Goal: Information Seeking & Learning: Learn about a topic

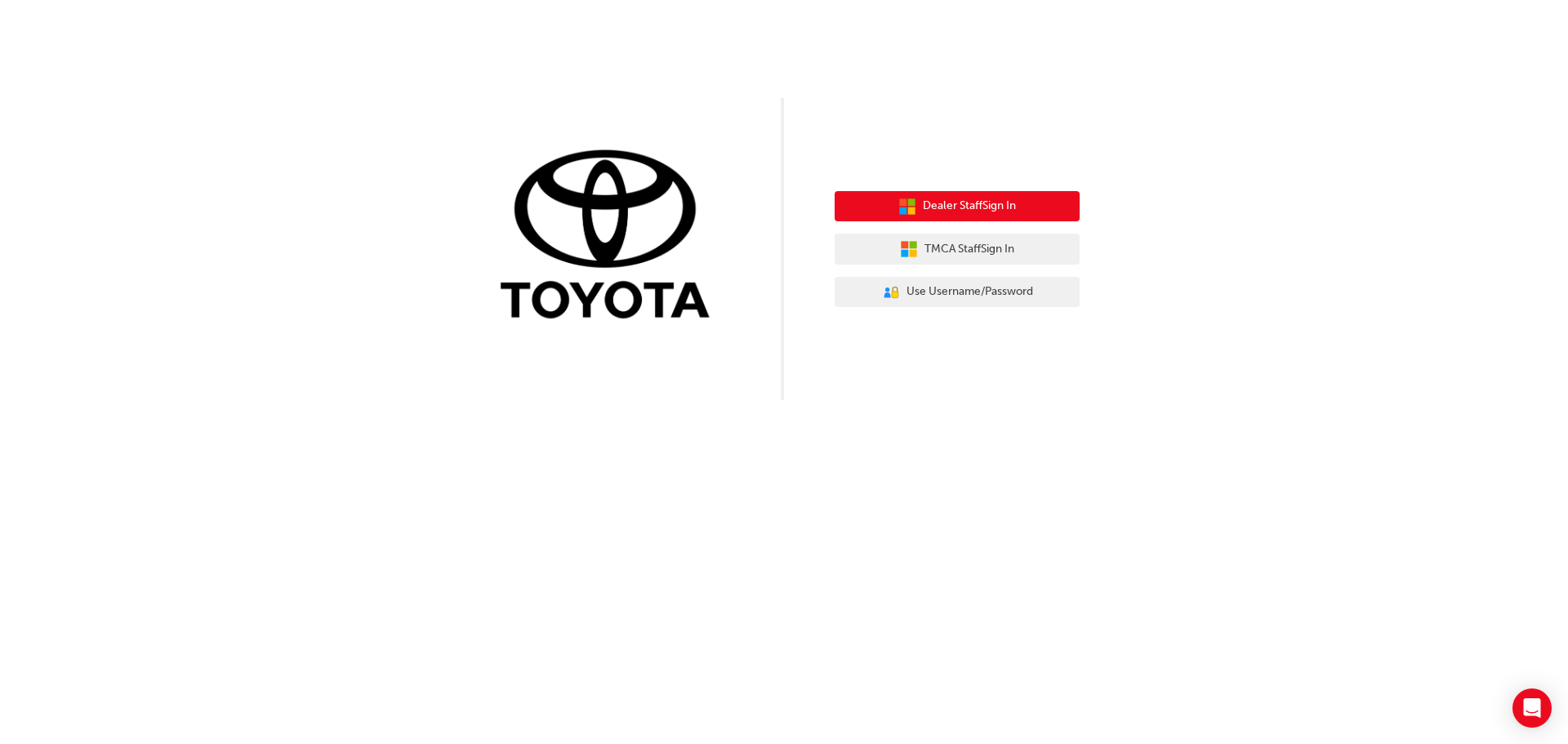
click at [983, 209] on span "Dealer Staff Sign In" at bounding box center [969, 206] width 93 height 19
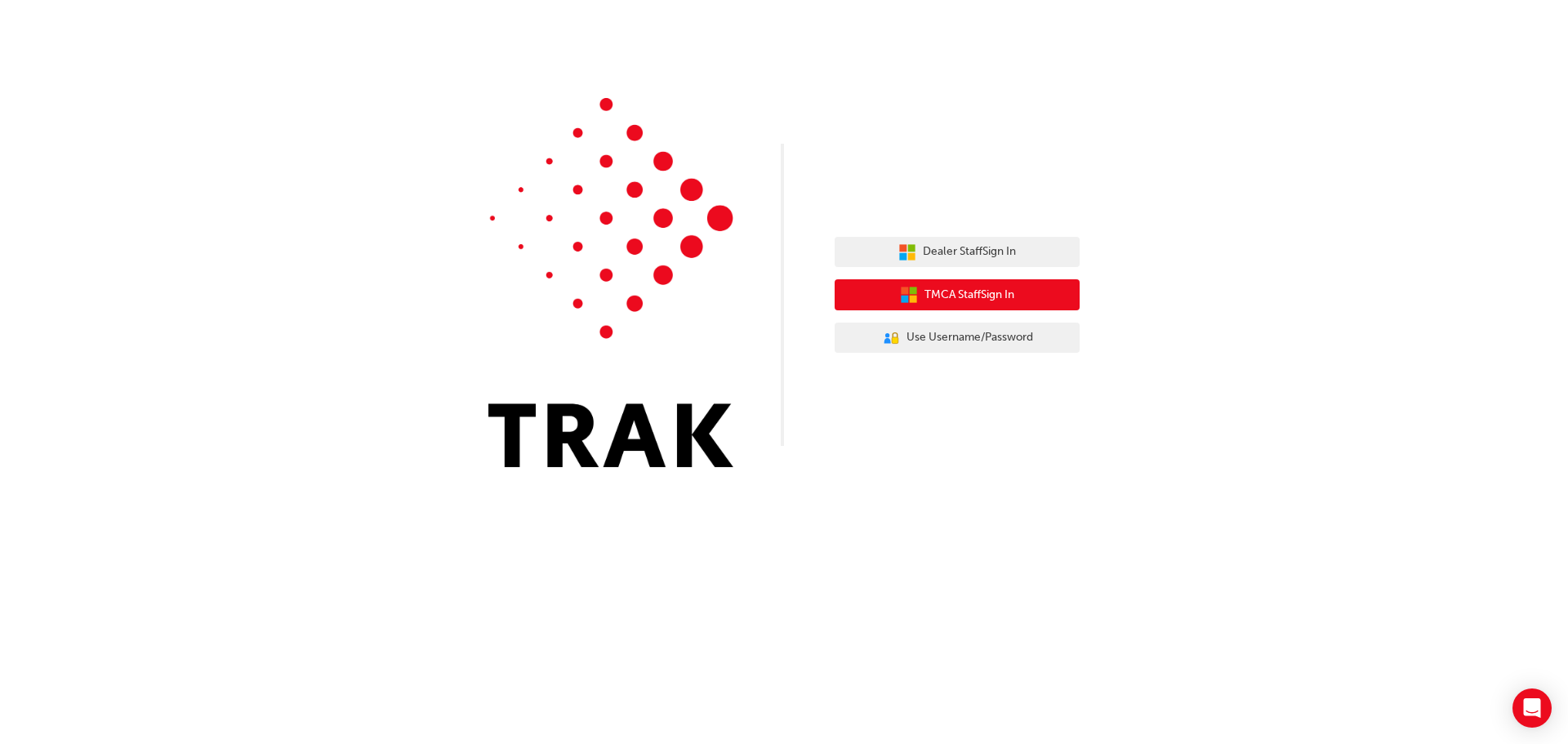
click at [965, 294] on span "TMCA Staff Sign In" at bounding box center [969, 294] width 90 height 19
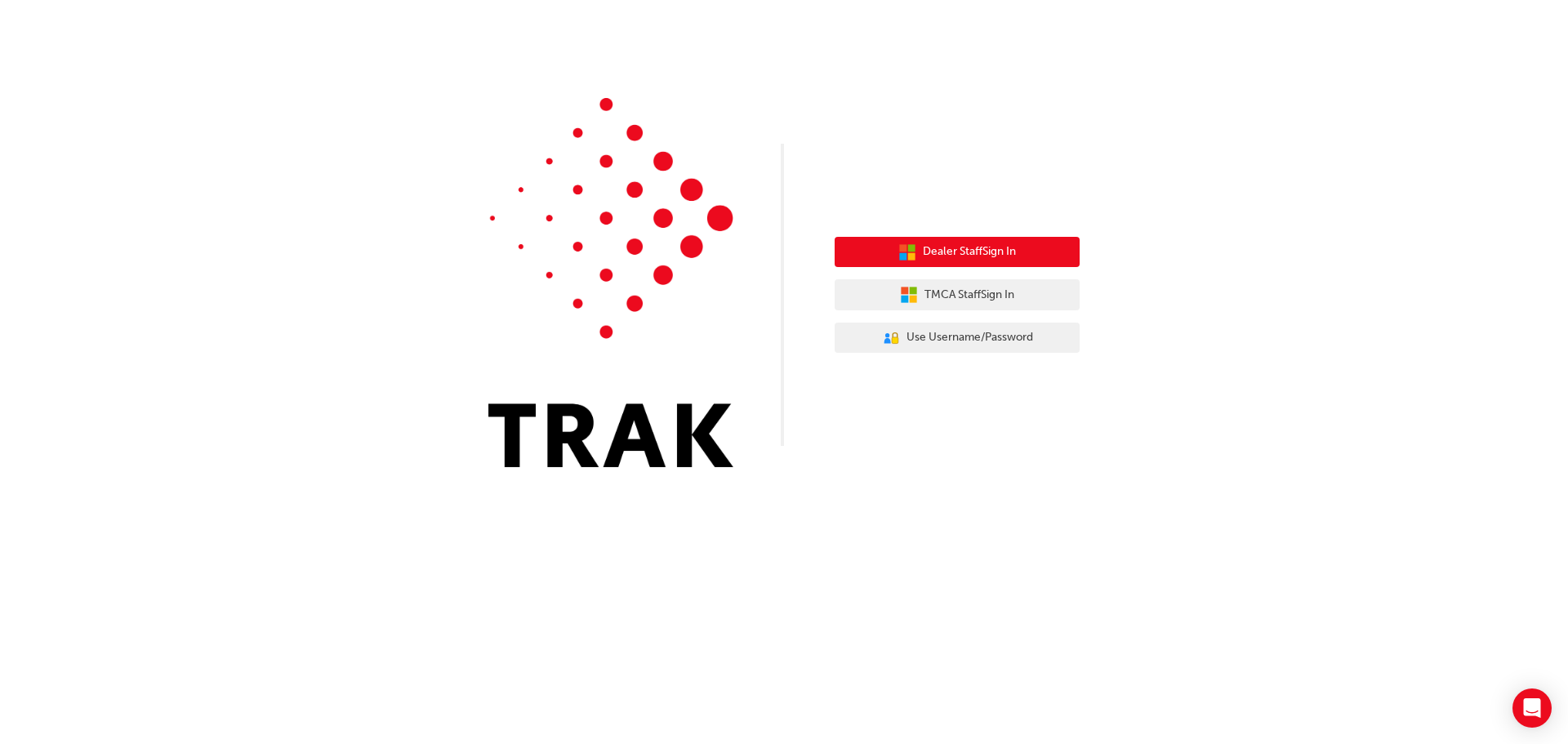
click at [915, 250] on button "Dealer Staff Sign In" at bounding box center [957, 253] width 245 height 31
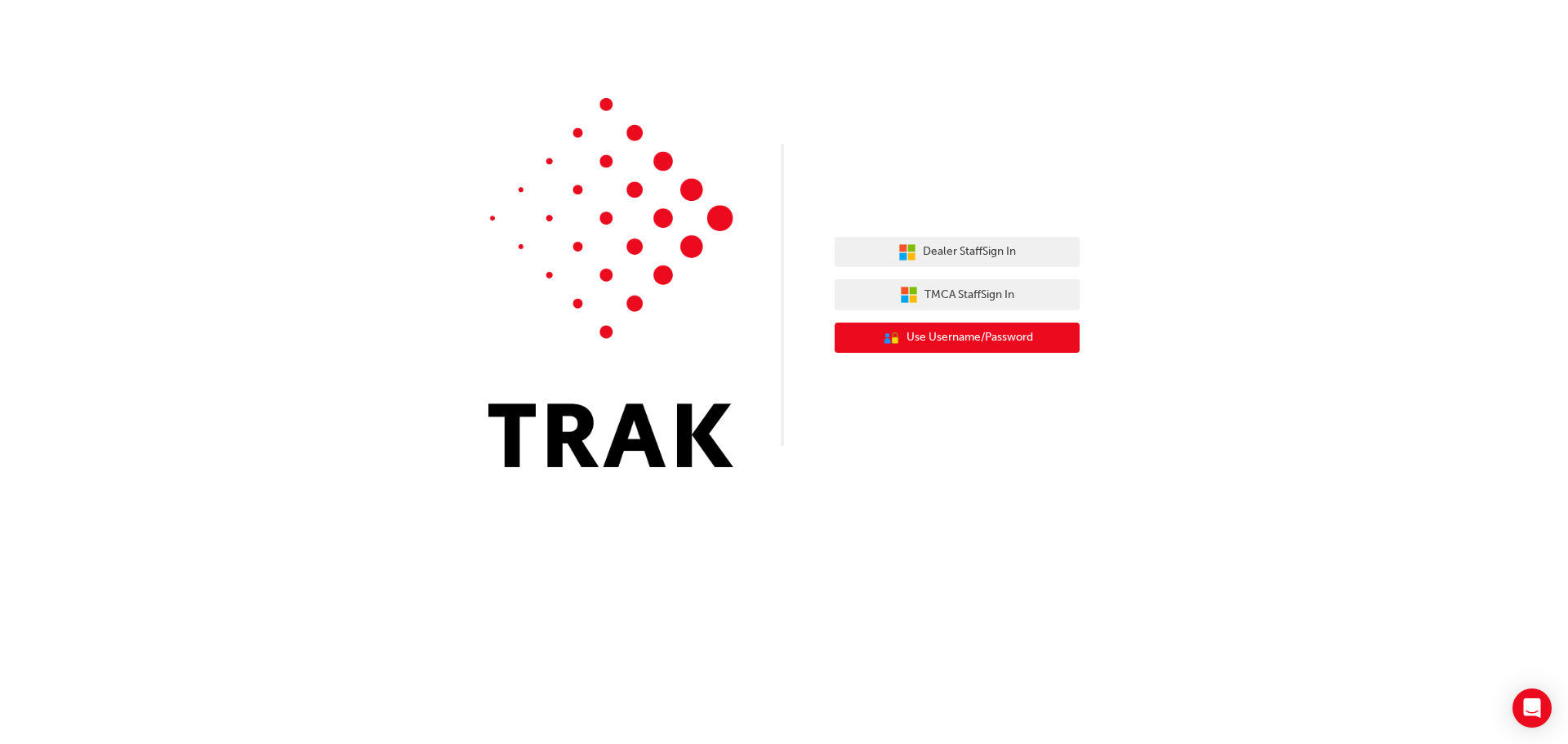
click at [873, 337] on button "User Authentication Icon - Blue Person, Gold Lock Use Username/Password" at bounding box center [957, 338] width 245 height 31
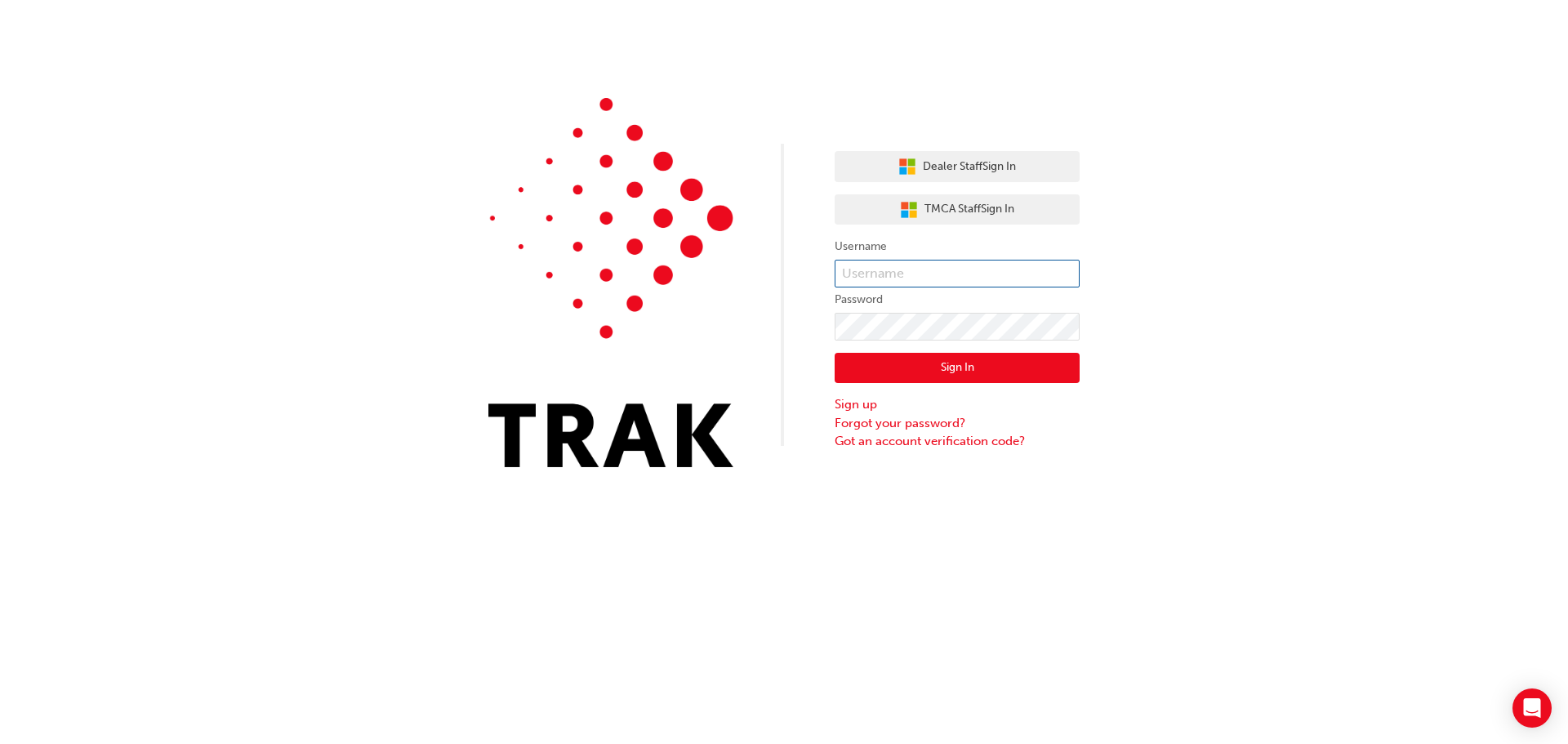
click at [892, 269] on input "text" at bounding box center [957, 273] width 245 height 27
type input "john.vidlerross"
click button "Sign In" at bounding box center [957, 369] width 245 height 31
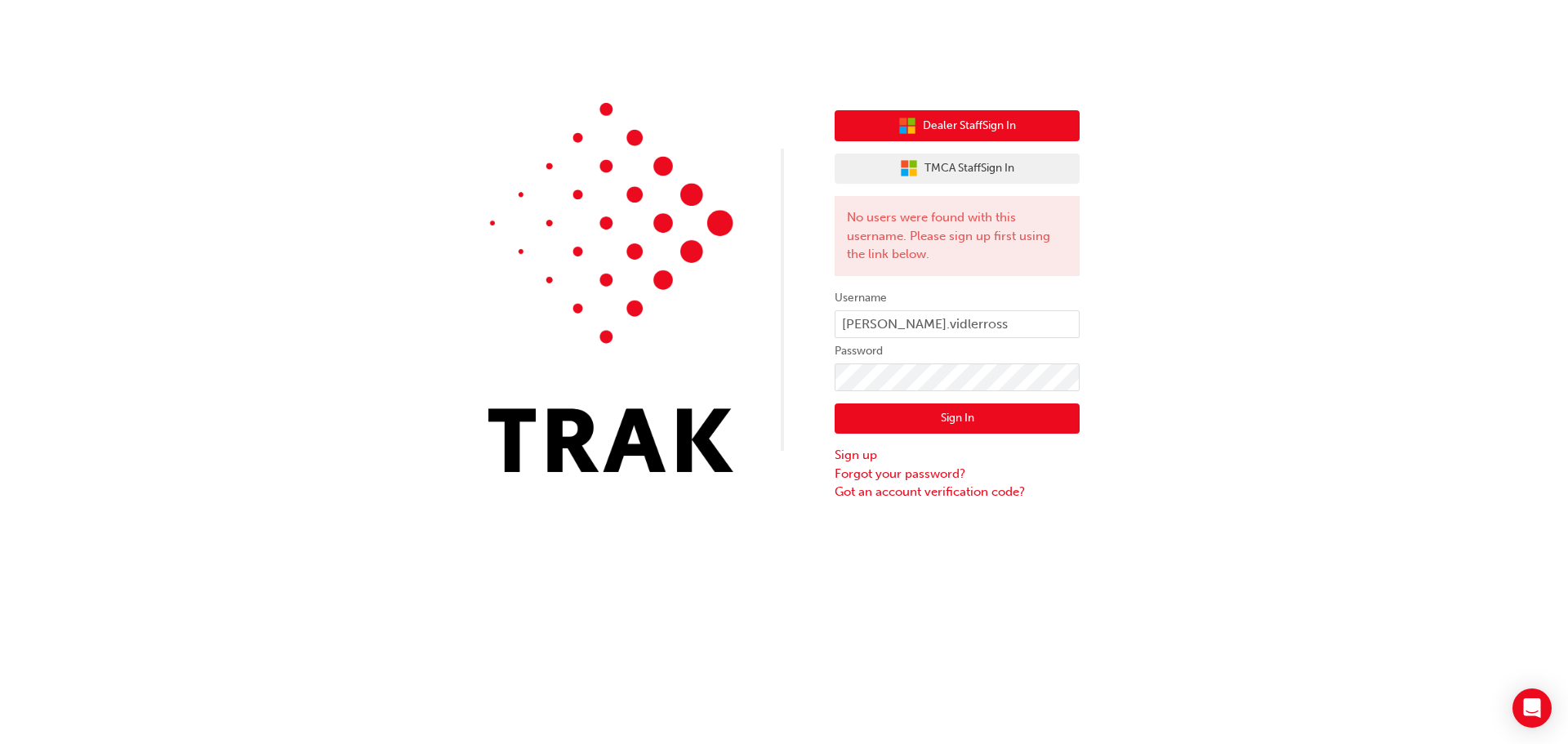
click at [952, 138] on button "Dealer Staff Sign In" at bounding box center [957, 126] width 245 height 31
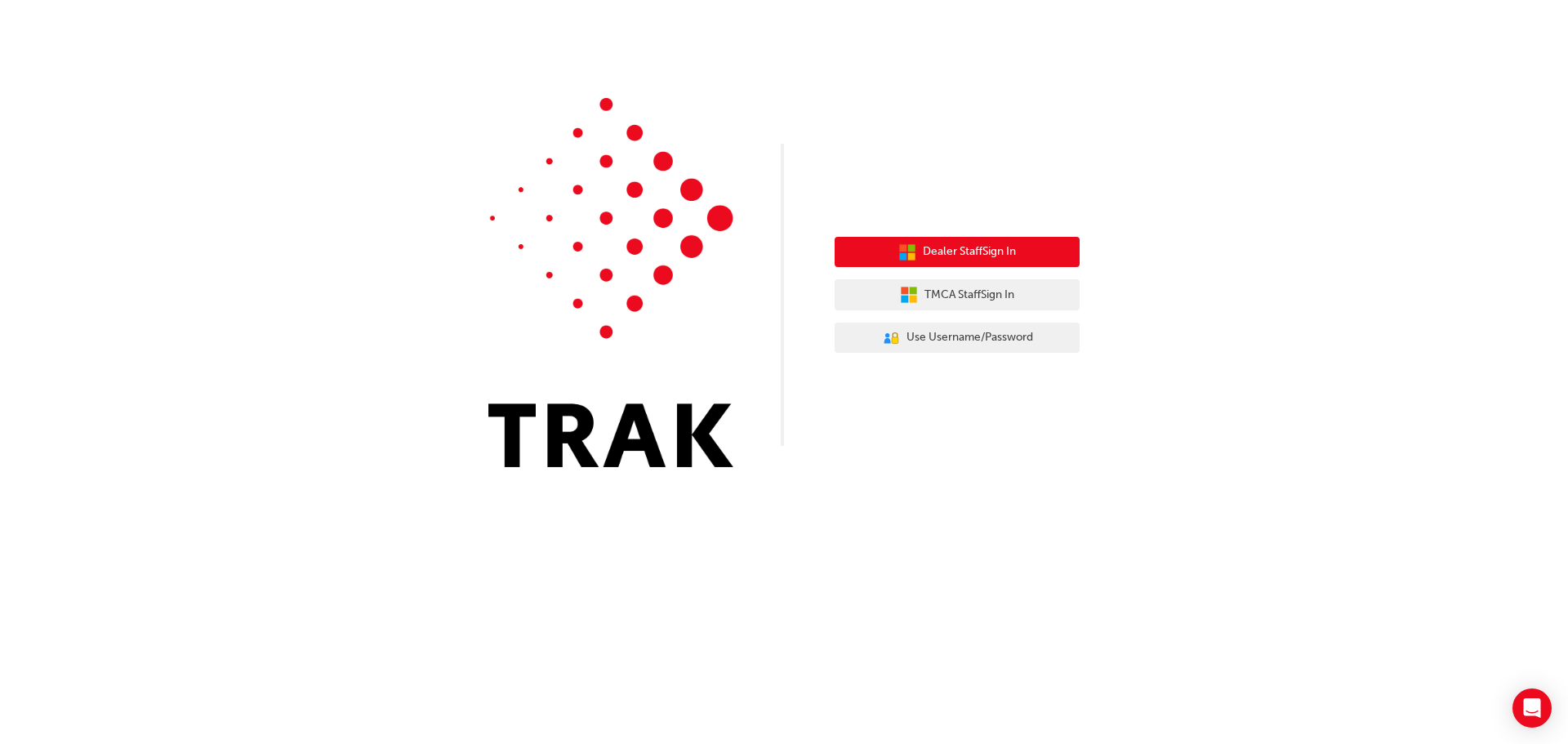
click at [943, 255] on span "Dealer Staff Sign In" at bounding box center [969, 252] width 93 height 19
click at [886, 247] on button "Dealer Staff Sign In" at bounding box center [957, 253] width 245 height 31
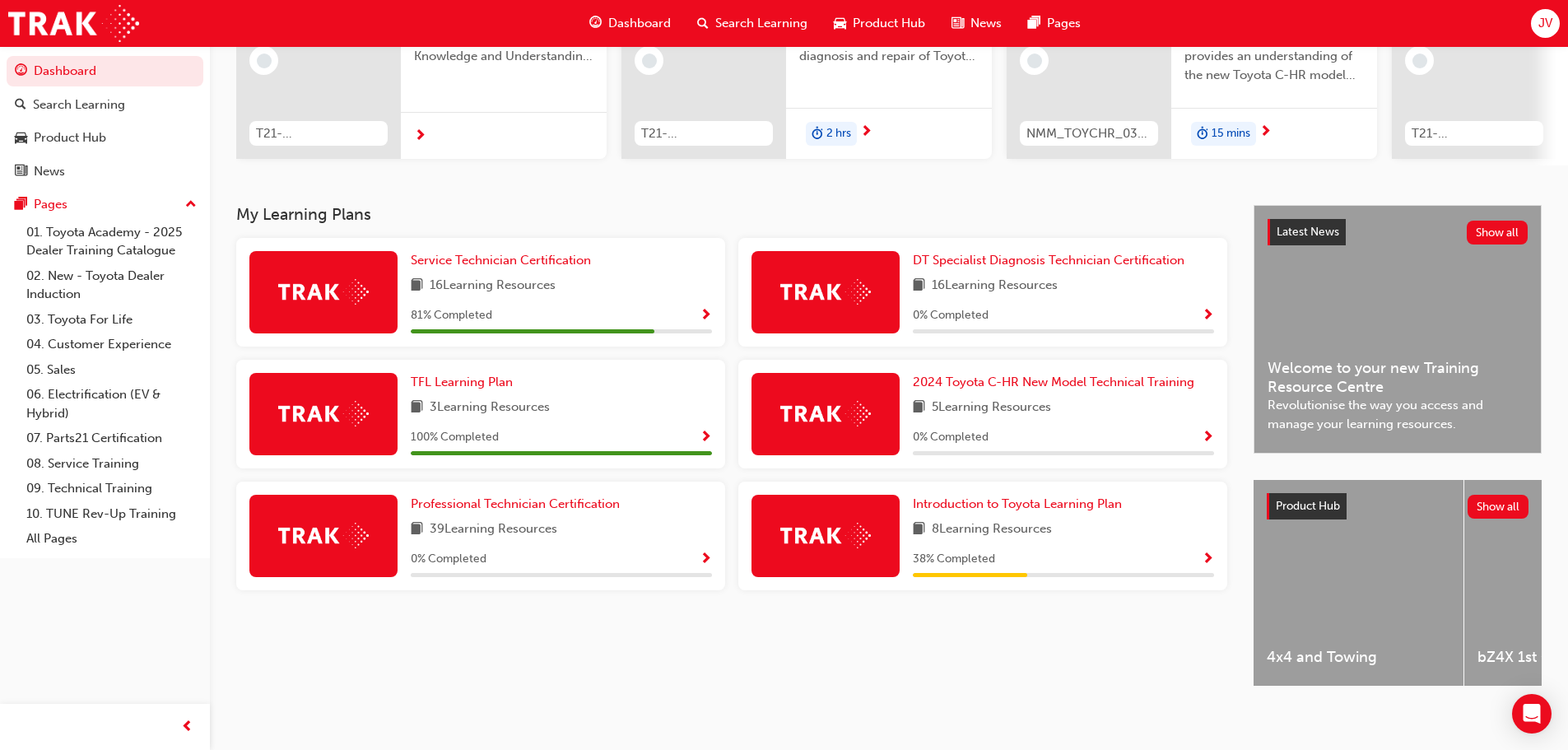
scroll to position [234, 0]
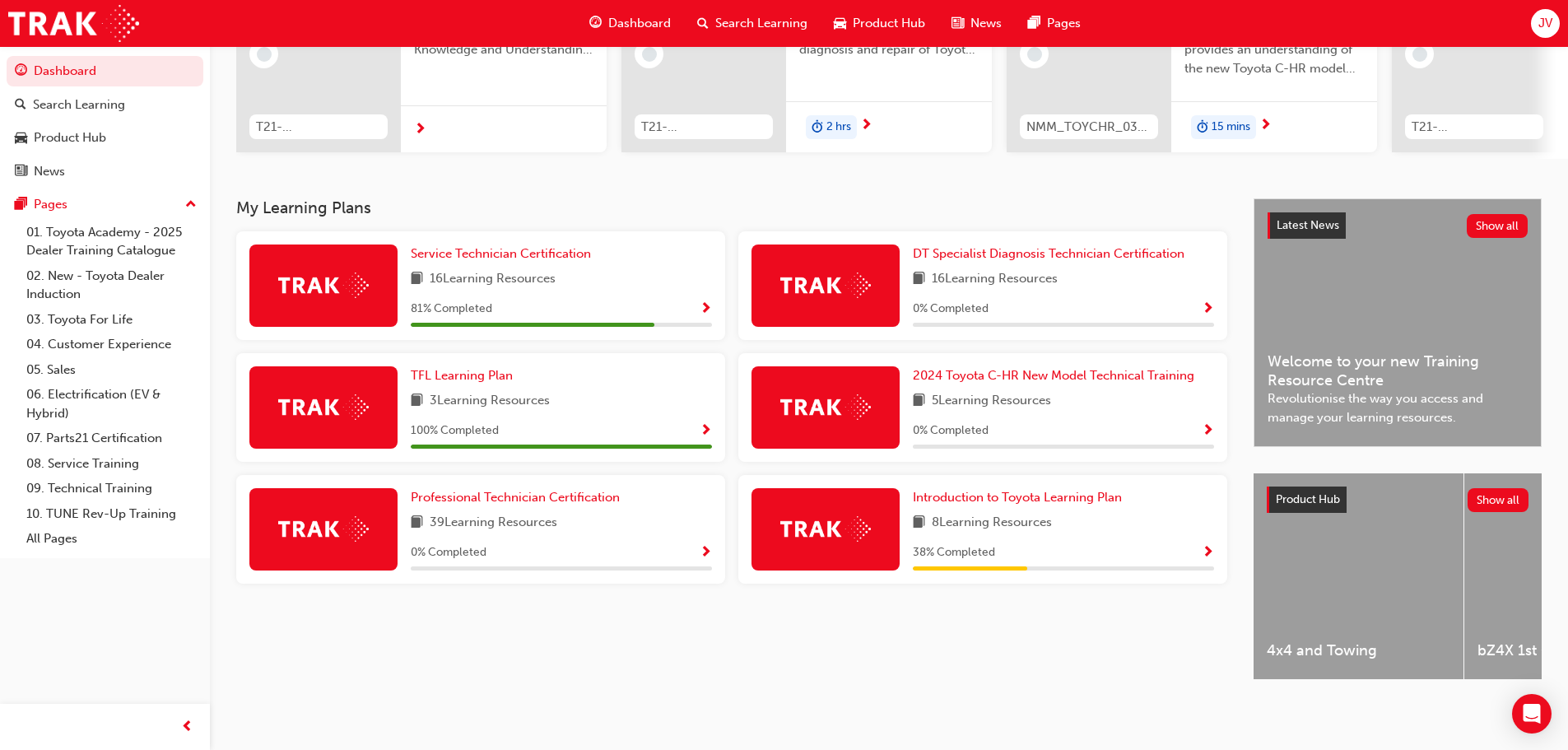
click at [704, 302] on span "Show Progress" at bounding box center [705, 309] width 13 height 15
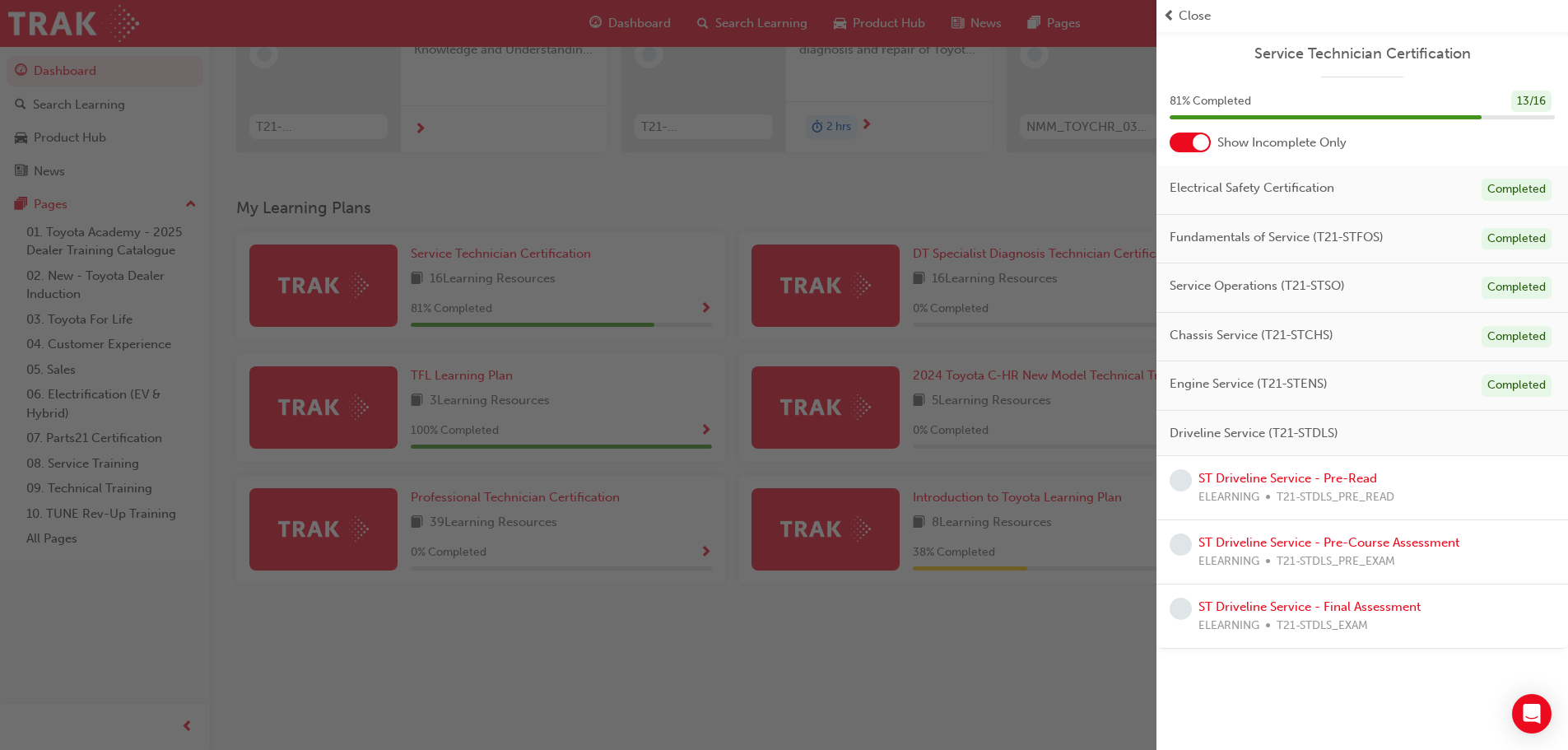
click at [484, 674] on div "button" at bounding box center [578, 375] width 1156 height 750
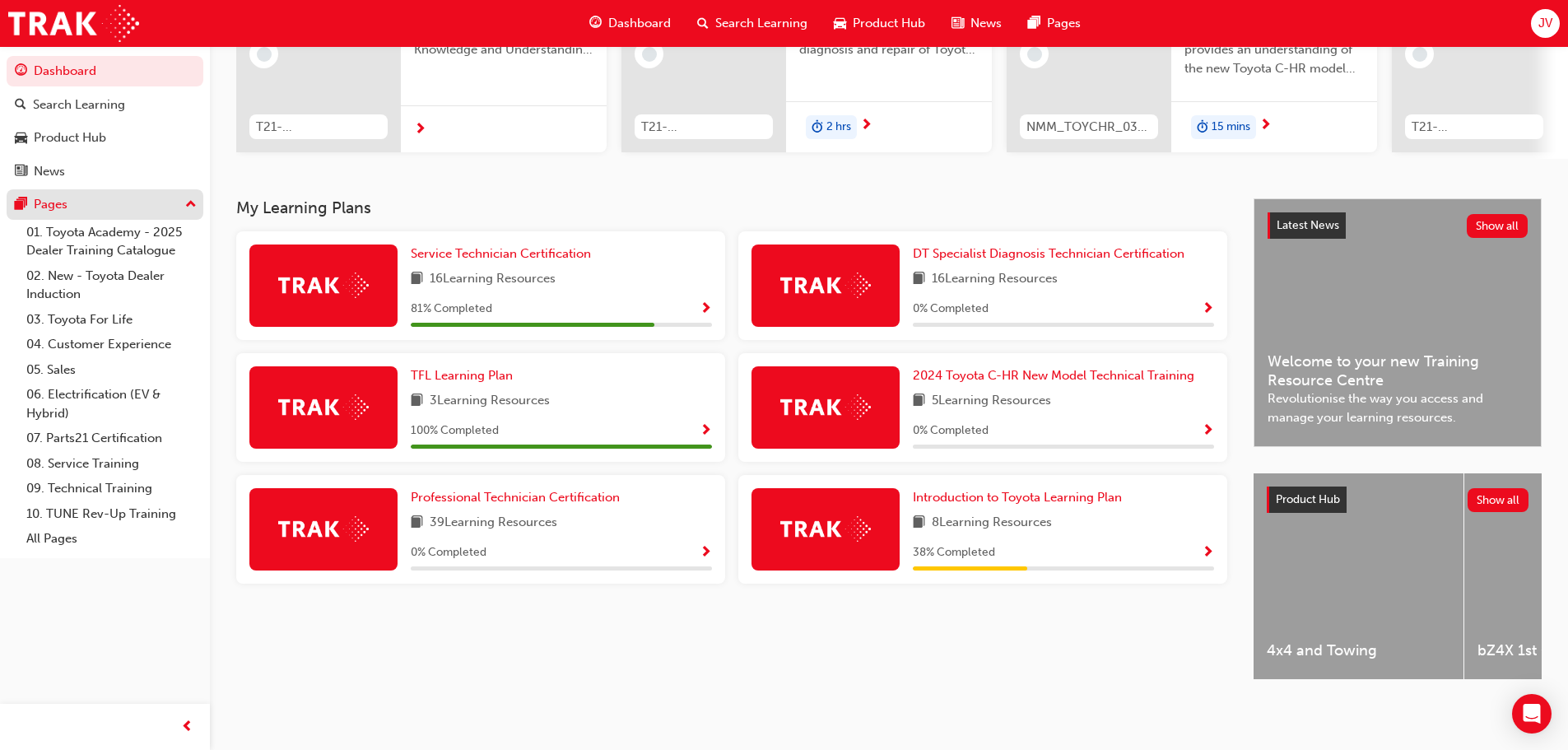
click at [88, 201] on div "Pages" at bounding box center [104, 204] width 180 height 21
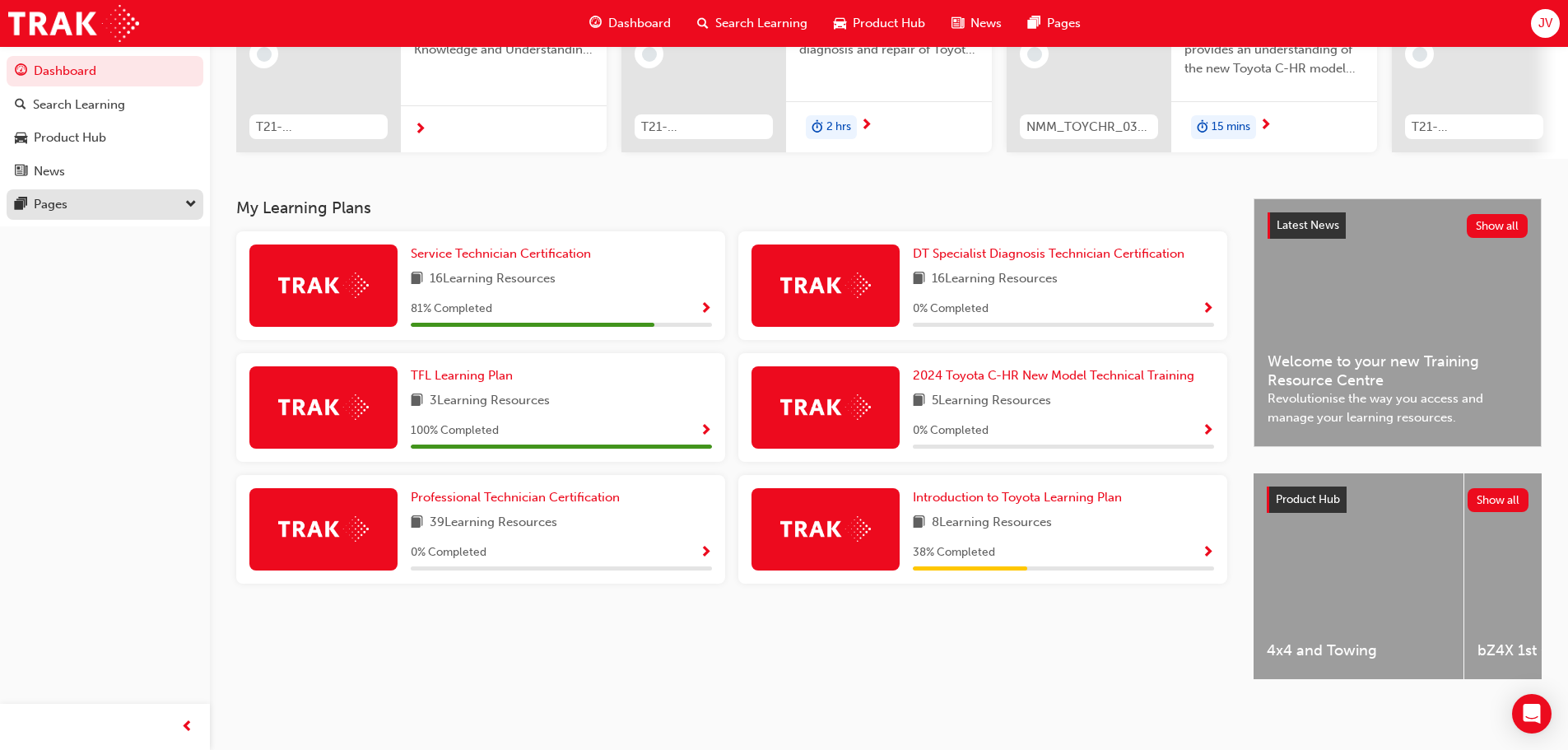
click at [88, 201] on div "Pages" at bounding box center [104, 204] width 180 height 21
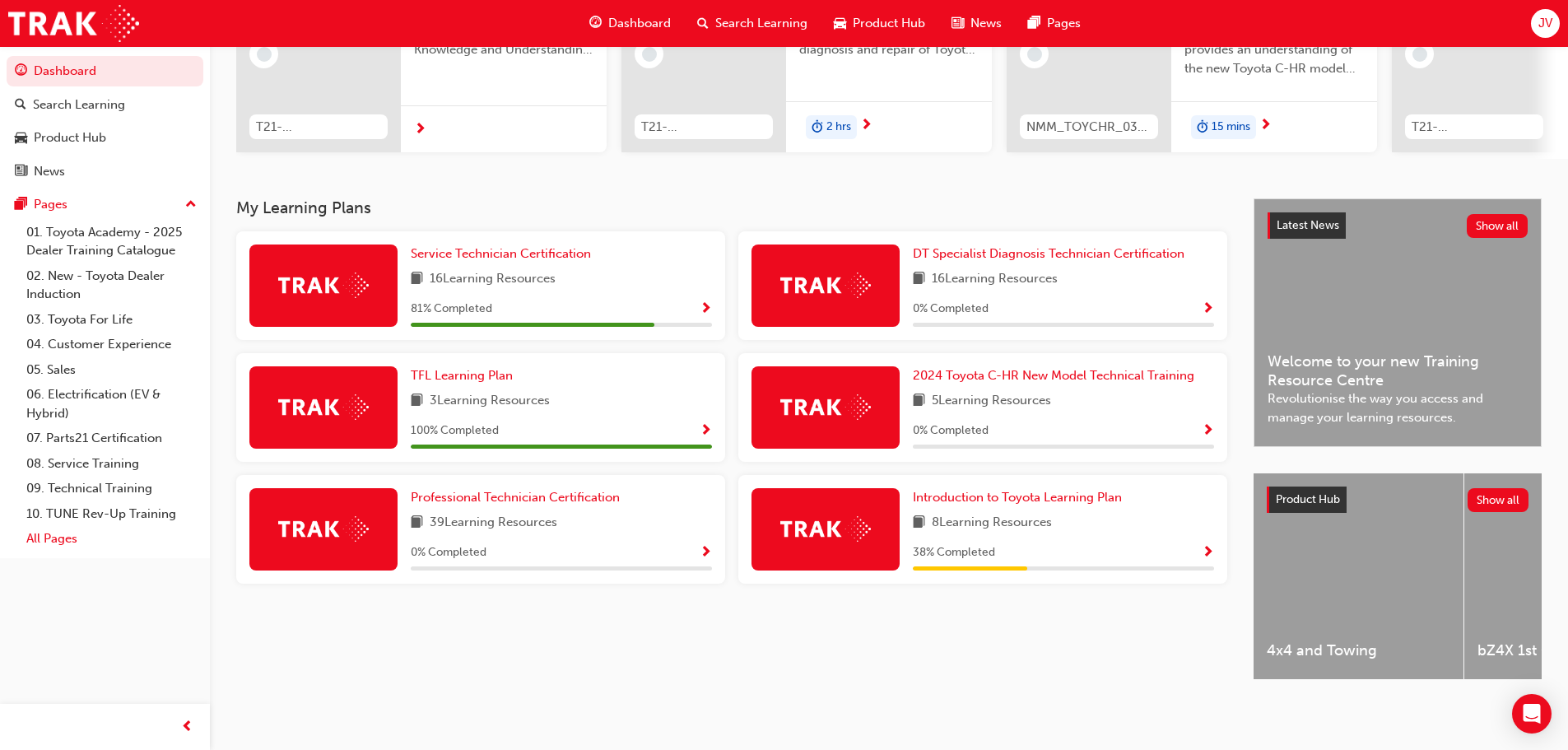
click at [67, 545] on link "All Pages" at bounding box center [111, 539] width 184 height 26
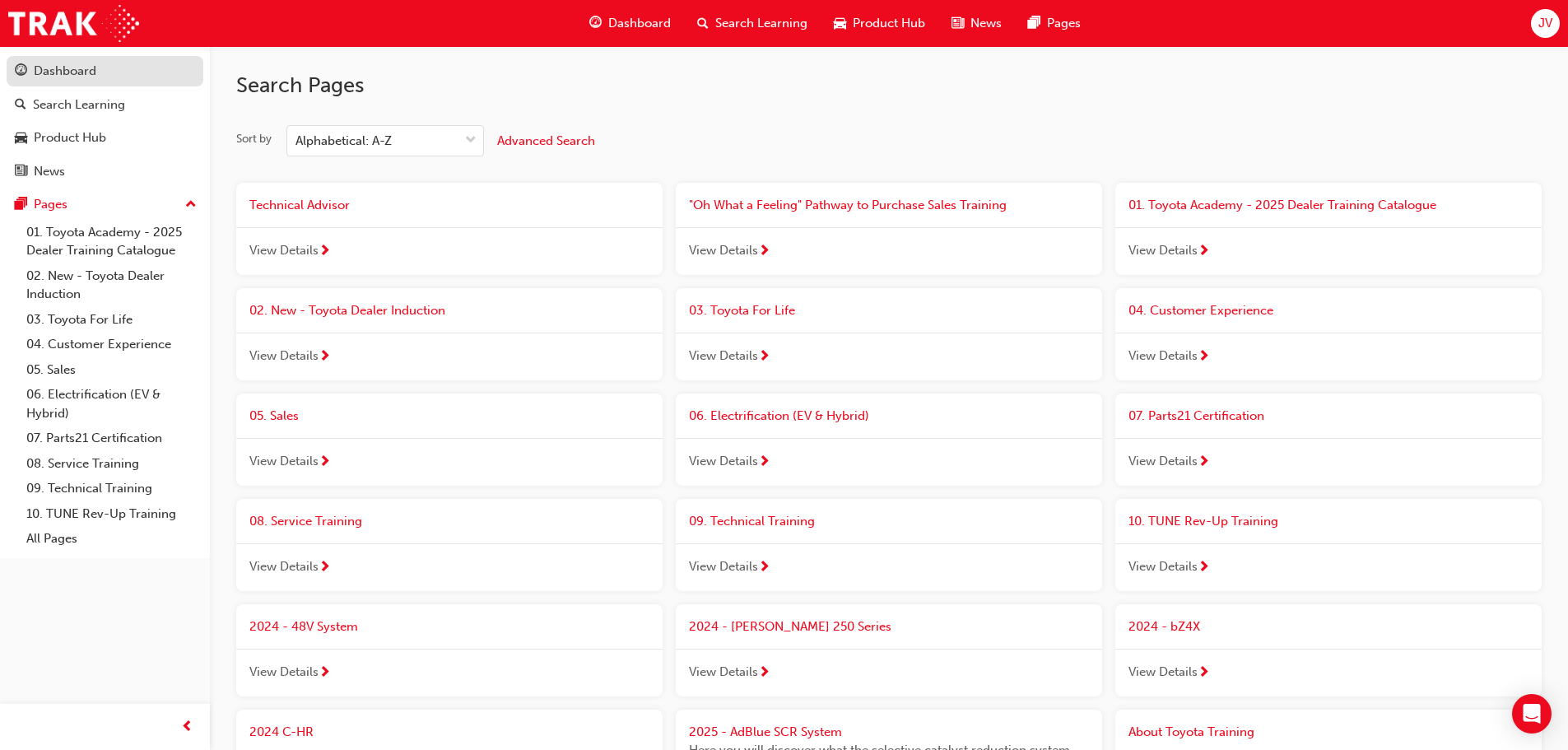
click at [101, 78] on div "Dashboard" at bounding box center [104, 71] width 180 height 21
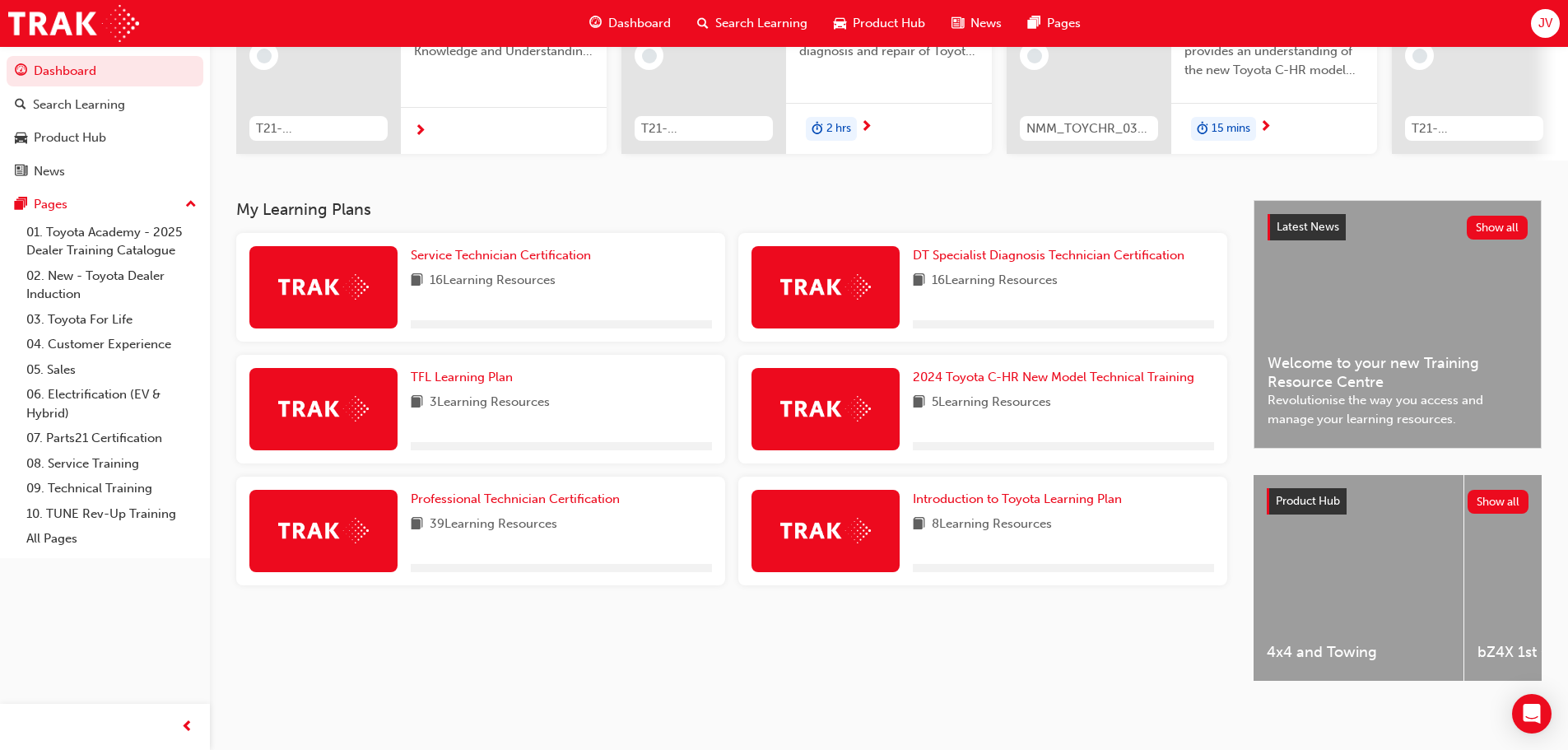
scroll to position [234, 0]
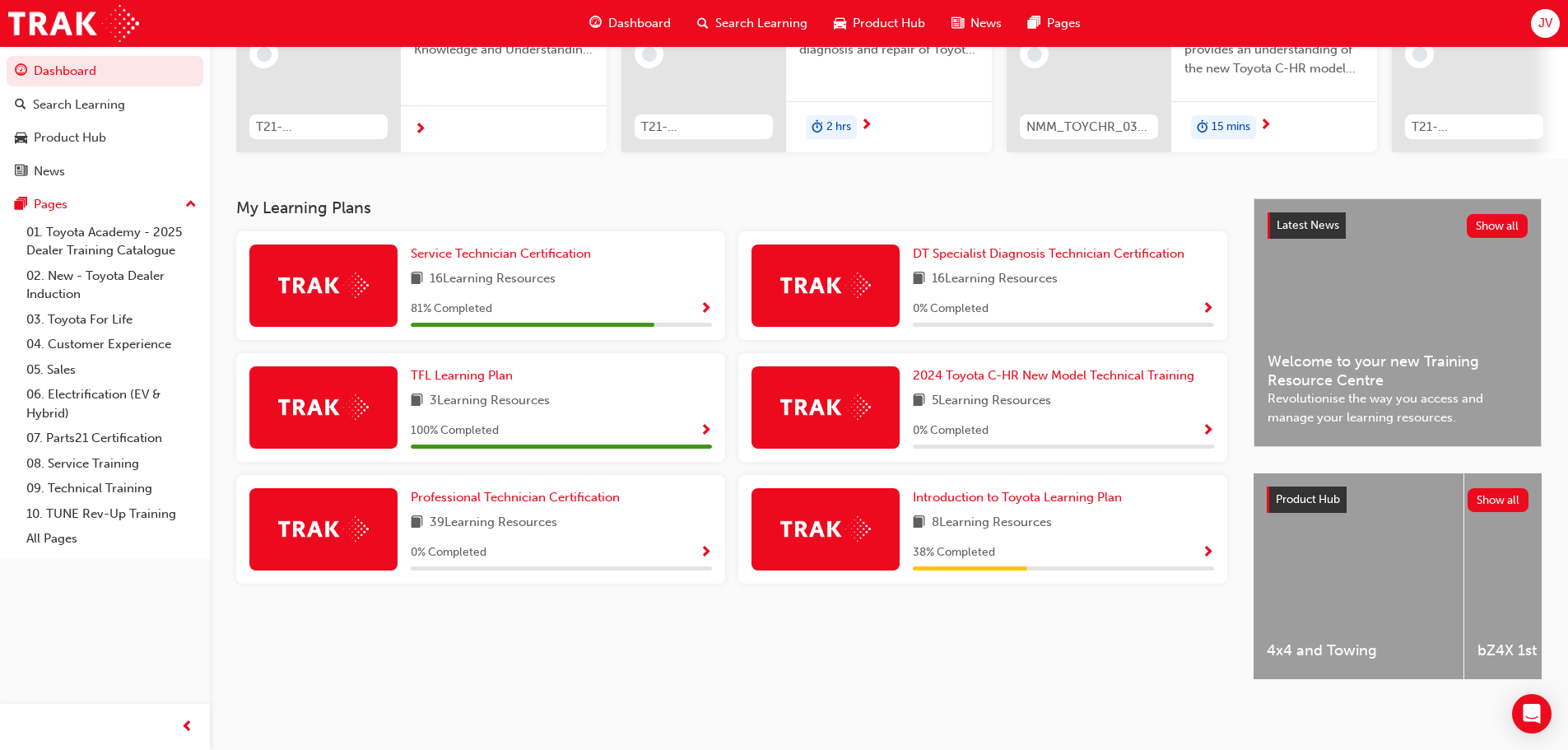
click at [706, 302] on span "Show Progress" at bounding box center [705, 309] width 13 height 15
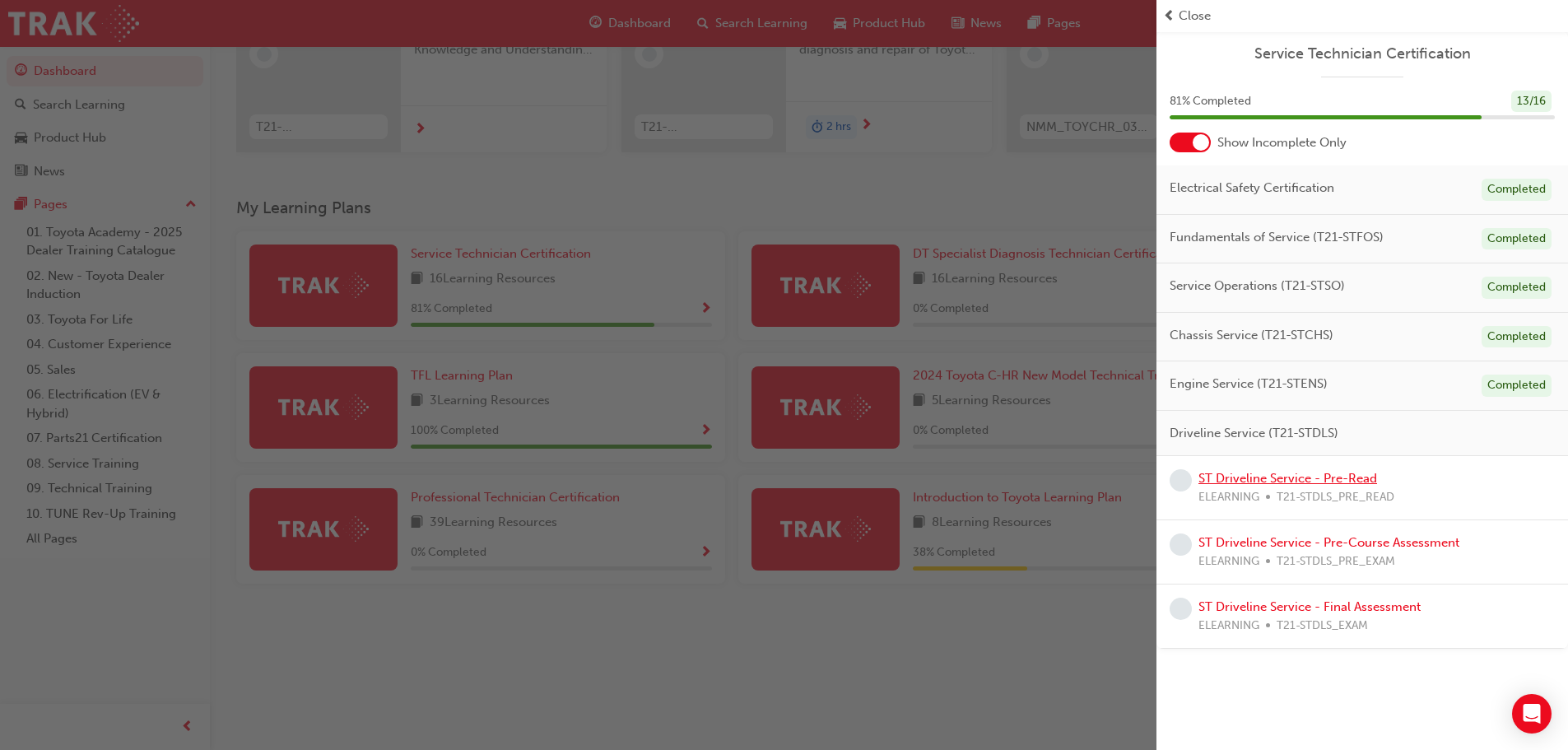
click at [1226, 475] on link "ST Driveline Service - Pre-Read" at bounding box center [1288, 478] width 179 height 15
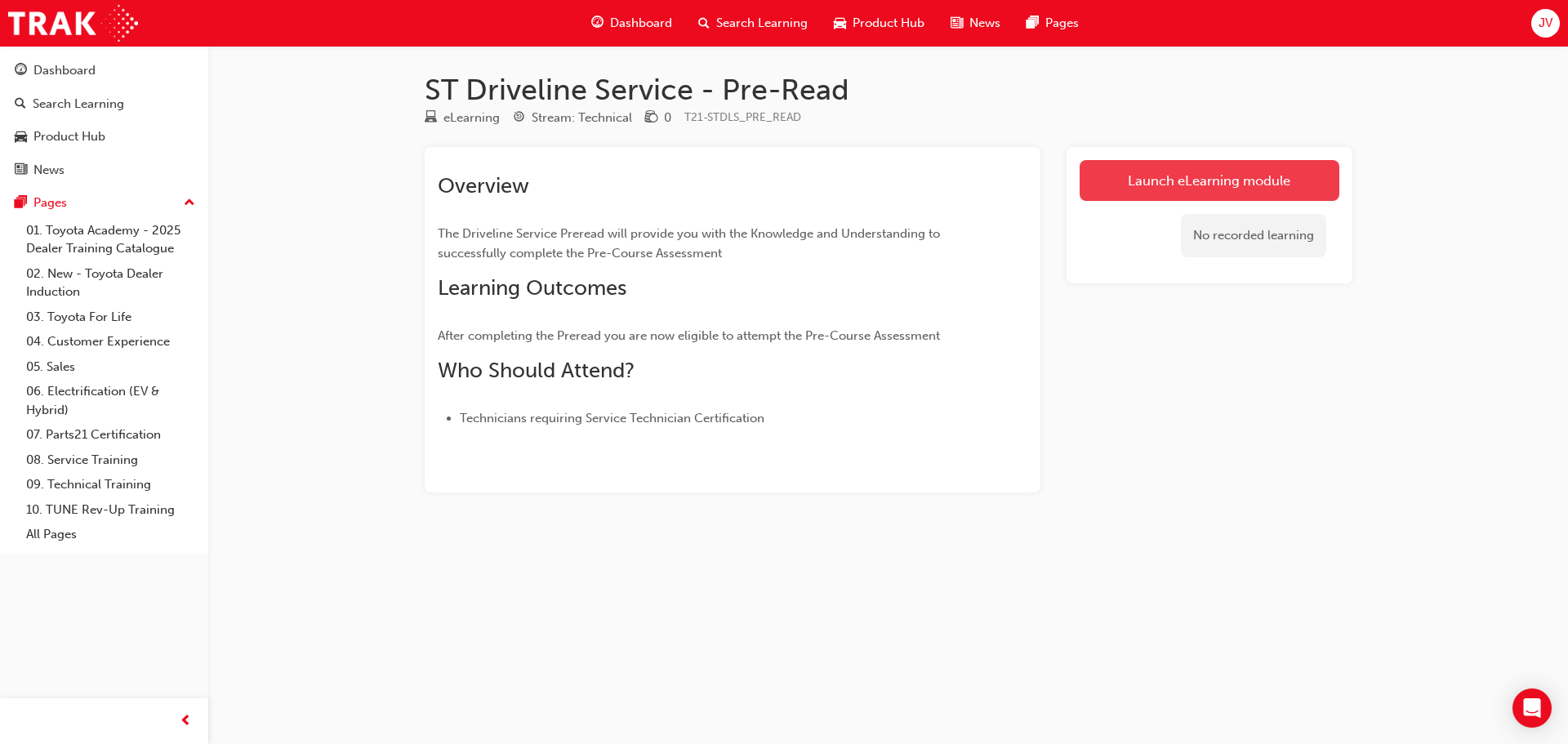
click at [1271, 179] on link "Launch eLearning module" at bounding box center [1209, 180] width 259 height 41
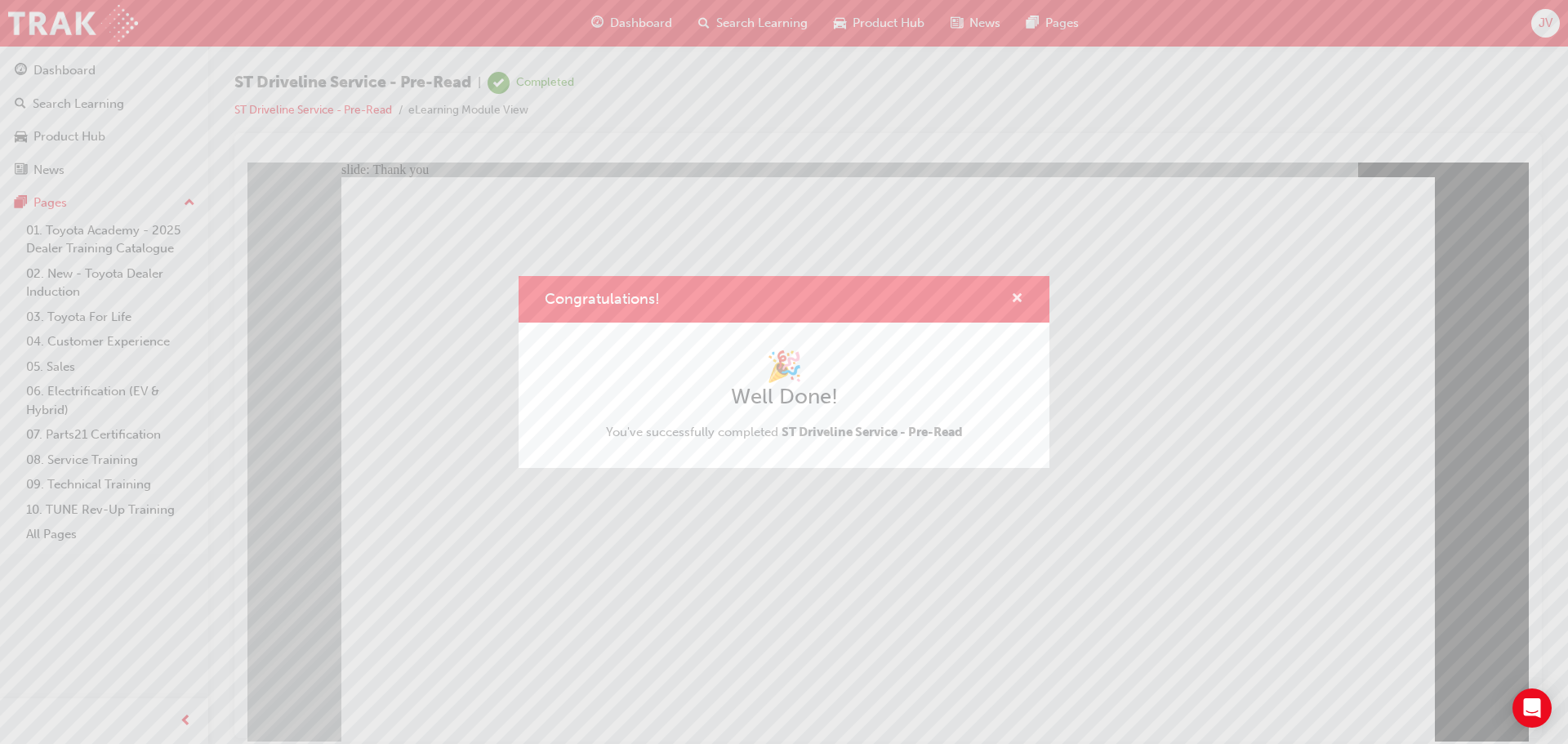
click at [1022, 302] on span "cross-icon" at bounding box center [1017, 299] width 13 height 15
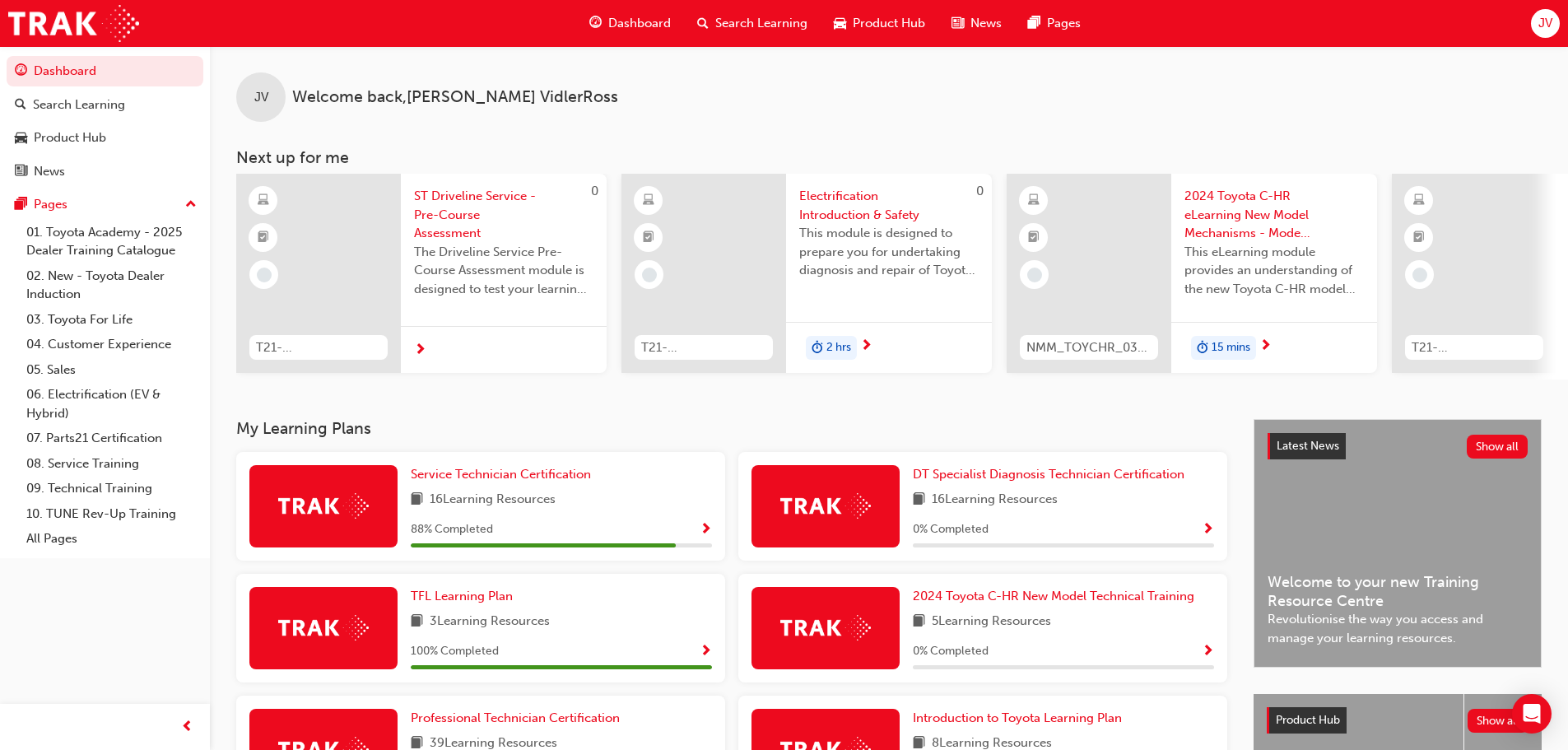
click at [710, 534] on span "Show Progress" at bounding box center [705, 530] width 13 height 15
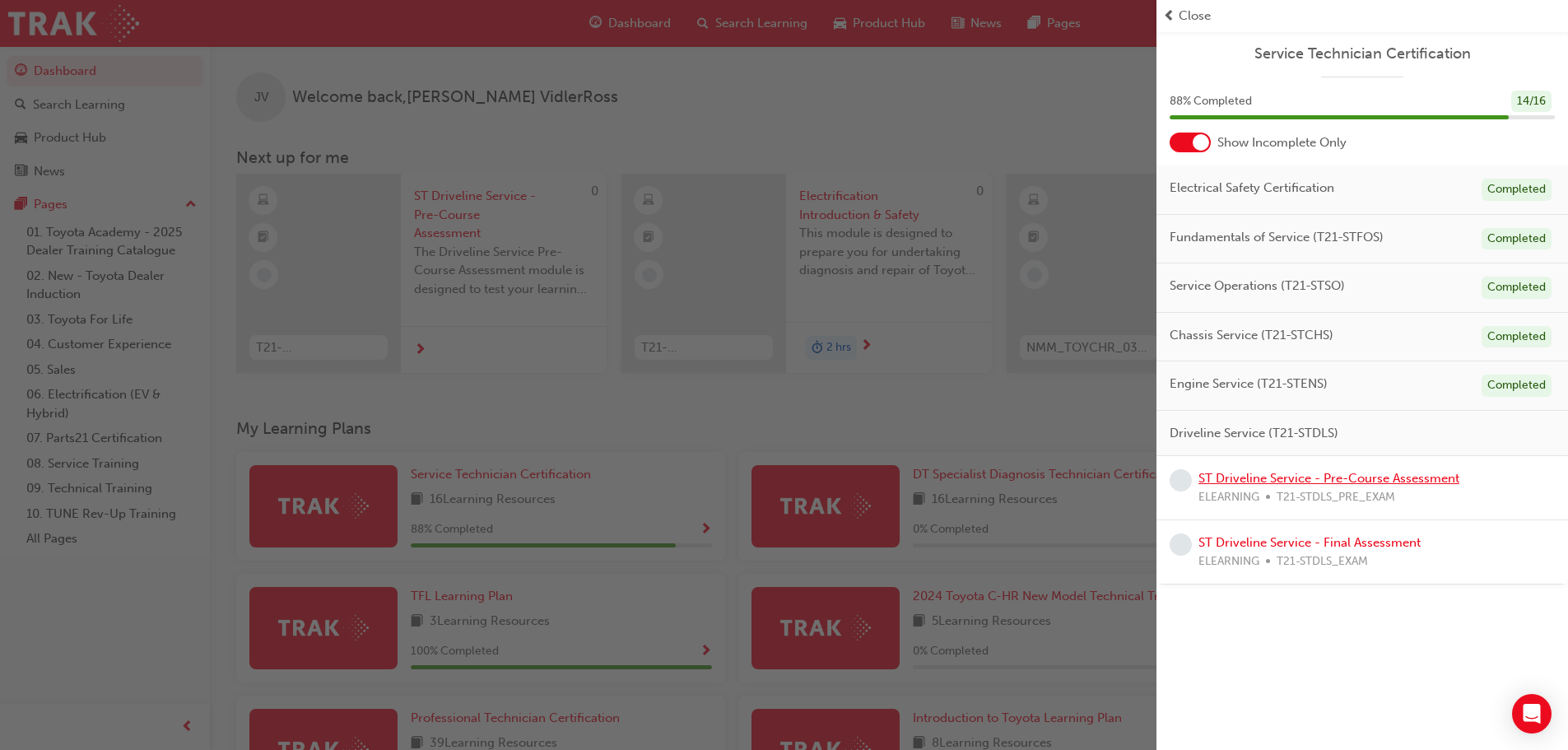
click at [1372, 480] on link "ST Driveline Service - Pre-Course Assessment" at bounding box center [1329, 478] width 261 height 15
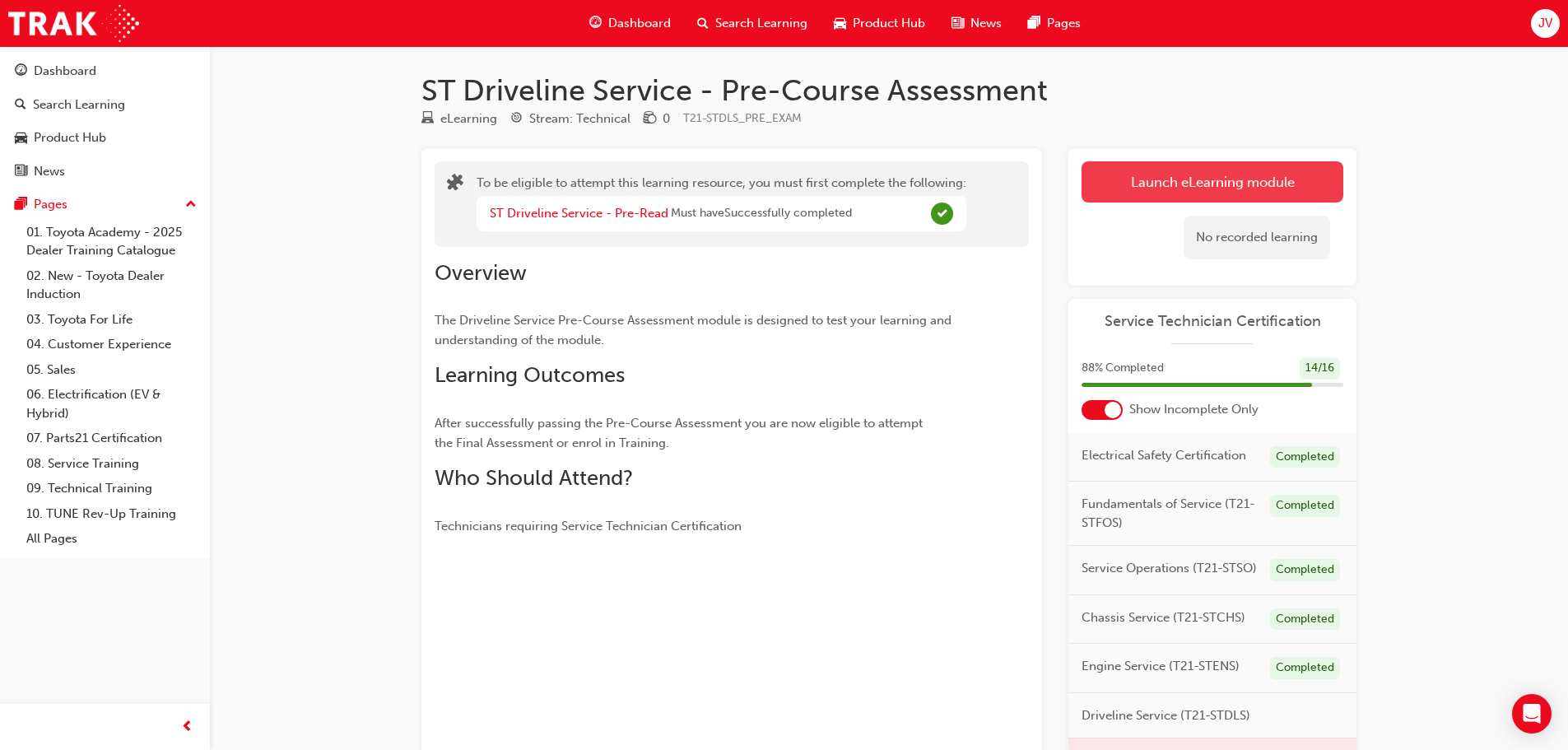
click at [1188, 173] on button "Launch eLearning module" at bounding box center [1212, 182] width 261 height 41
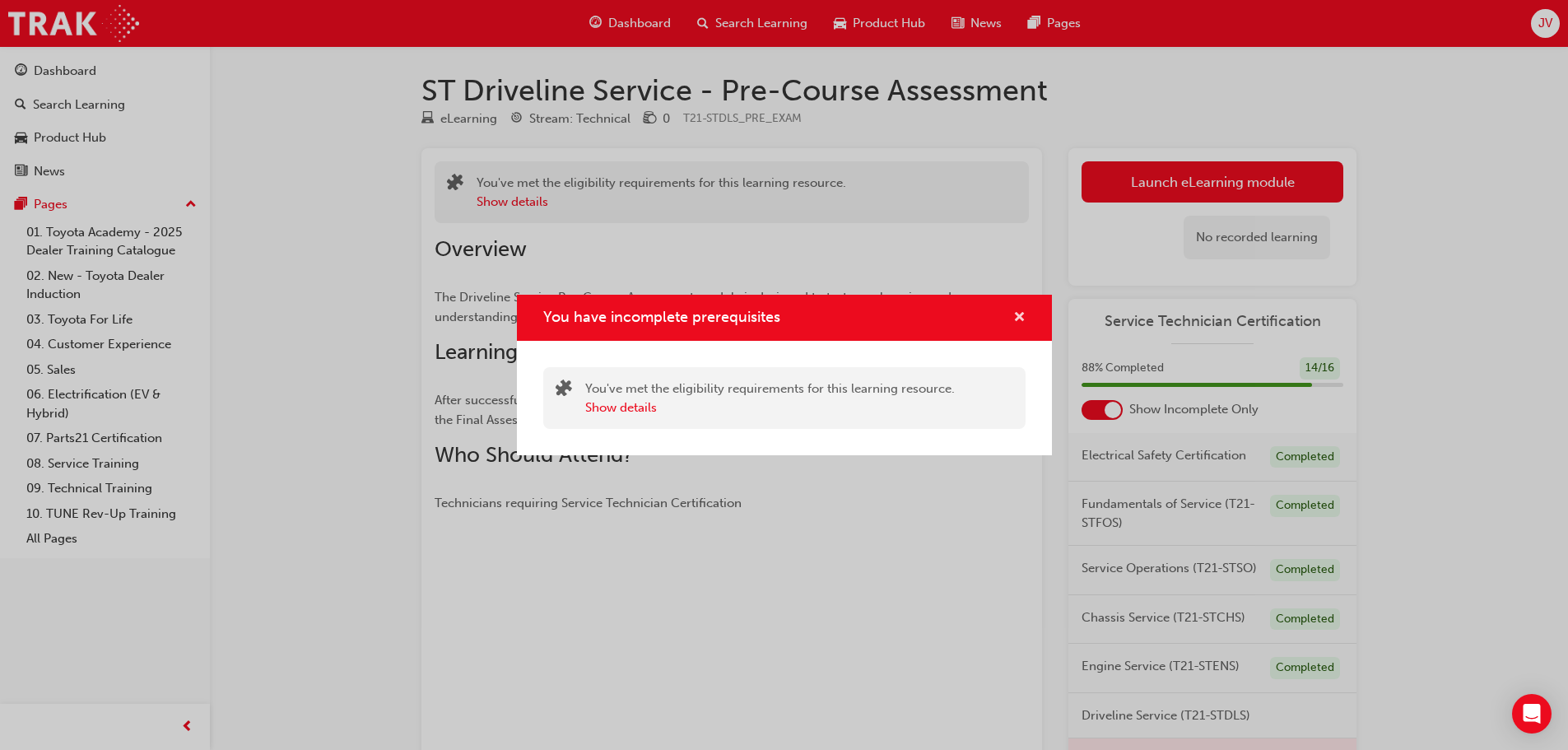
click at [1023, 313] on span "cross-icon" at bounding box center [1019, 318] width 13 height 15
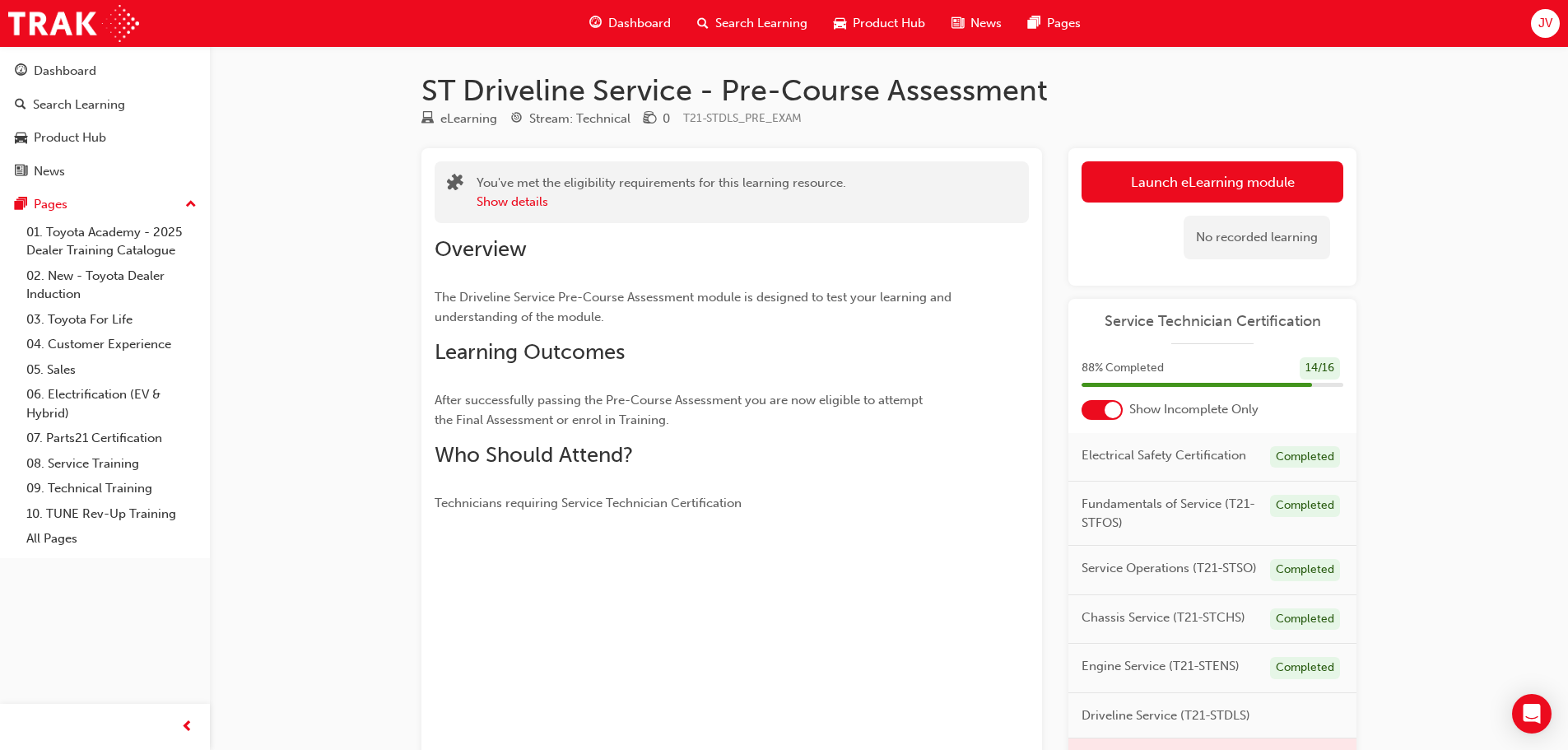
click at [1119, 204] on div "No recorded learning" at bounding box center [1212, 237] width 261 height 70
click at [1135, 177] on button "Launch eLearning module" at bounding box center [1212, 182] width 261 height 41
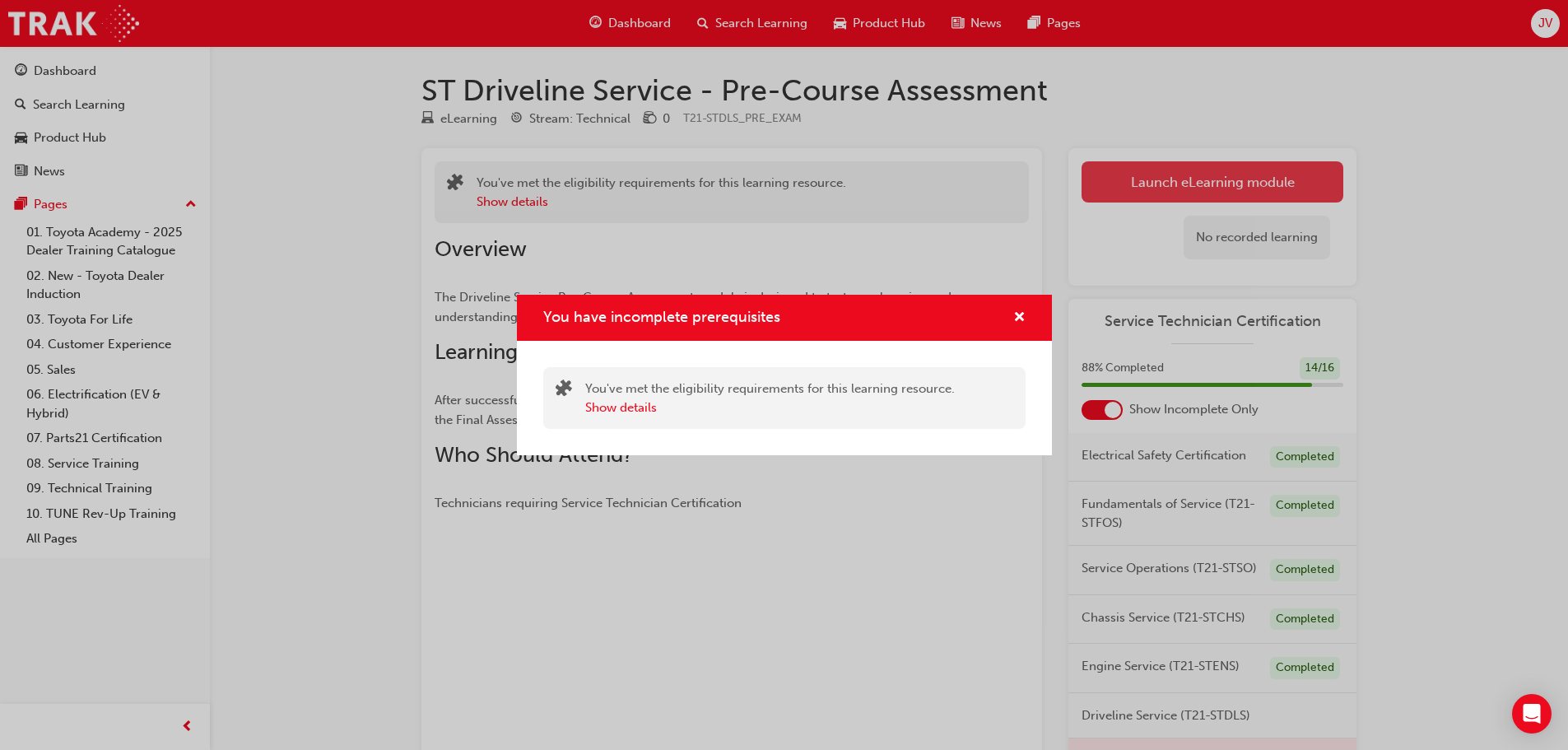
click at [1135, 177] on div "You have incomplete prerequisites You've met the eligibility requirements for t…" at bounding box center [784, 375] width 1568 height 750
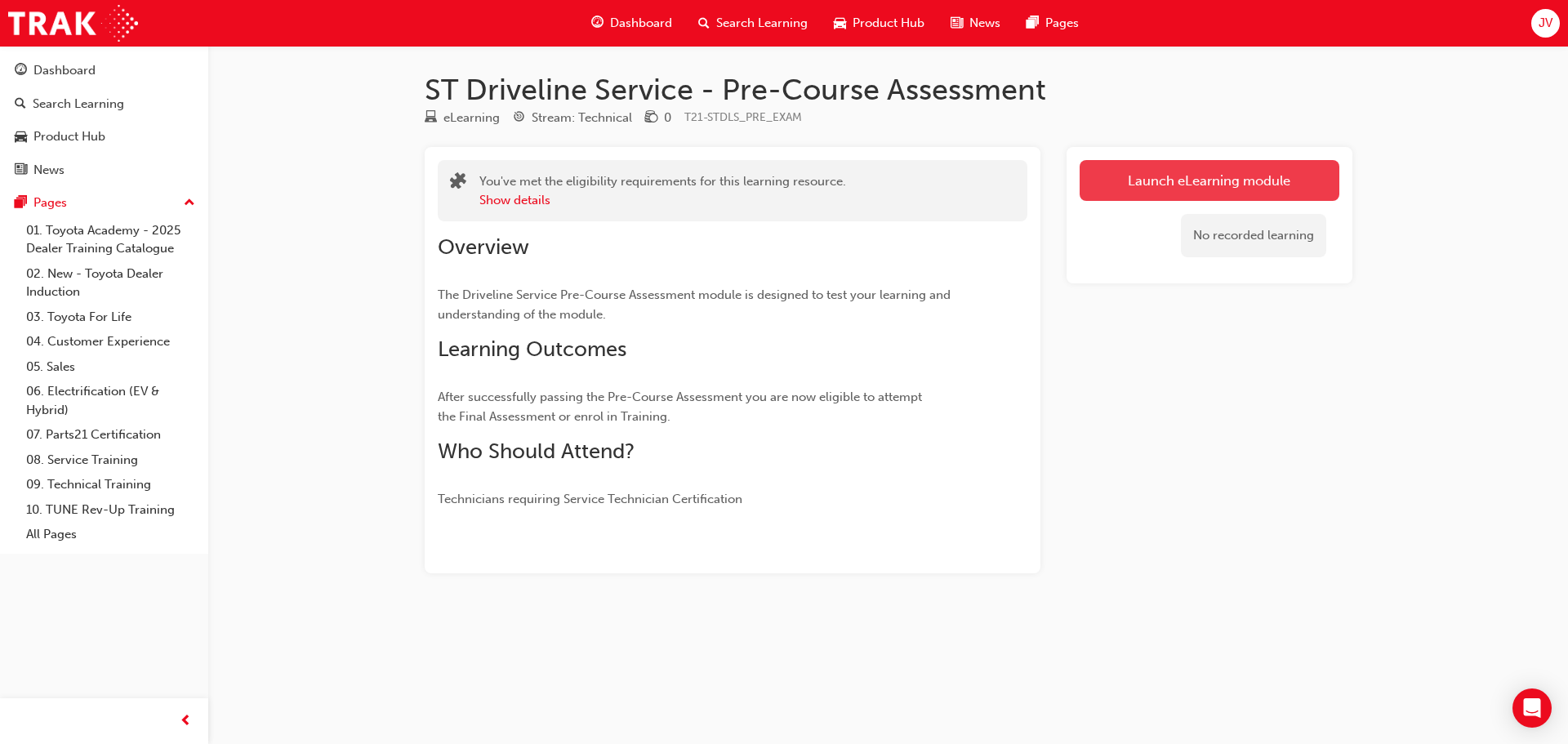
click at [1233, 174] on link "Launch eLearning module" at bounding box center [1209, 180] width 259 height 41
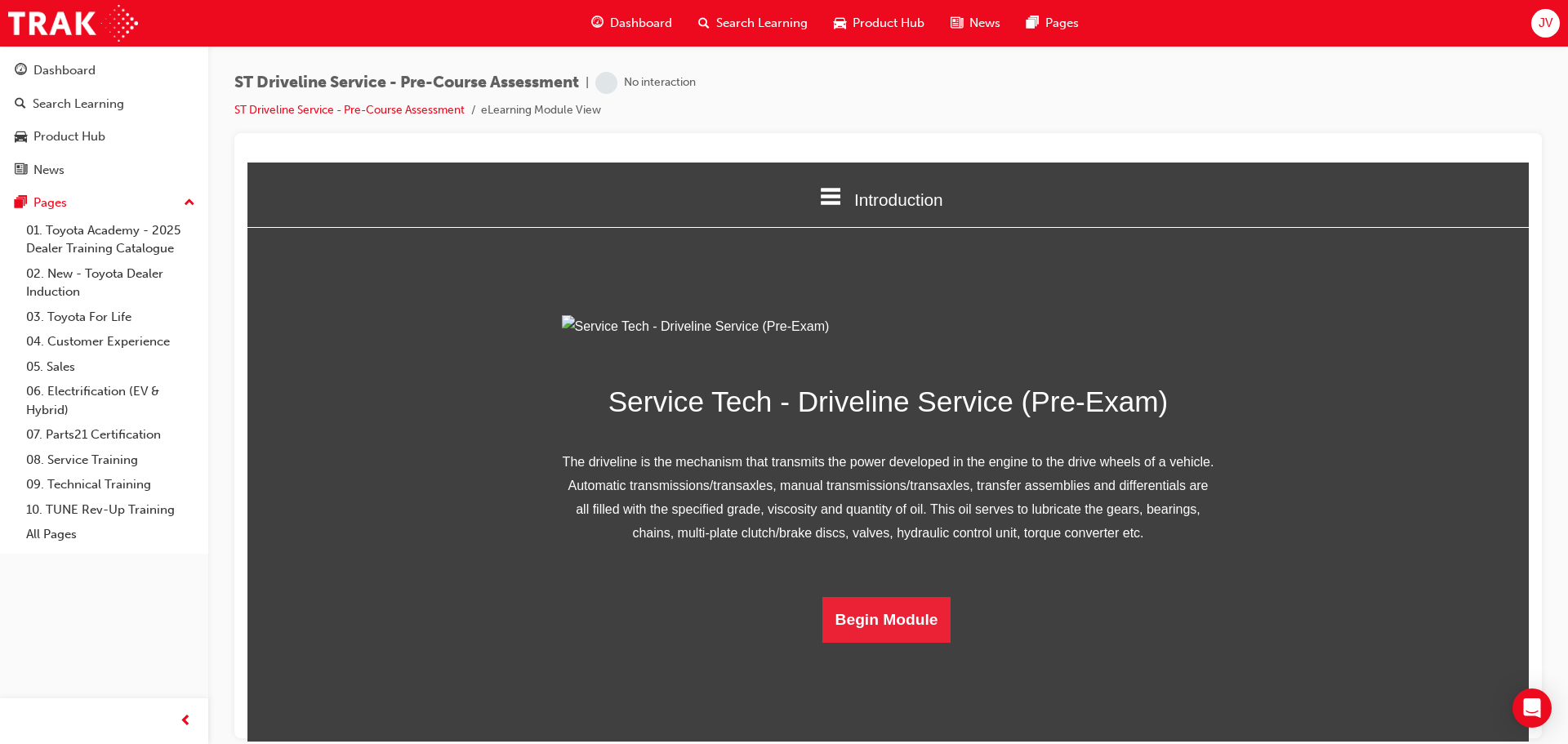
scroll to position [82, 0]
click at [858, 642] on button "Begin Module" at bounding box center [887, 618] width 129 height 46
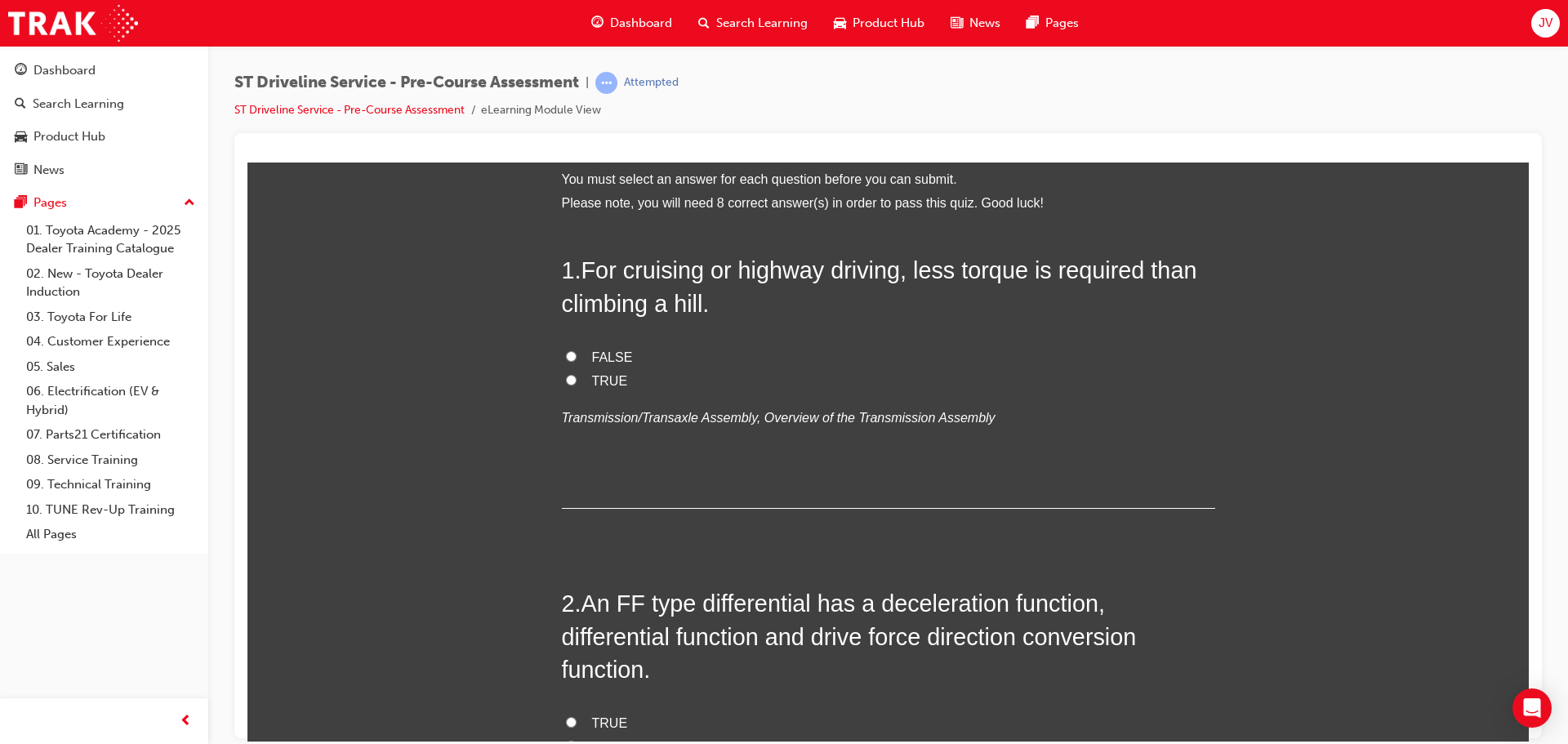
click at [575, 378] on label "TRUE" at bounding box center [888, 381] width 653 height 23
click at [575, 378] on input "TRUE" at bounding box center [570, 379] width 11 height 11
radio input "true"
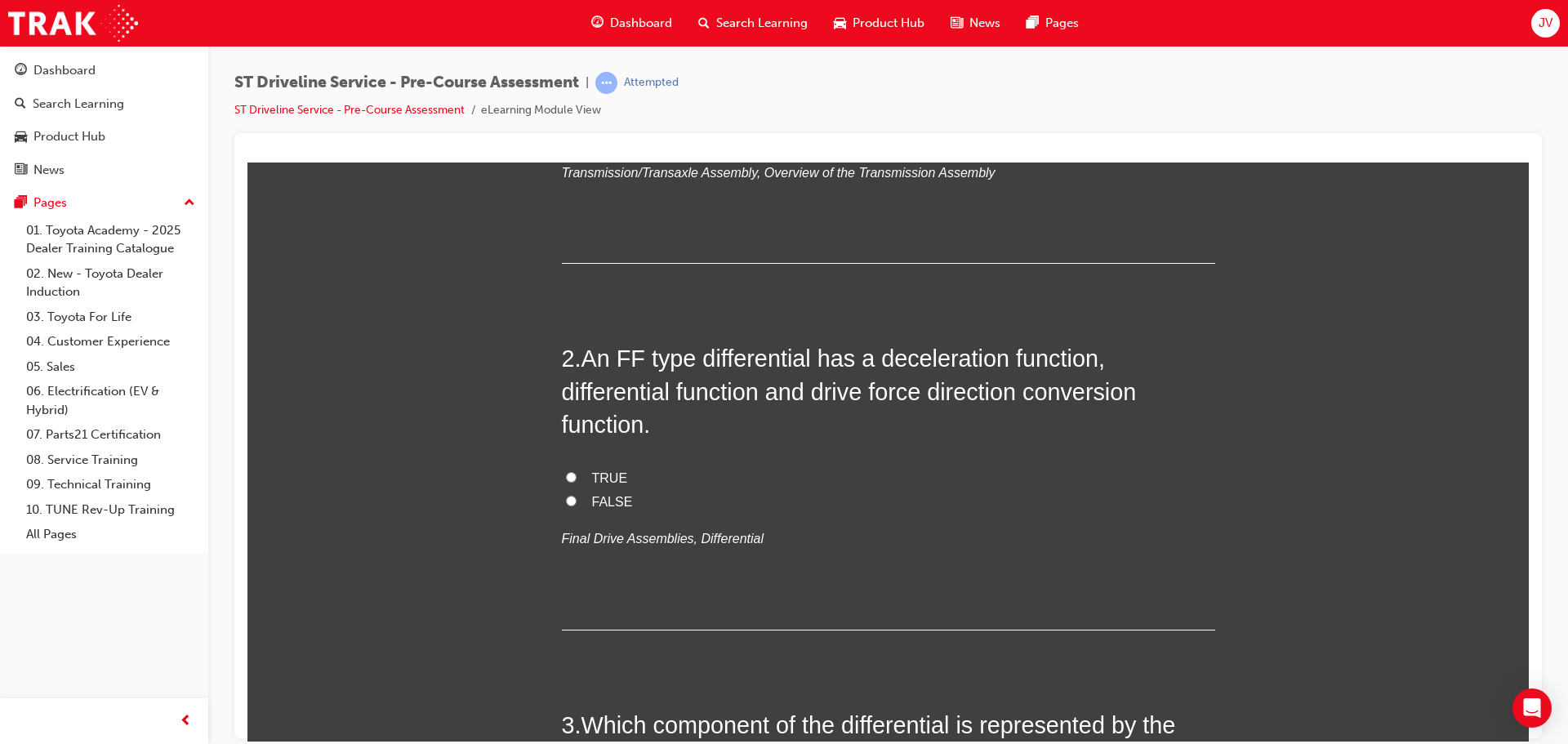
scroll to position [409, 0]
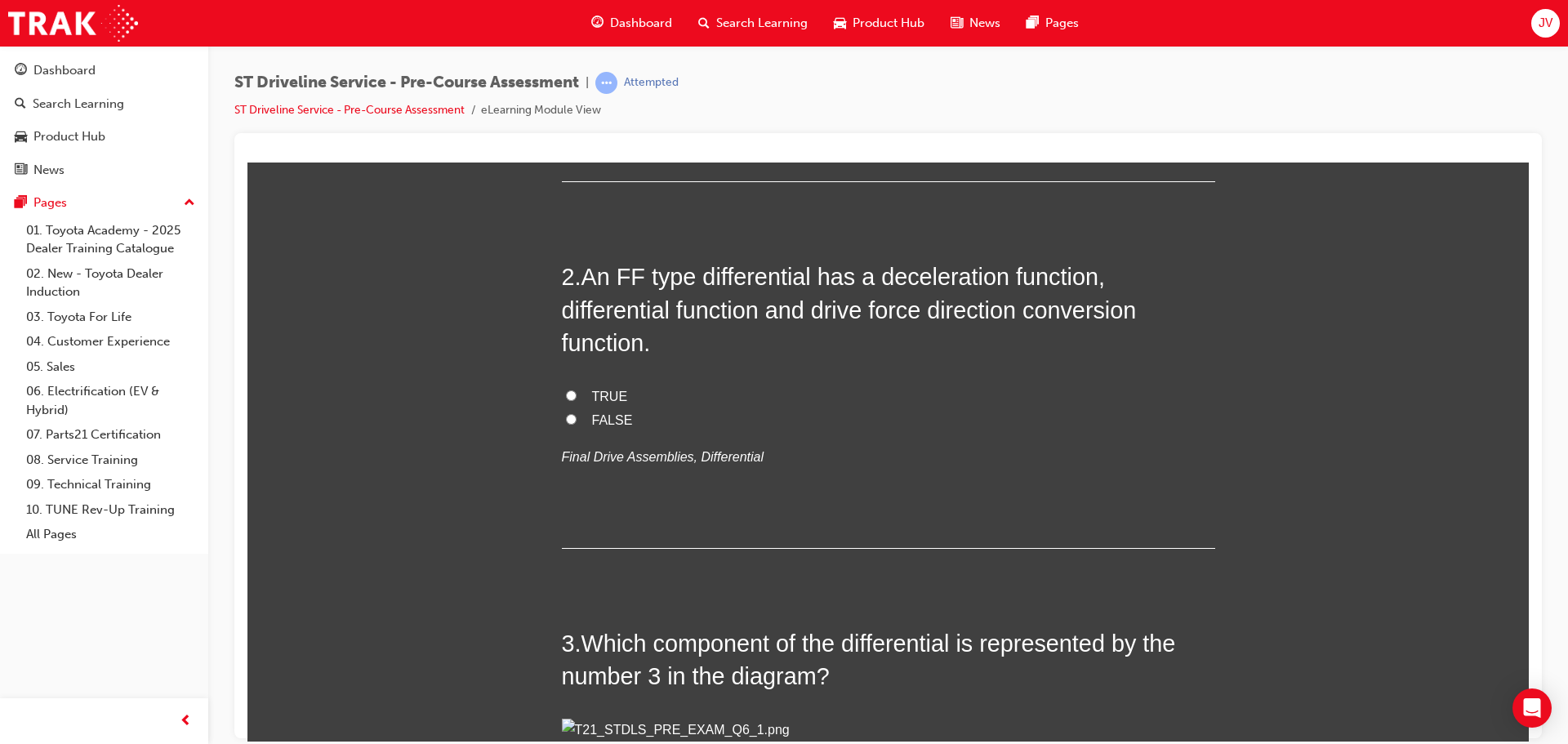
click at [606, 390] on span "TRUE" at bounding box center [609, 396] width 36 height 14
click at [576, 390] on input "TRUE" at bounding box center [570, 395] width 11 height 11
radio input "true"
click at [579, 411] on label "FALSE" at bounding box center [888, 420] width 653 height 23
click at [576, 413] on input "FALSE" at bounding box center [570, 418] width 11 height 11
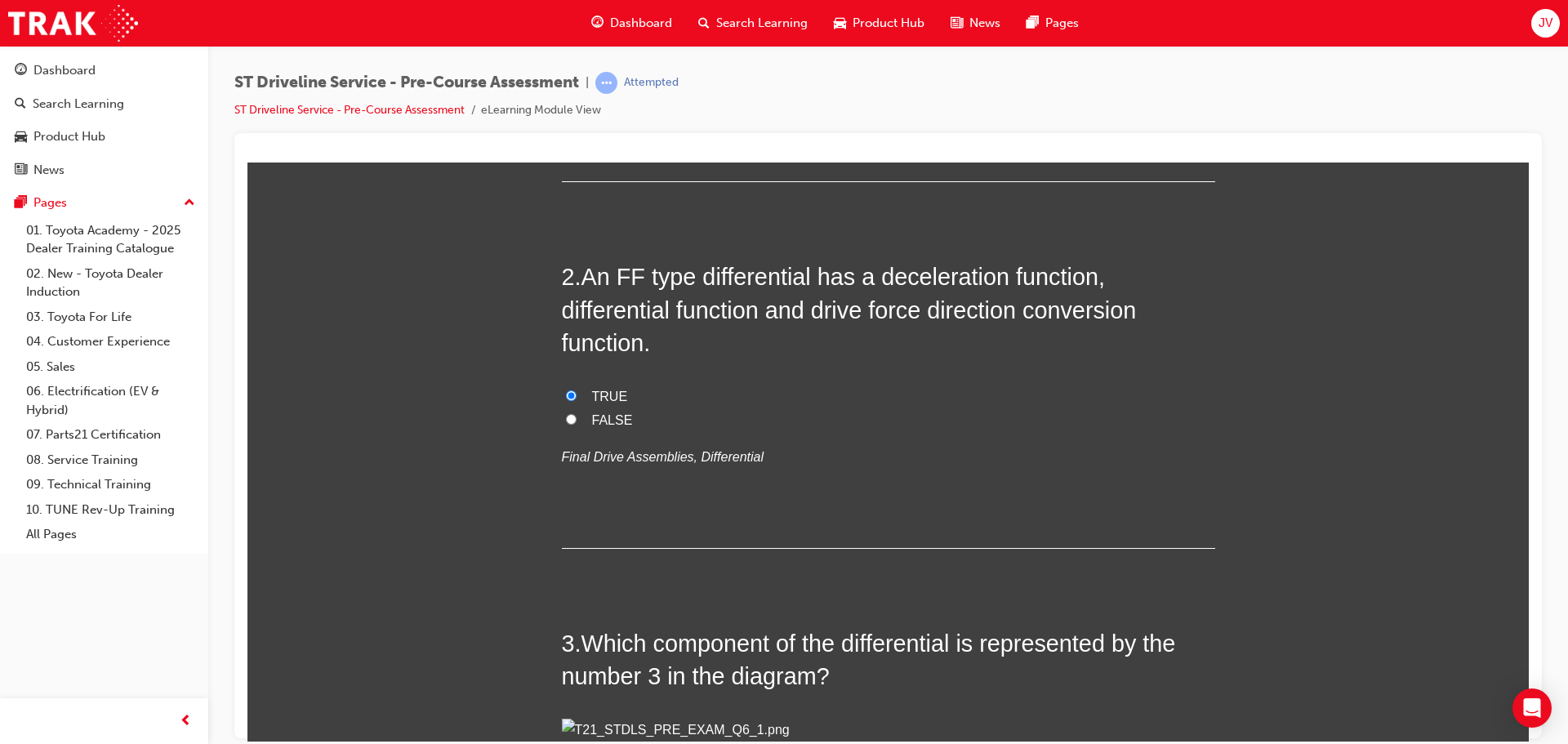
radio input "true"
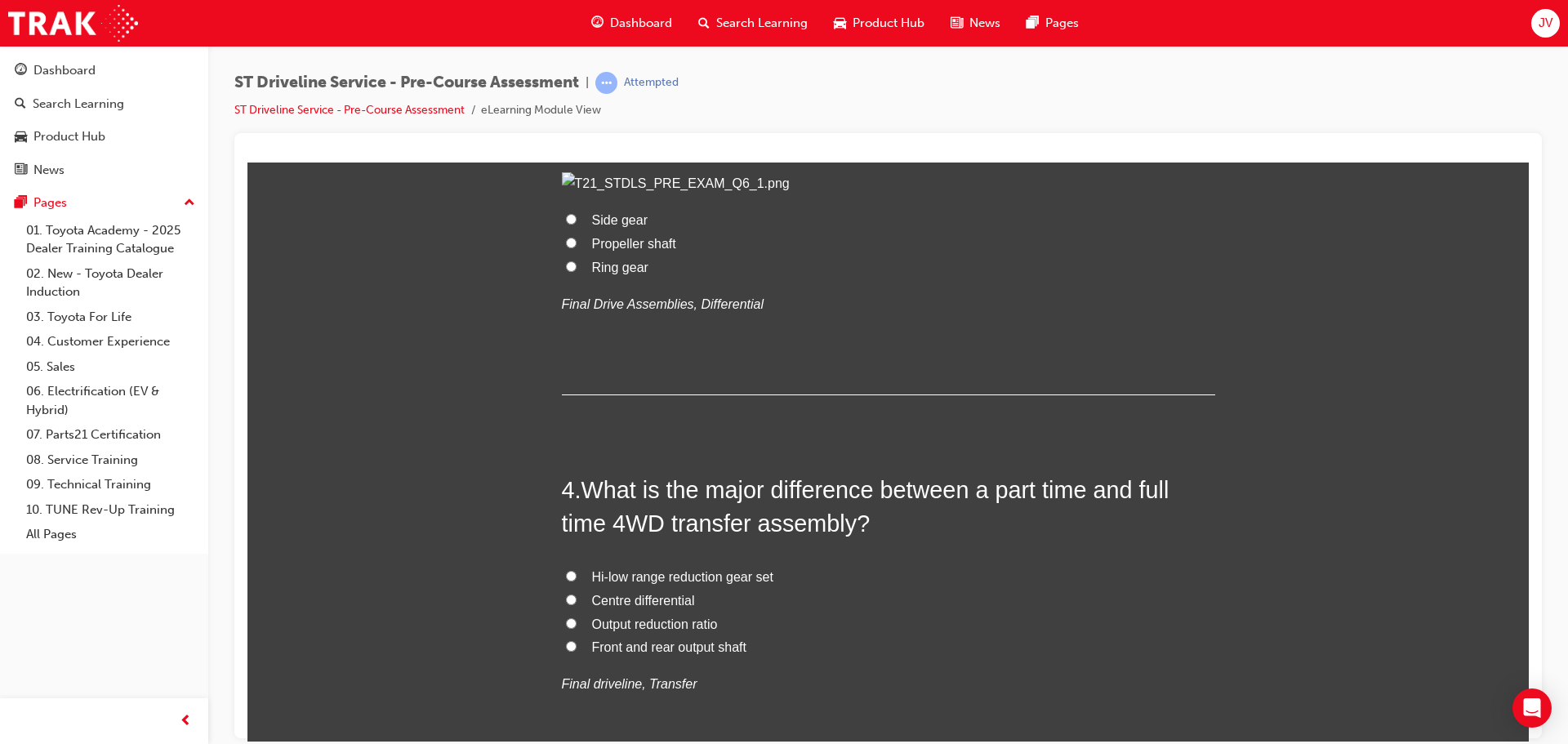
scroll to position [1144, 0]
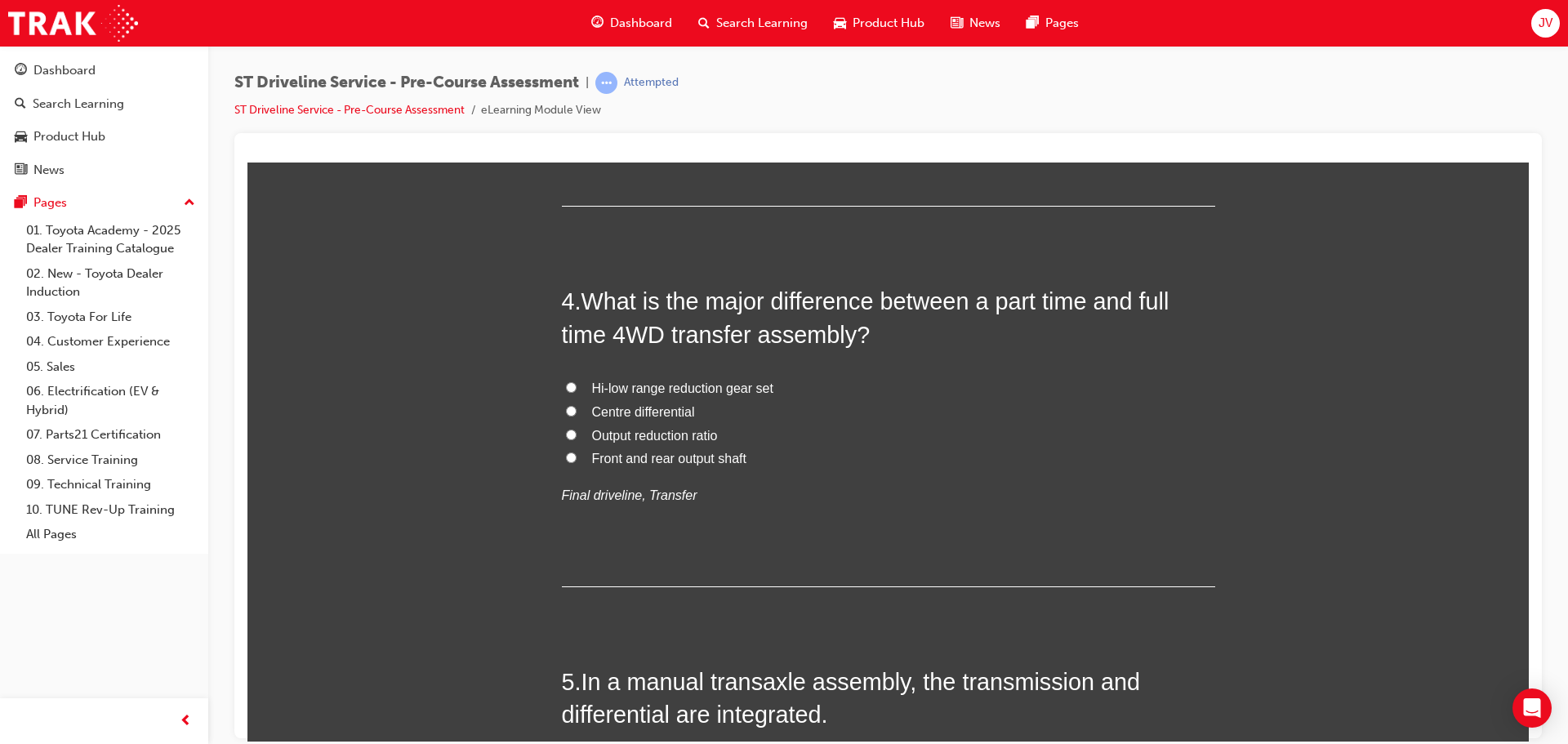
click at [628, 85] on span "Ring gear" at bounding box center [620, 78] width 57 height 14
click at [576, 83] on input "Ring gear" at bounding box center [570, 77] width 11 height 11
radio input "true"
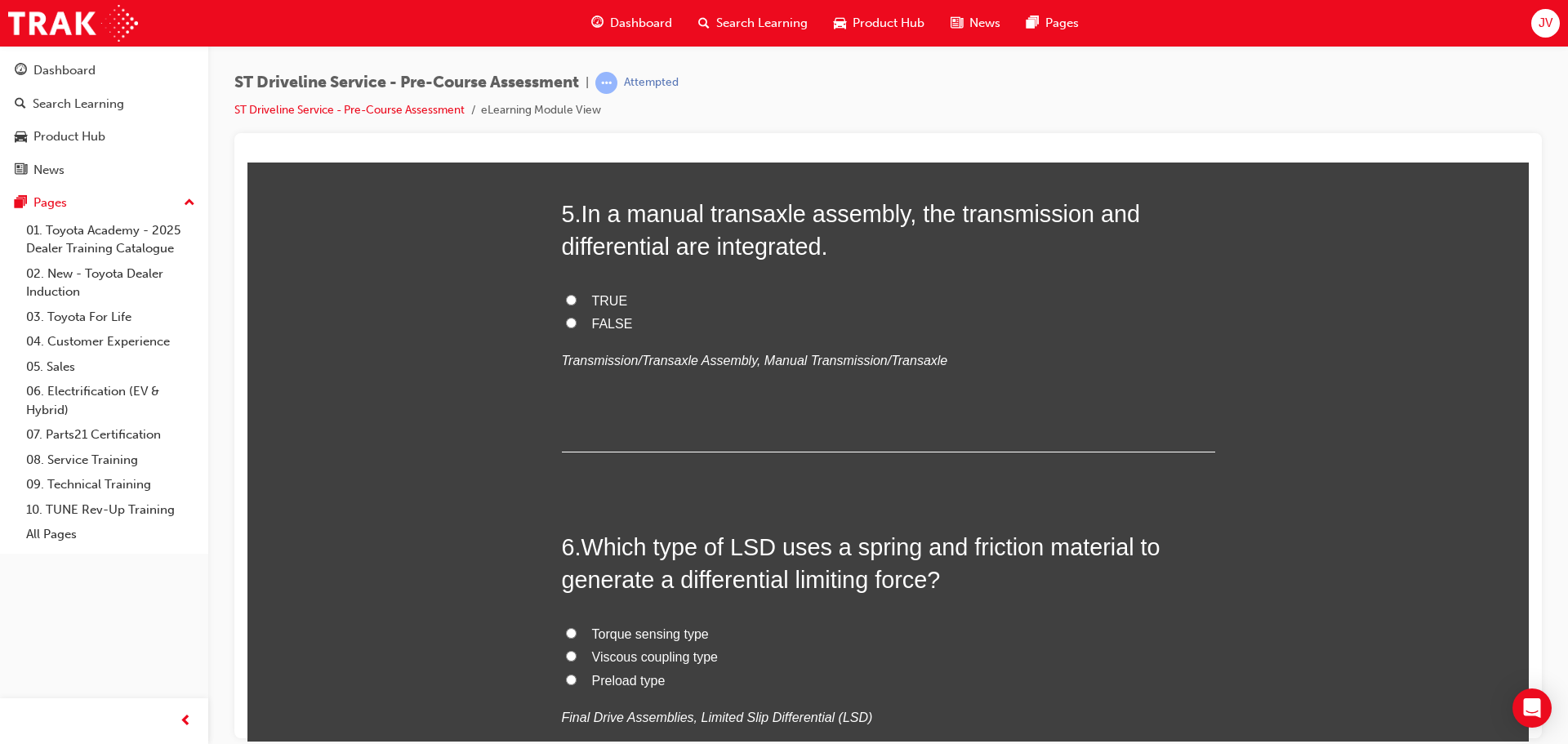
scroll to position [1633, 0]
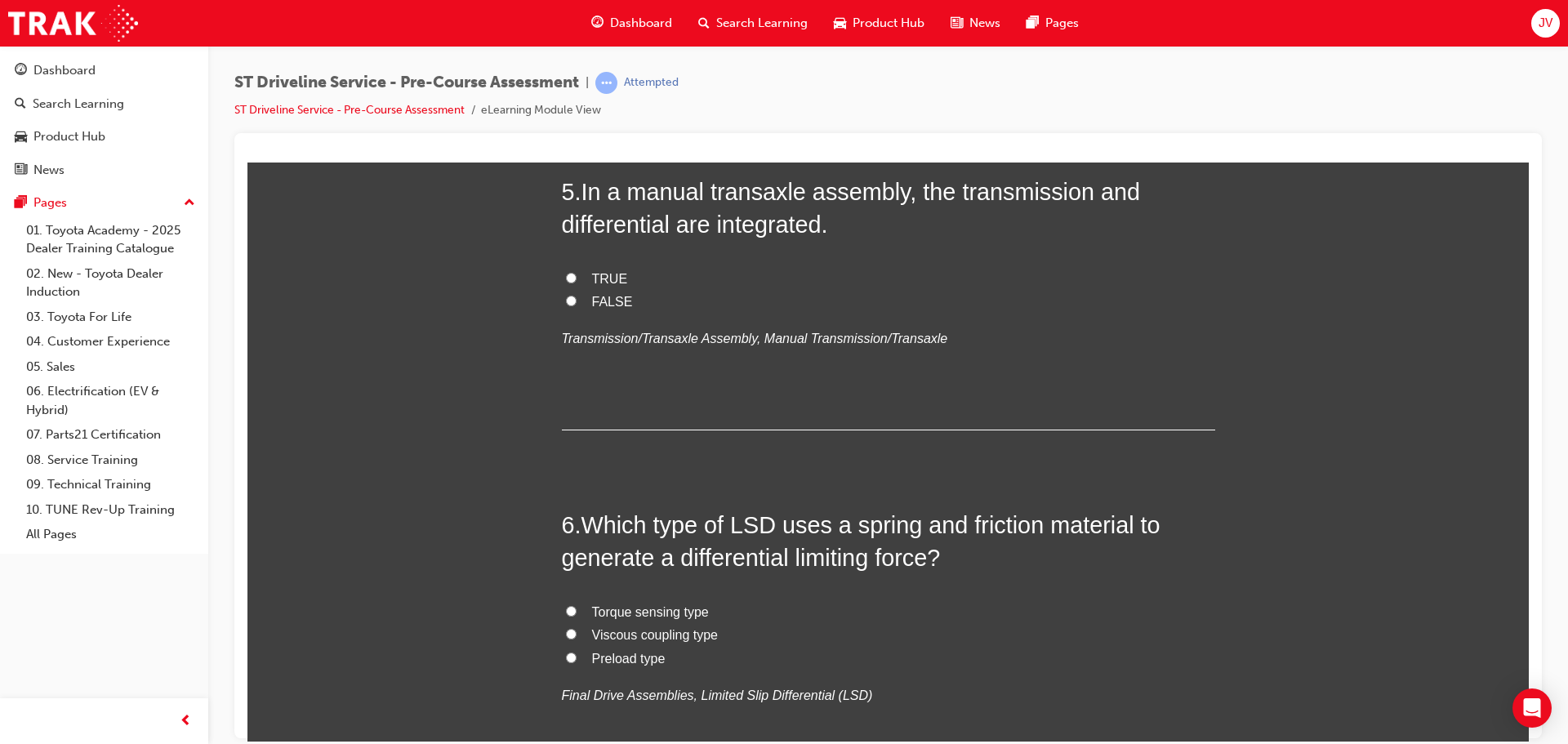
radio input "true"
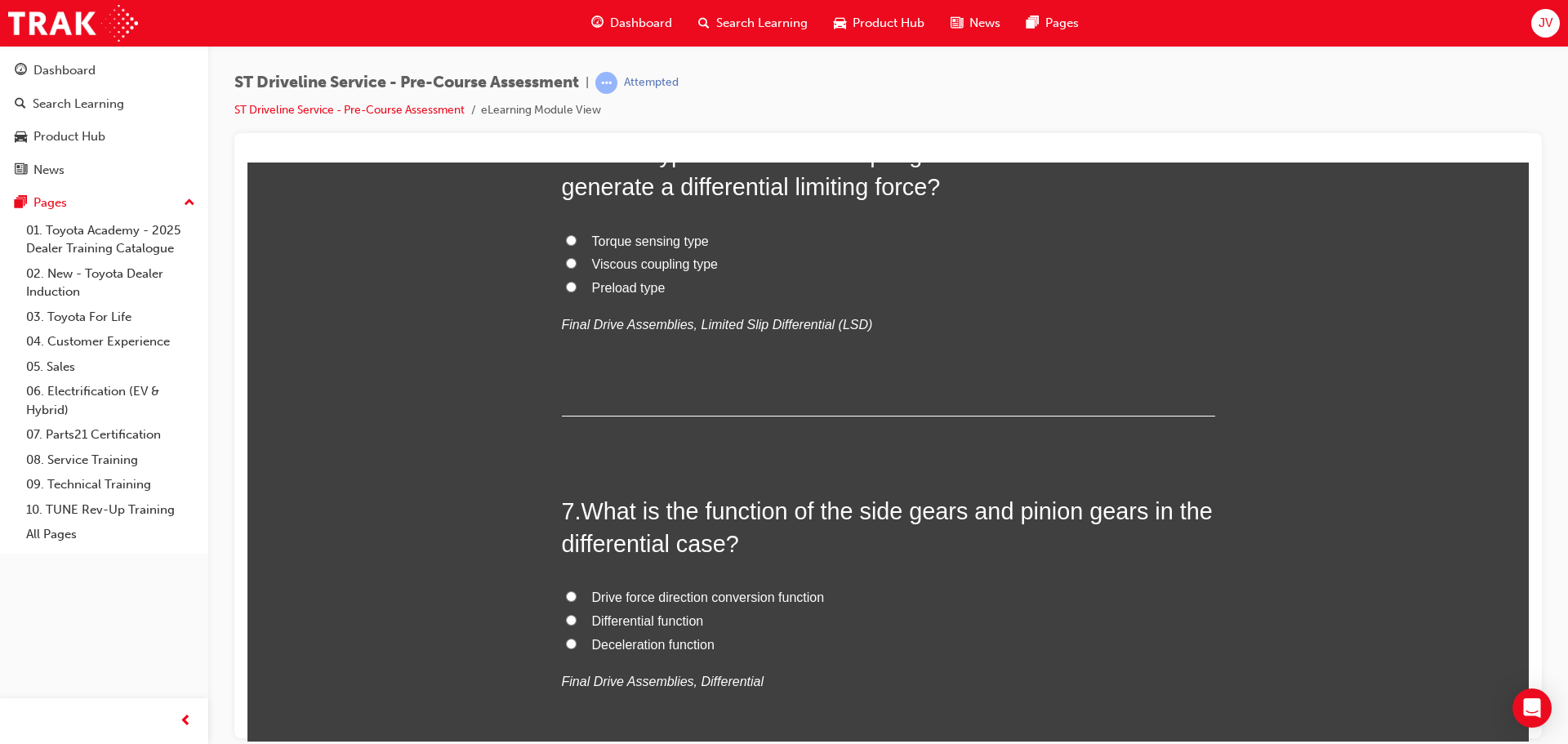
scroll to position [2042, 0]
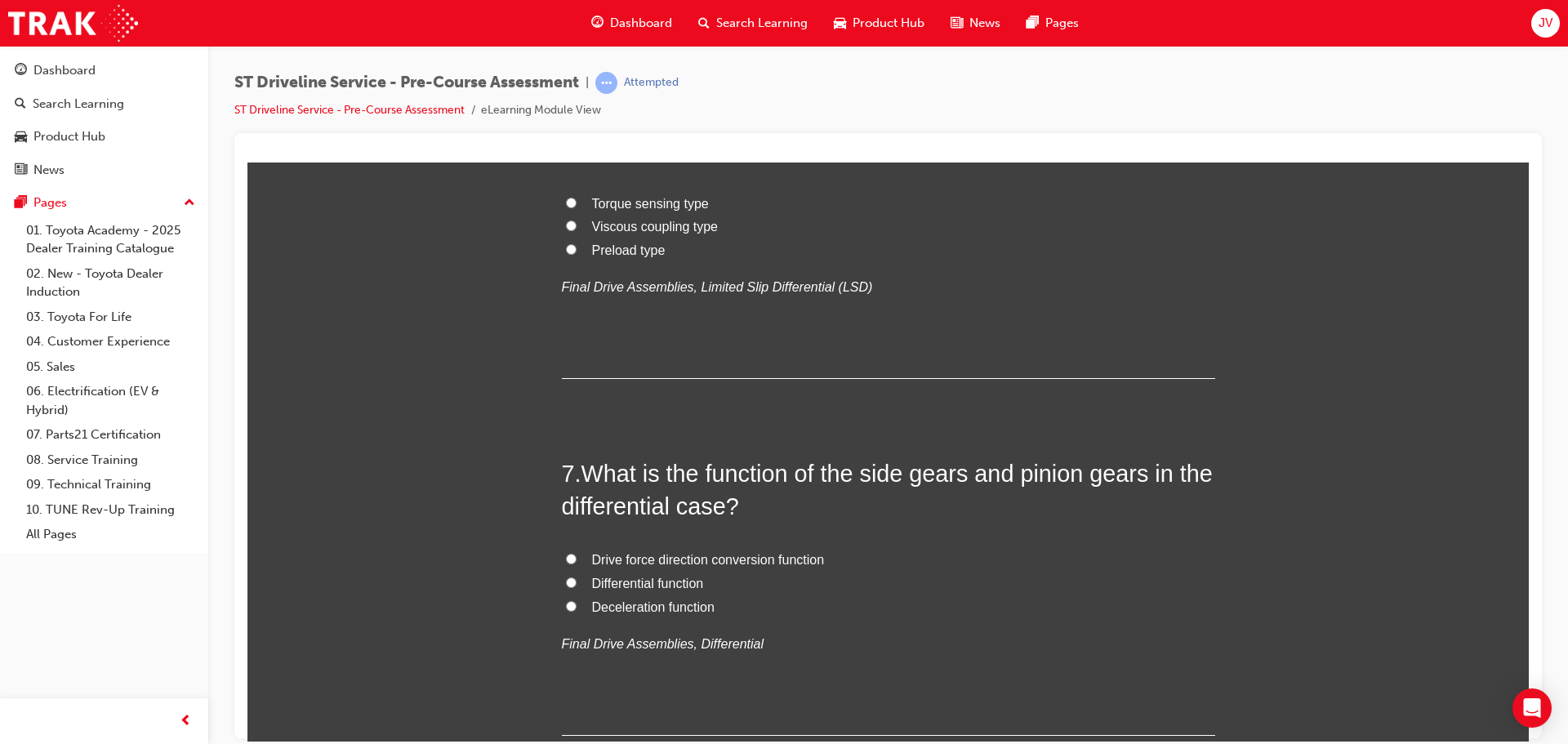
radio input "true"
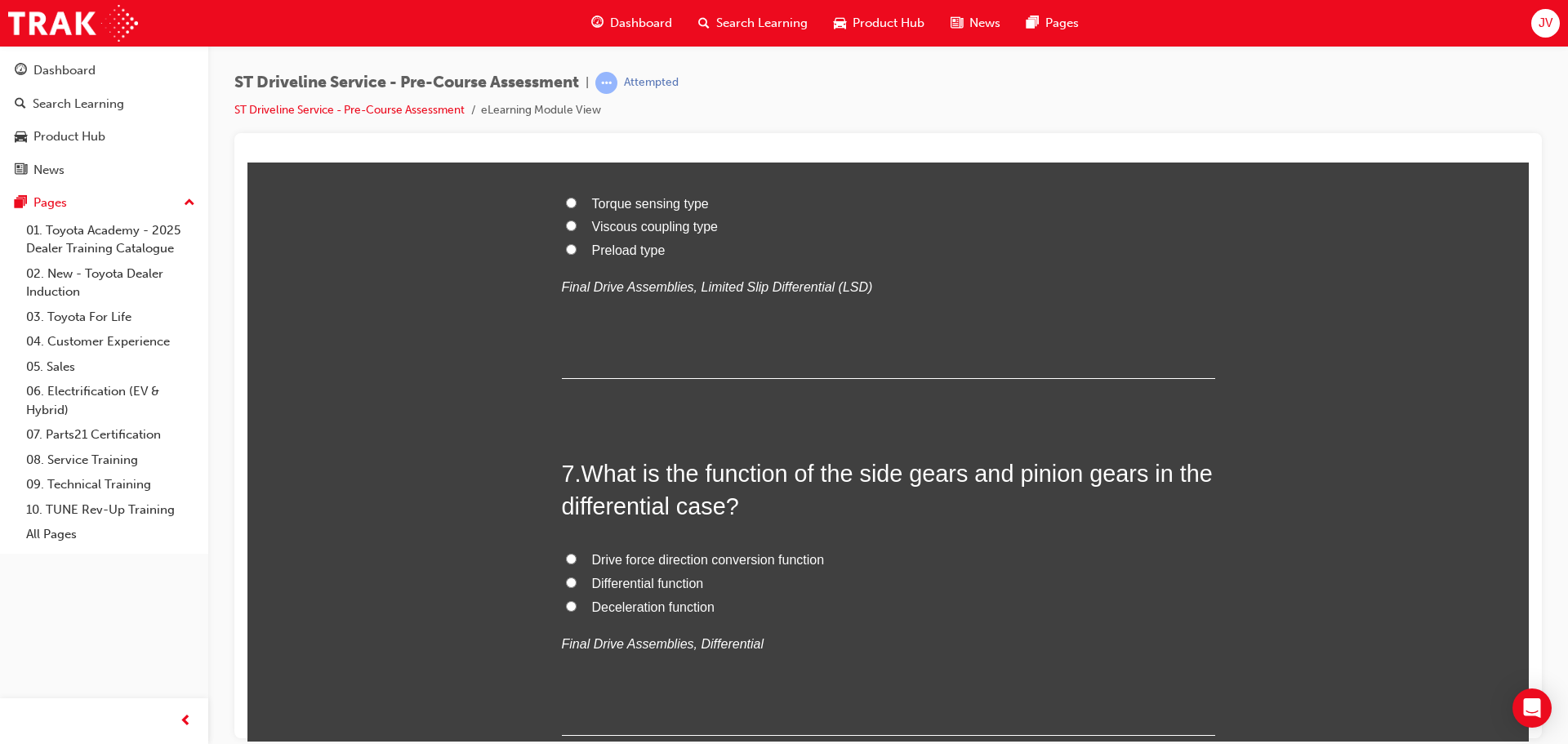
radio input "true"
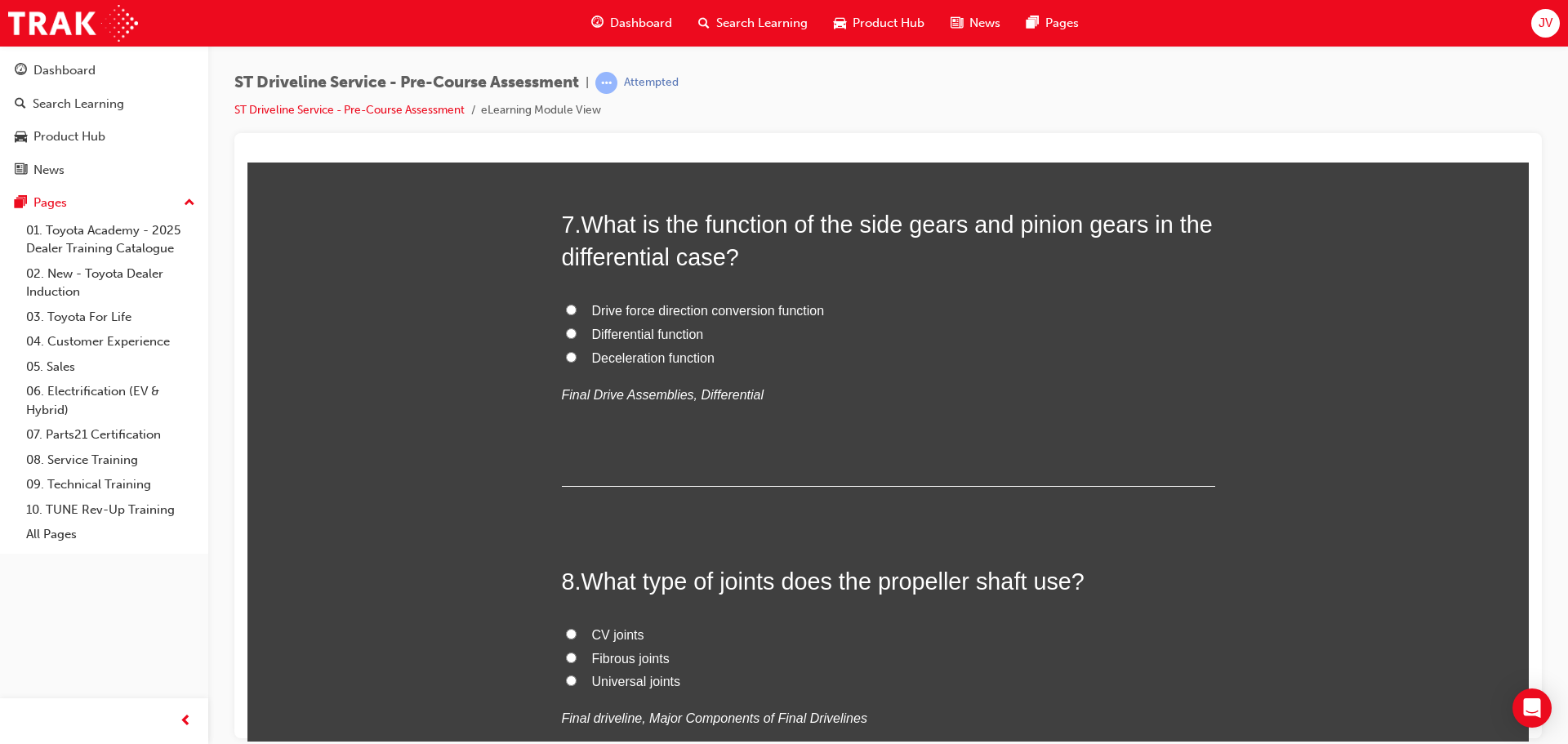
scroll to position [2369, 0]
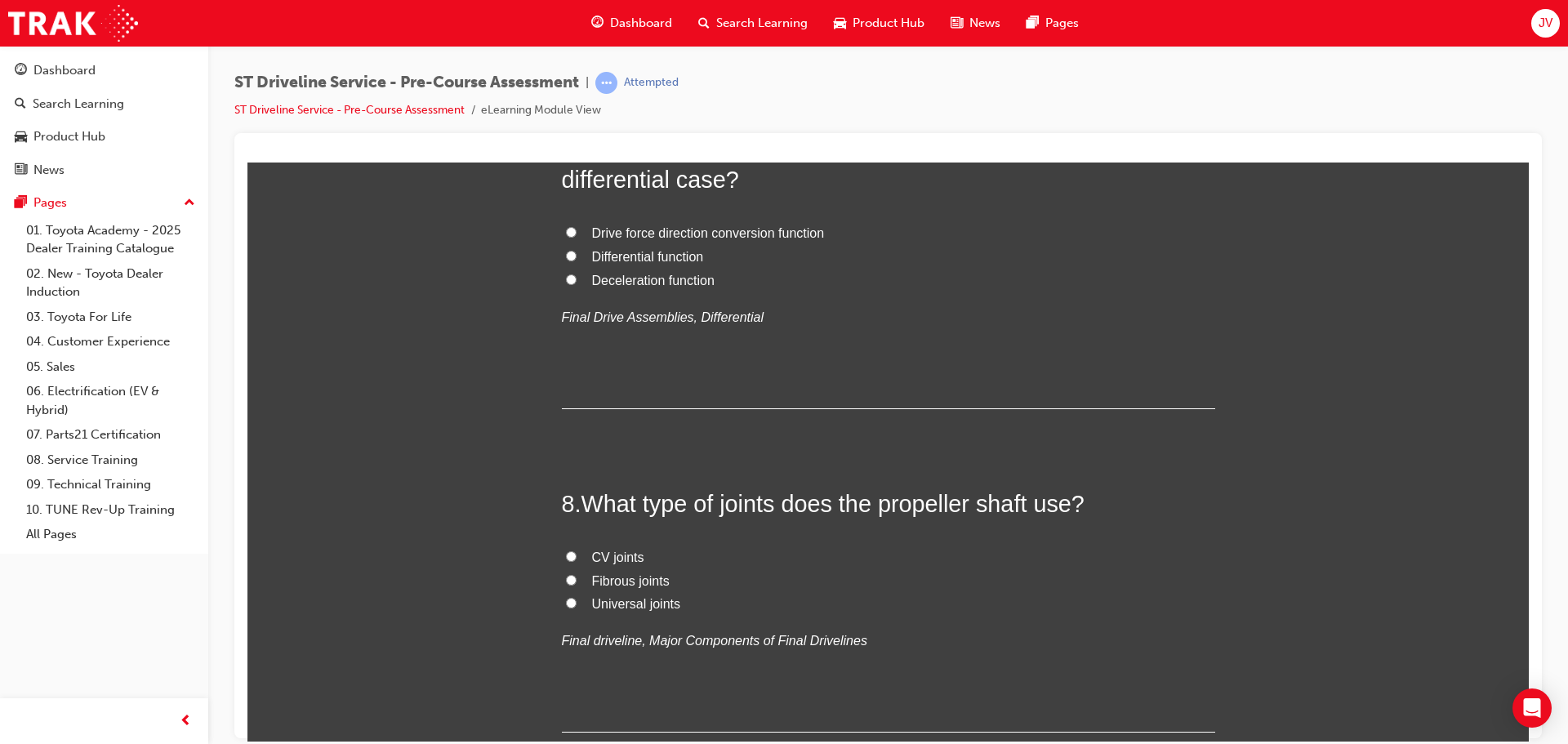
radio input "true"
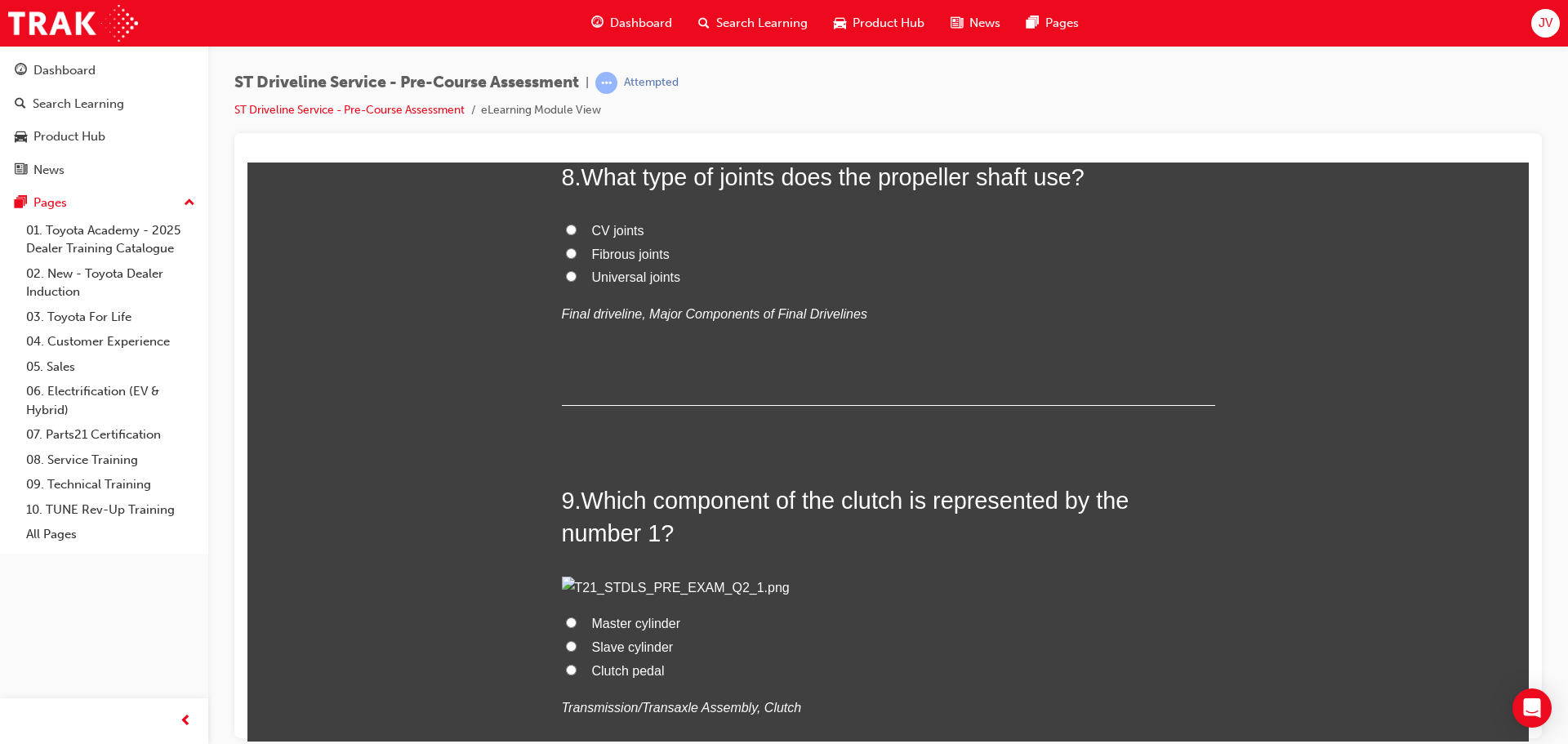
scroll to position [2777, 0]
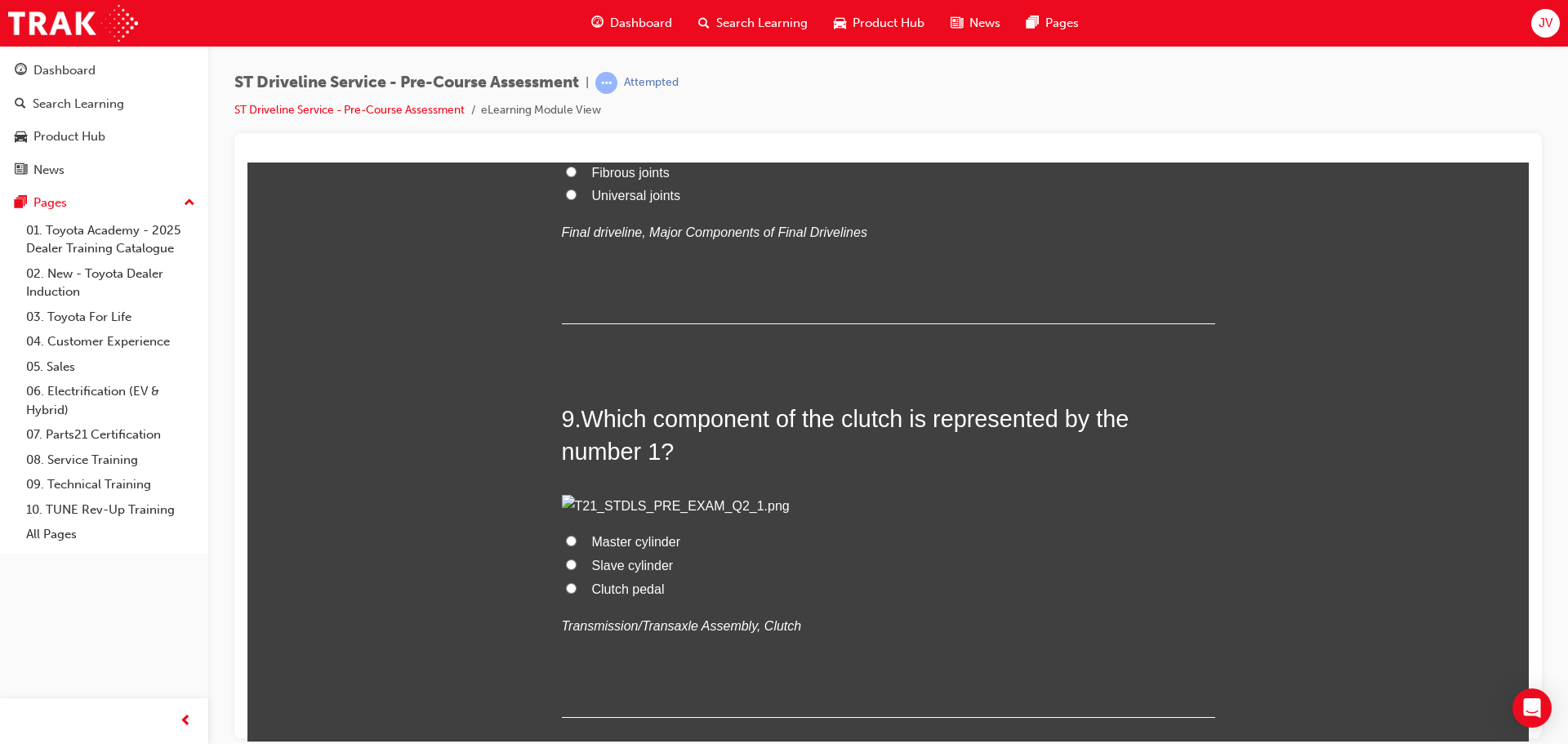
radio input "true"
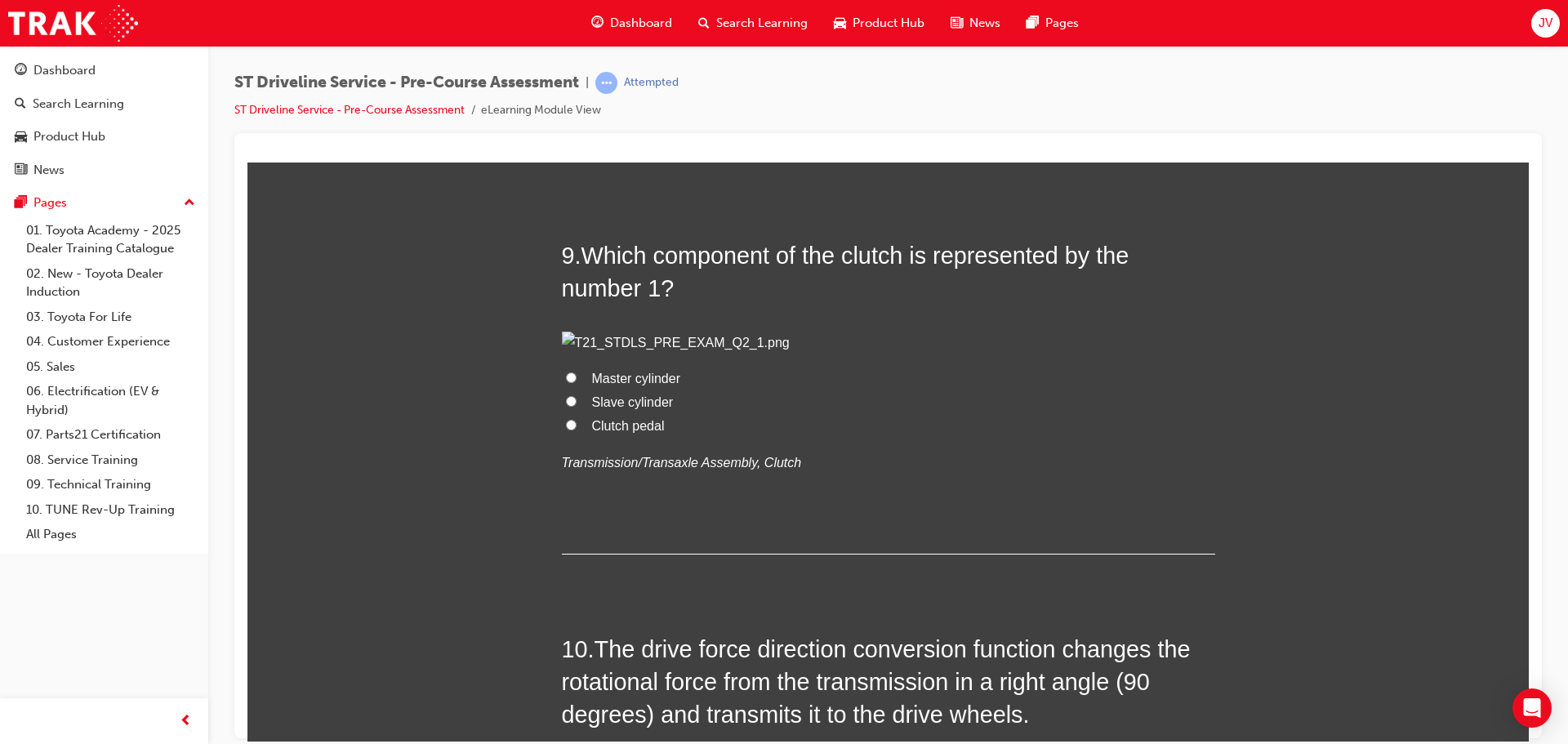
scroll to position [3022, 0]
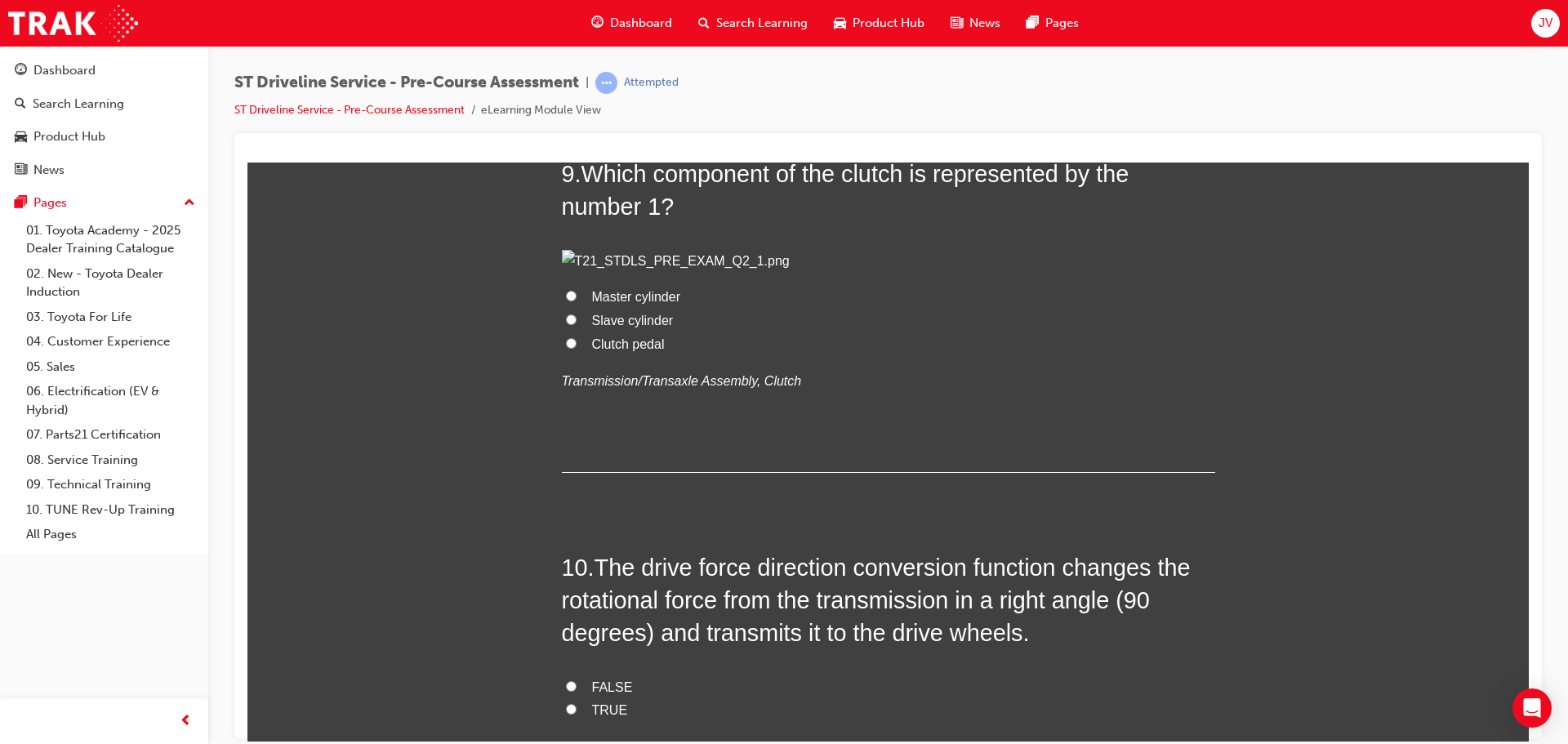
radio input "true"
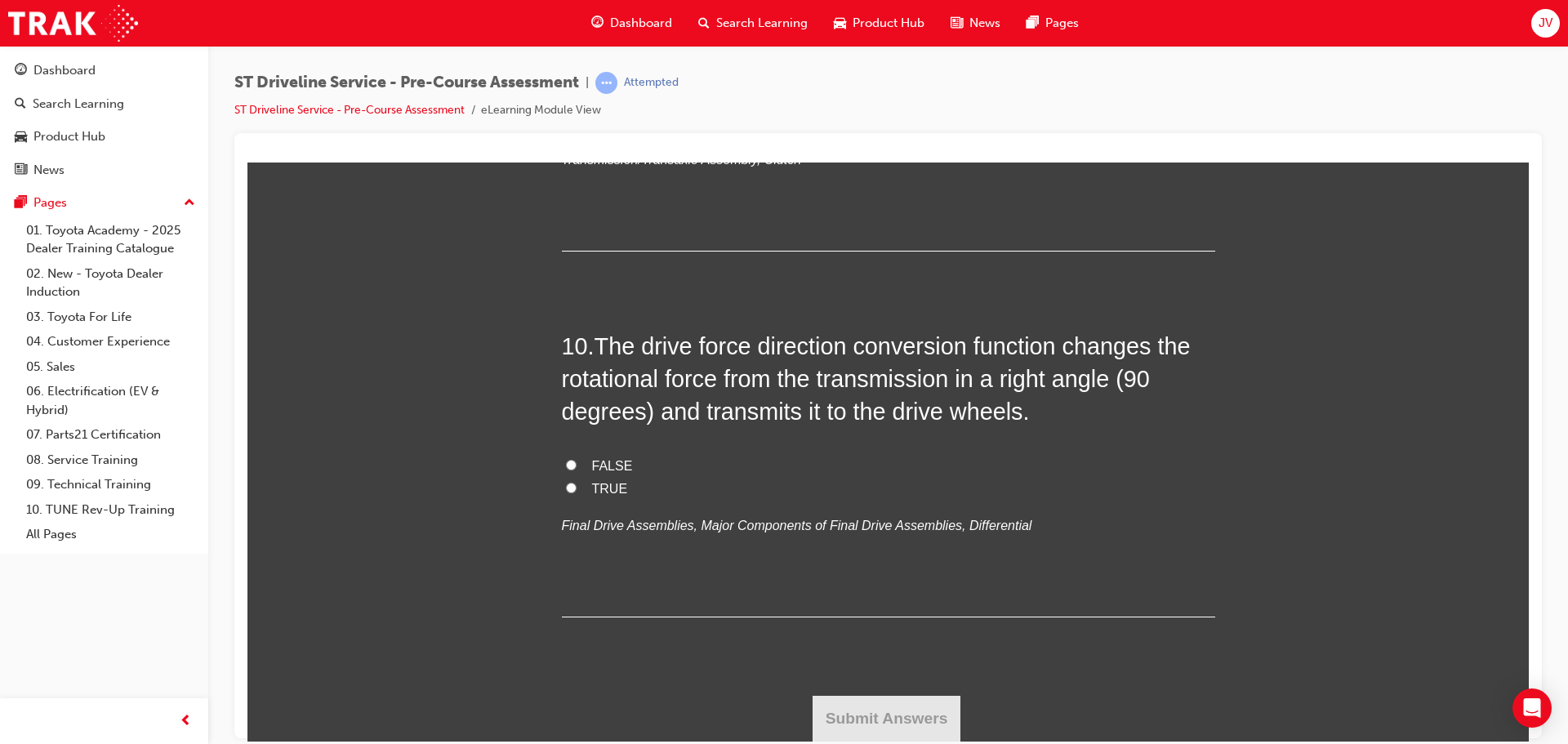
scroll to position [3921, 0]
click at [616, 129] on span "Clutch pedal" at bounding box center [628, 122] width 73 height 14
click at [576, 127] on input "Clutch pedal" at bounding box center [570, 121] width 11 height 11
radio input "true"
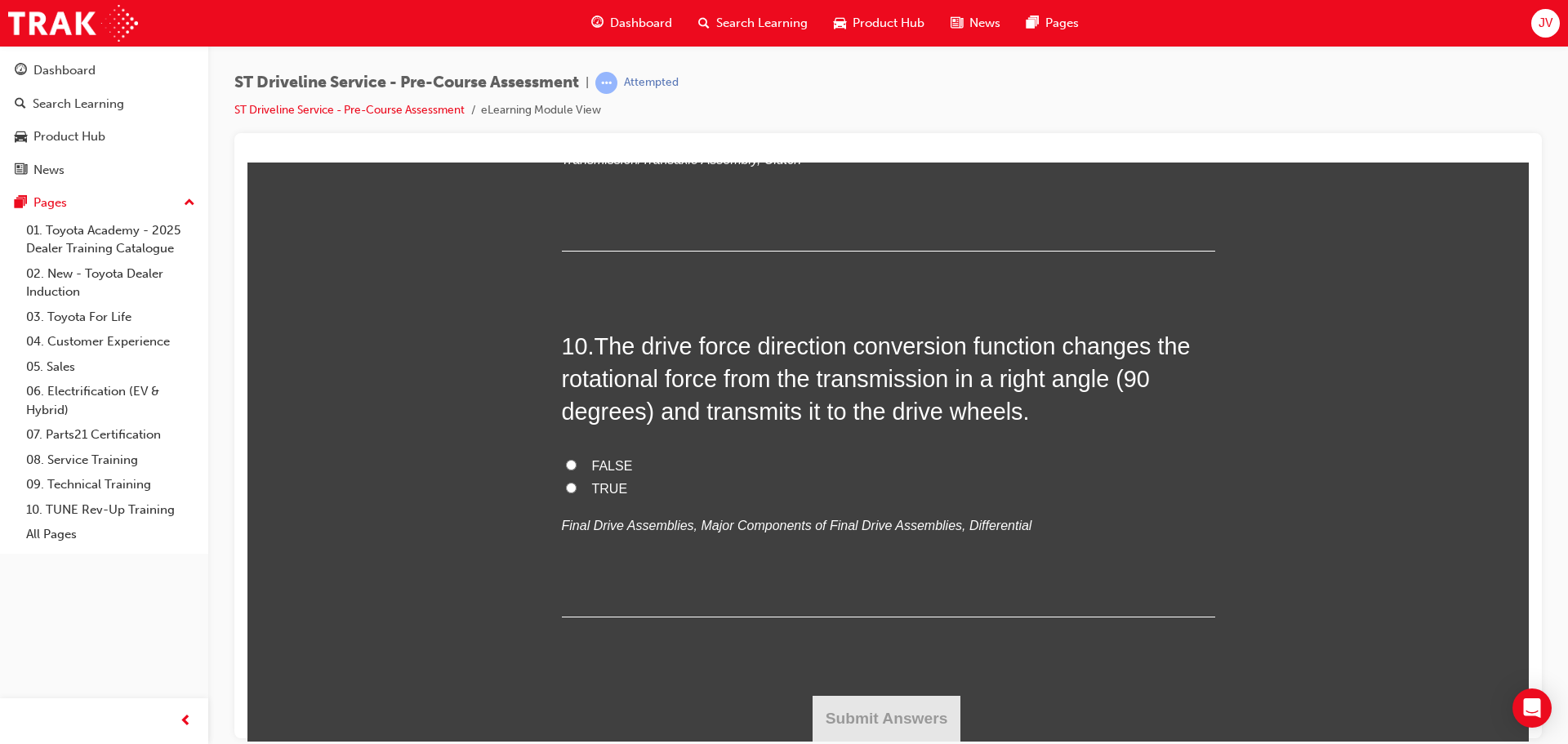
click at [579, 491] on label "TRUE" at bounding box center [888, 489] width 653 height 23
click at [576, 491] on input "TRUE" at bounding box center [570, 487] width 11 height 11
radio input "true"
click at [883, 711] on button "Submit Answers" at bounding box center [886, 718] width 148 height 46
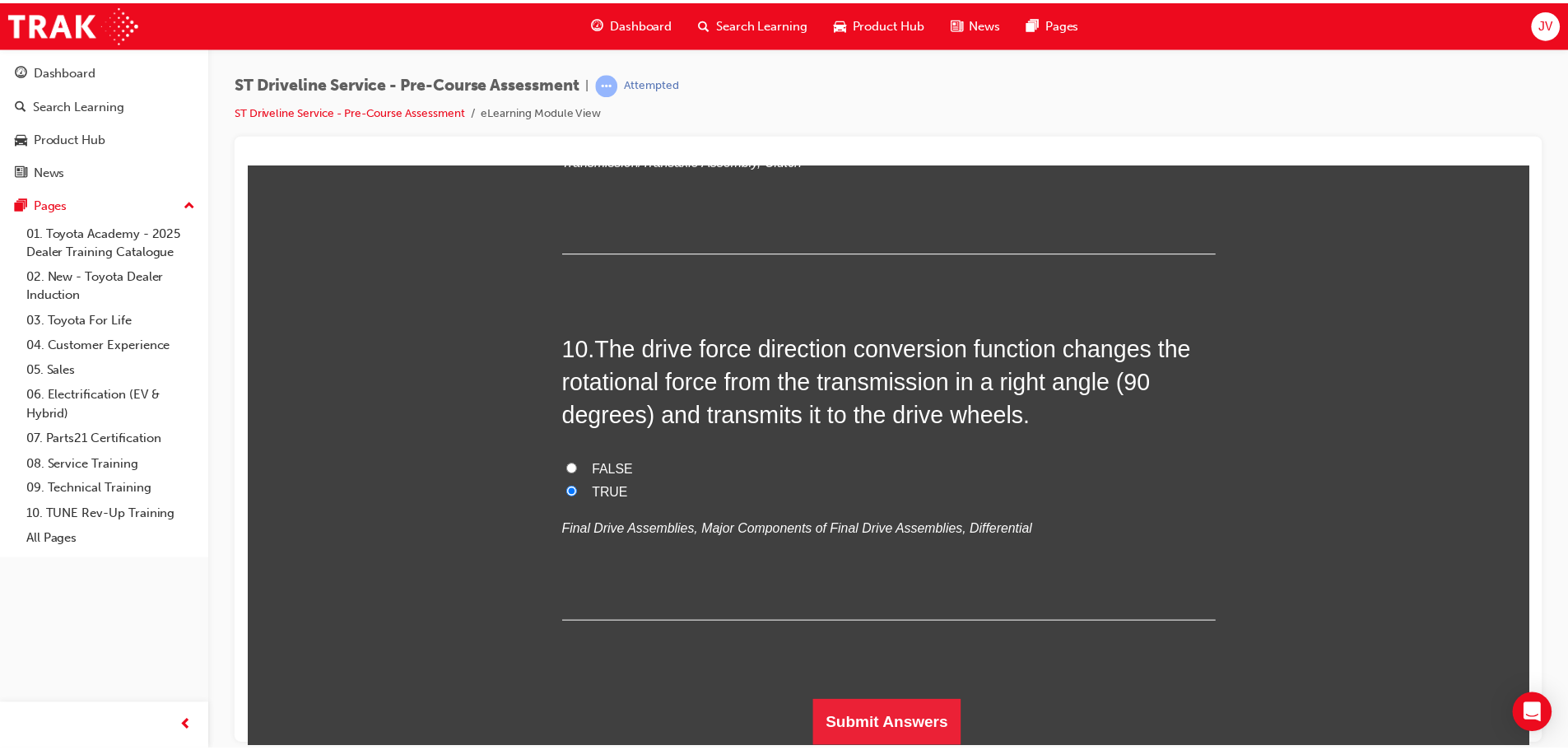
scroll to position [0, 0]
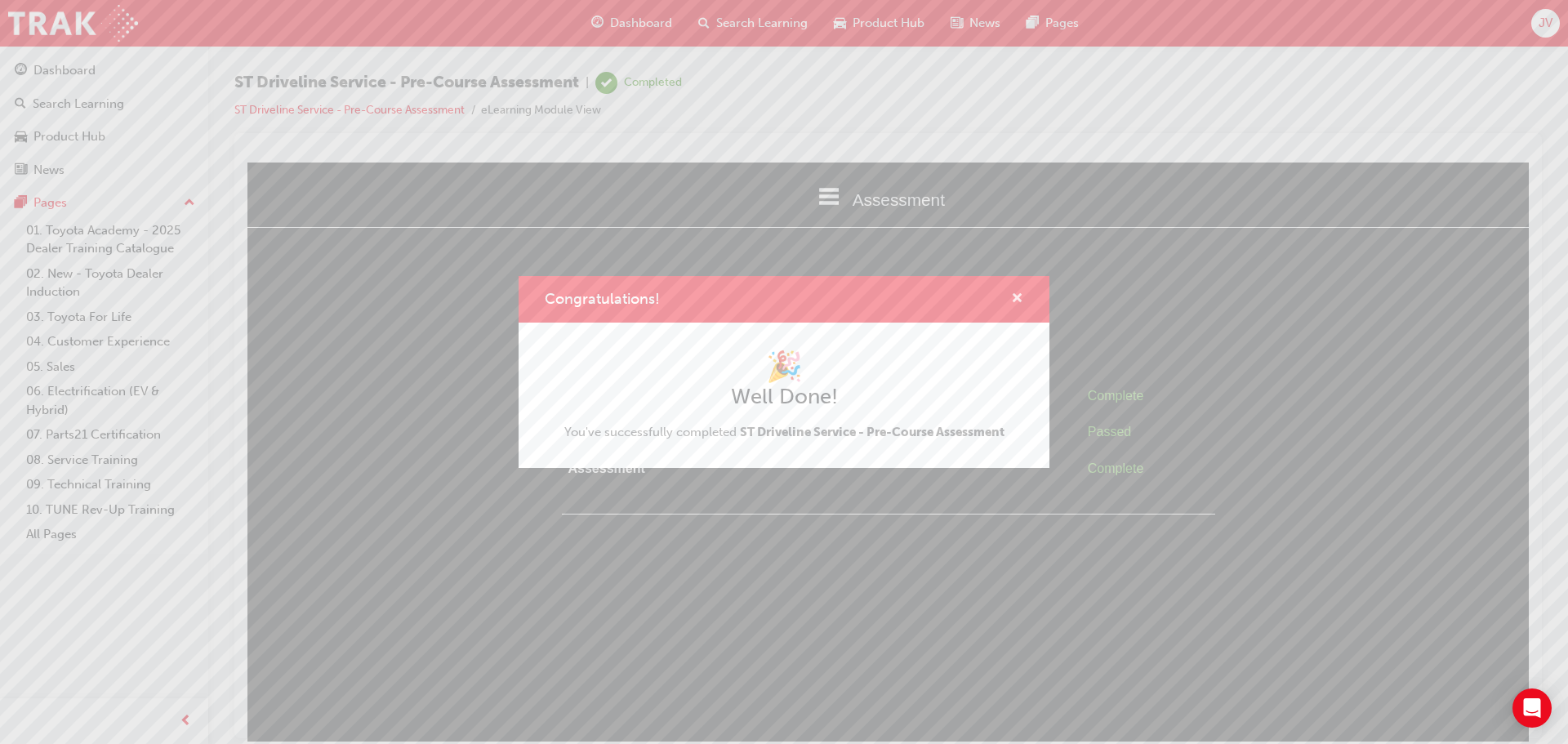
click at [1017, 299] on span "cross-icon" at bounding box center [1017, 299] width 13 height 15
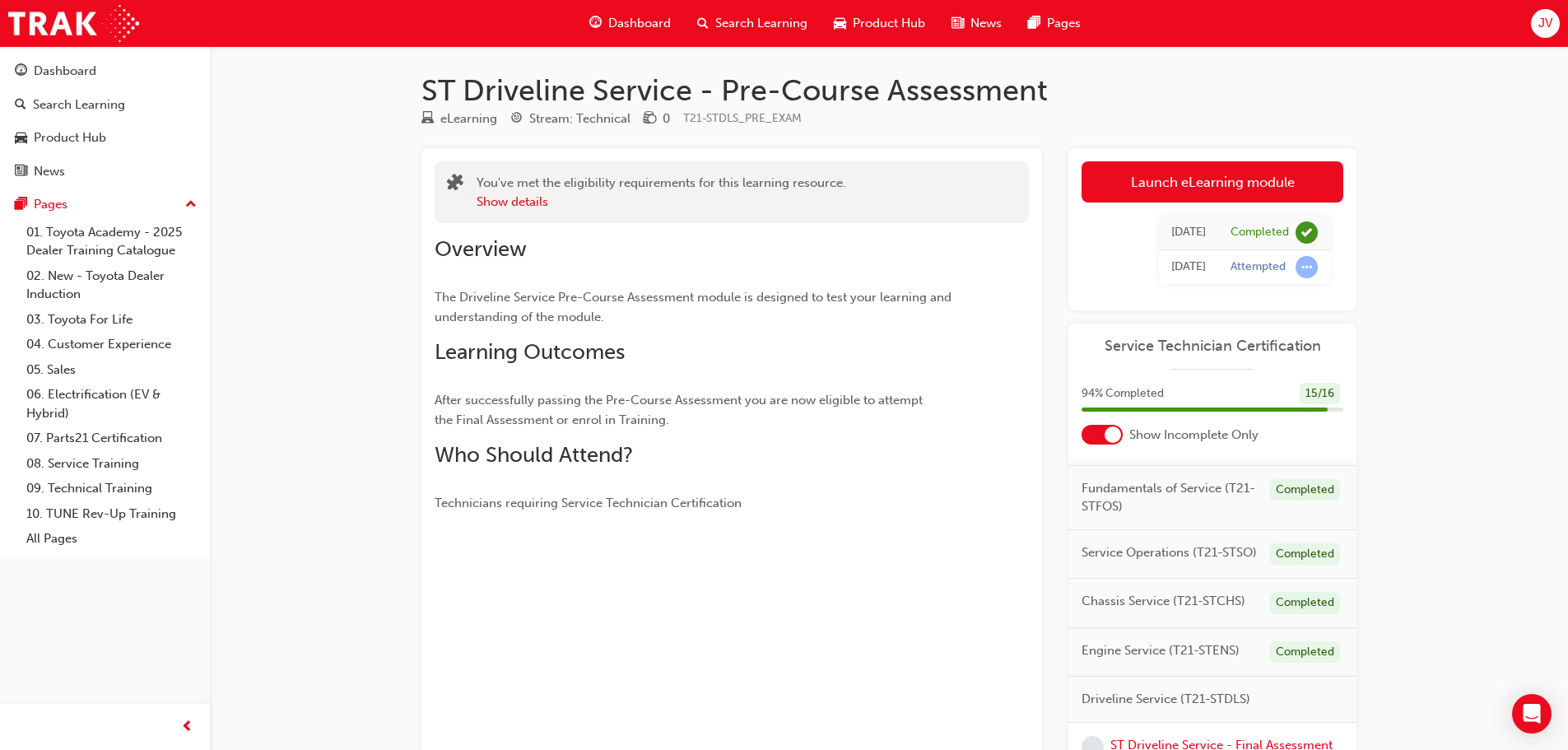
scroll to position [131, 0]
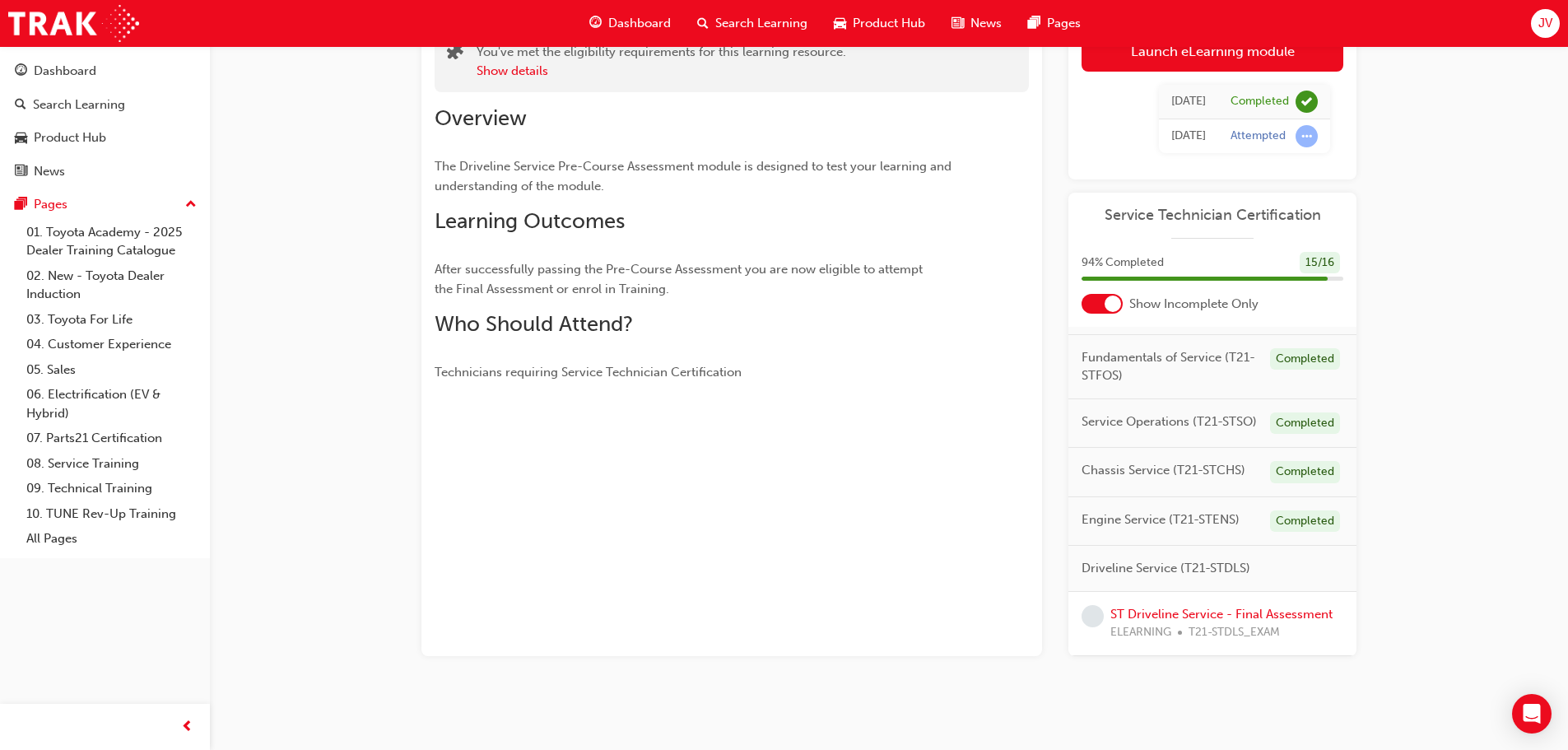
click at [1158, 606] on div "ST Driveline Service - Final Assessment ELEARNING T21-STDLS_EXAM" at bounding box center [1221, 624] width 222 height 37
click at [1162, 606] on link "ST Driveline Service - Final Assessment" at bounding box center [1221, 613] width 222 height 15
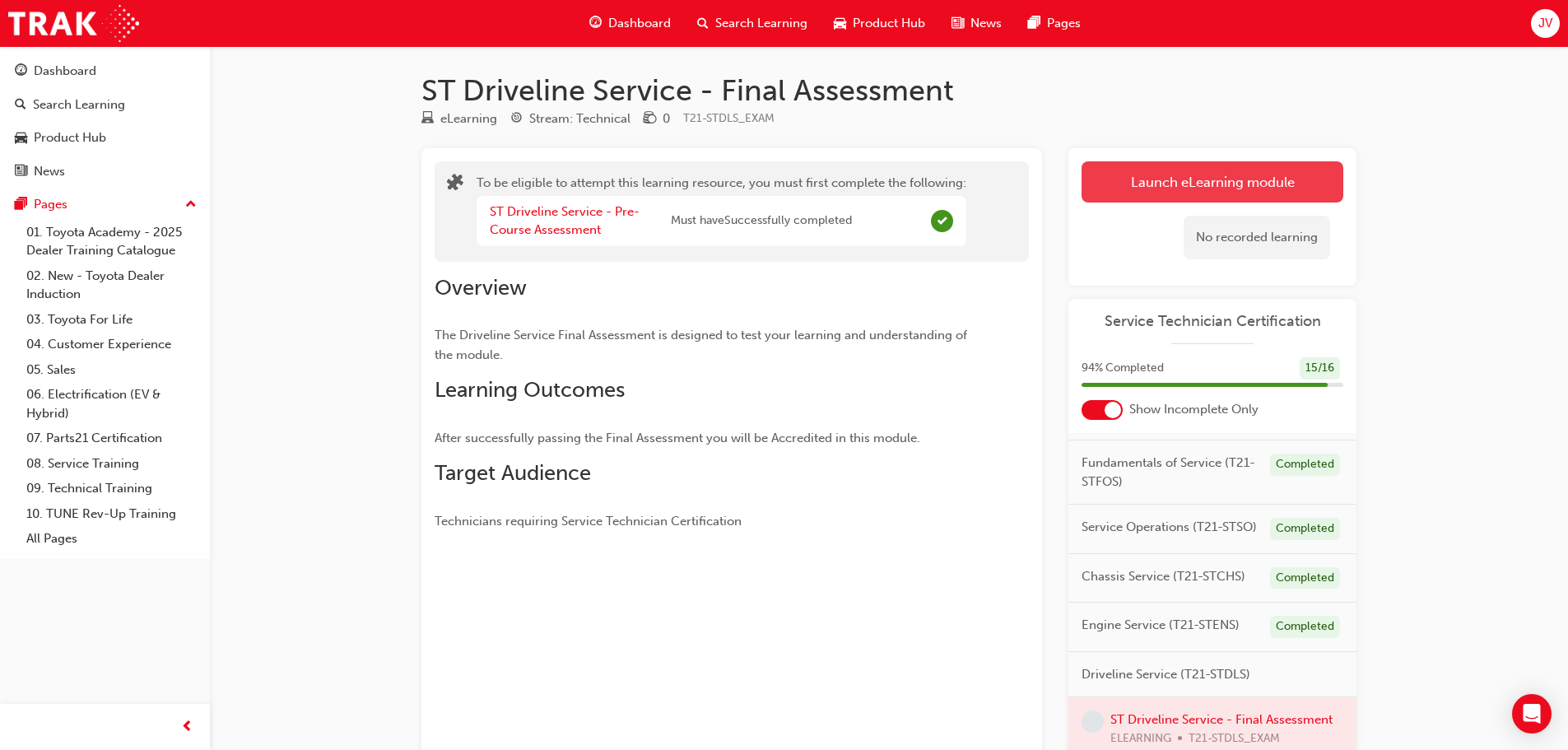
click at [1137, 197] on button "Launch eLearning module" at bounding box center [1212, 182] width 261 height 41
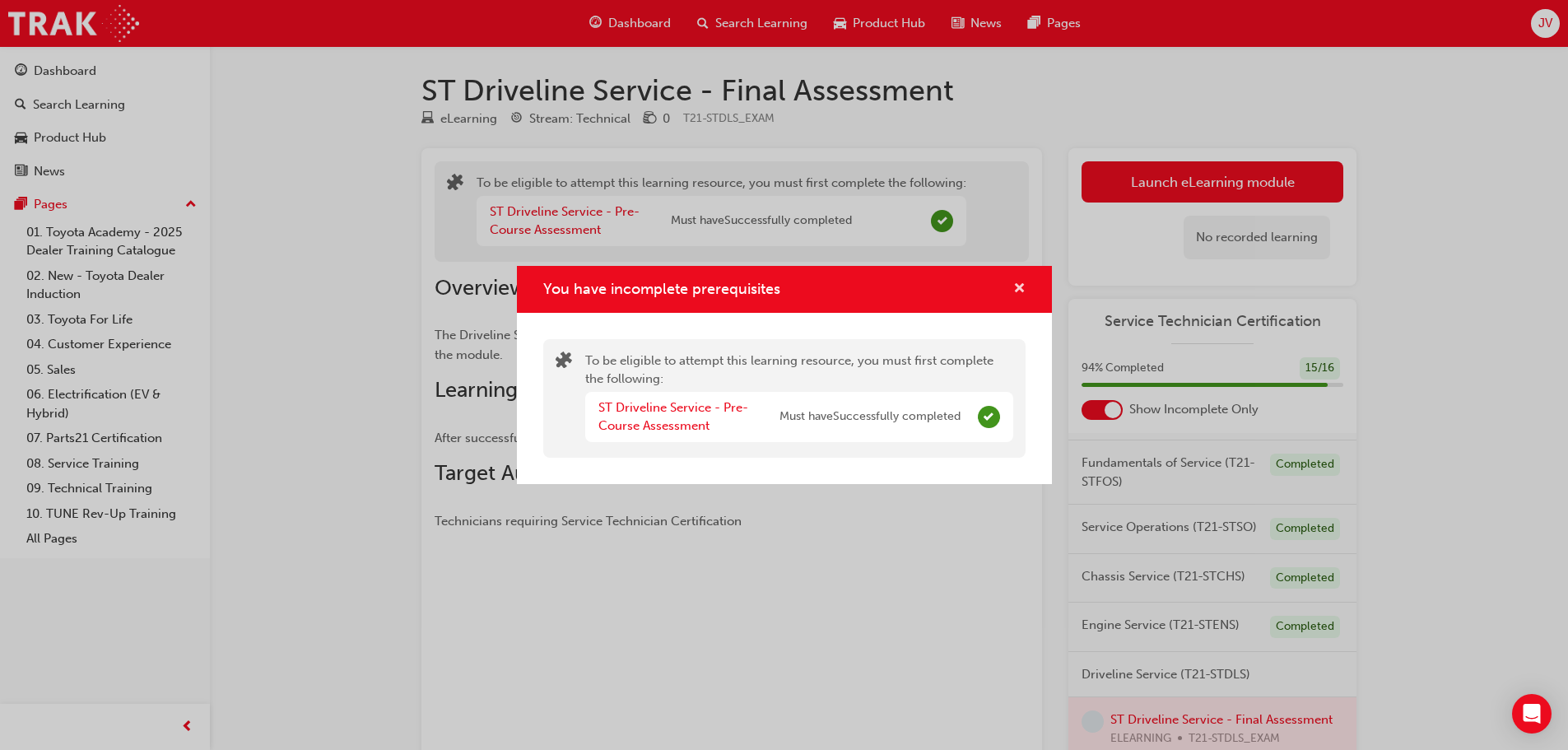
click at [1025, 290] on span "cross-icon" at bounding box center [1019, 289] width 13 height 15
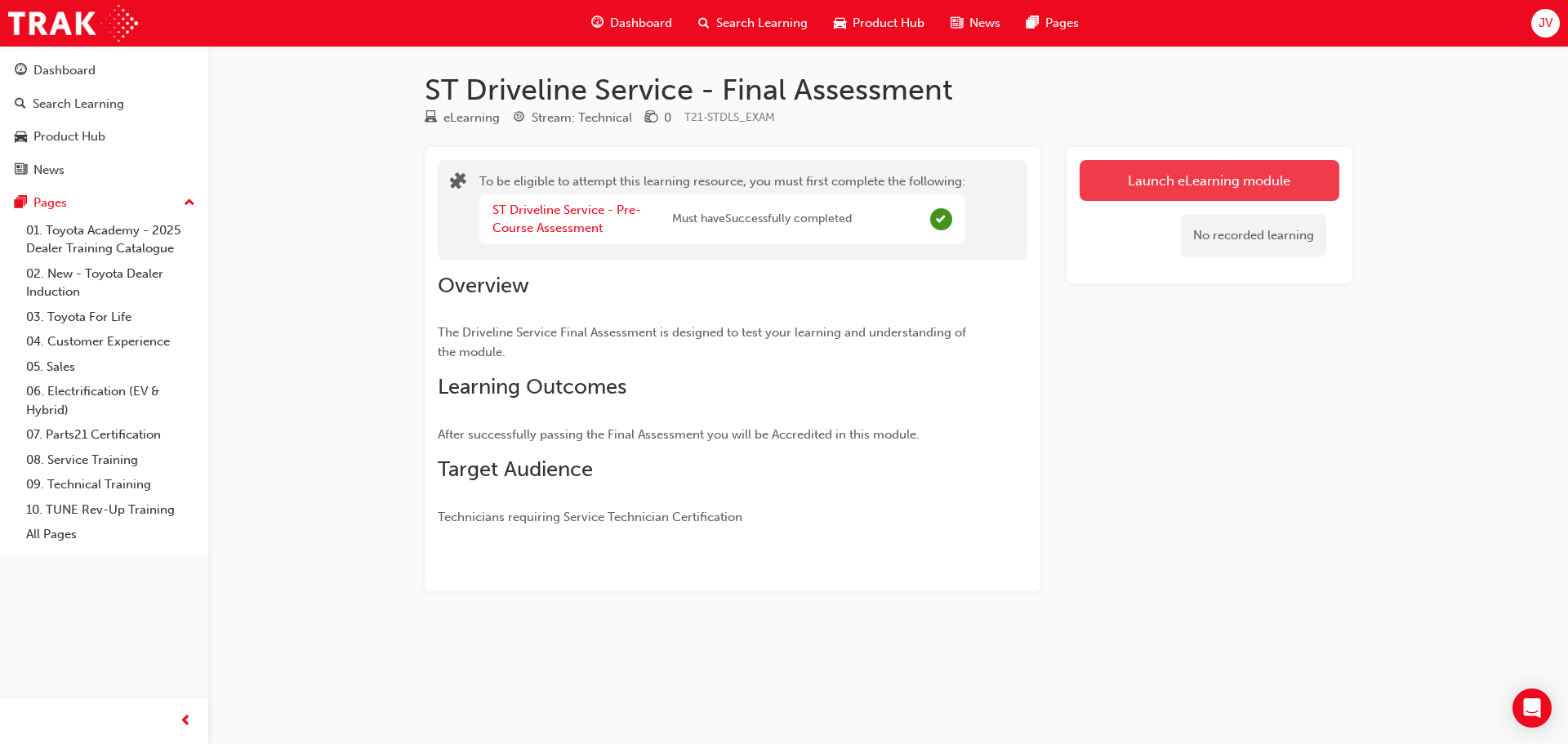
click at [1177, 186] on button "Launch eLearning module" at bounding box center [1209, 180] width 259 height 41
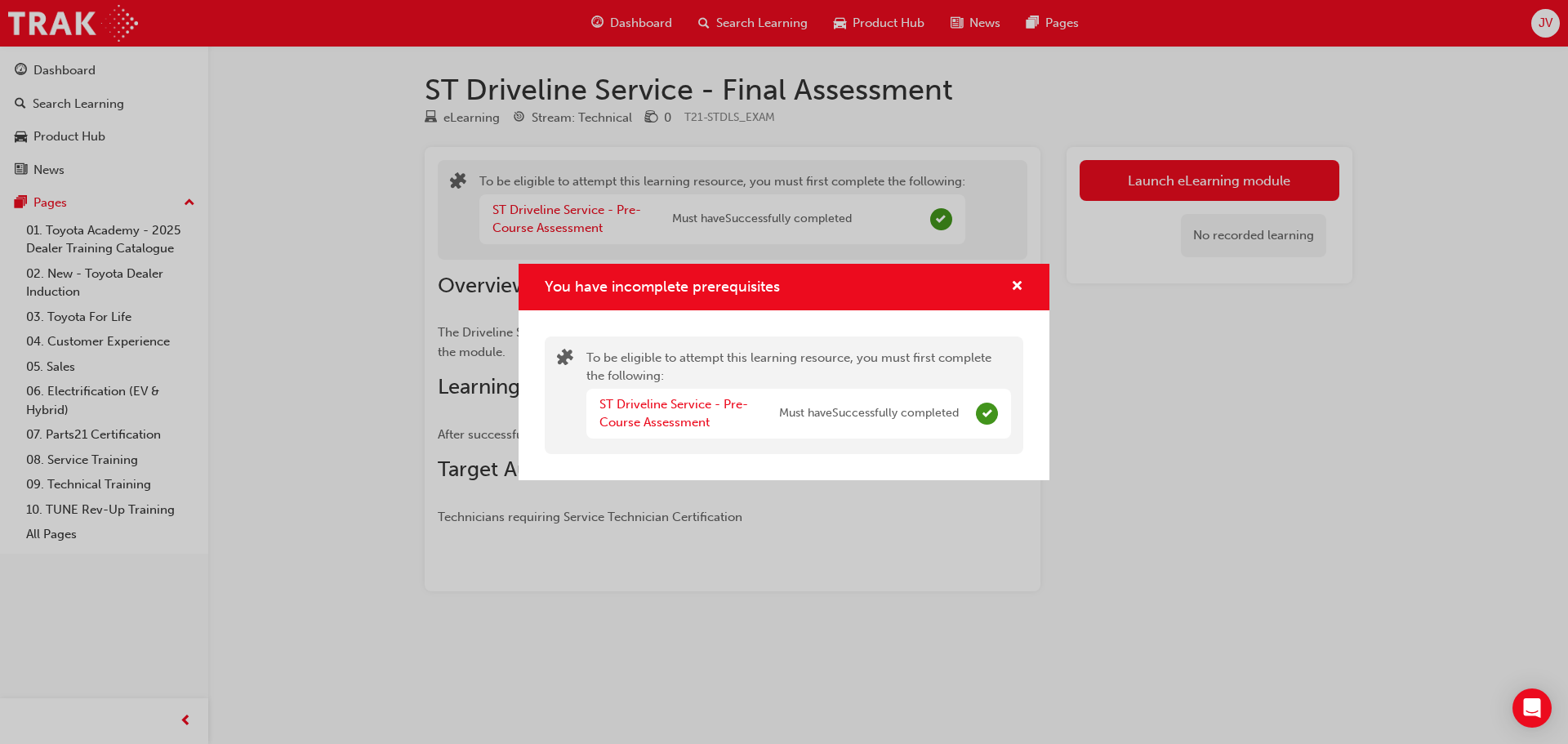
click at [1024, 289] on div "You have incomplete prerequisites" at bounding box center [784, 288] width 530 height 47
click at [1019, 289] on span "cross-icon" at bounding box center [1017, 287] width 13 height 15
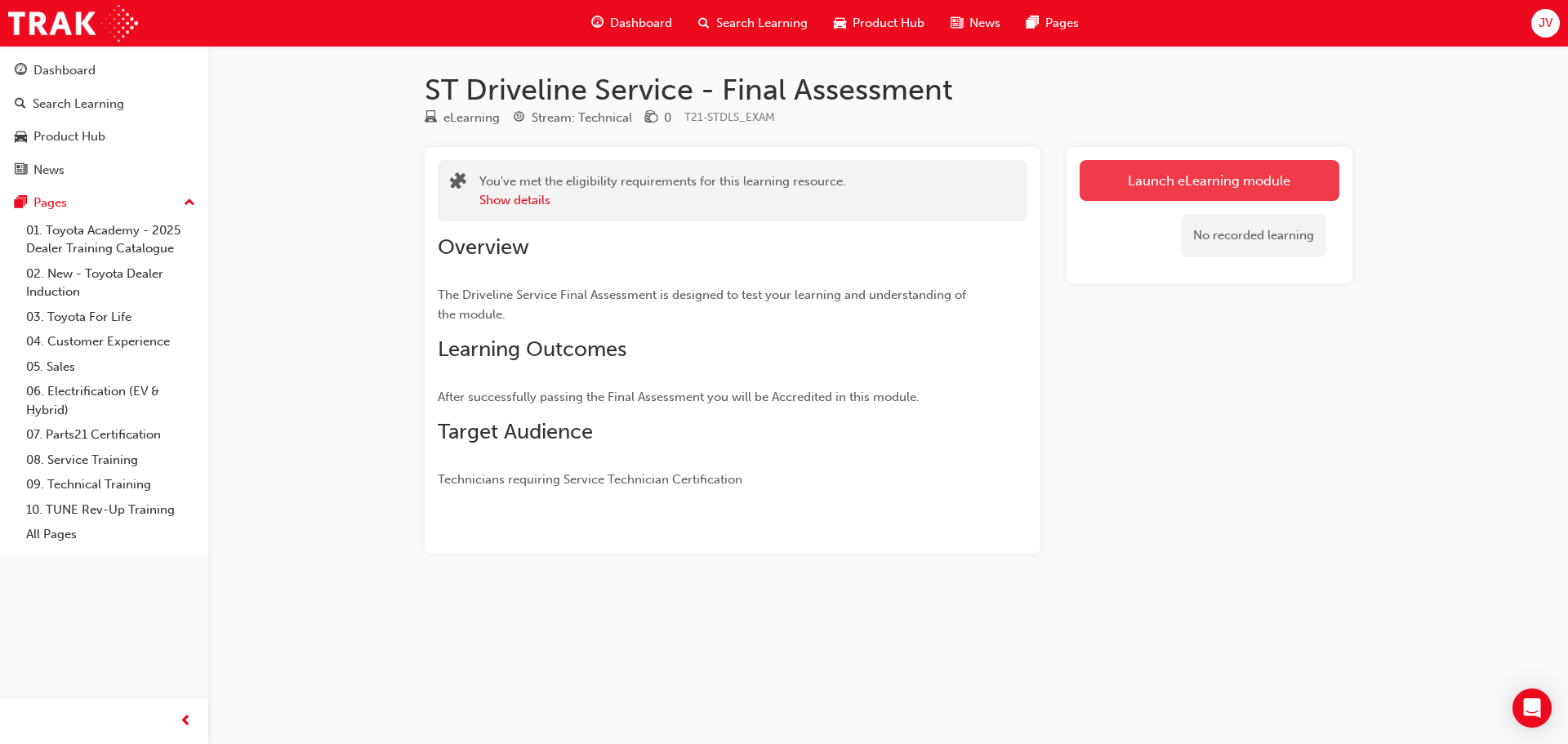
click at [1221, 188] on link "Launch eLearning module" at bounding box center [1209, 180] width 259 height 41
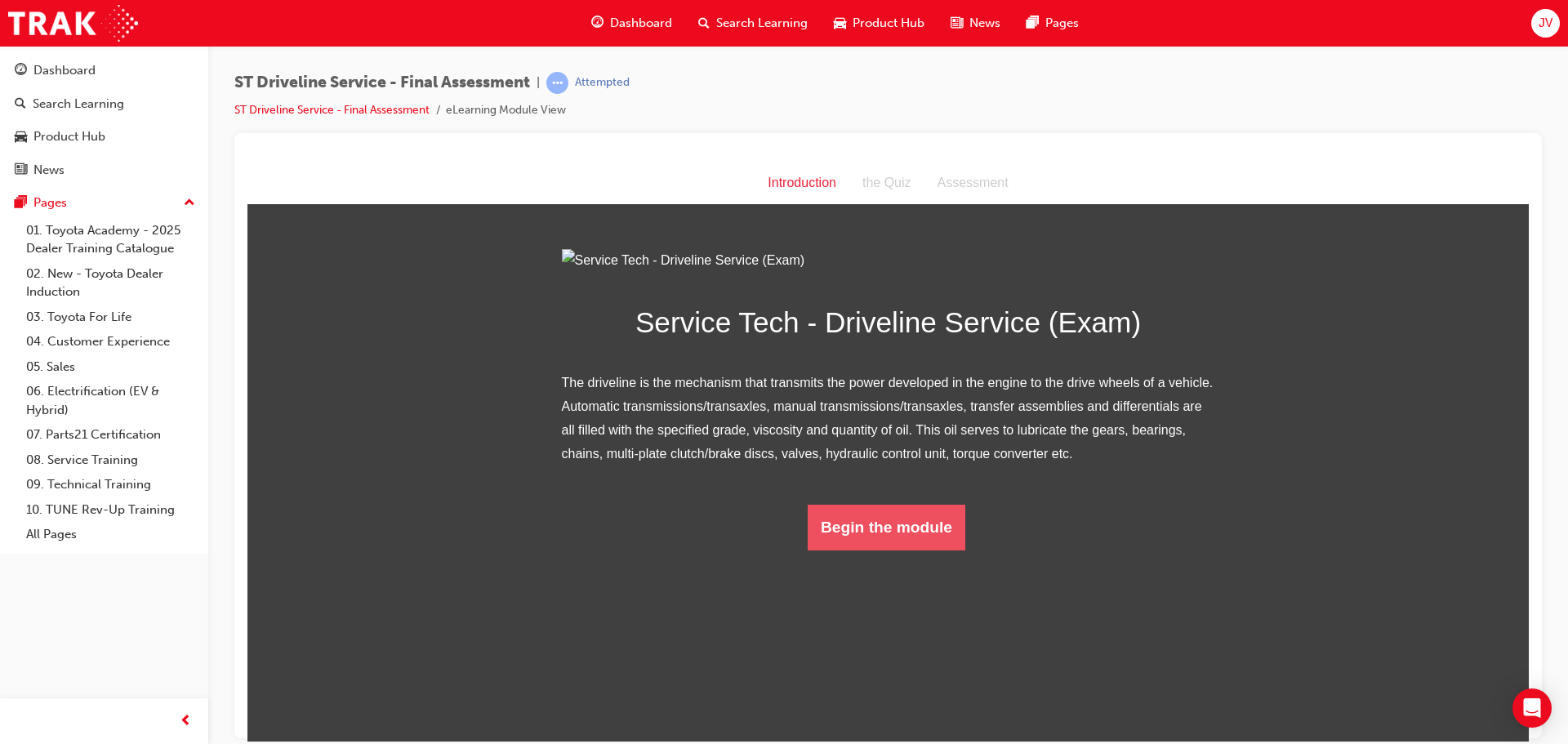
click at [896, 550] on button "Begin the module" at bounding box center [886, 527] width 158 height 46
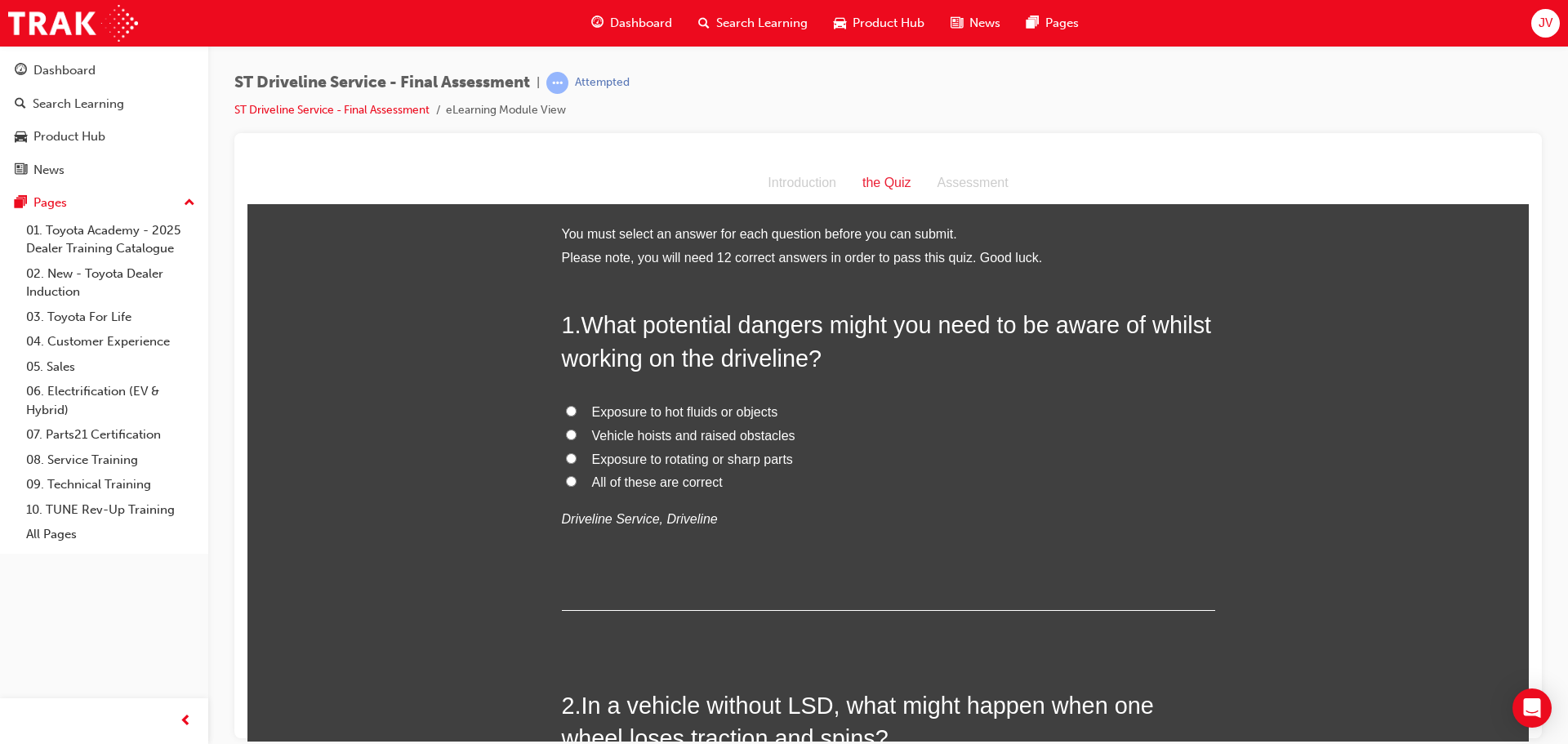
click at [739, 408] on span "Exposure to hot fluids or objects" at bounding box center [685, 411] width 186 height 14
click at [576, 408] on input "Exposure to hot fluids or objects" at bounding box center [570, 410] width 11 height 11
radio input "true"
click at [714, 479] on span "All of these are correct" at bounding box center [657, 482] width 131 height 14
click at [576, 479] on input "All of these are correct" at bounding box center [570, 481] width 11 height 11
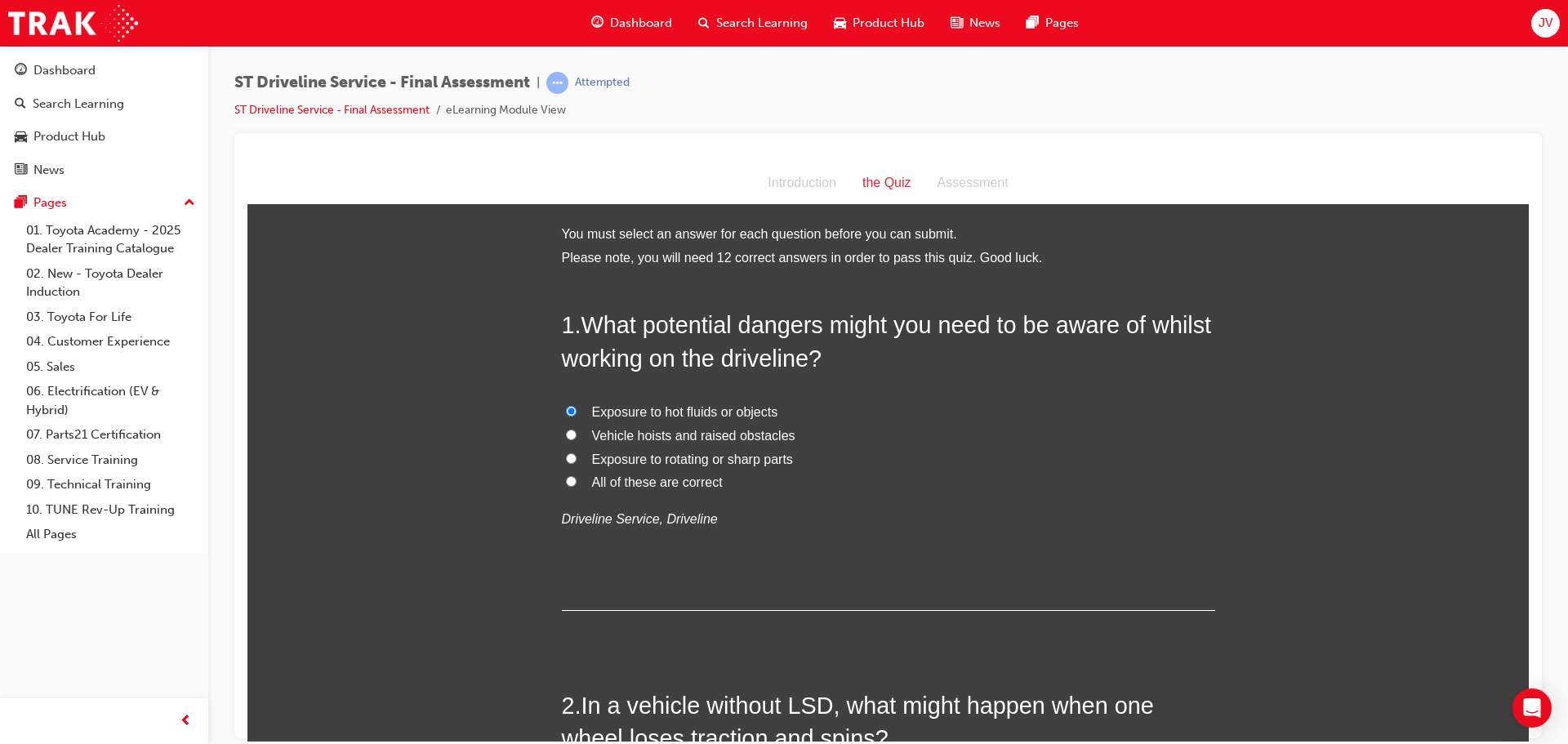
radio input "true"
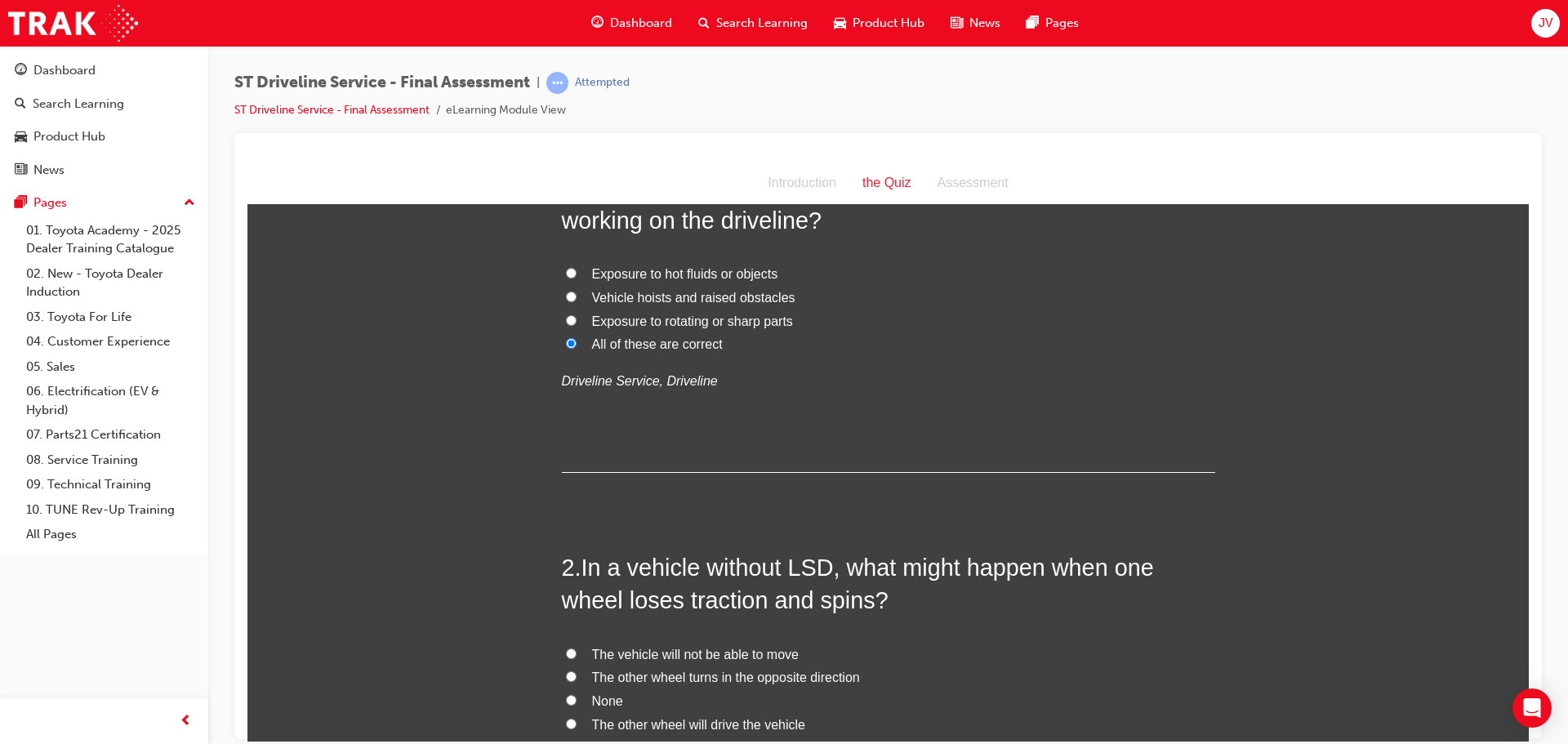
scroll to position [327, 0]
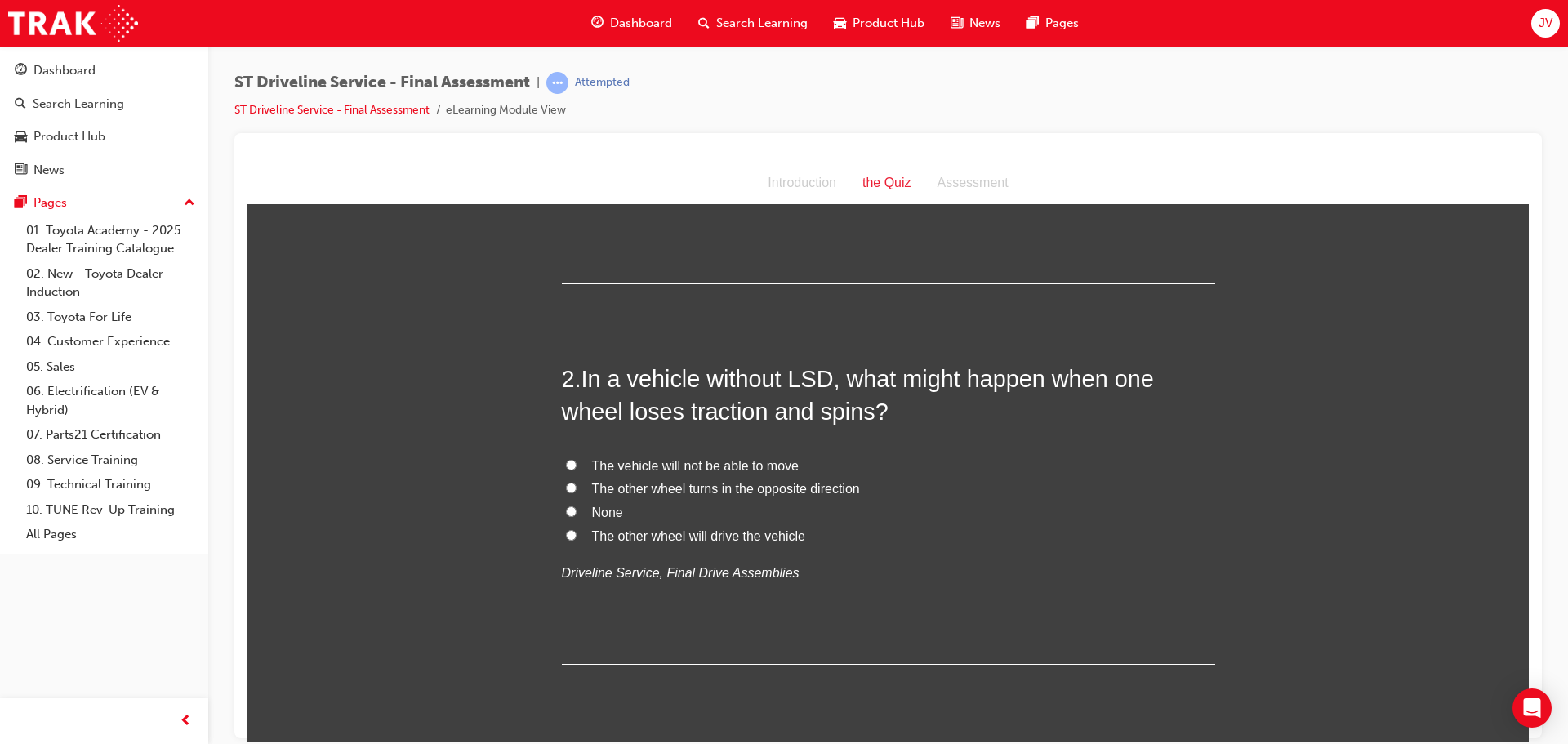
click at [661, 460] on span "The vehicle will not be able to move" at bounding box center [695, 465] width 207 height 14
click at [576, 460] on input "The vehicle will not be able to move" at bounding box center [570, 464] width 11 height 11
radio input "true"
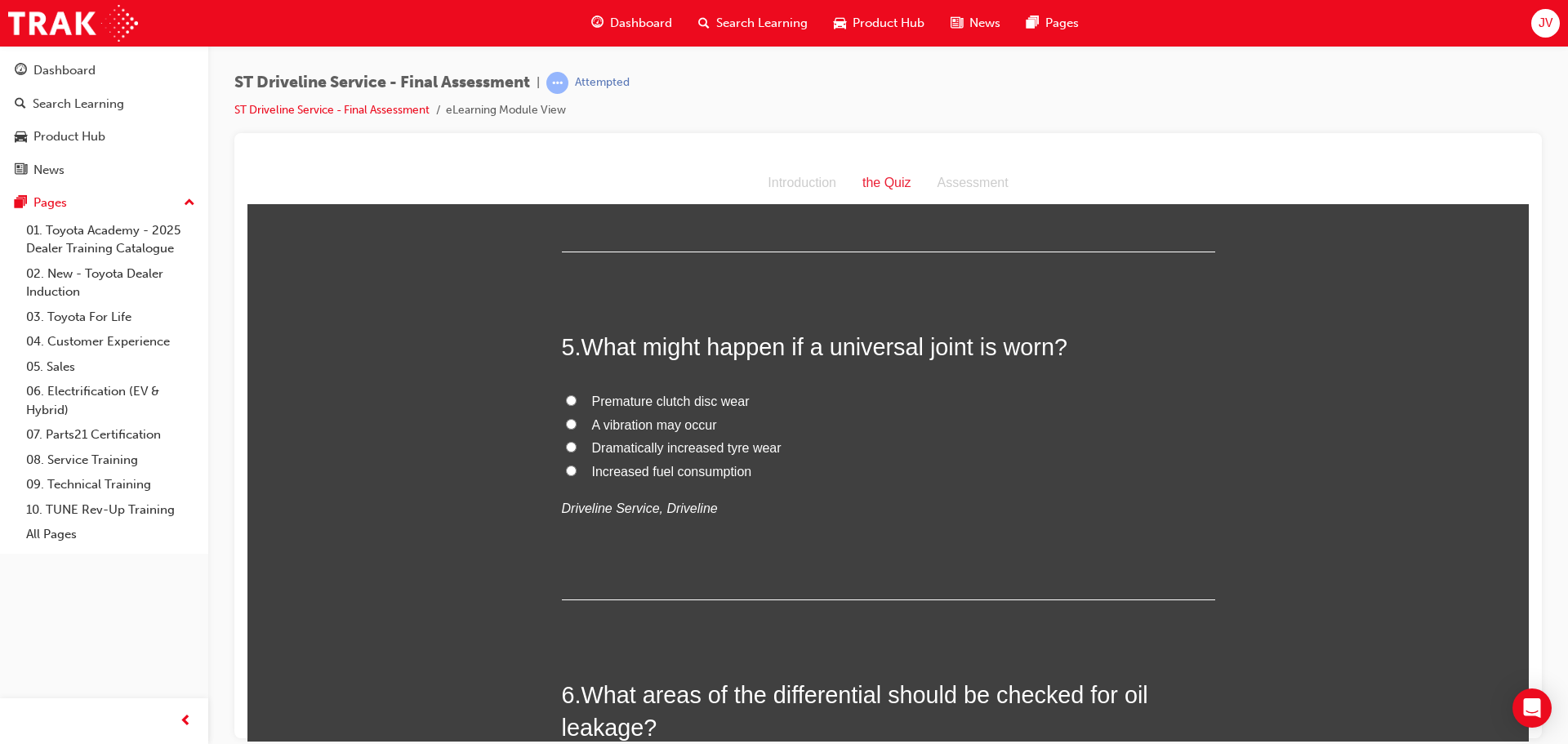
scroll to position [1389, 0]
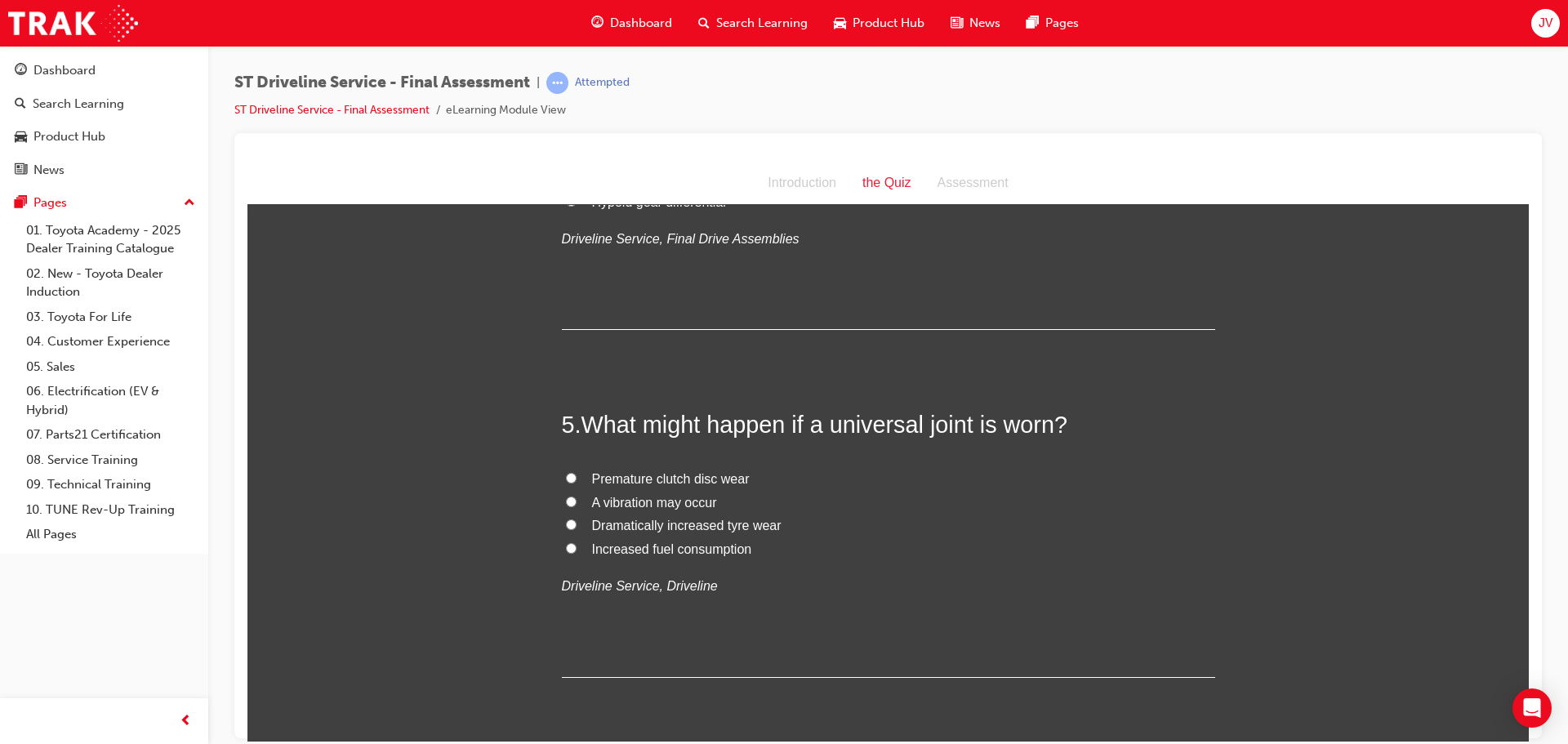
click at [677, 500] on span "A vibration may occur" at bounding box center [654, 502] width 125 height 14
click at [576, 500] on input "A vibration may occur" at bounding box center [570, 500] width 11 height 11
radio input "true"
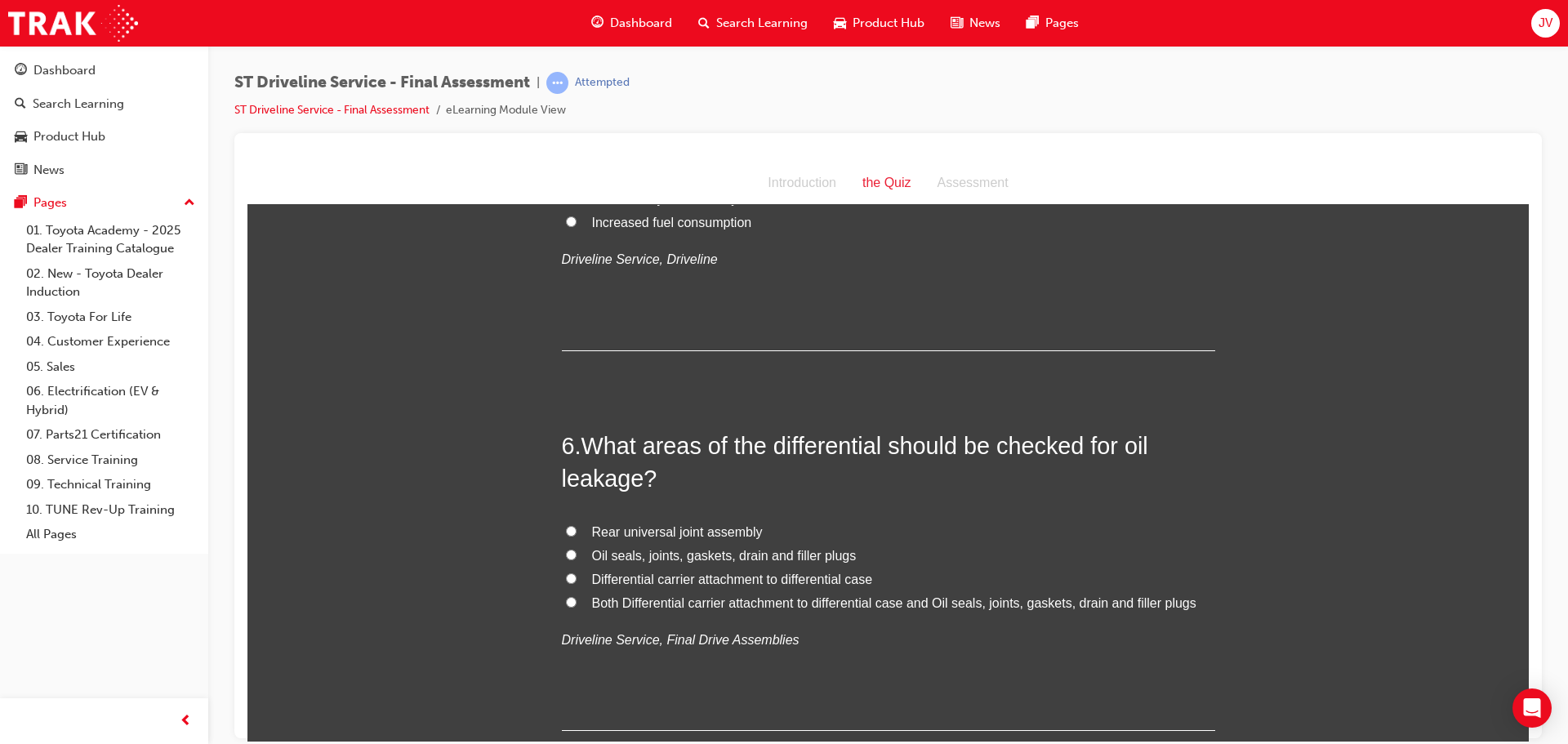
scroll to position [1797, 0]
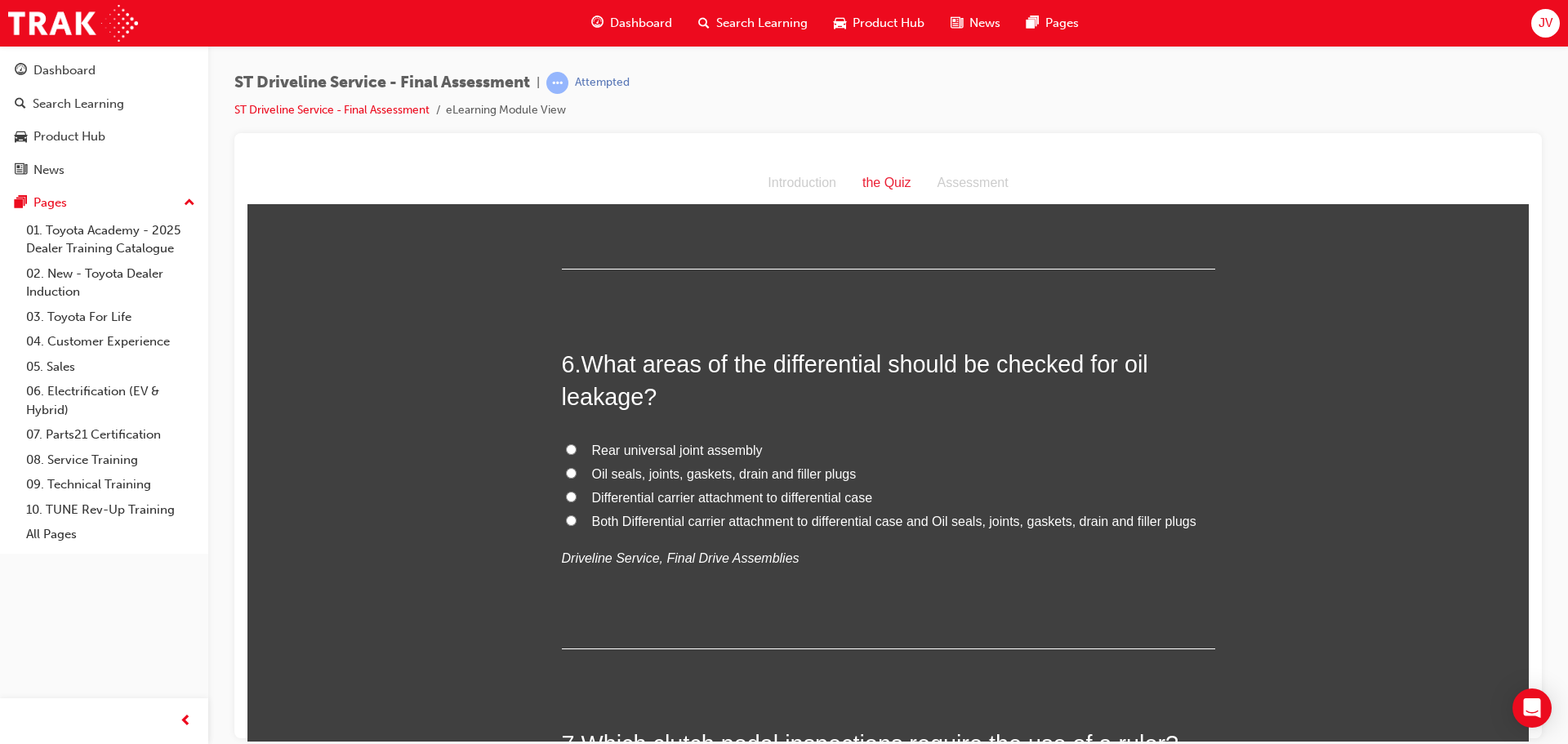
click at [751, 477] on span "Oil seals, joints, gaskets, drain and filler plugs" at bounding box center [724, 473] width 264 height 14
click at [576, 477] on input "Oil seals, joints, gaskets, drain and filler plugs" at bounding box center [570, 472] width 11 height 11
radio input "true"
click at [866, 519] on span "Both Differential carrier attachment to differential case and Oil seals, joints…" at bounding box center [894, 521] width 605 height 14
click at [576, 519] on input "Both Differential carrier attachment to differential case and Oil seals, joints…" at bounding box center [570, 520] width 11 height 11
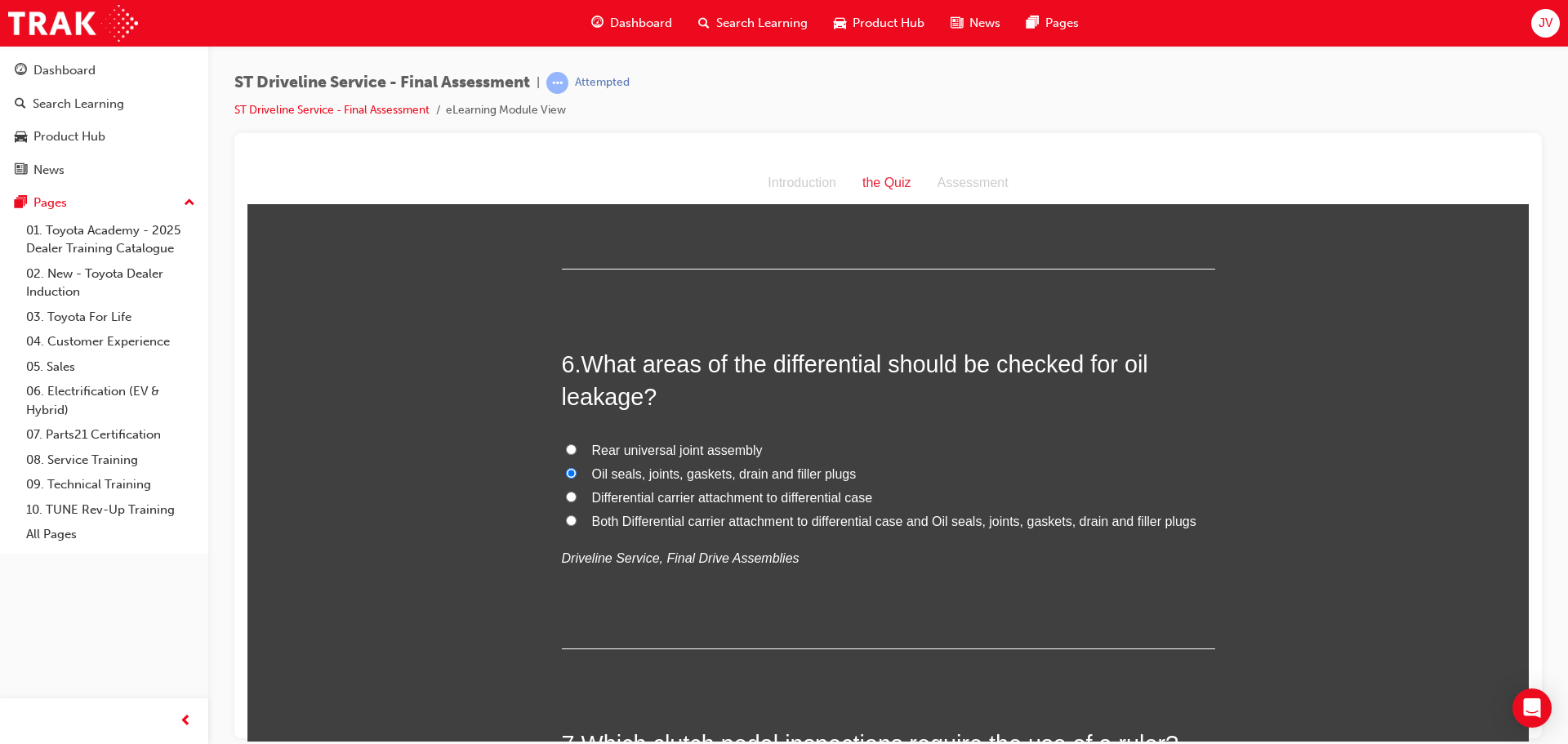
radio input "true"
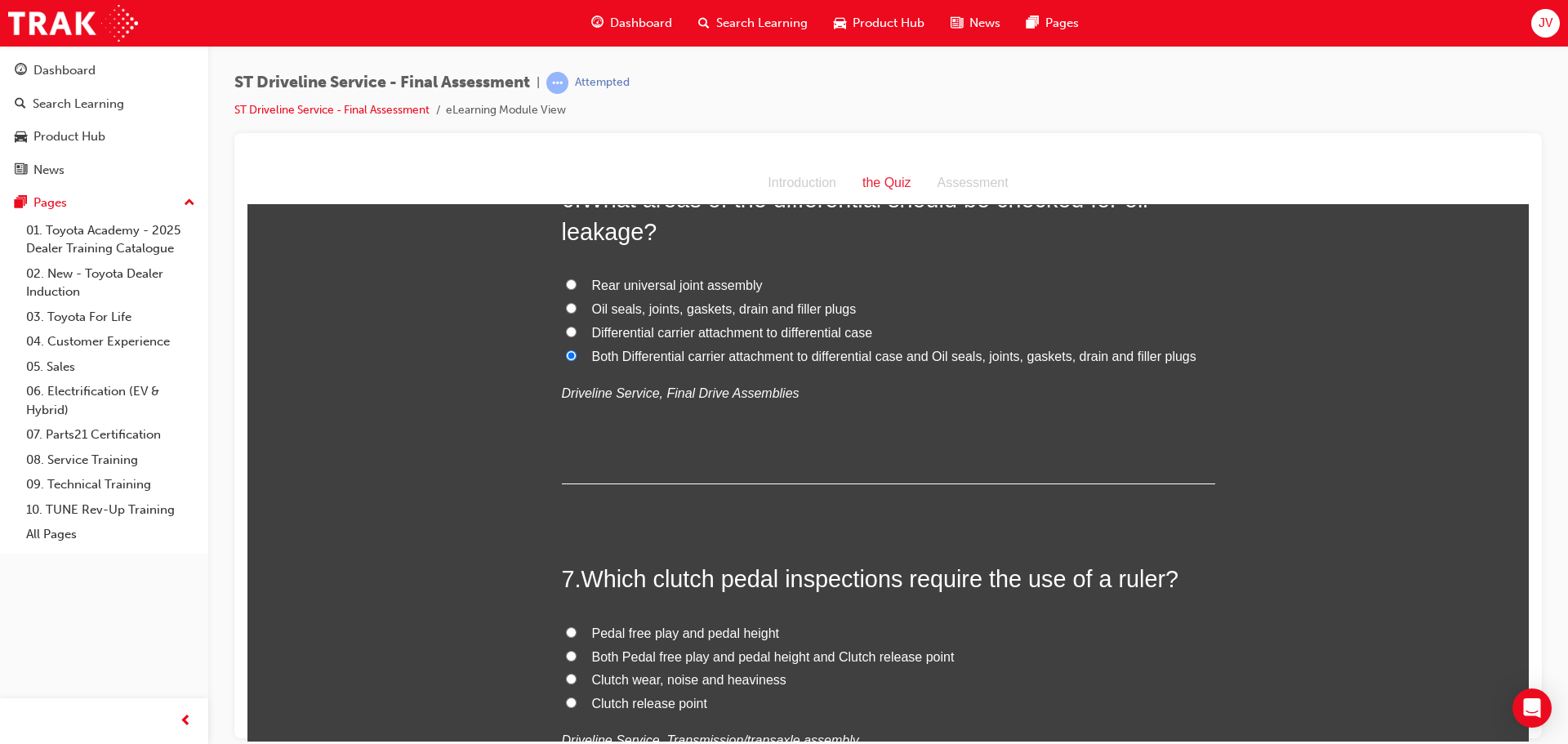
scroll to position [2206, 0]
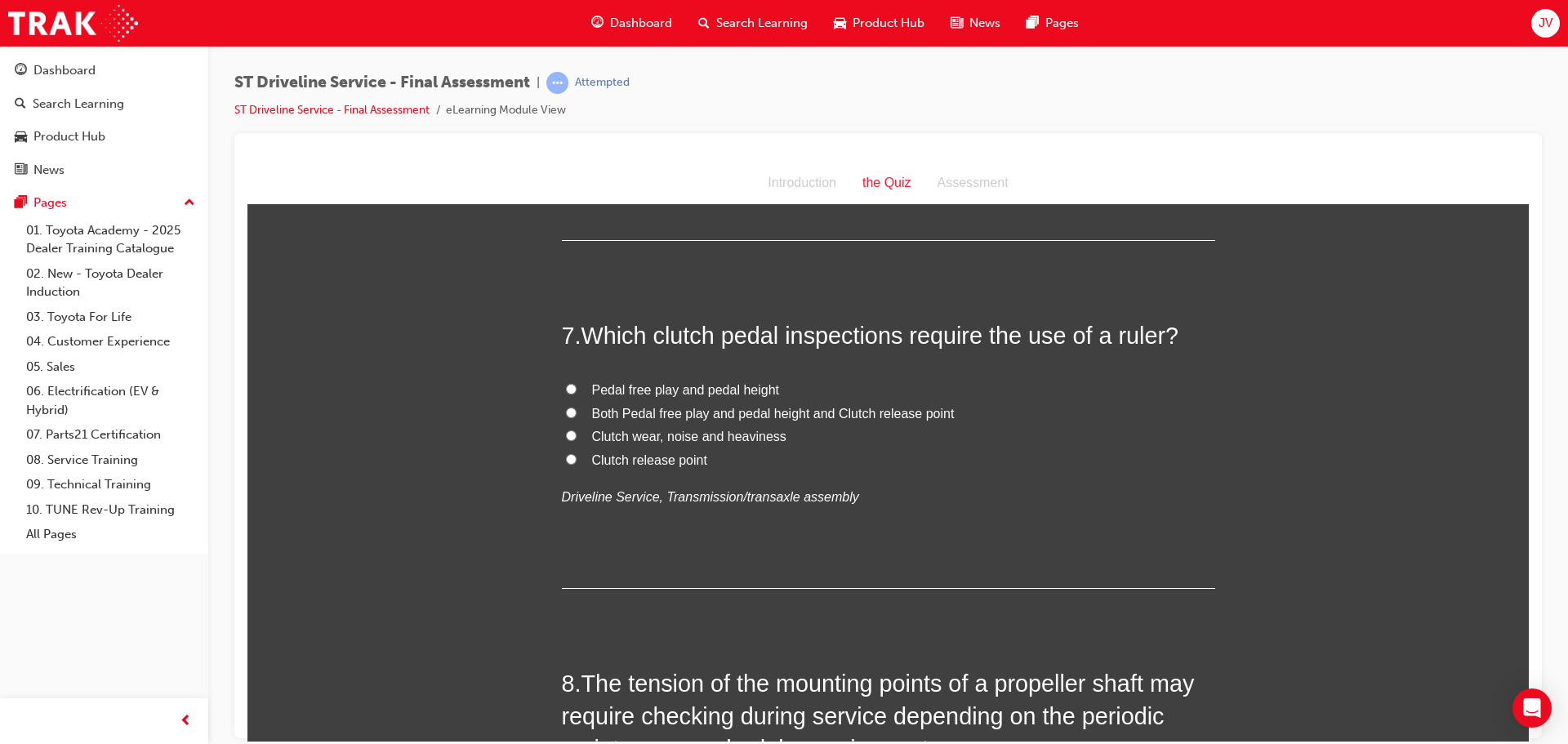
click at [713, 384] on span "Pedal free play and pedal height" at bounding box center [686, 389] width 188 height 14
click at [576, 384] on input "Pedal free play and pedal height" at bounding box center [570, 388] width 11 height 11
radio input "true"
click at [742, 411] on span "Both Pedal free play and pedal height and Clutch release point" at bounding box center [773, 412] width 363 height 14
click at [576, 411] on input "Both Pedal free play and pedal height and Clutch release point" at bounding box center [570, 411] width 11 height 11
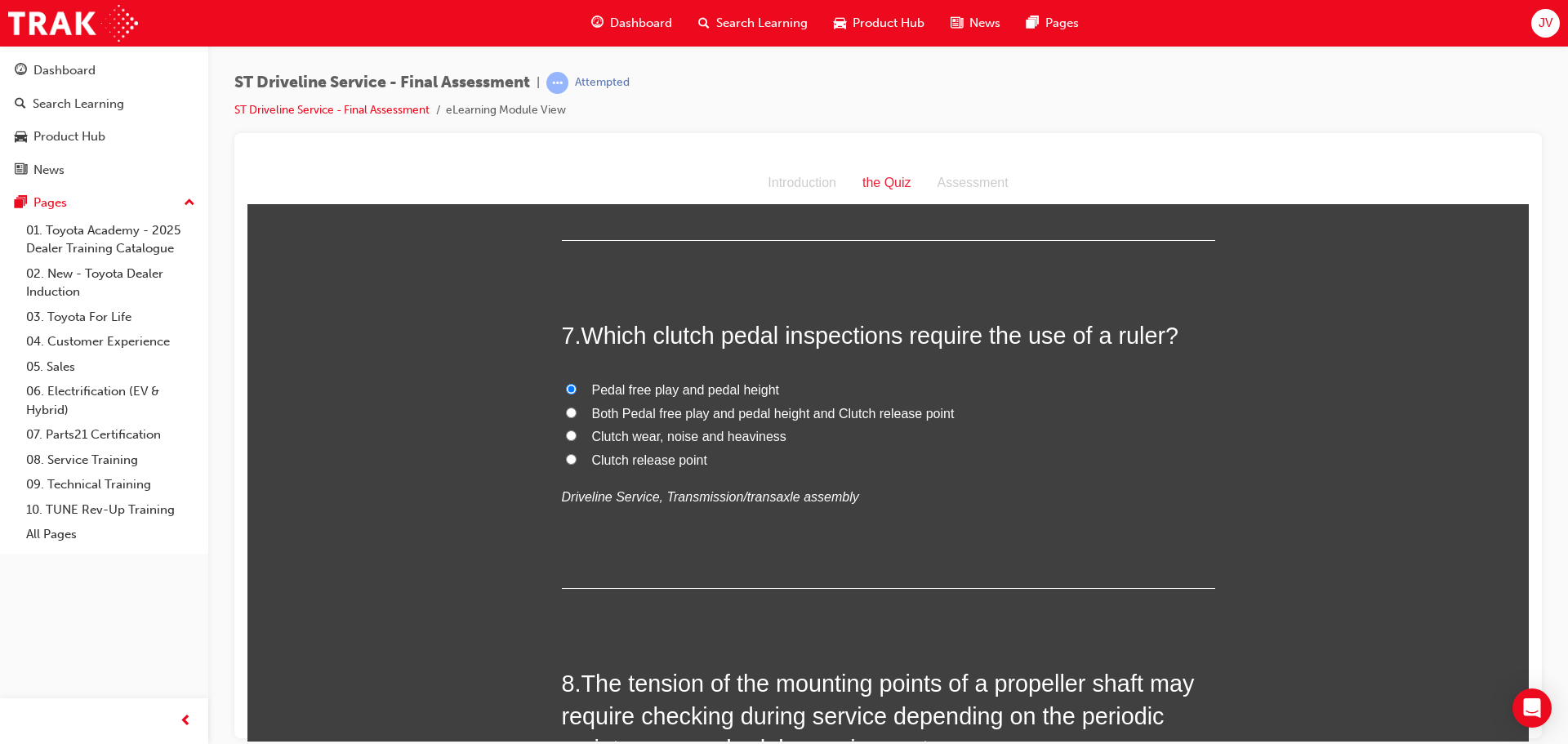
radio input "true"
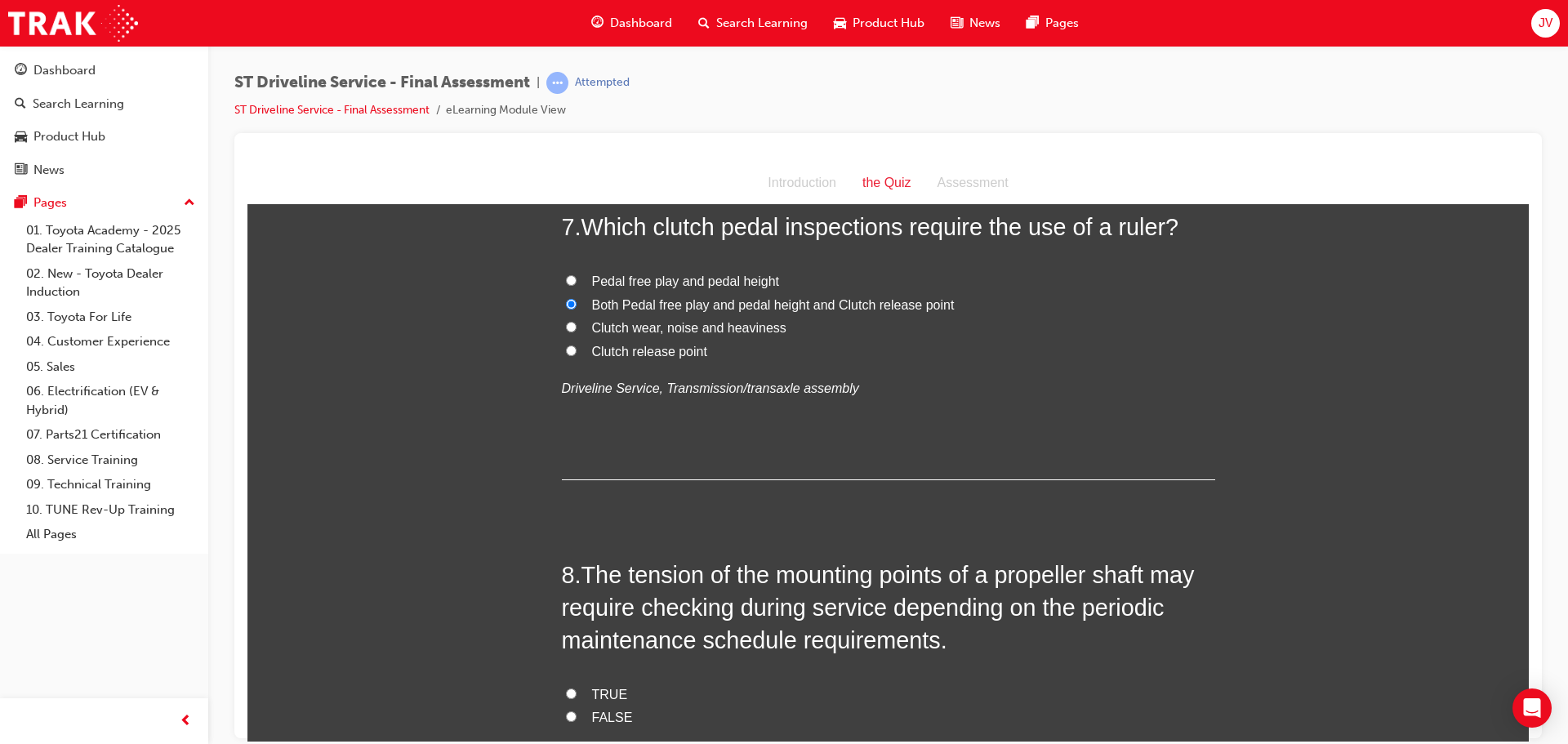
scroll to position [2287, 0]
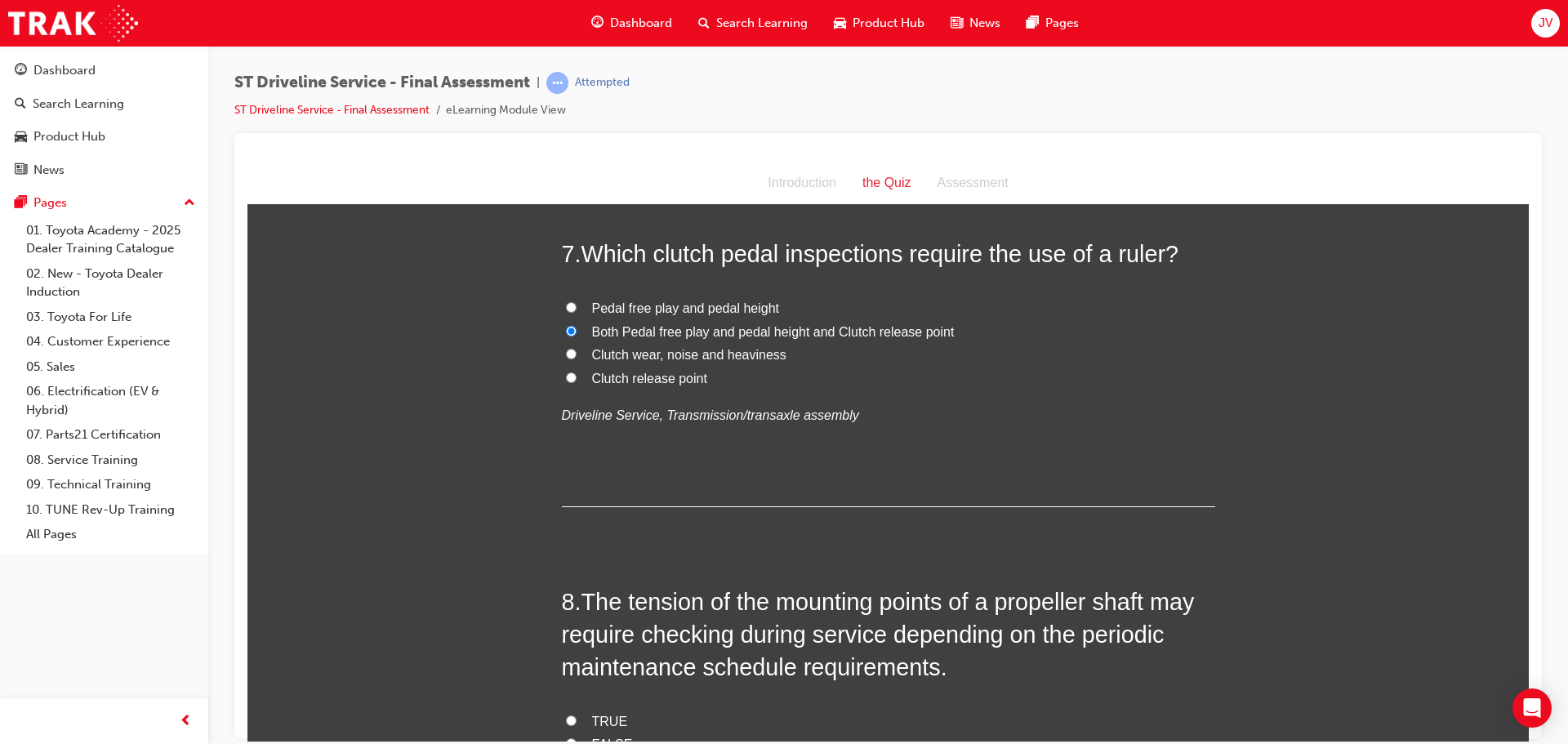
click at [693, 302] on span "Pedal free play and pedal height" at bounding box center [686, 307] width 188 height 14
click at [576, 302] on input "Pedal free play and pedal height" at bounding box center [570, 306] width 11 height 11
radio input "true"
click at [740, 334] on span "Both Pedal free play and pedal height and Clutch release point" at bounding box center [773, 332] width 363 height 14
click at [576, 334] on input "Both Pedal free play and pedal height and Clutch release point" at bounding box center [570, 330] width 11 height 11
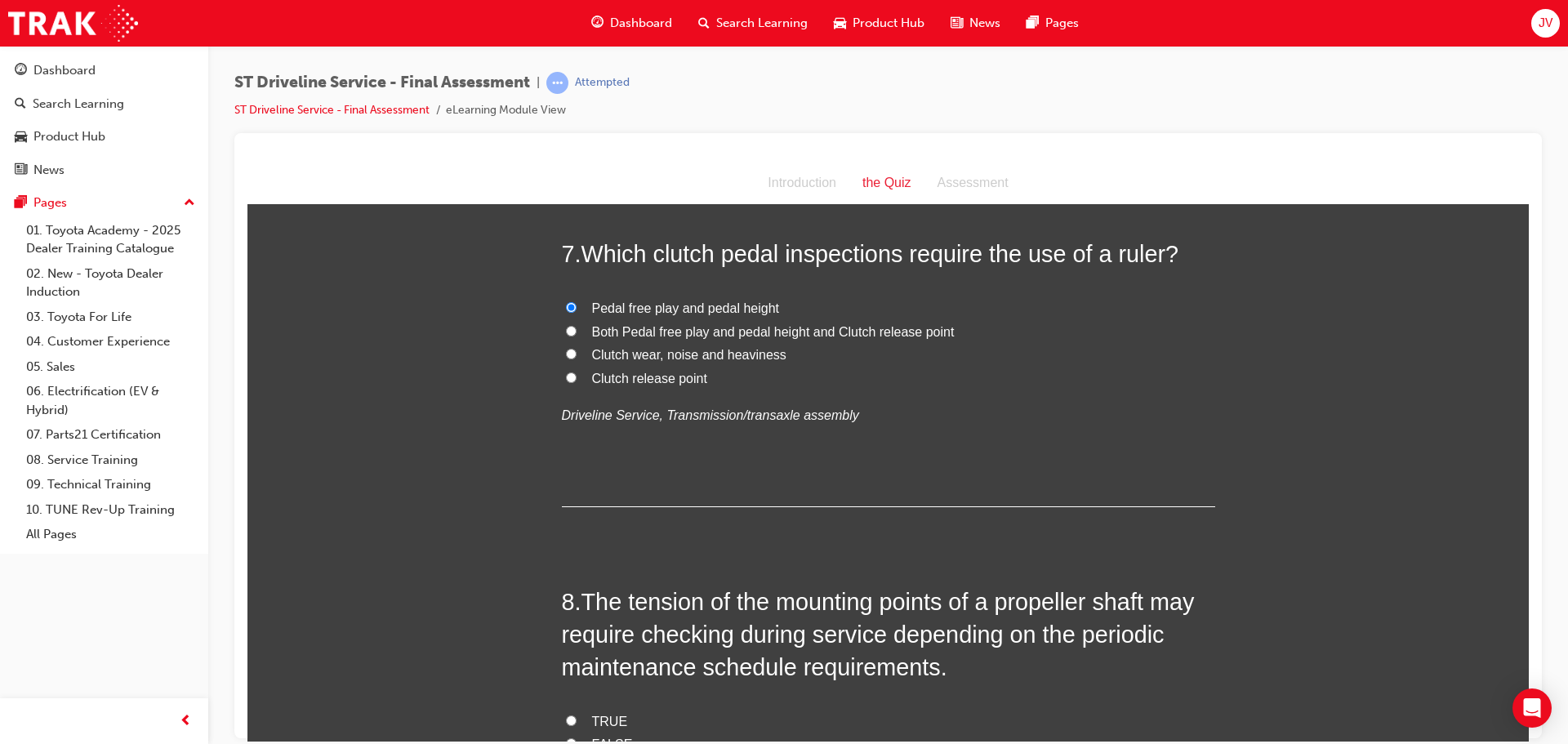
radio input "true"
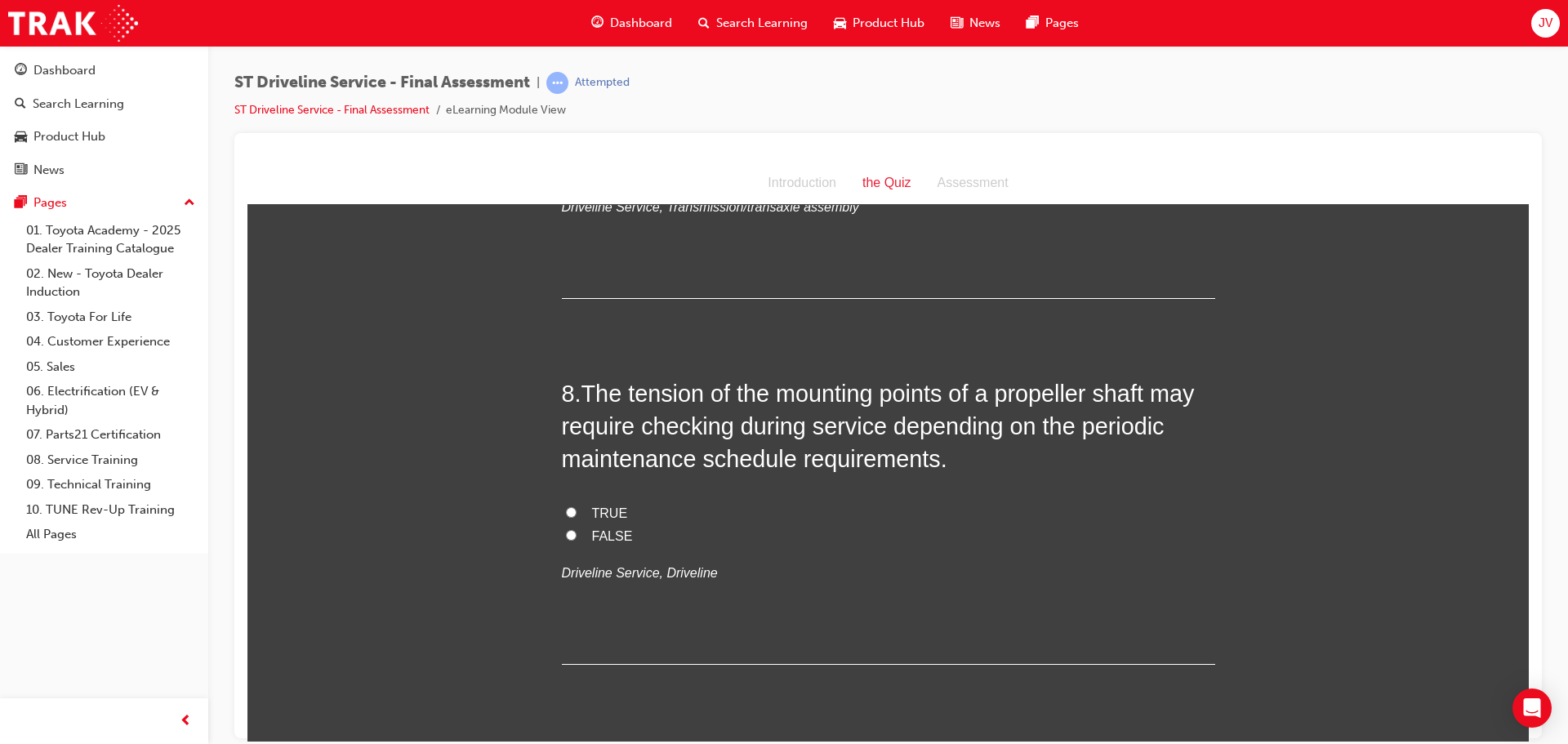
scroll to position [2532, 0]
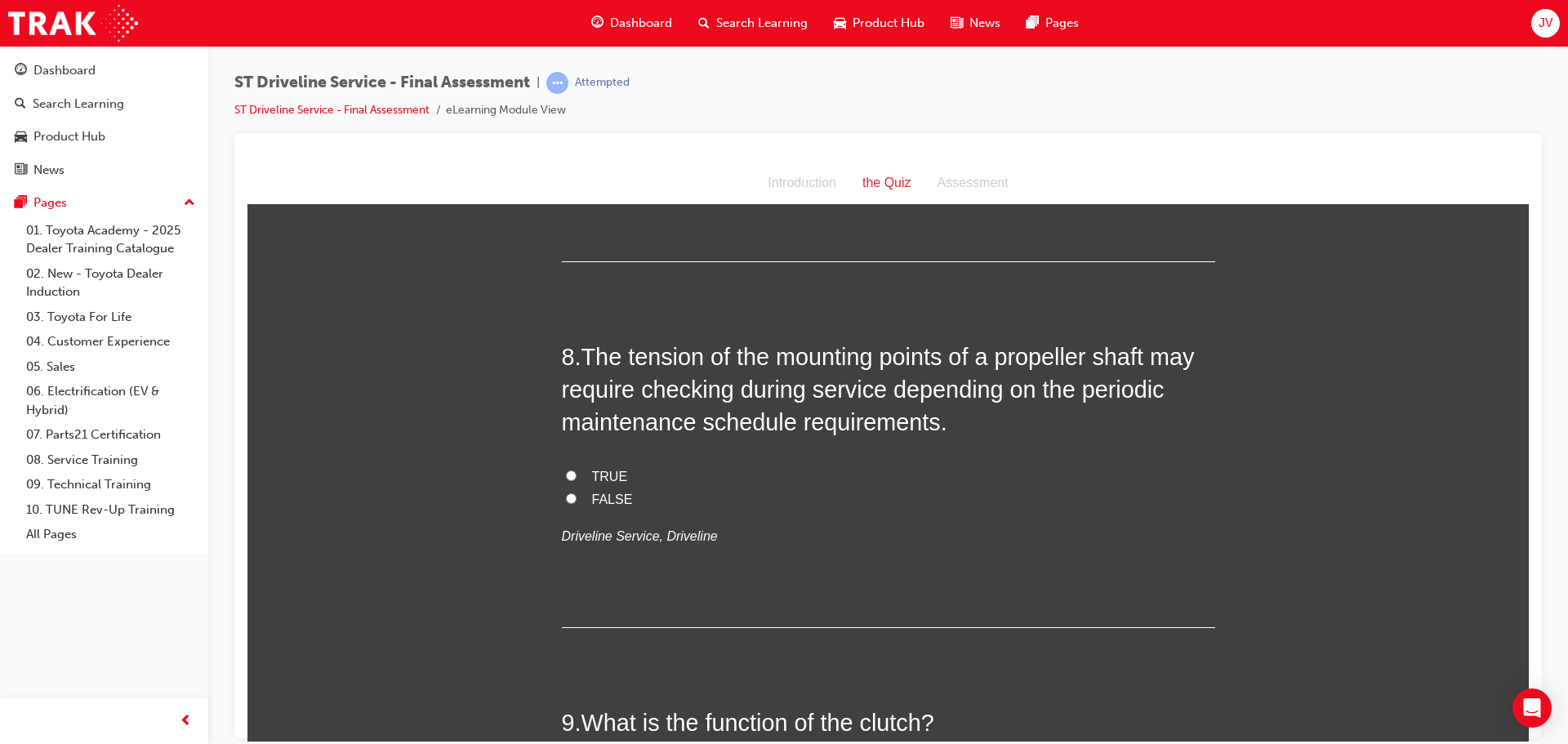
click at [592, 465] on label "TRUE" at bounding box center [888, 477] width 653 height 23
click at [576, 470] on input "TRUE" at bounding box center [570, 475] width 11 height 11
radio input "true"
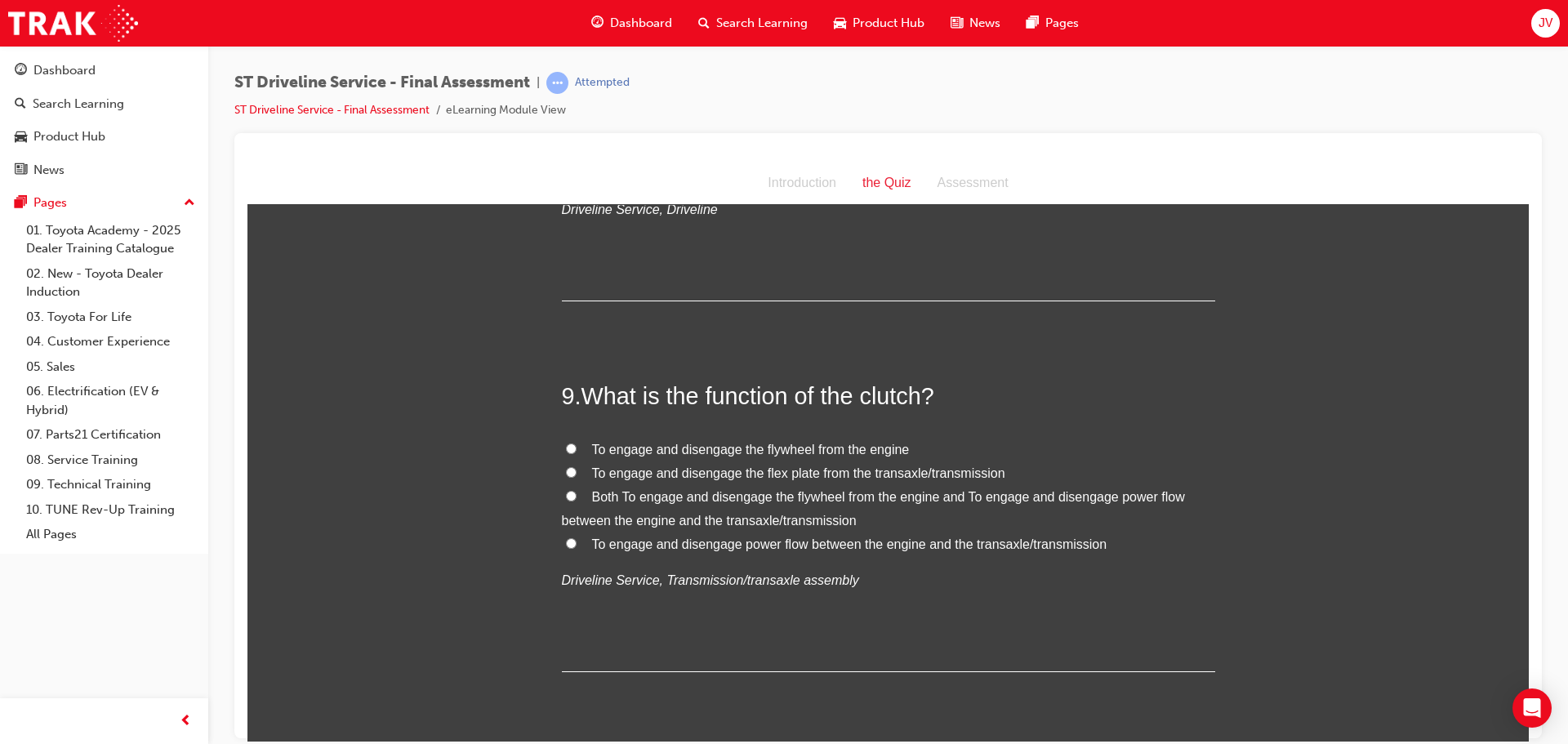
scroll to position [2941, 0]
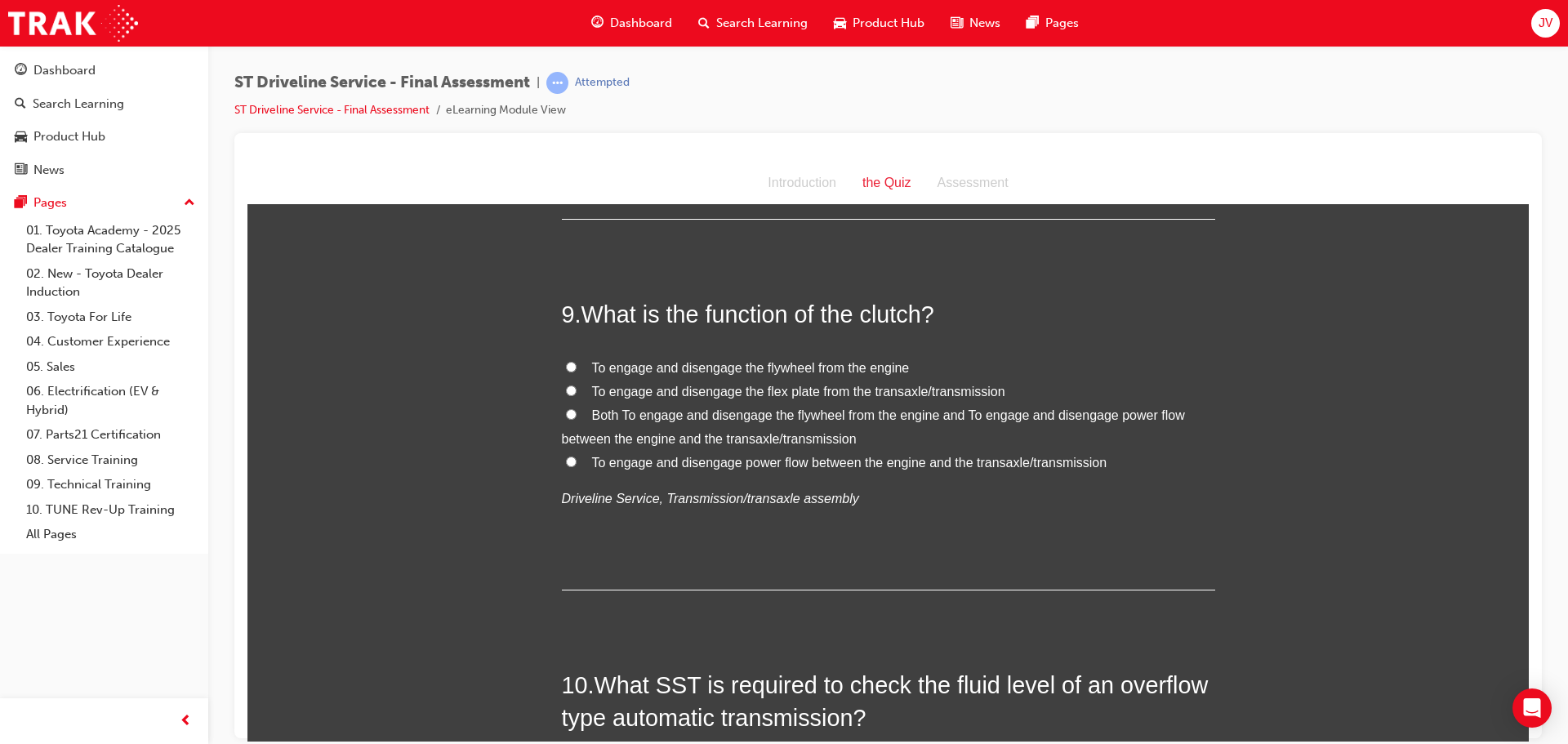
click at [745, 365] on span "To engage and disengage the flywheel from the engine" at bounding box center [751, 367] width 318 height 14
click at [576, 365] on input "To engage and disengage the flywheel from the engine" at bounding box center [570, 366] width 11 height 11
radio input "true"
click at [752, 361] on span "To engage and disengage the flywheel from the engine" at bounding box center [751, 367] width 318 height 14
click at [576, 361] on input "To engage and disengage the flywheel from the engine" at bounding box center [570, 366] width 11 height 11
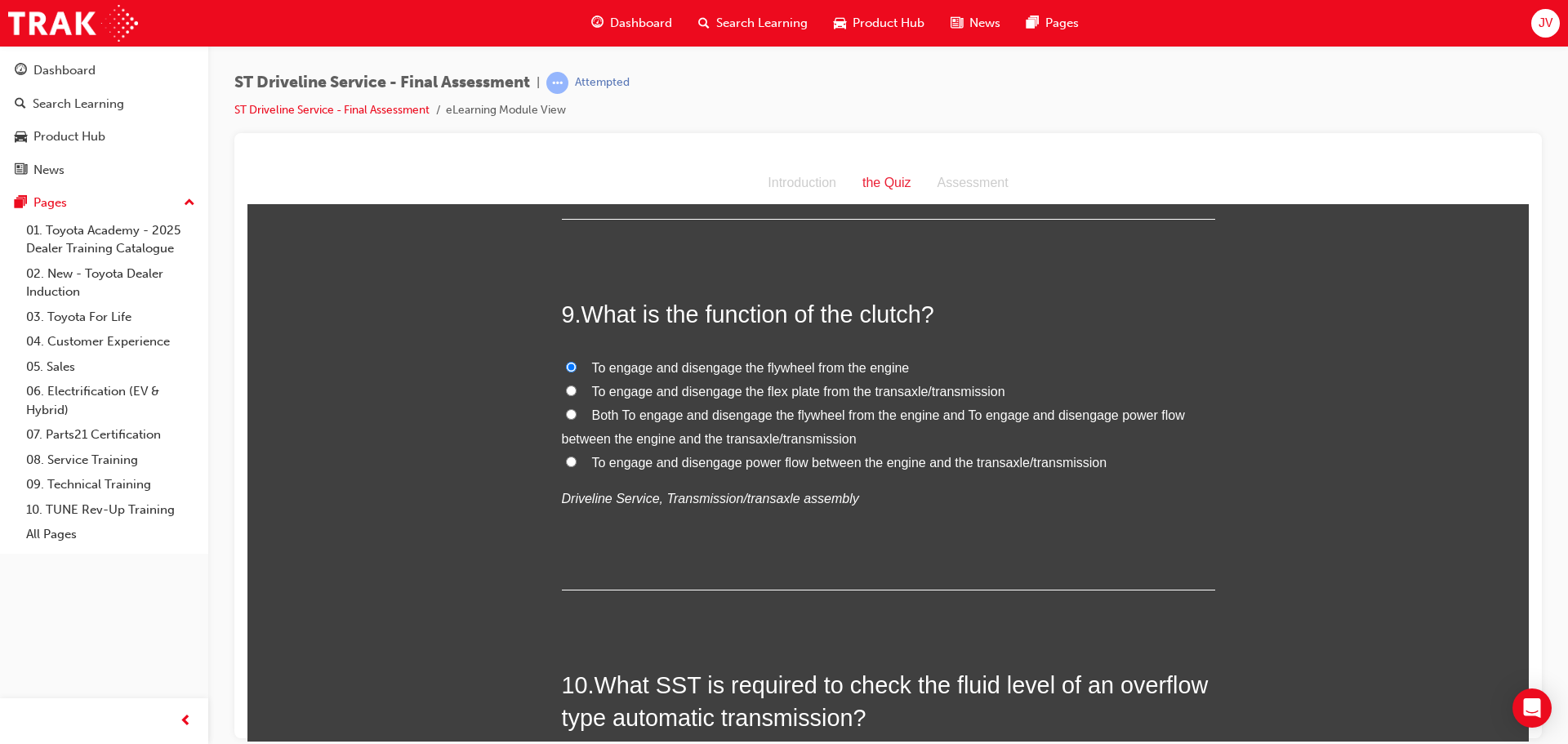
click at [703, 433] on span "Both To engage and disengage the flywheel from the engine and To engage and dis…" at bounding box center [873, 426] width 623 height 38
click at [576, 419] on input "Both To engage and disengage the flywheel from the engine and To engage and dis…" at bounding box center [570, 413] width 11 height 11
radio input "true"
click at [640, 460] on span "To engage and disengage power flow between the engine and the transaxle/transmi…" at bounding box center [849, 462] width 516 height 14
click at [576, 460] on input "To engage and disengage power flow between the engine and the transaxle/transmi…" at bounding box center [570, 460] width 11 height 11
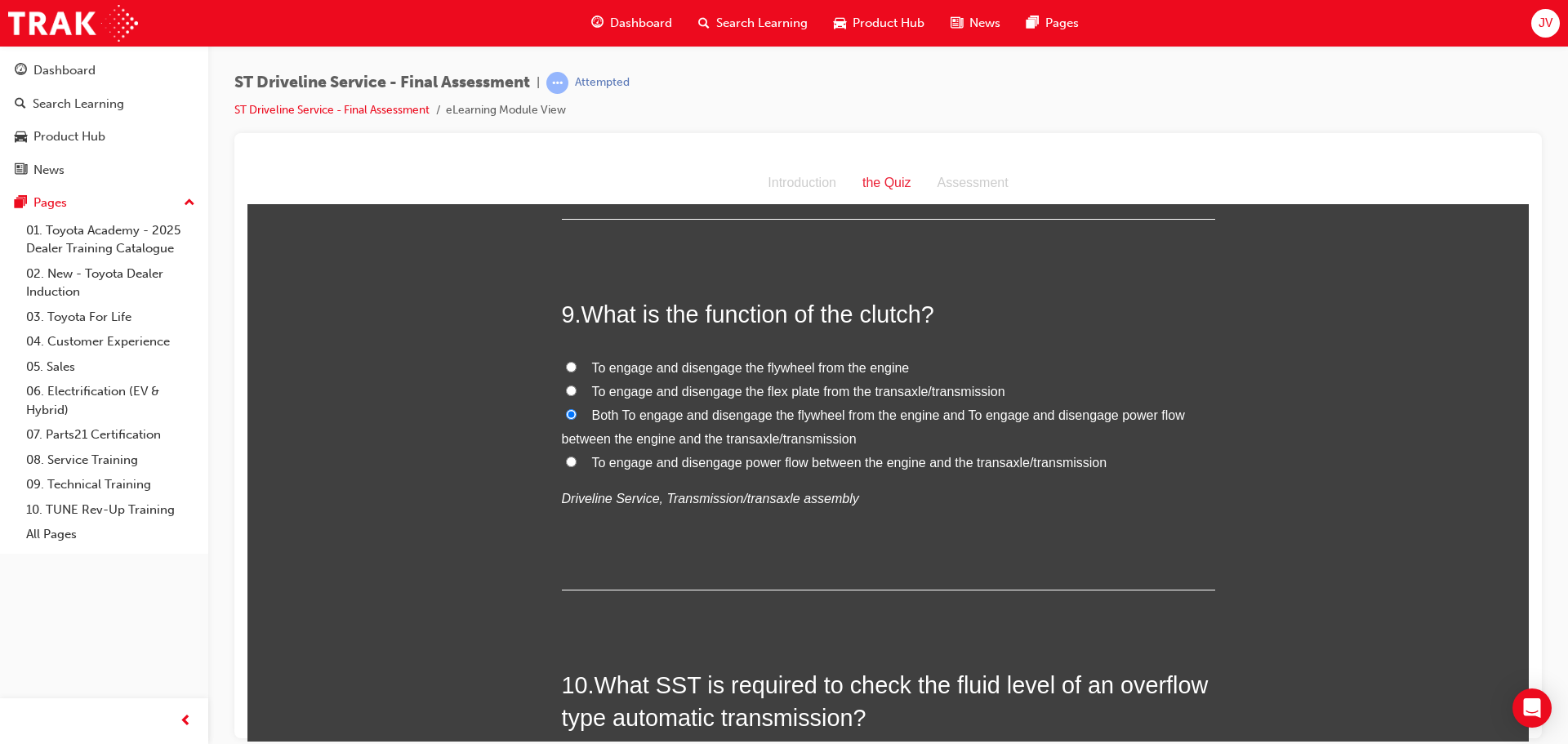
radio input "true"
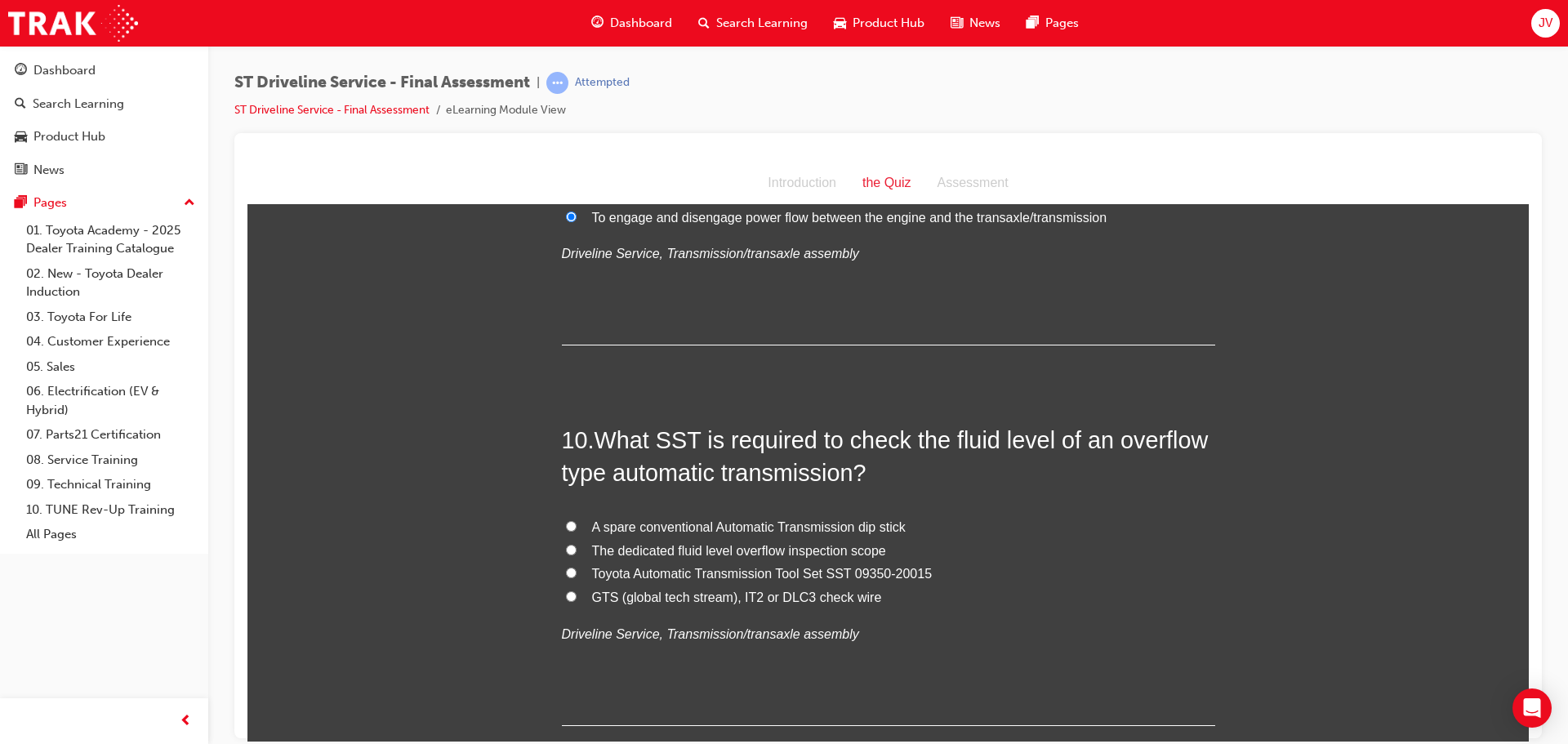
scroll to position [3268, 0]
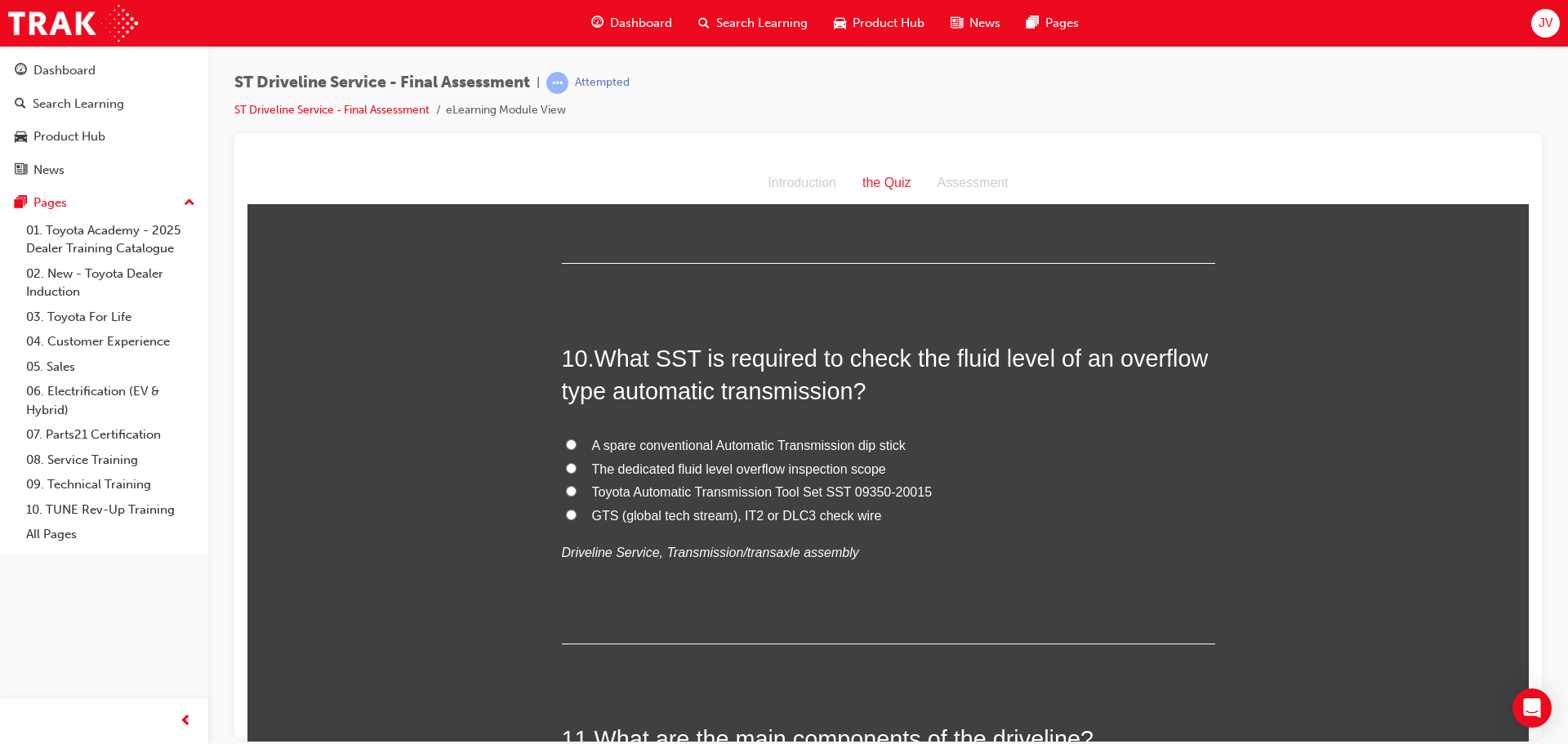
click at [763, 487] on span "Toyota Automatic Transmission Tool Set SST 09350-20015" at bounding box center [762, 491] width 340 height 14
click at [576, 487] on input "Toyota Automatic Transmission Tool Set SST 09350-20015" at bounding box center [570, 490] width 11 height 11
radio input "true"
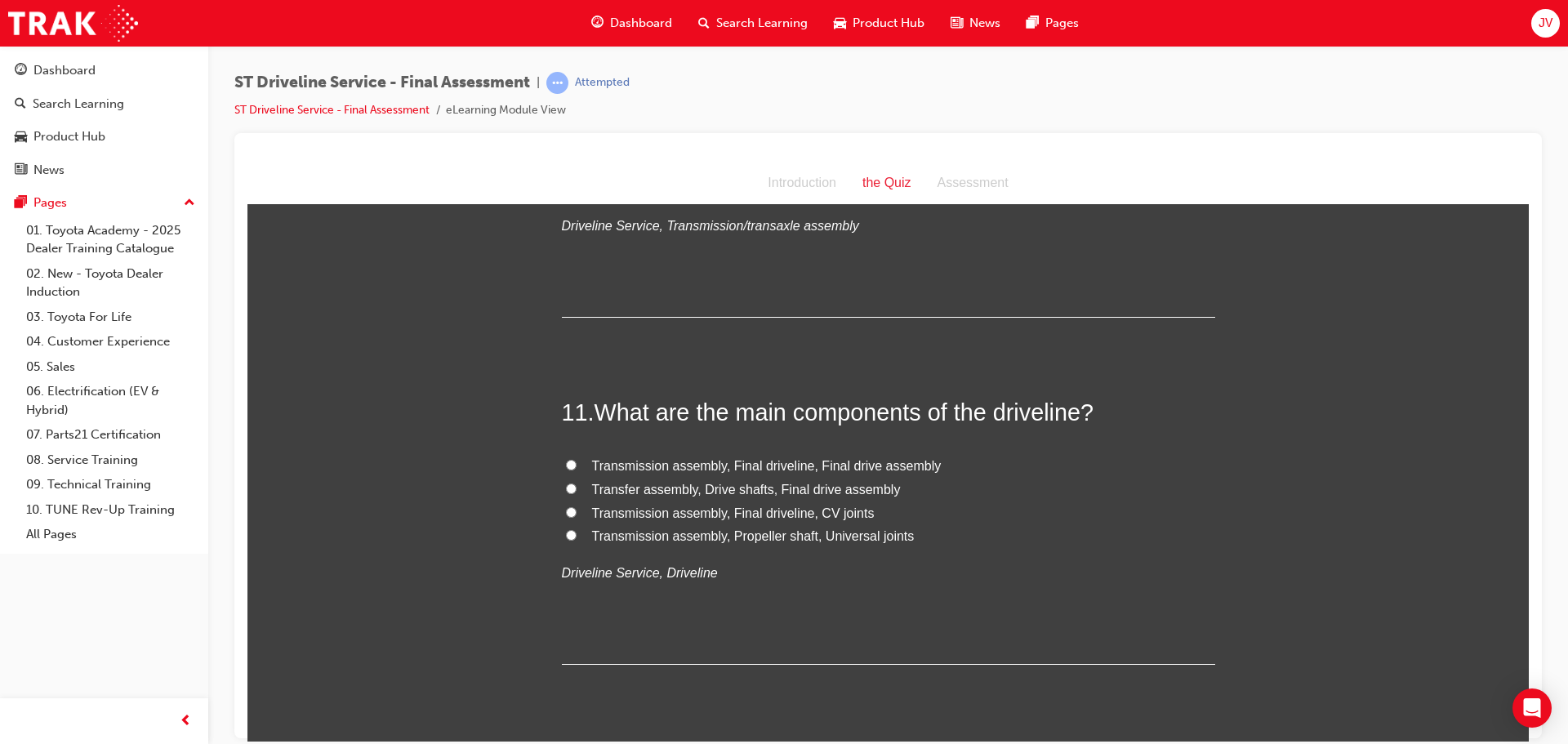
scroll to position [3675, 0]
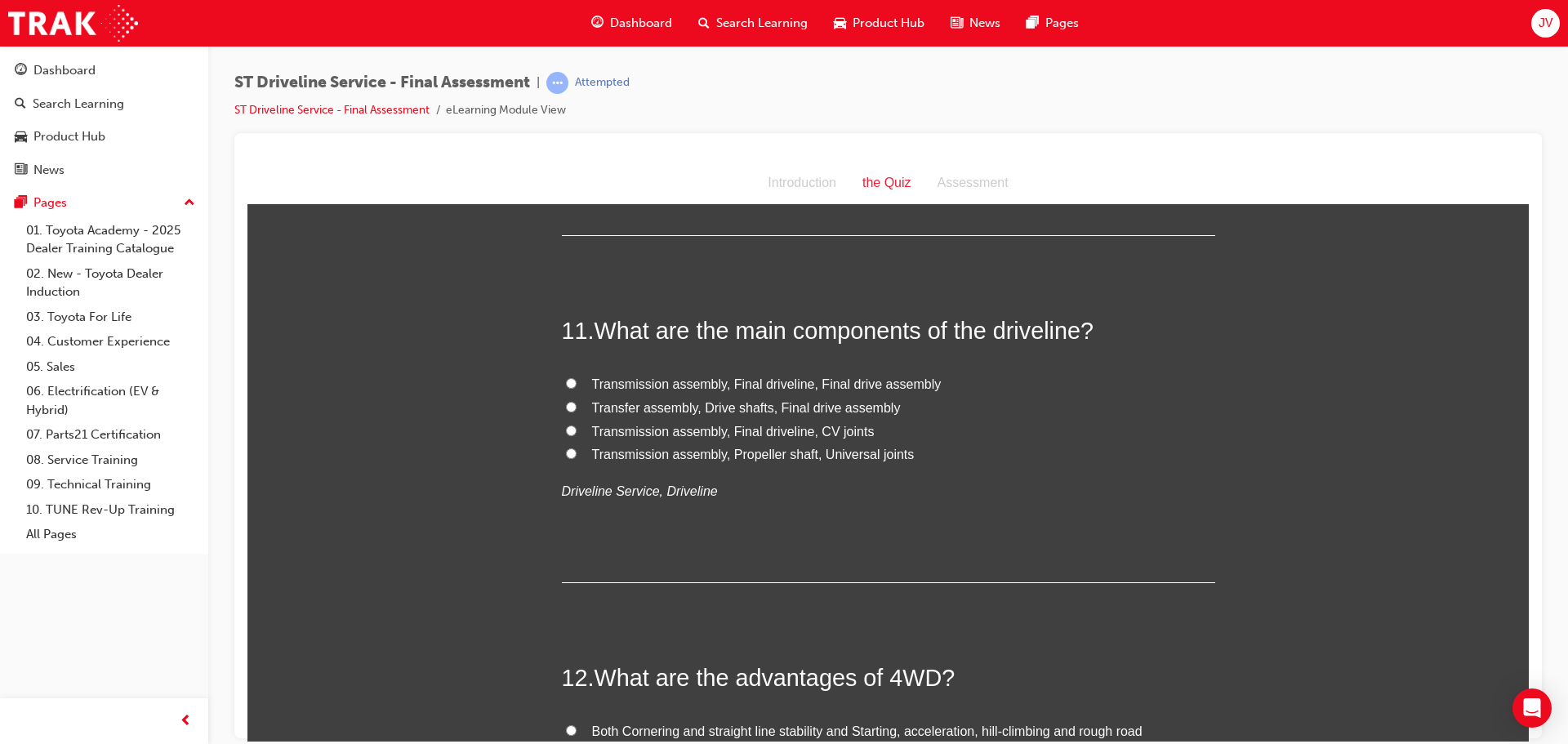
click at [748, 380] on span "Transmission assembly, Final driveline, Final drive assembly" at bounding box center [766, 383] width 350 height 14
click at [576, 380] on input "Transmission assembly, Final driveline, Final drive assembly" at bounding box center [570, 382] width 11 height 11
radio input "true"
click at [755, 454] on span "Transmission assembly, Propeller shaft, Universal joints" at bounding box center [753, 453] width 323 height 14
click at [576, 454] on input "Transmission assembly, Propeller shaft, Universal joints" at bounding box center [570, 452] width 11 height 11
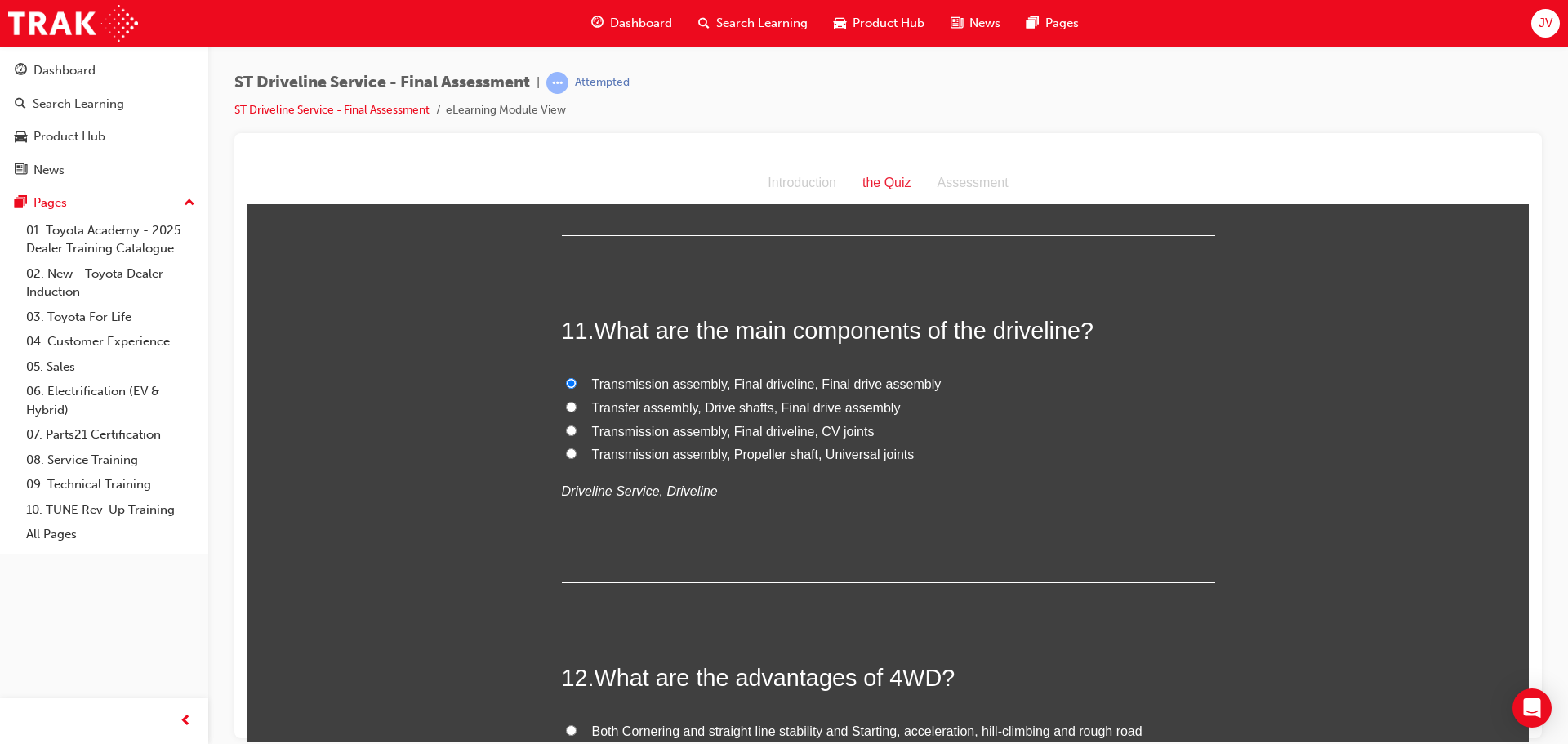
radio input "true"
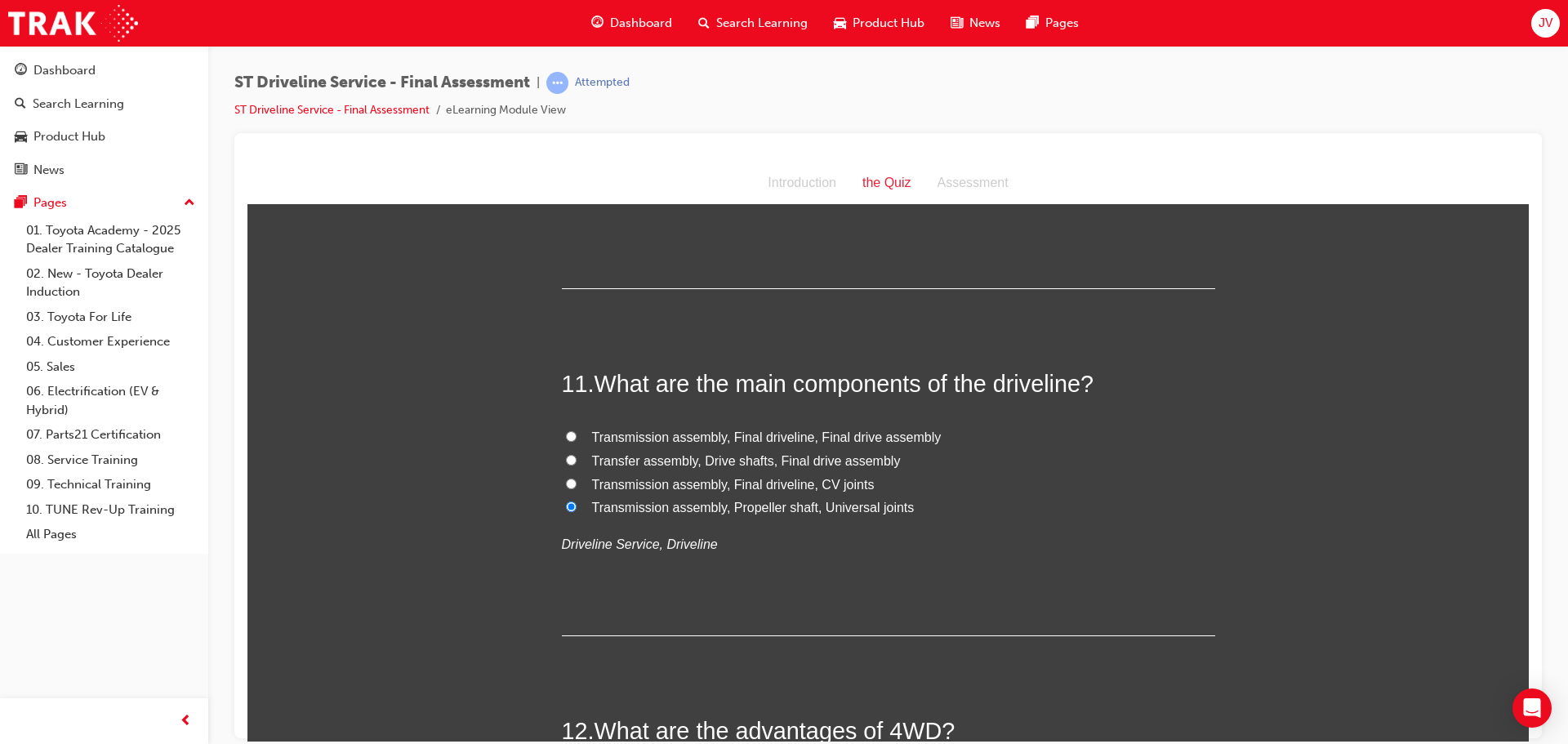
scroll to position [3594, 0]
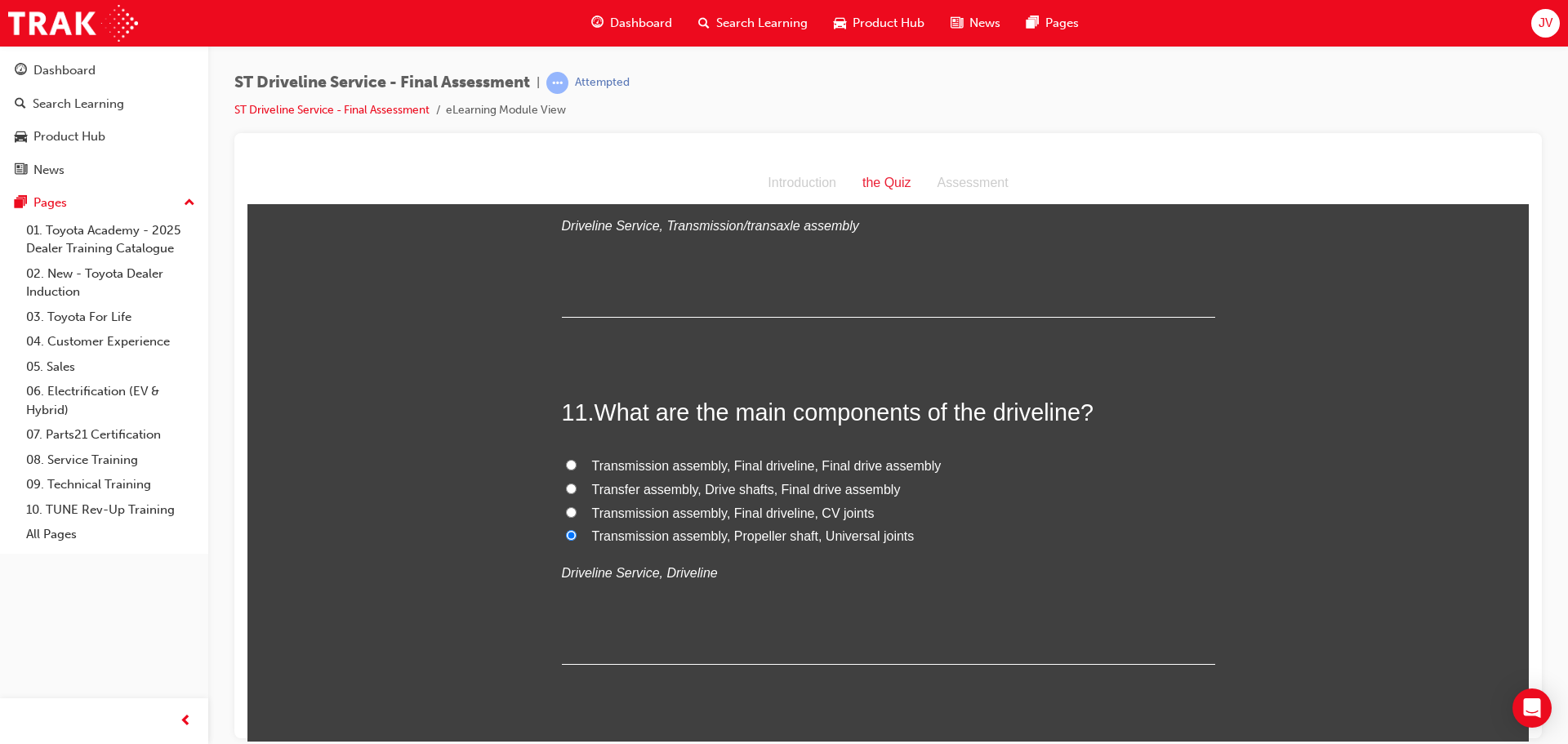
click at [774, 465] on span "Transmission assembly, Final driveline, Final drive assembly" at bounding box center [766, 465] width 350 height 14
click at [576, 465] on input "Transmission assembly, Final driveline, Final drive assembly" at bounding box center [570, 464] width 11 height 11
radio input "true"
click at [797, 536] on span "Transmission assembly, Propeller shaft, Universal joints" at bounding box center [753, 535] width 323 height 14
click at [576, 536] on input "Transmission assembly, Propeller shaft, Universal joints" at bounding box center [570, 534] width 11 height 11
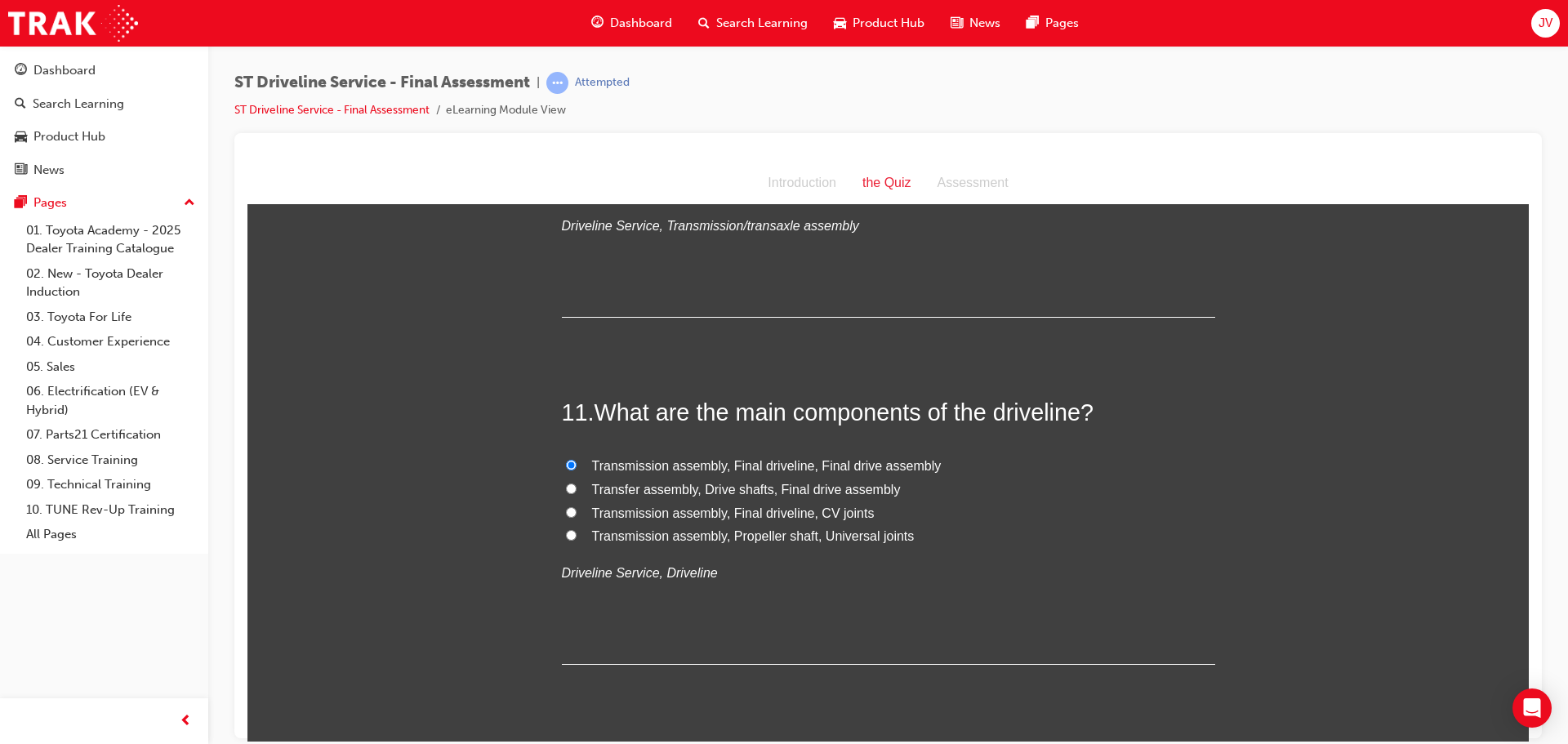
radio input "true"
click at [765, 463] on span "Transmission assembly, Final driveline, Final drive assembly" at bounding box center [766, 465] width 350 height 14
click at [576, 463] on input "Transmission assembly, Final driveline, Final drive assembly" at bounding box center [570, 464] width 11 height 11
radio input "true"
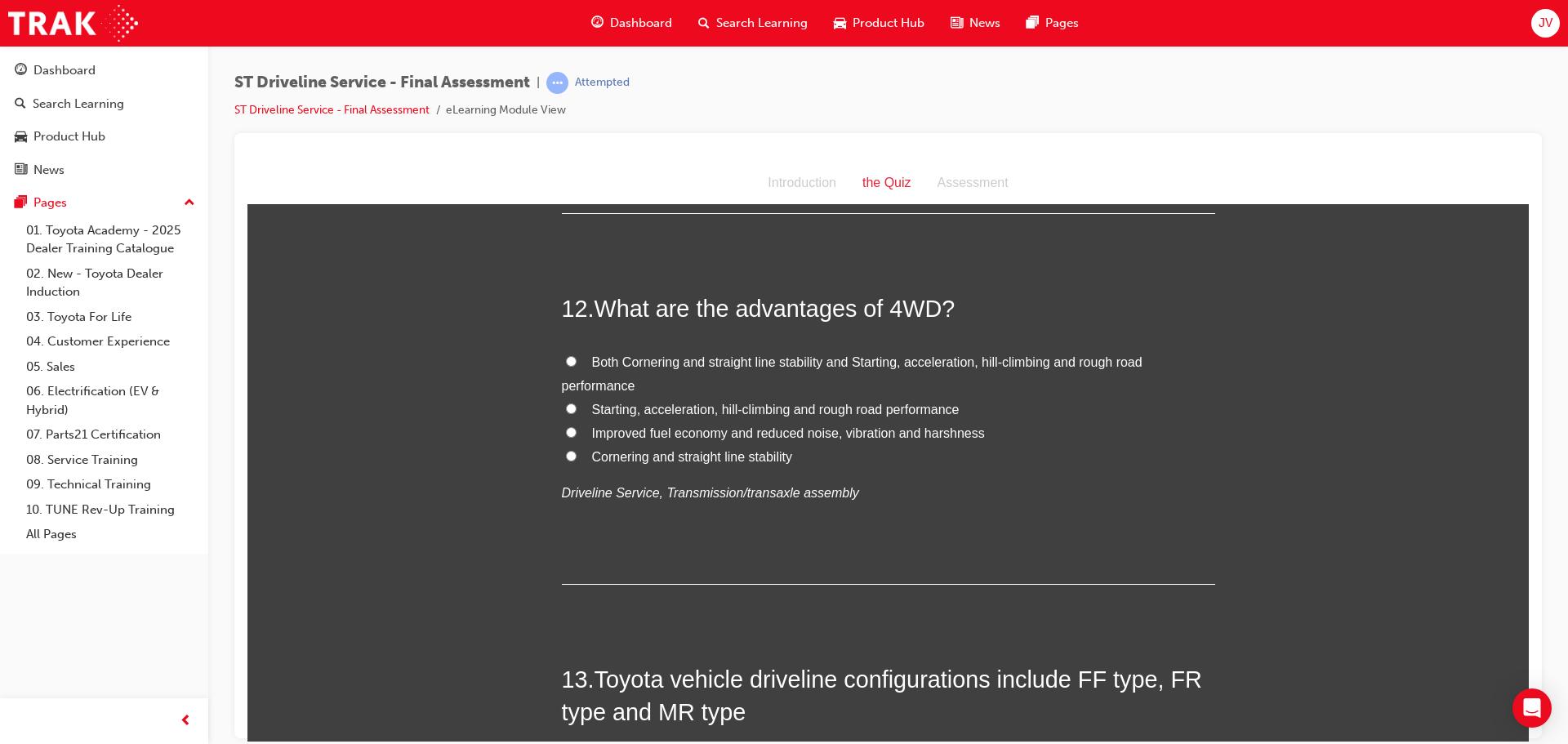
scroll to position [4084, 0]
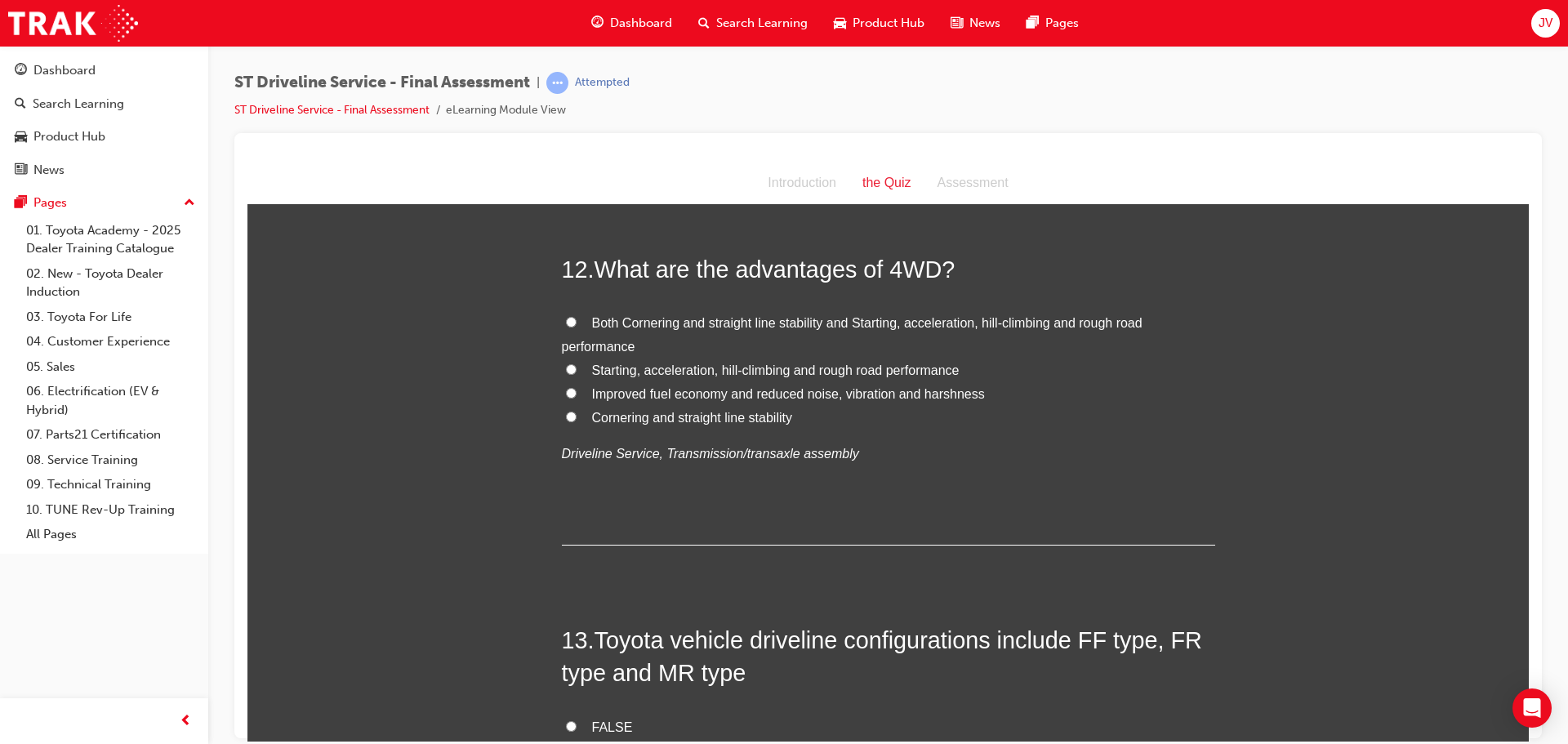
click at [784, 325] on span "Both Cornering and straight line stability and Starting, acceleration, hill-cli…" at bounding box center [852, 333] width 581 height 38
click at [576, 325] on input "Both Cornering and straight line stability and Starting, acceleration, hill-cli…" at bounding box center [570, 321] width 11 height 11
radio input "true"
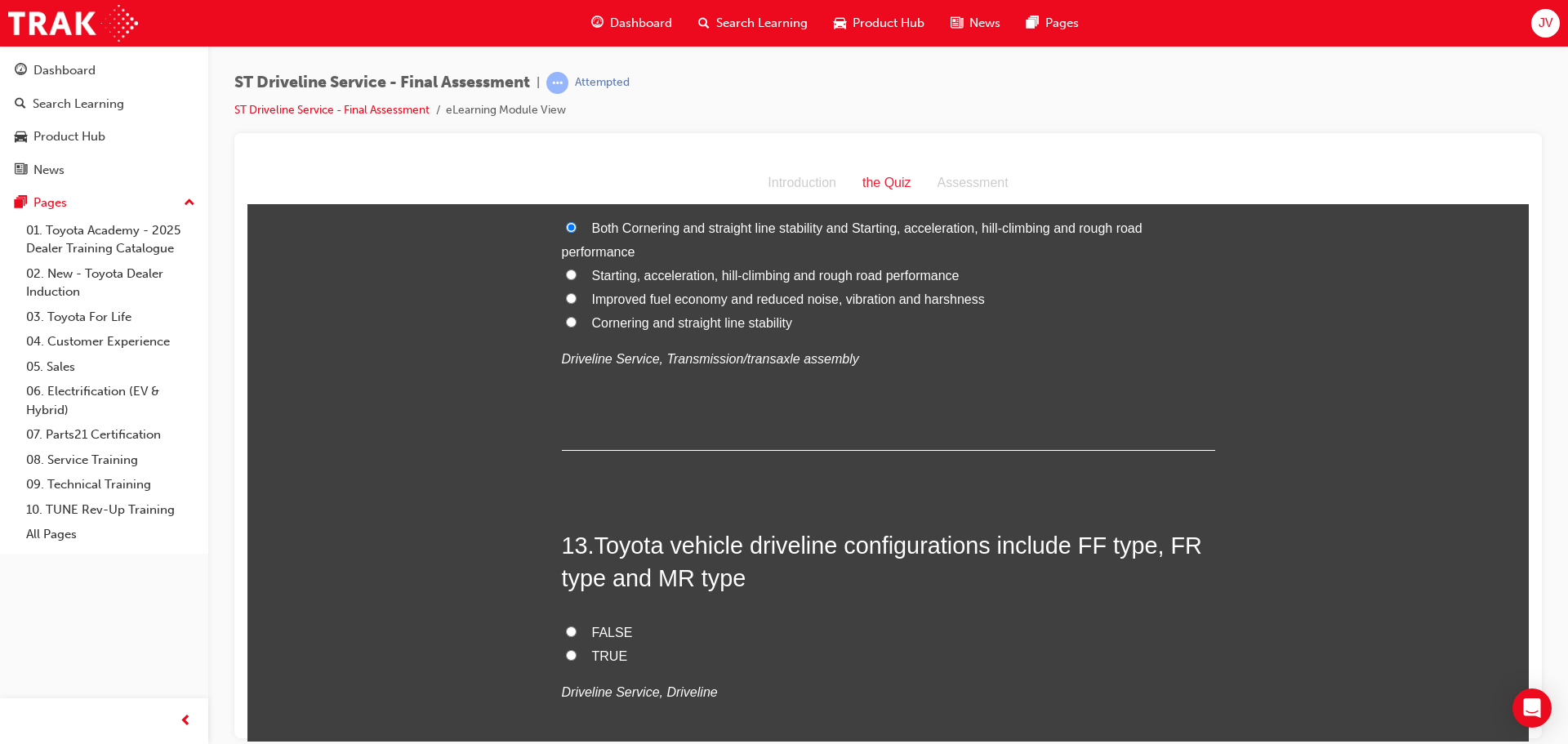
scroll to position [4410, 0]
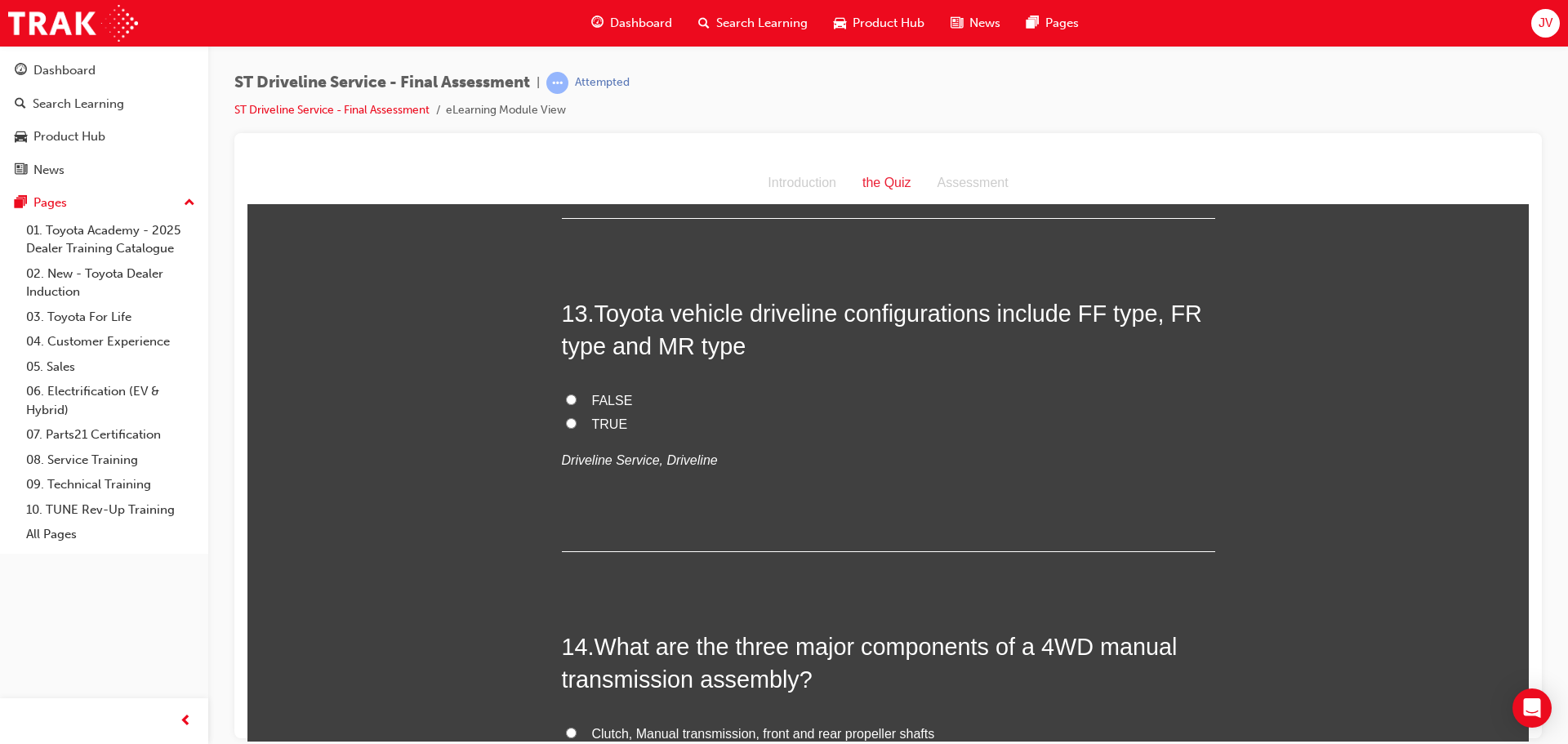
click at [596, 423] on span "TRUE" at bounding box center [609, 423] width 36 height 14
click at [576, 423] on input "TRUE" at bounding box center [570, 422] width 11 height 11
radio input "true"
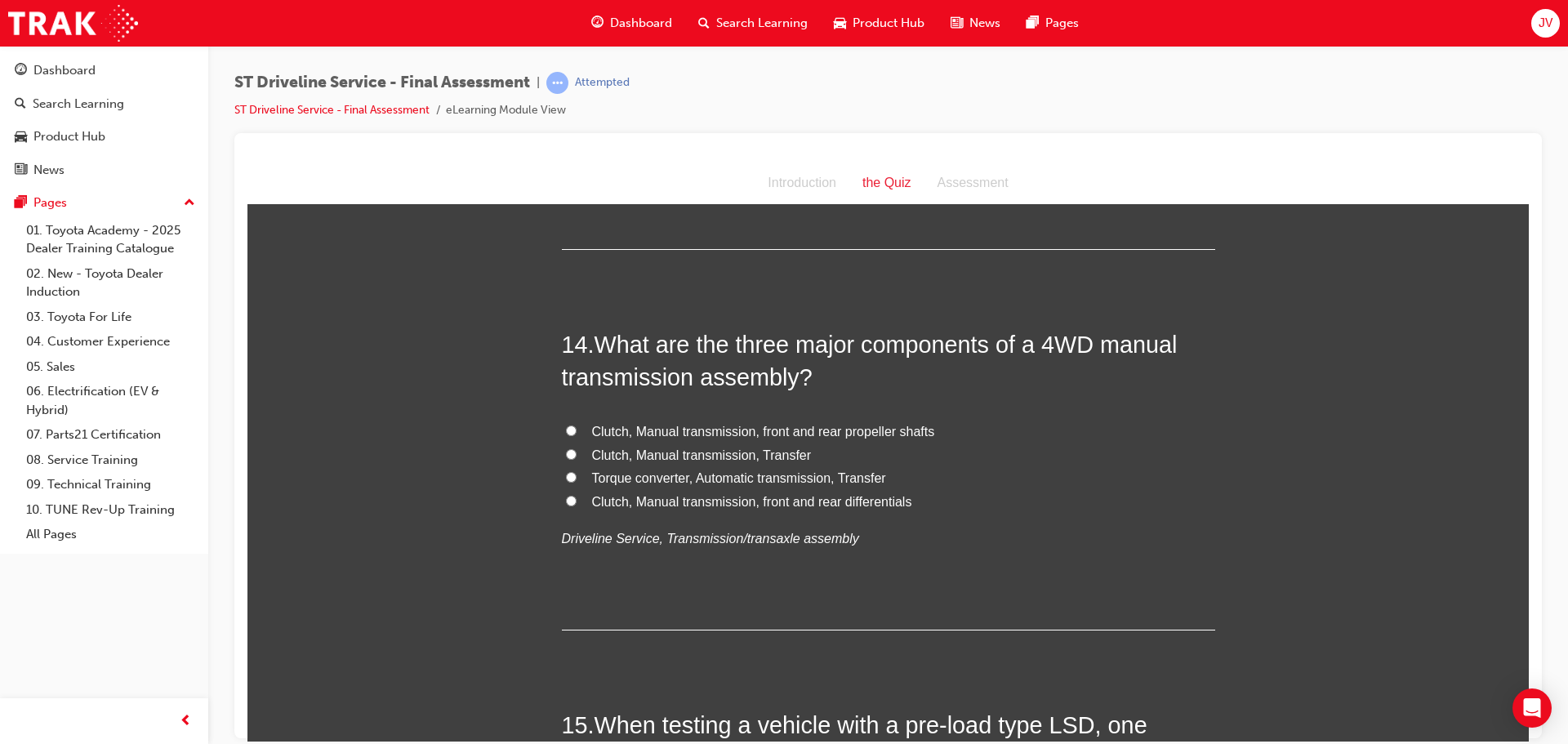
scroll to position [4737, 0]
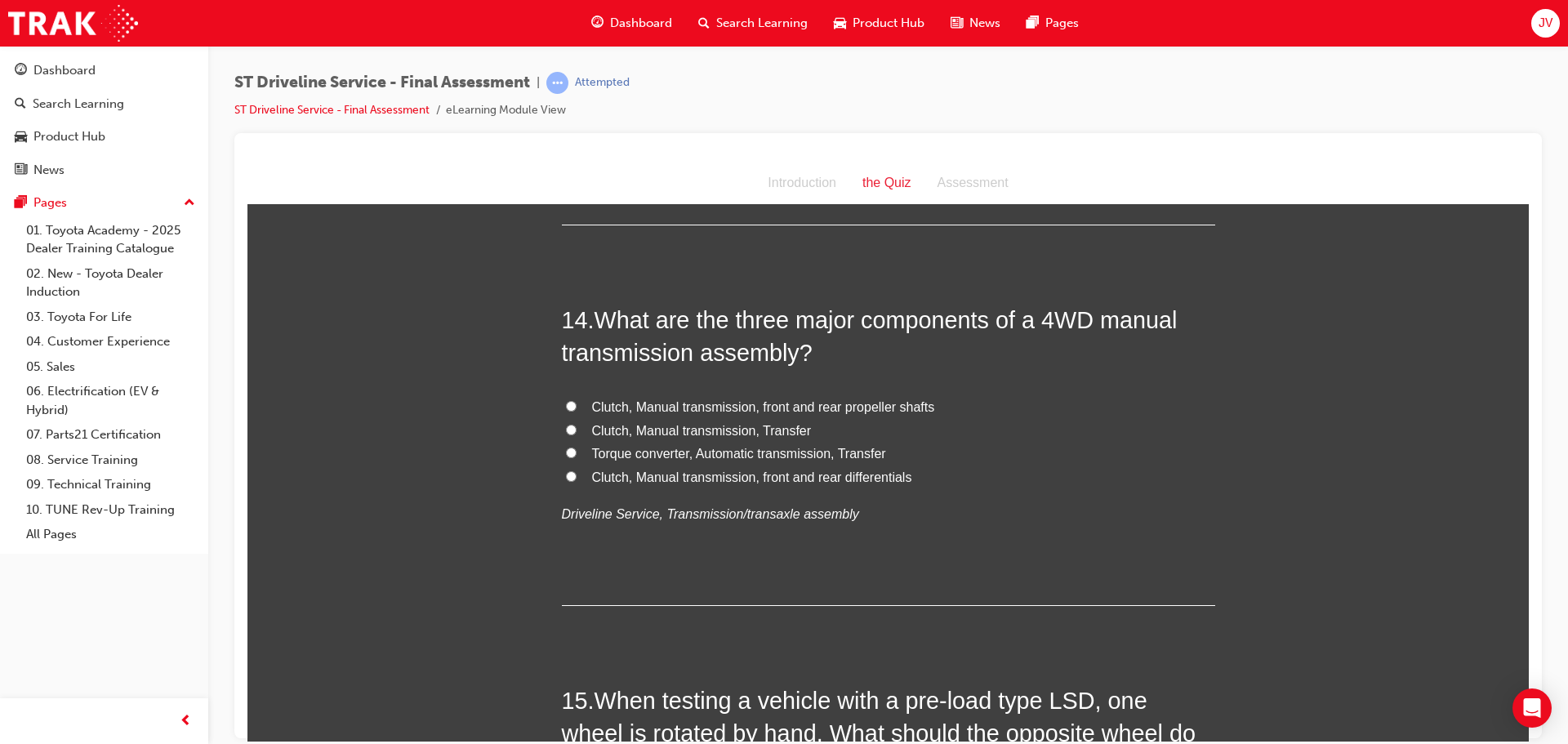
click at [682, 406] on span "Clutch, Manual transmission, front and rear propeller shafts" at bounding box center [764, 407] width 343 height 14
click at [576, 406] on input "Clutch, Manual transmission, front and rear propeller shafts" at bounding box center [570, 405] width 11 height 11
radio input "true"
click at [686, 435] on span "Clutch, Manual transmission, Transfer" at bounding box center [701, 430] width 219 height 14
click at [576, 435] on input "Clutch, Manual transmission, Transfer" at bounding box center [570, 429] width 11 height 11
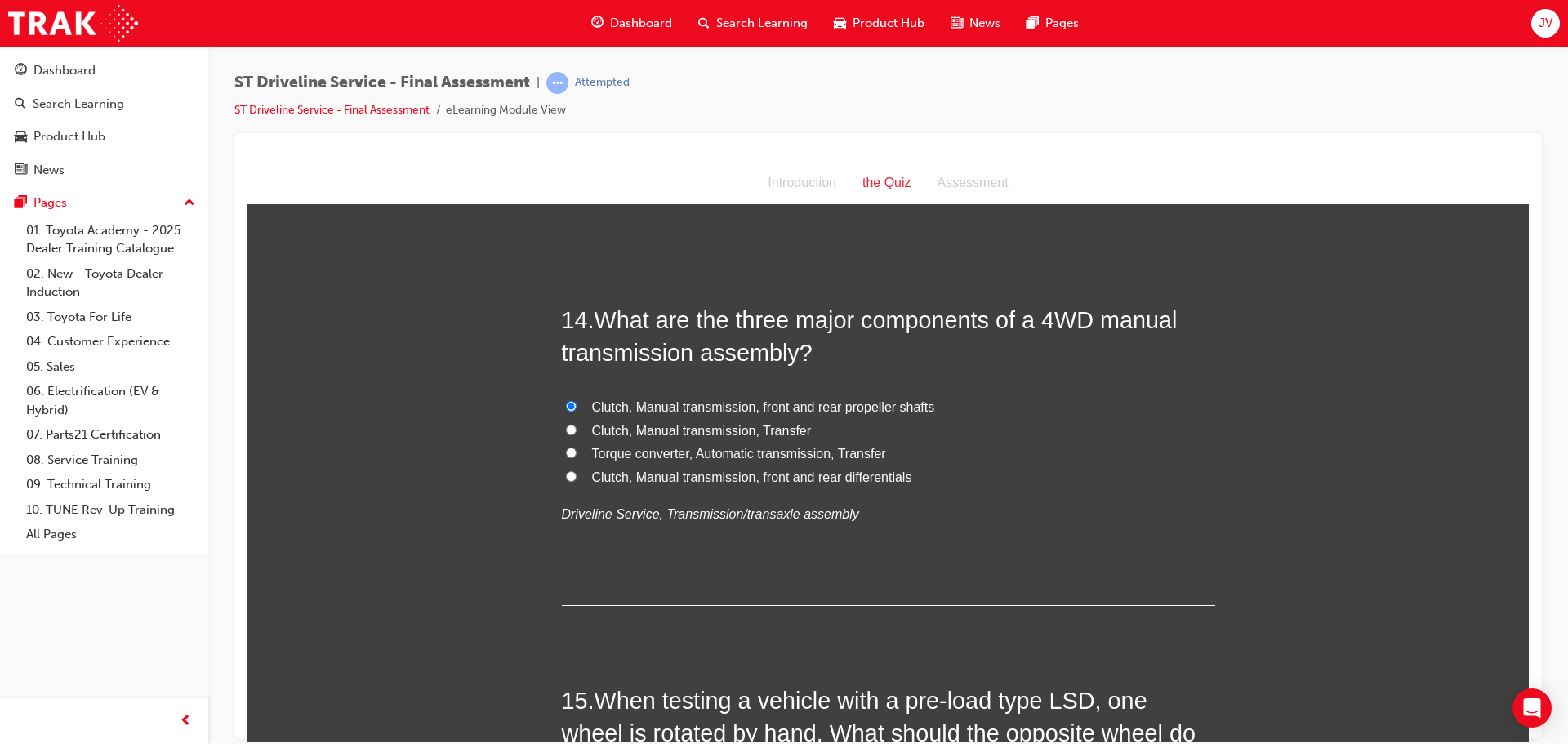
radio input "true"
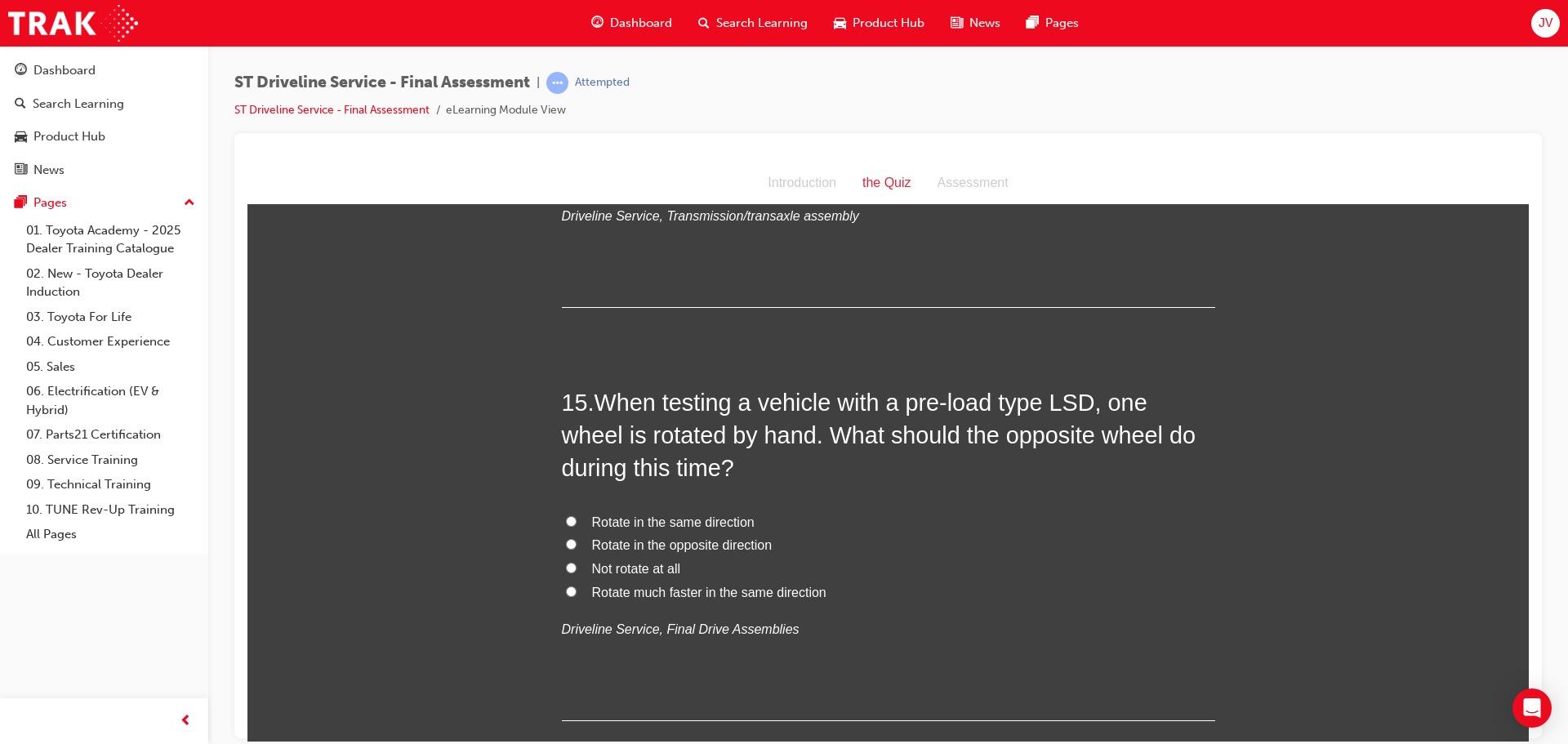
scroll to position [5064, 0]
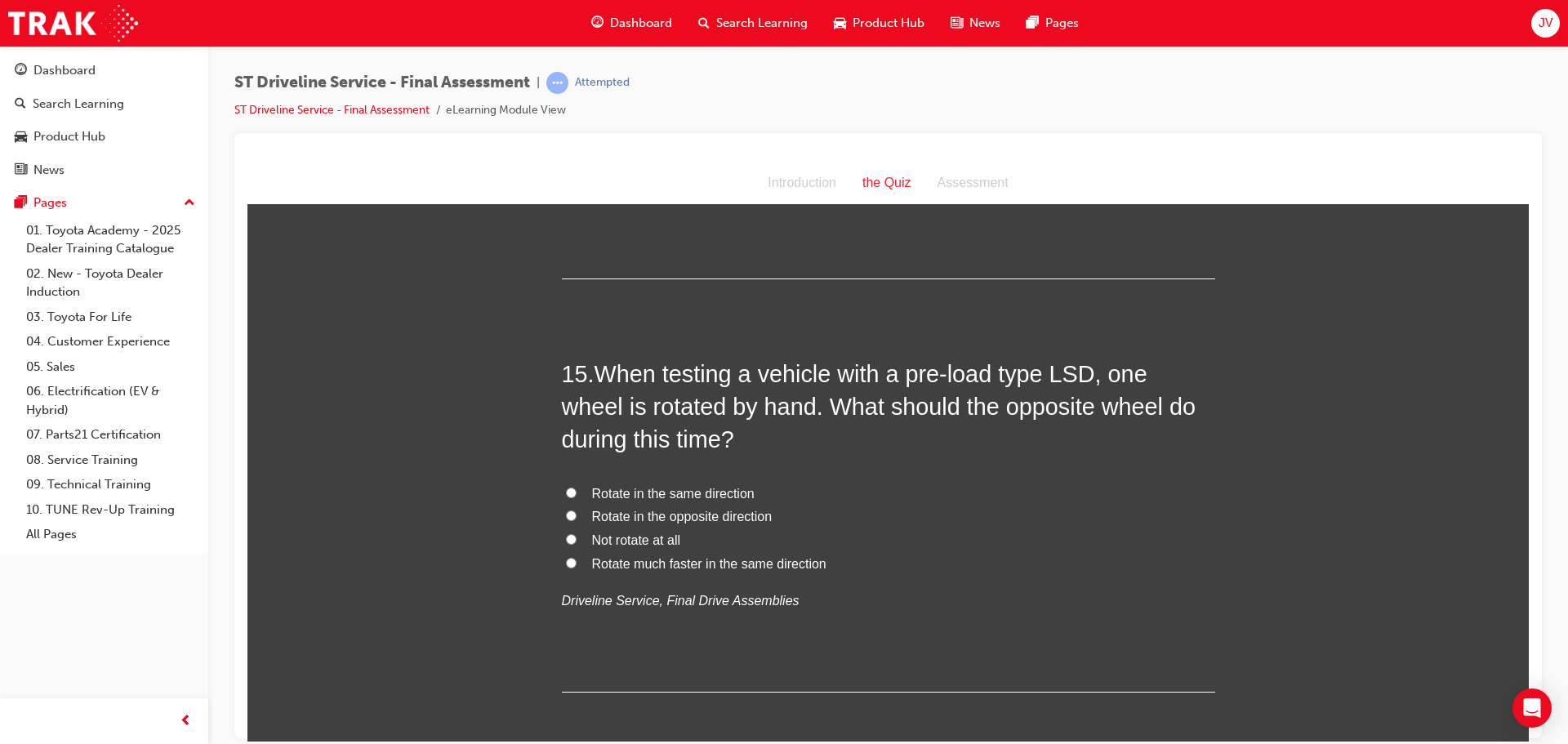
click at [643, 540] on span "Not rotate at all" at bounding box center [636, 539] width 89 height 14
click at [576, 540] on input "Not rotate at all" at bounding box center [570, 538] width 11 height 11
radio input "true"
click at [705, 488] on span "Rotate in the same direction" at bounding box center [673, 492] width 163 height 14
click at [576, 488] on input "Rotate in the same direction" at bounding box center [570, 491] width 11 height 11
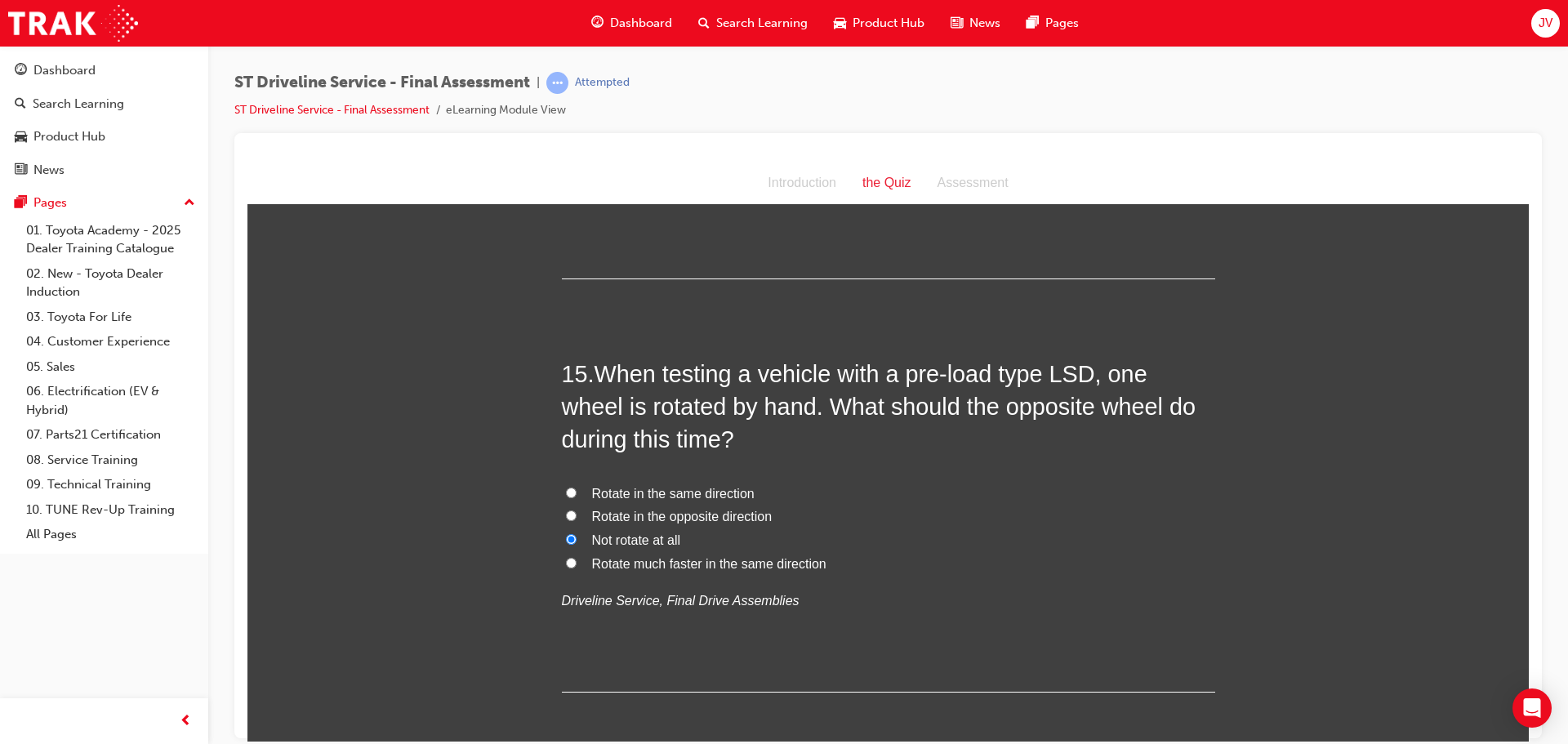
radio input "true"
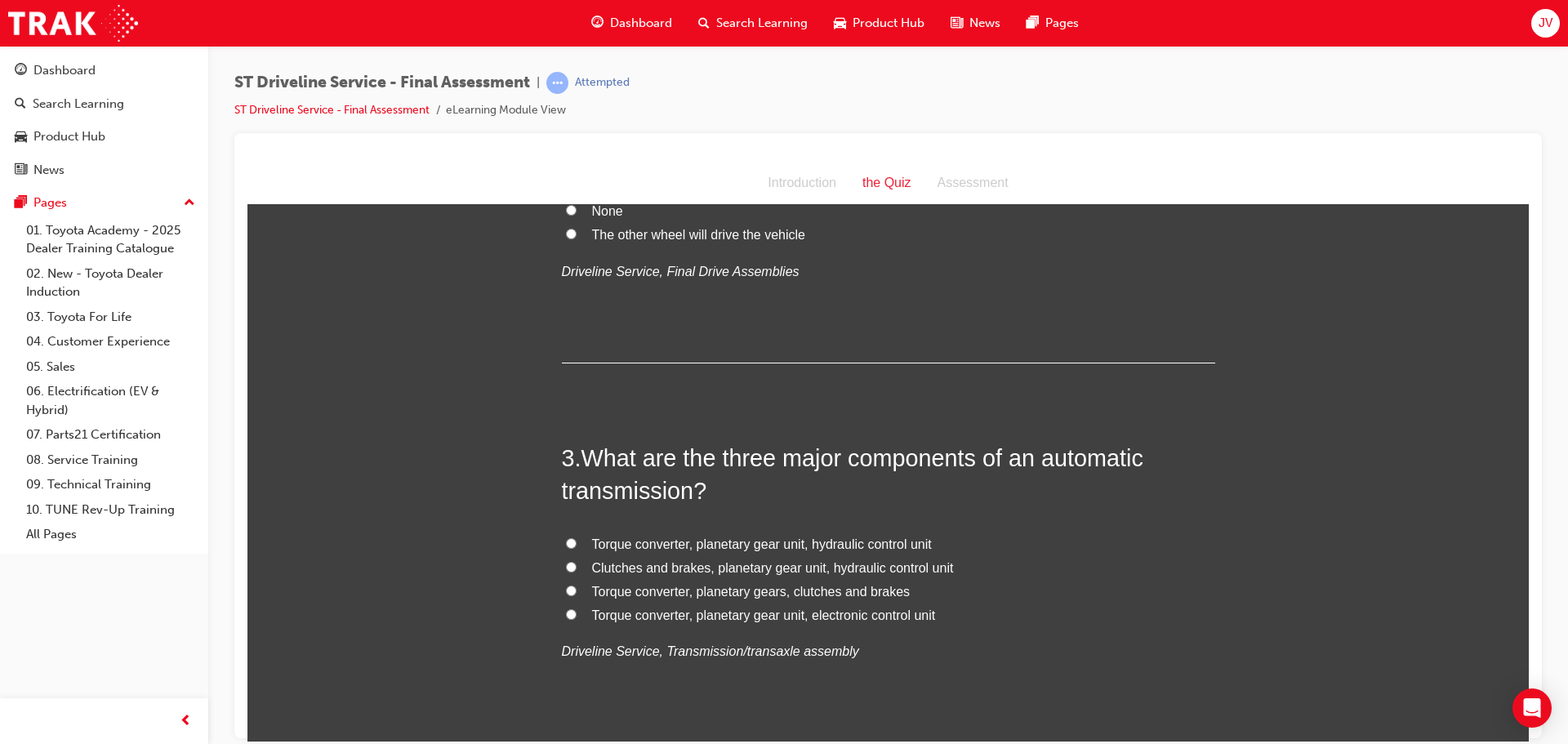
scroll to position [653, 0]
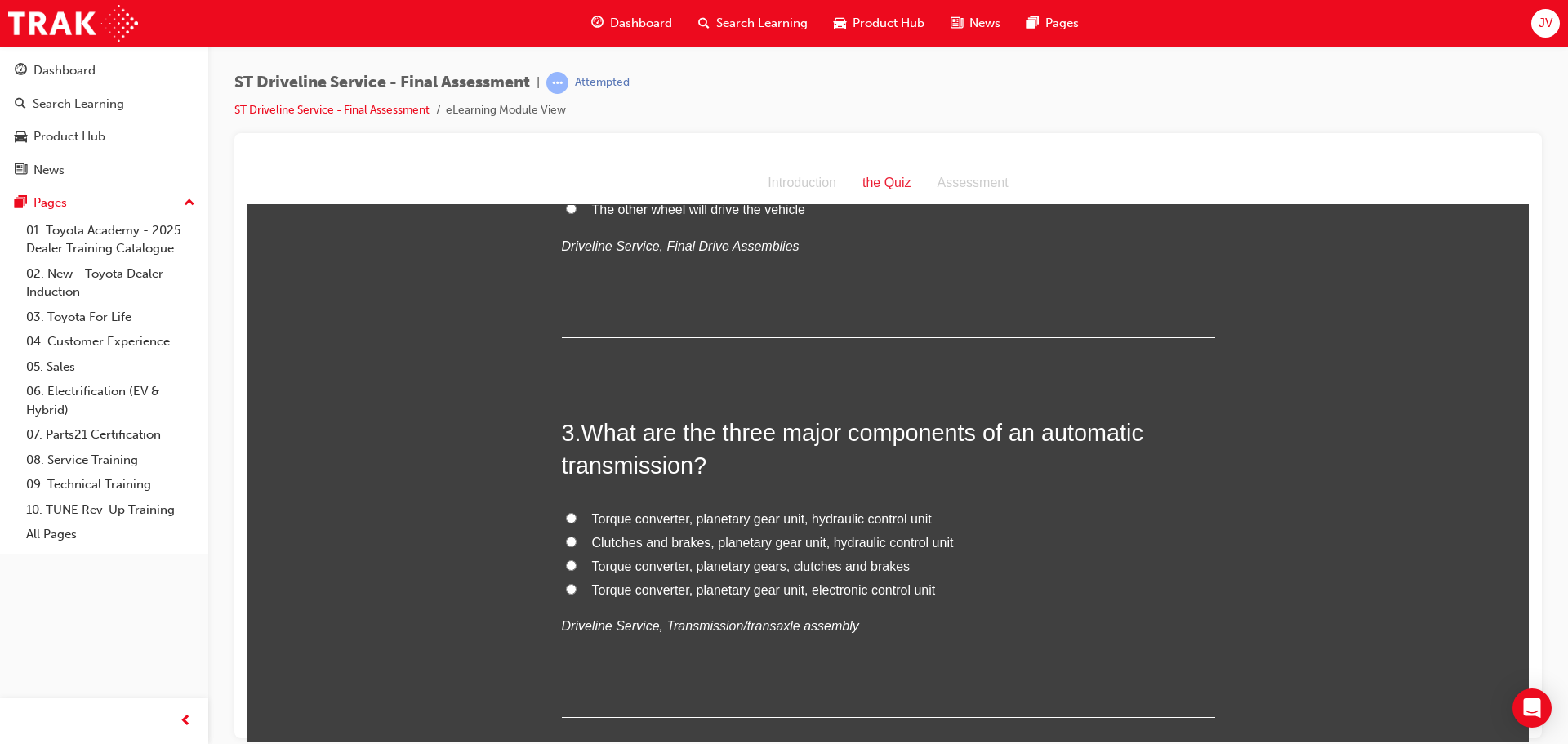
click at [830, 517] on span "Torque converter, planetary gear unit, hydraulic control unit" at bounding box center [762, 518] width 339 height 14
click at [576, 517] on input "Torque converter, planetary gear unit, hydraulic control unit" at bounding box center [570, 517] width 11 height 11
radio input "true"
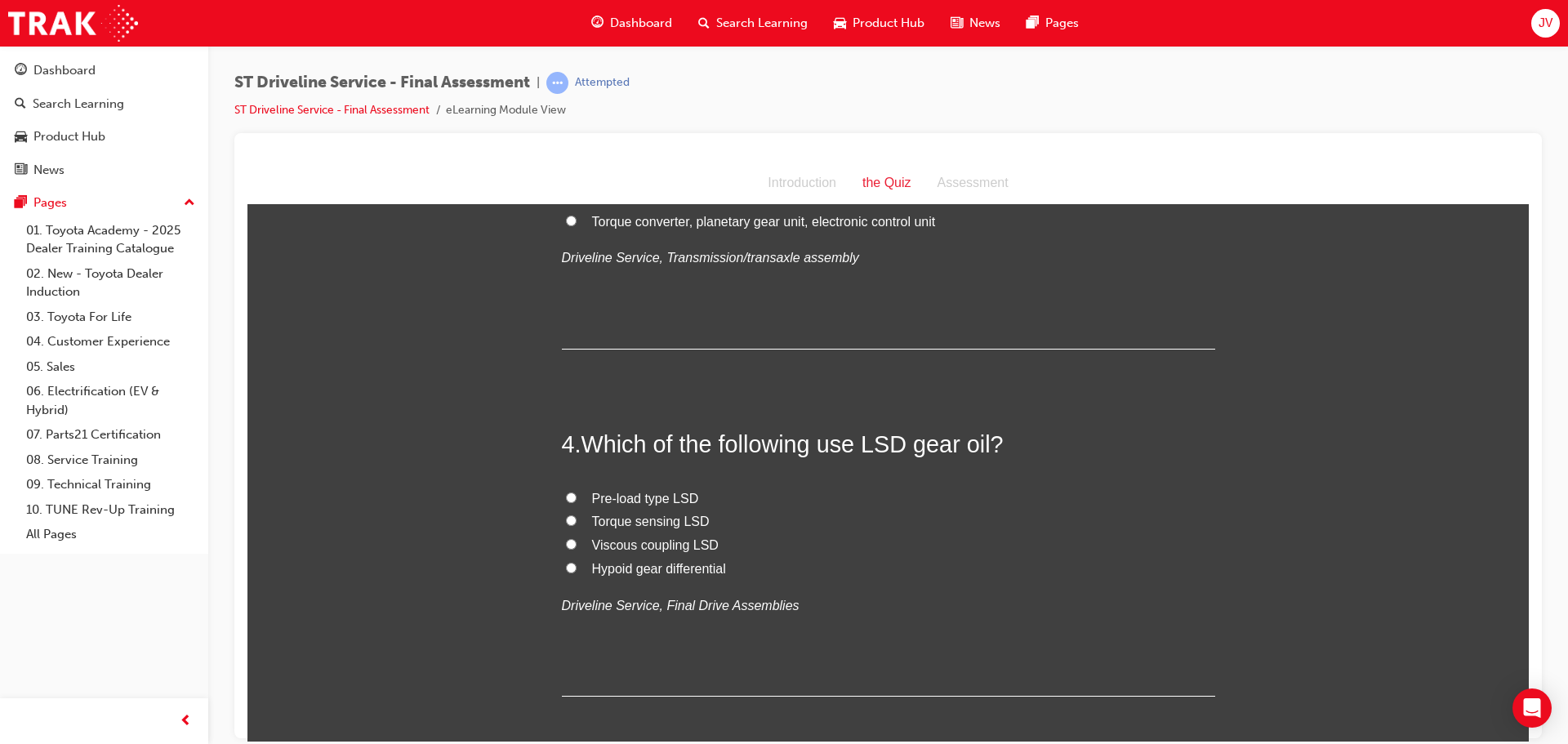
scroll to position [1062, 0]
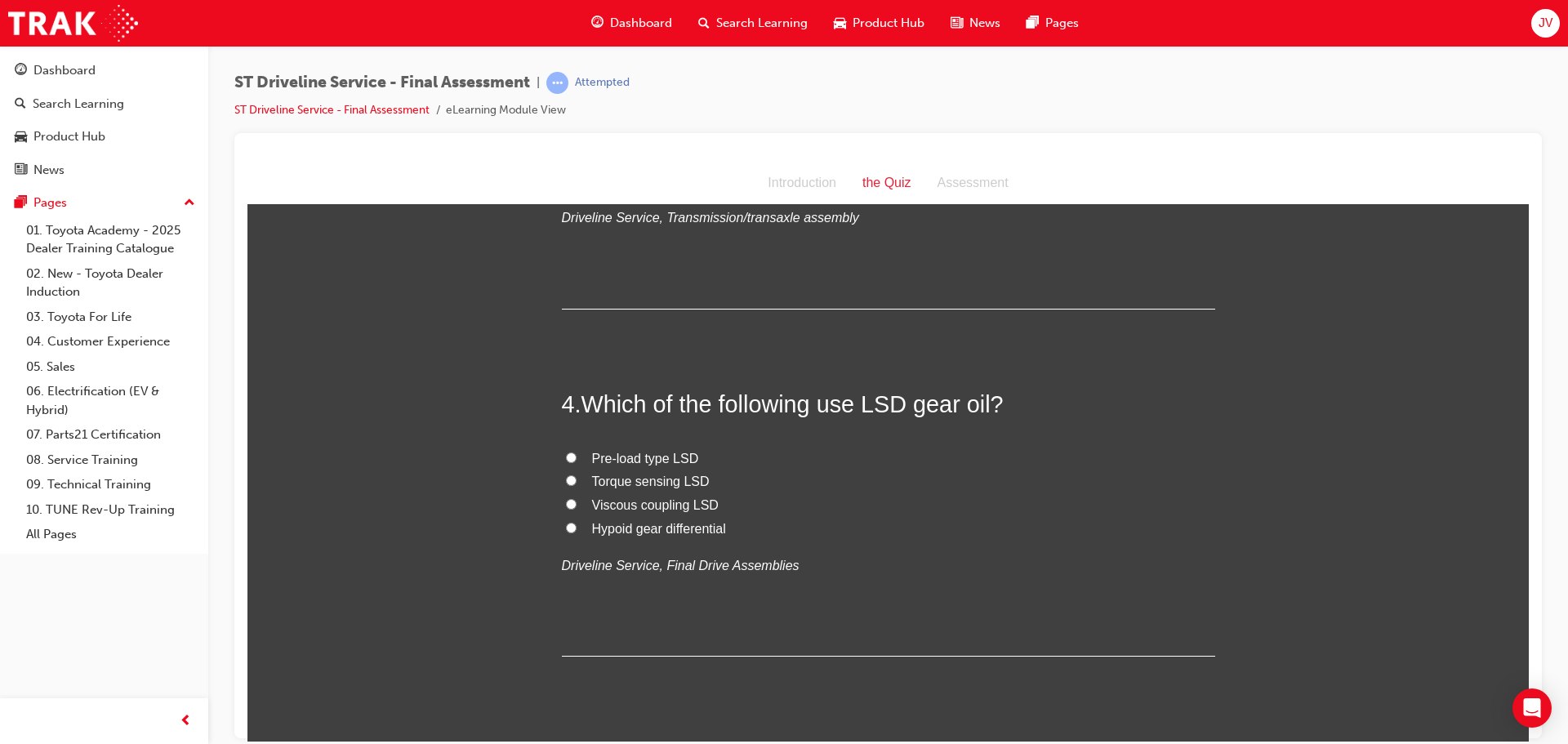
click at [705, 524] on span "Hypoid gear differential" at bounding box center [658, 528] width 134 height 14
click at [576, 524] on input "Hypoid gear differential" at bounding box center [570, 527] width 11 height 11
radio input "true"
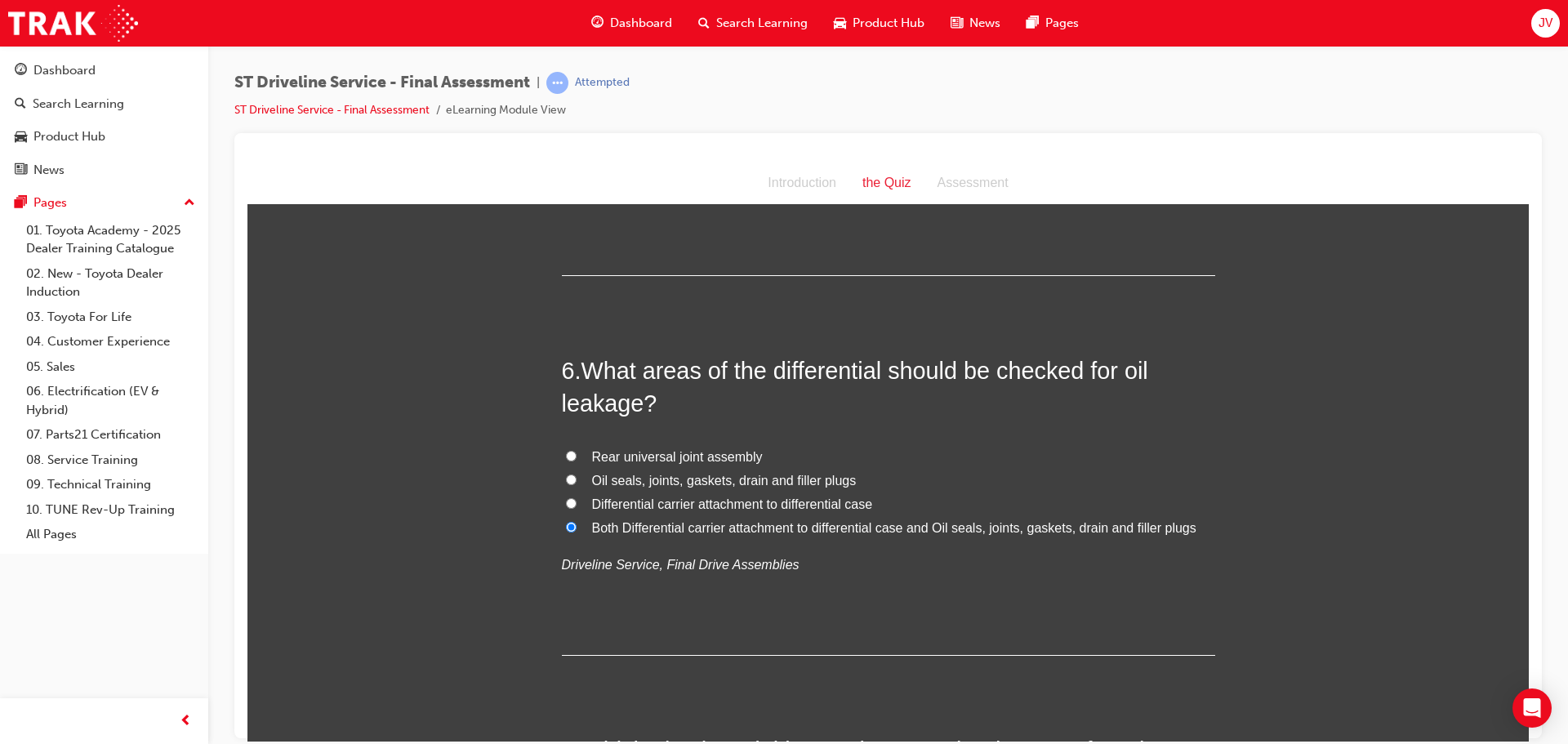
scroll to position [1797, 0]
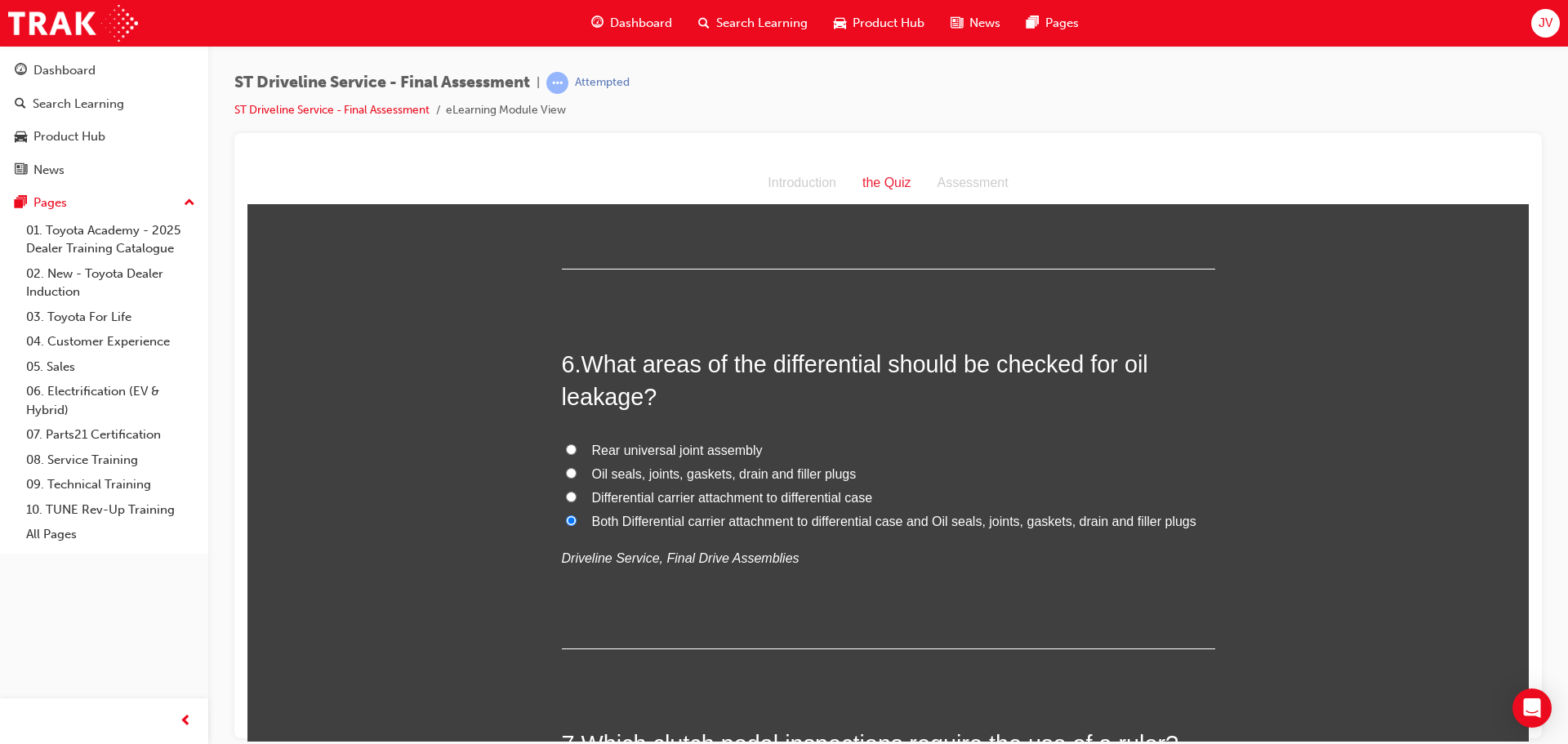
click at [754, 467] on span "Oil seals, joints, gaskets, drain and filler plugs" at bounding box center [724, 473] width 264 height 14
click at [576, 467] on input "Oil seals, joints, gaskets, drain and filler plugs" at bounding box center [570, 472] width 11 height 11
radio input "true"
click at [742, 521] on span "Both Differential carrier attachment to differential case and Oil seals, joints…" at bounding box center [894, 521] width 605 height 14
click at [576, 521] on input "Both Differential carrier attachment to differential case and Oil seals, joints…" at bounding box center [570, 520] width 11 height 11
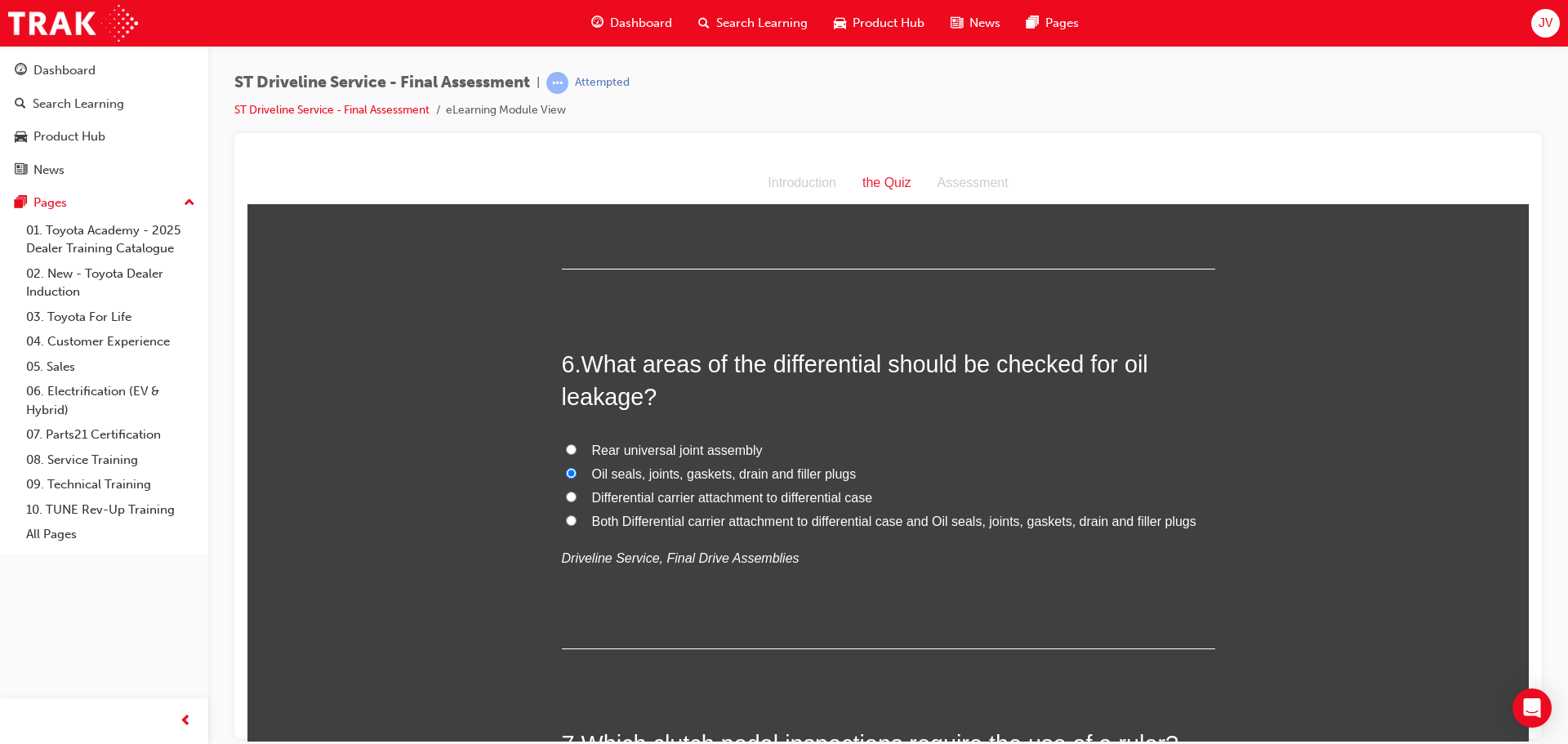
radio input "true"
click at [744, 476] on span "Oil seals, joints, gaskets, drain and filler plugs" at bounding box center [724, 473] width 264 height 14
click at [576, 476] on input "Oil seals, joints, gaskets, drain and filler plugs" at bounding box center [570, 472] width 11 height 11
radio input "true"
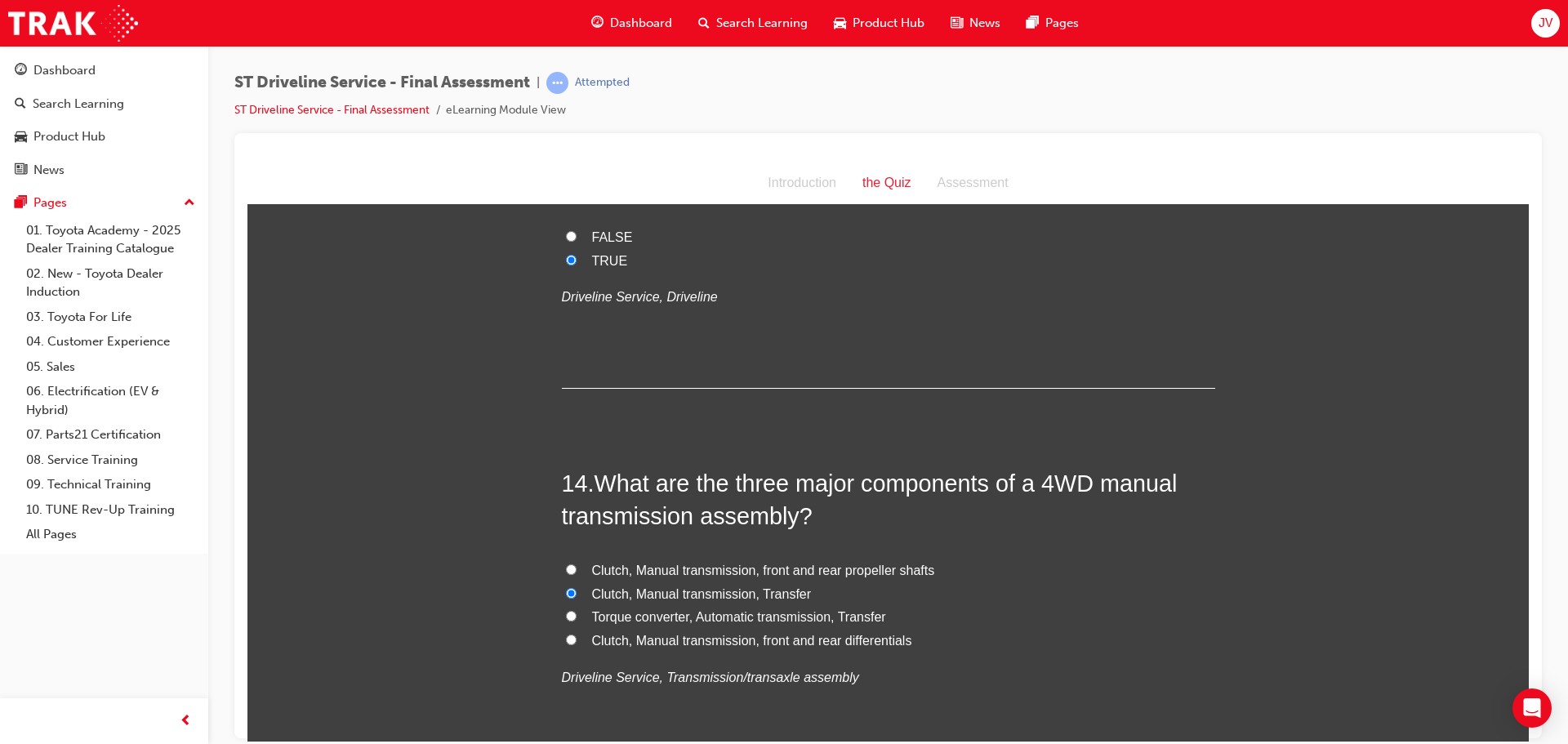
scroll to position [5139, 0]
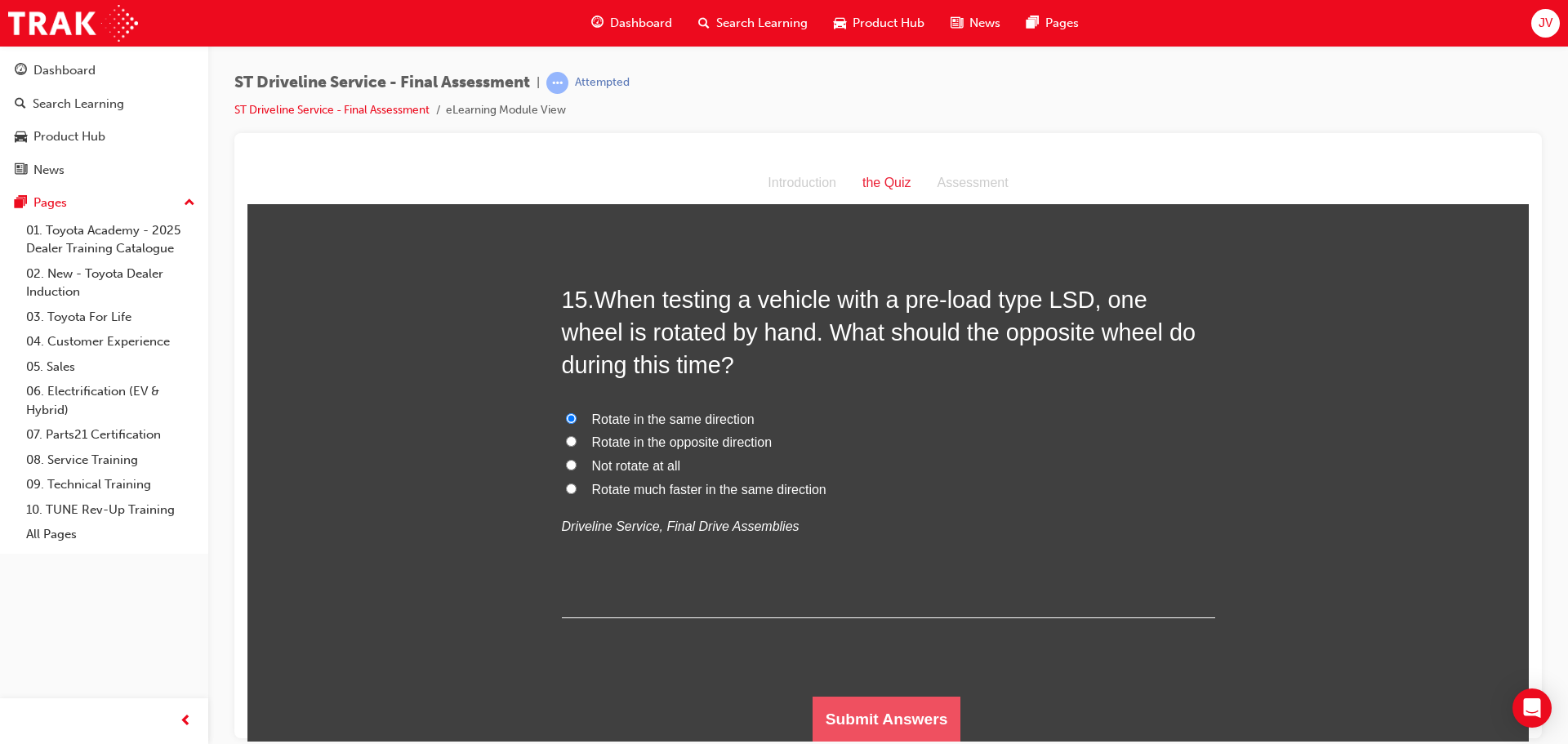
click at [897, 713] on button "Submit Answers" at bounding box center [886, 719] width 148 height 46
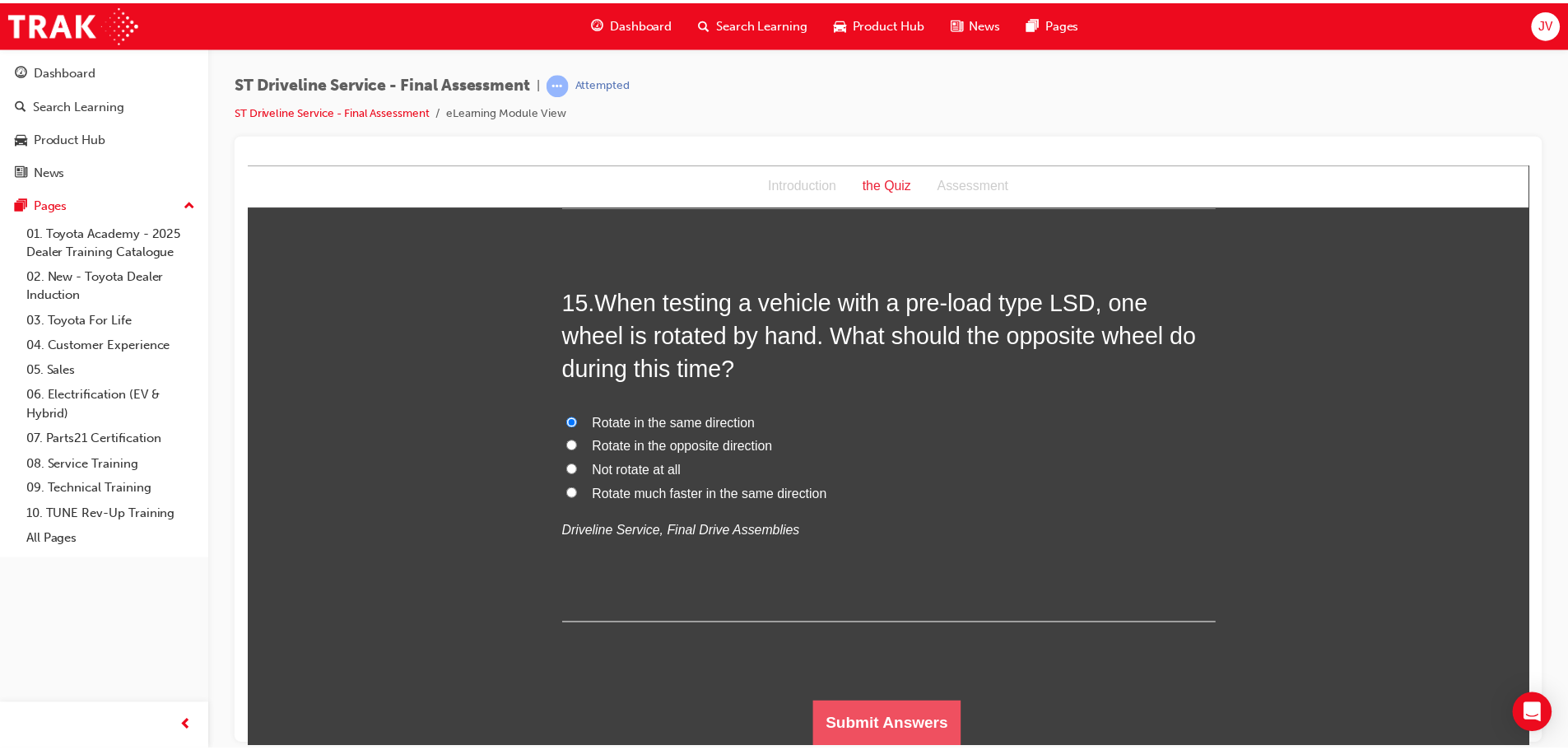
scroll to position [0, 0]
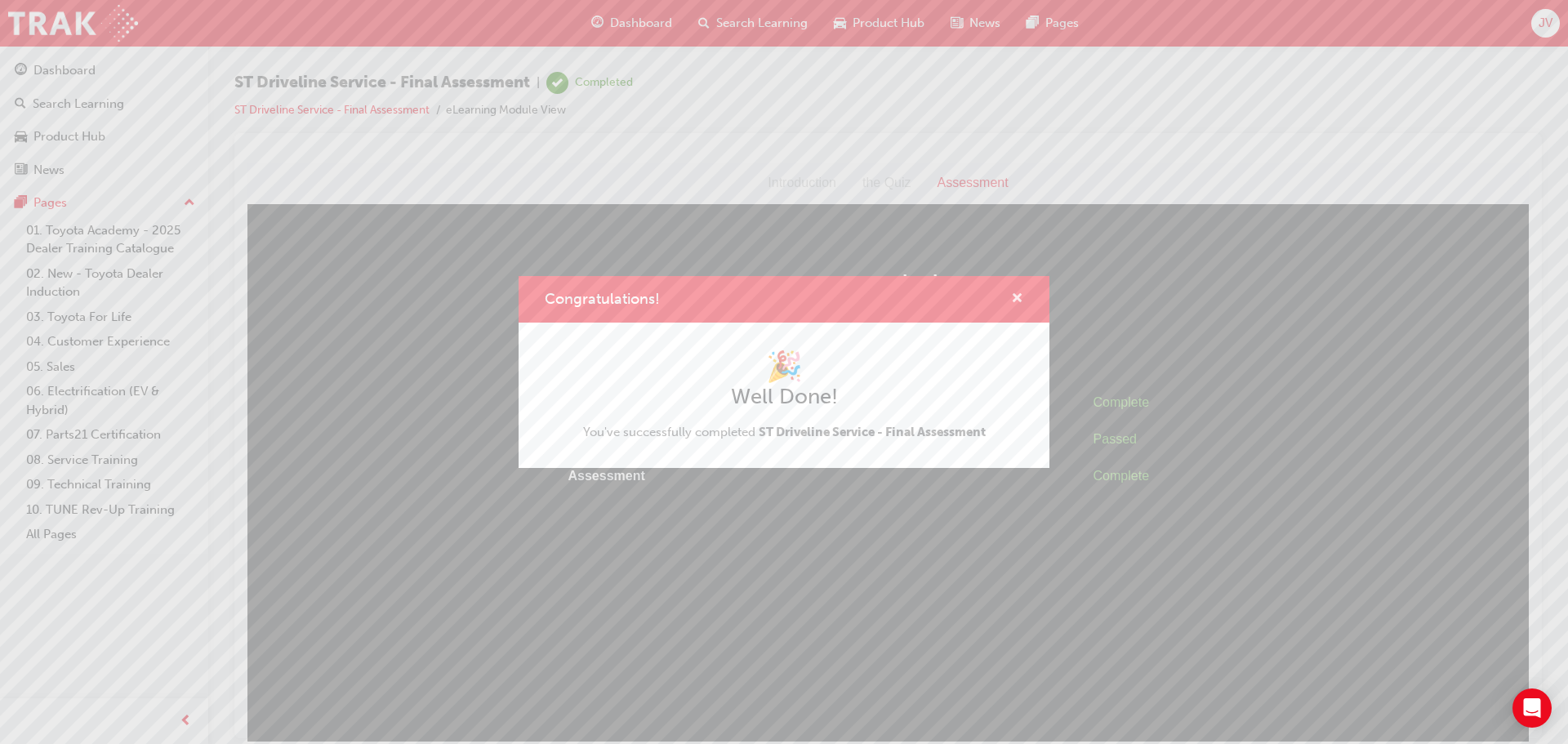
click at [1012, 296] on span "cross-icon" at bounding box center [1017, 299] width 13 height 15
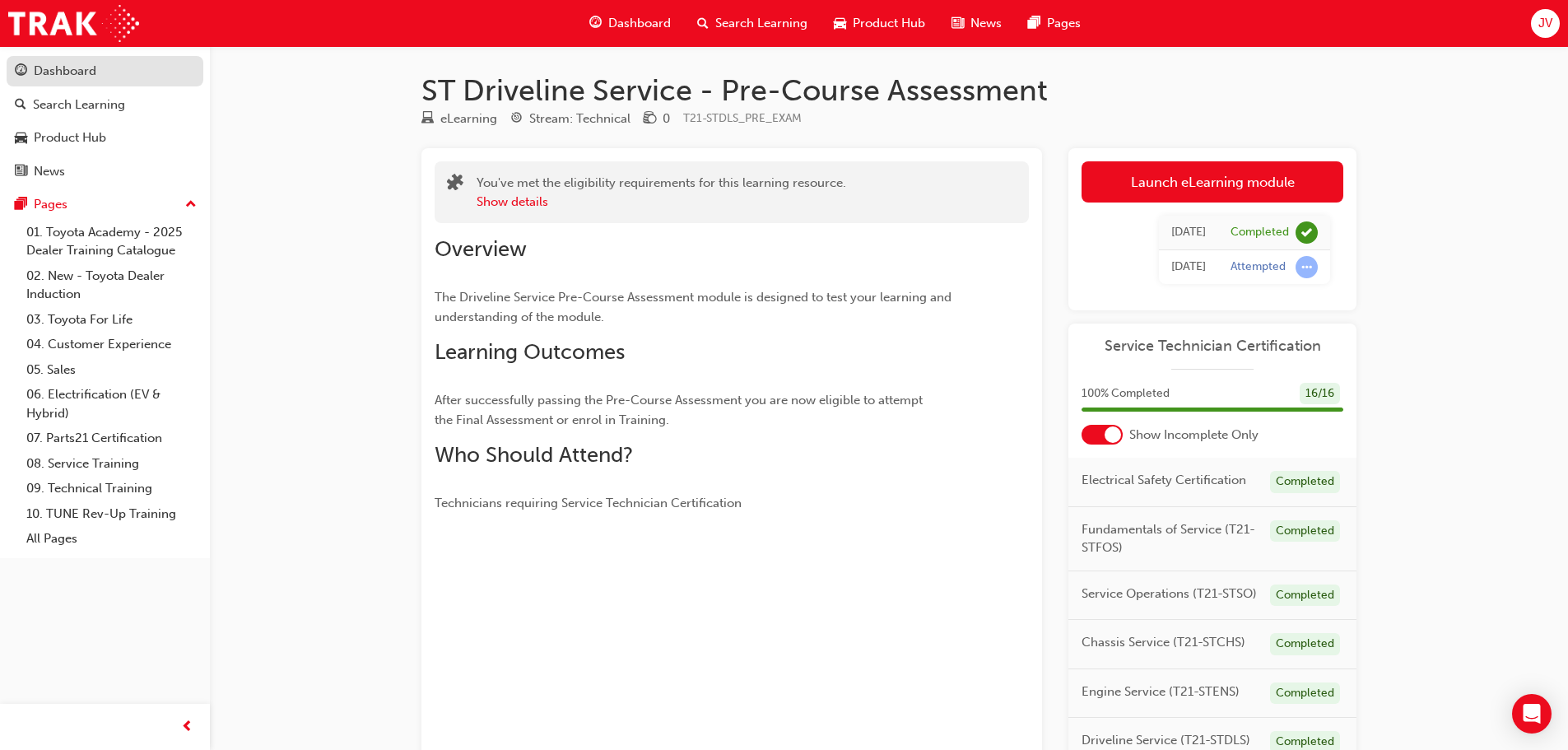
click at [74, 72] on div "Dashboard" at bounding box center [65, 71] width 63 height 19
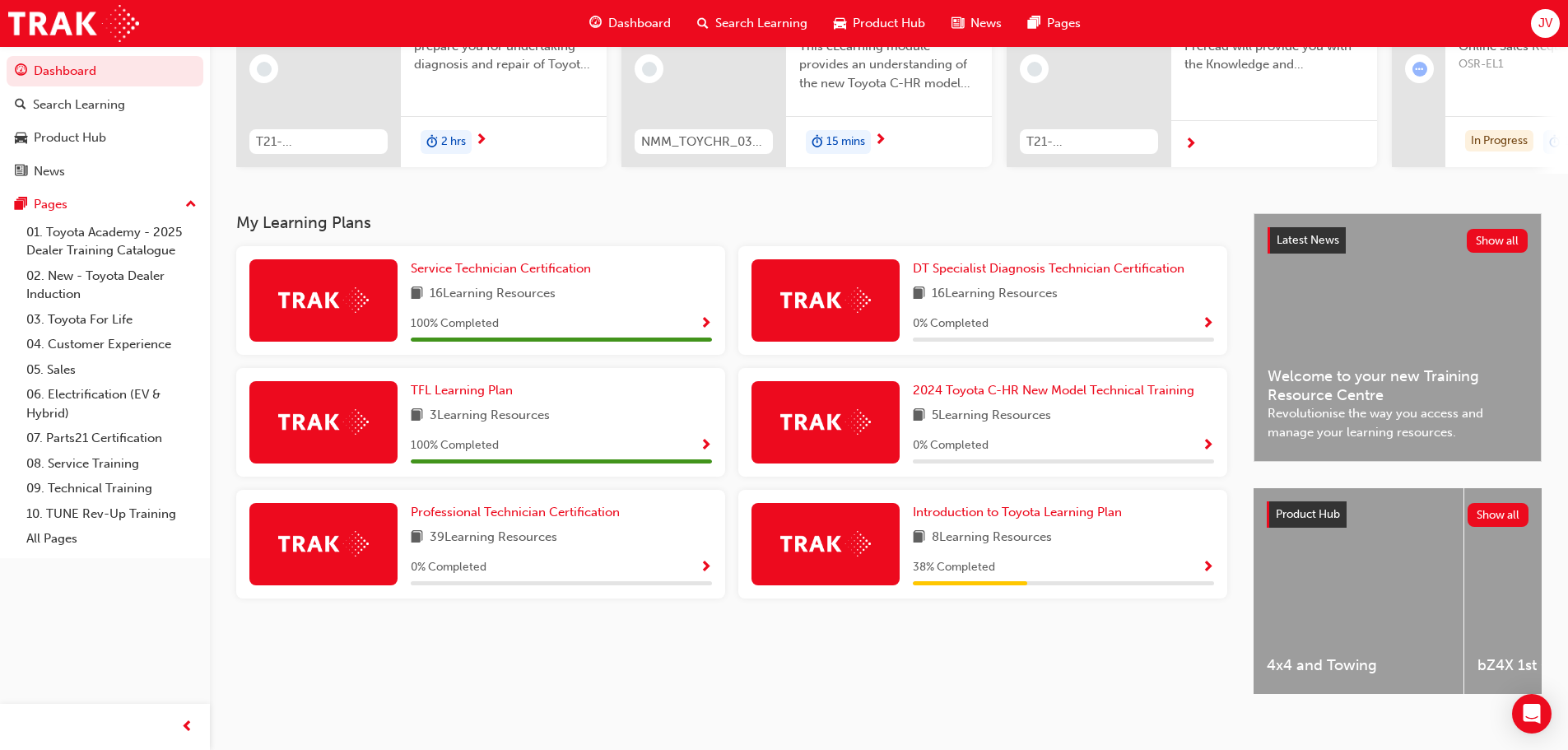
scroll to position [234, 0]
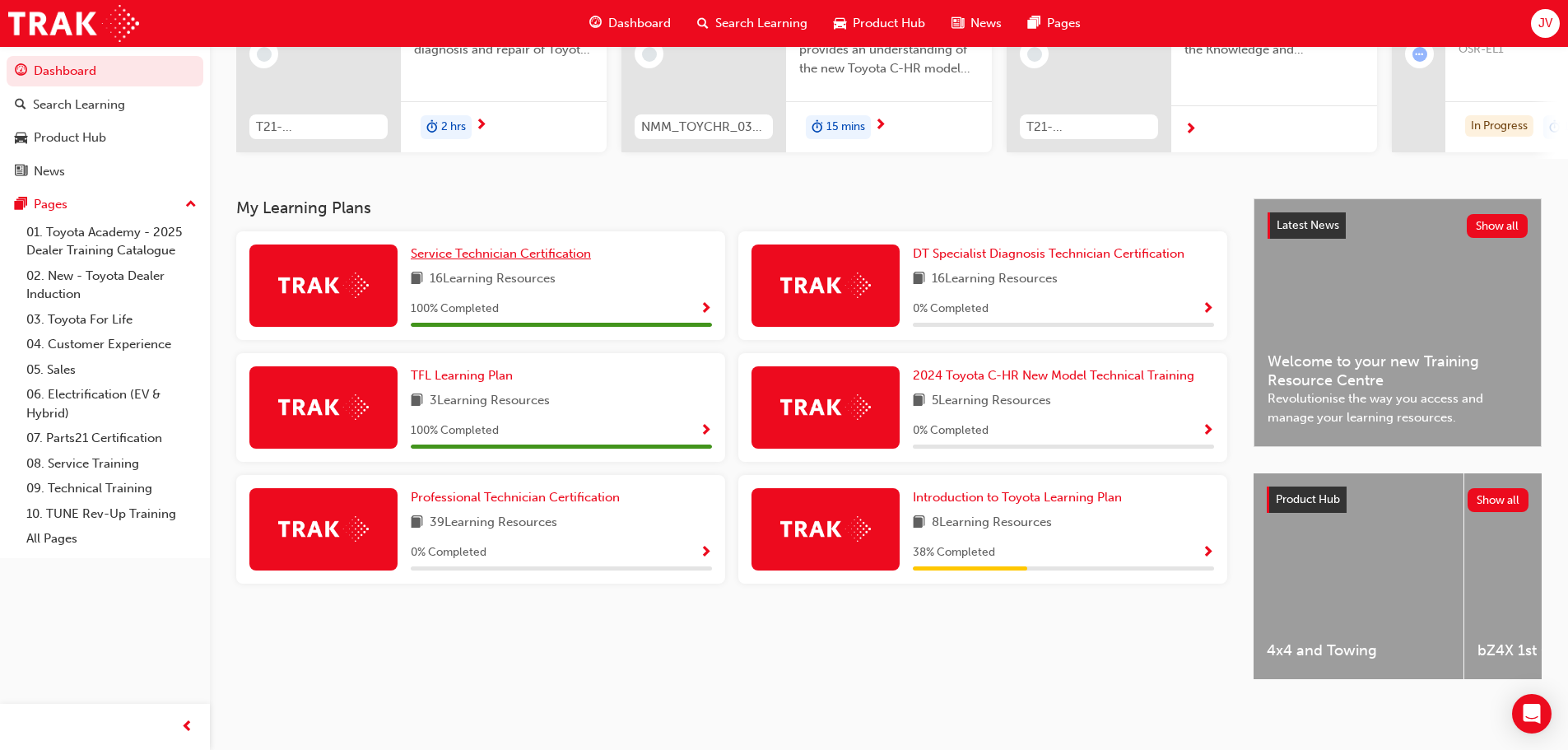
click at [580, 250] on span "Service Technician Certification" at bounding box center [500, 253] width 180 height 15
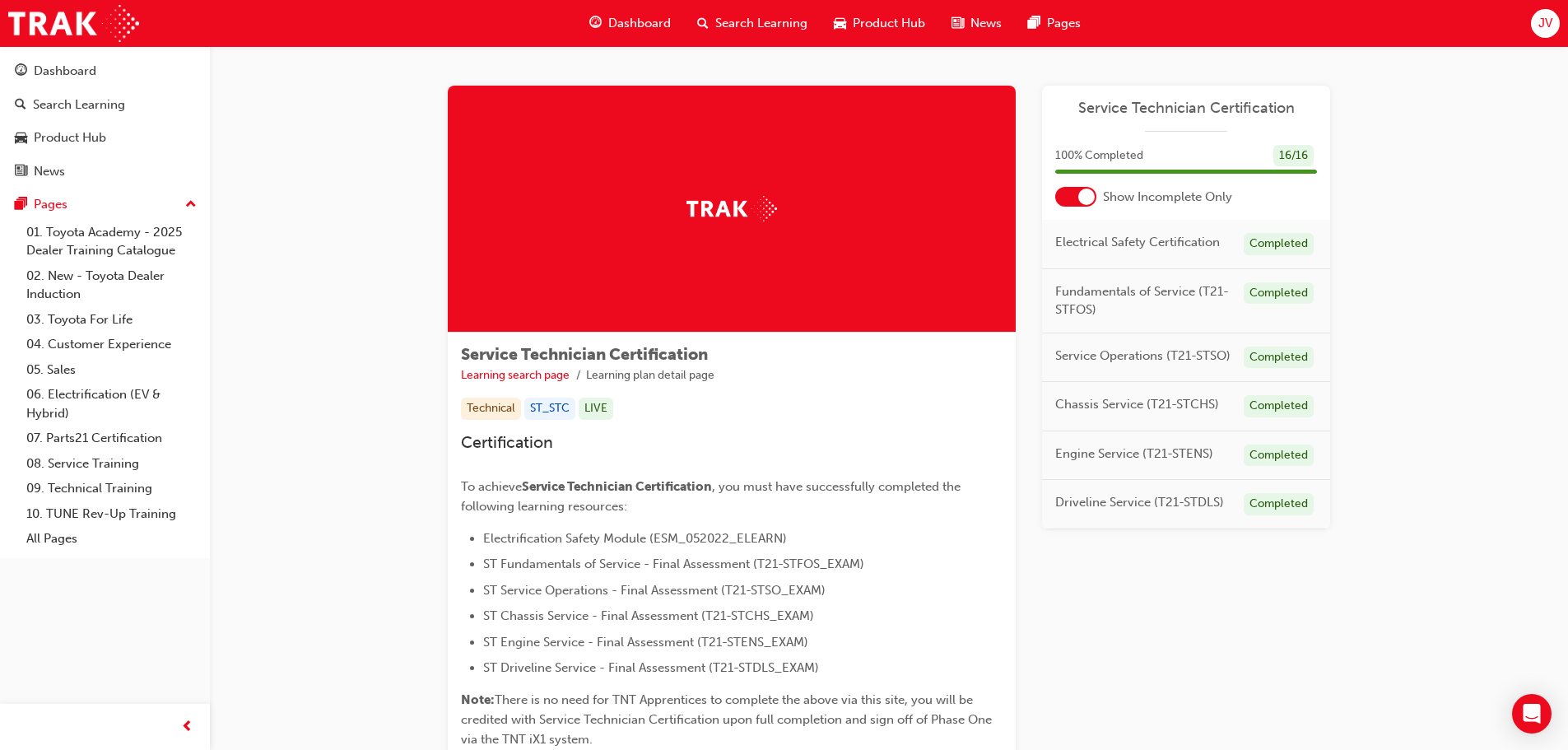
click at [1093, 204] on div at bounding box center [1076, 197] width 41 height 20
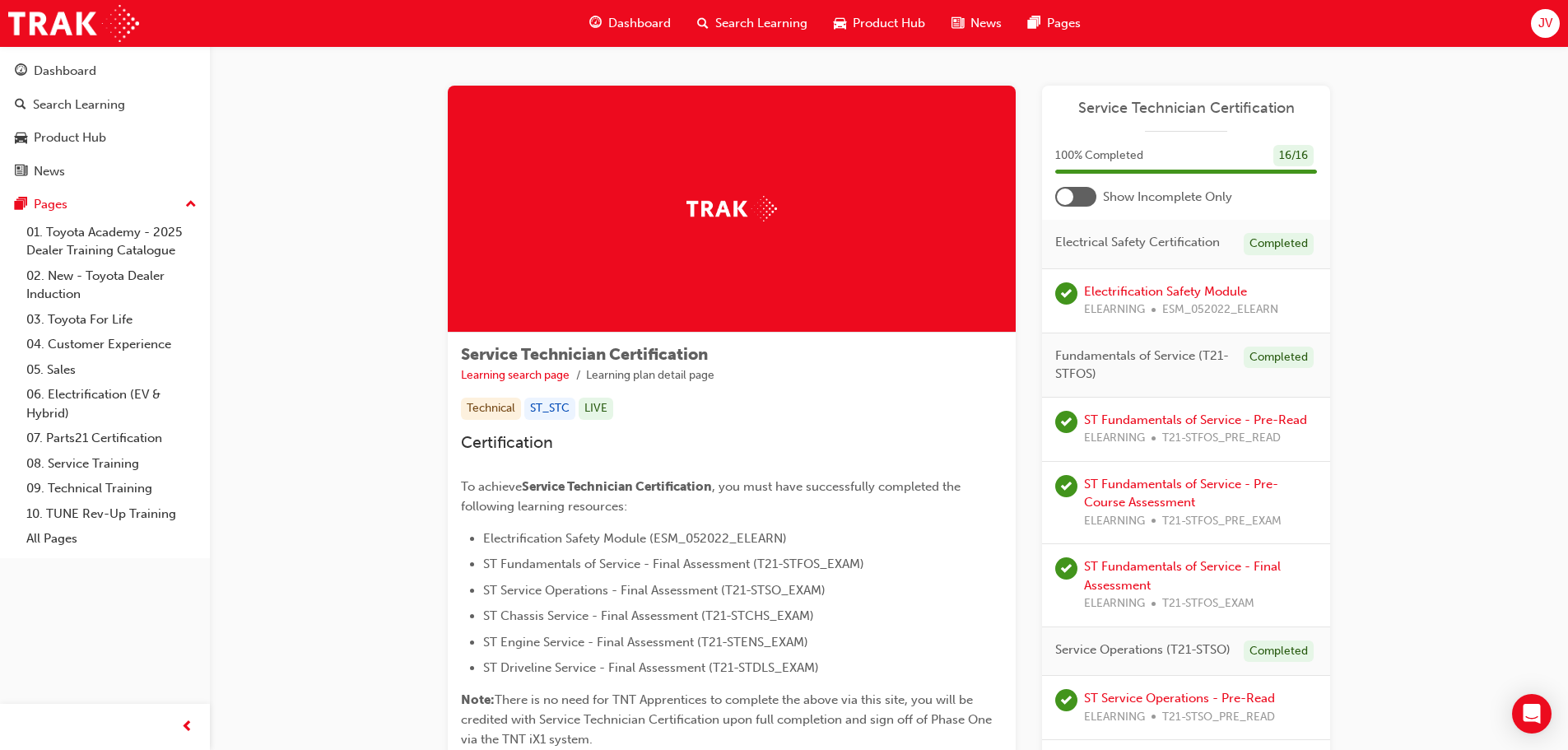
click at [1082, 194] on div at bounding box center [1076, 197] width 41 height 20
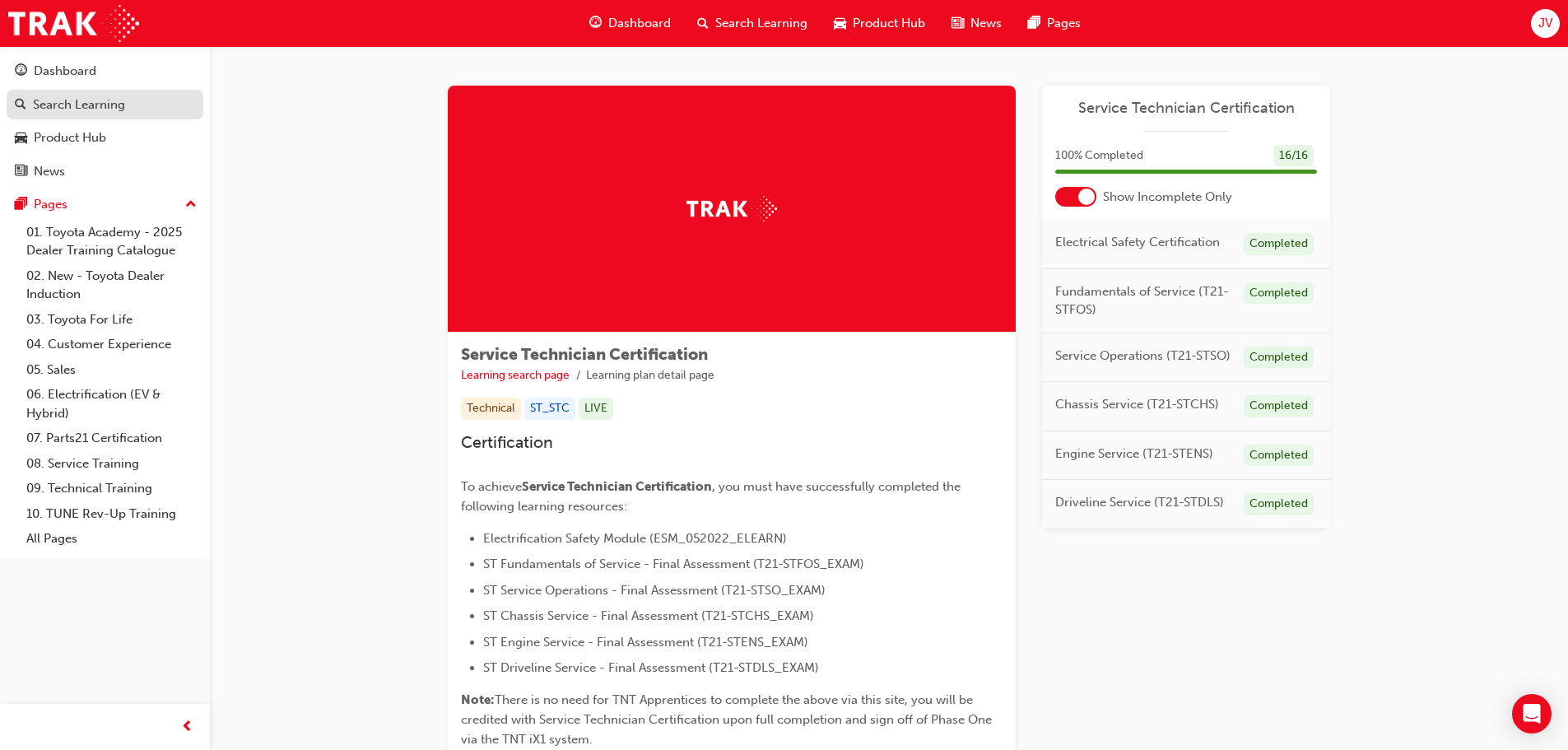
click at [94, 107] on div "Search Learning" at bounding box center [80, 104] width 92 height 19
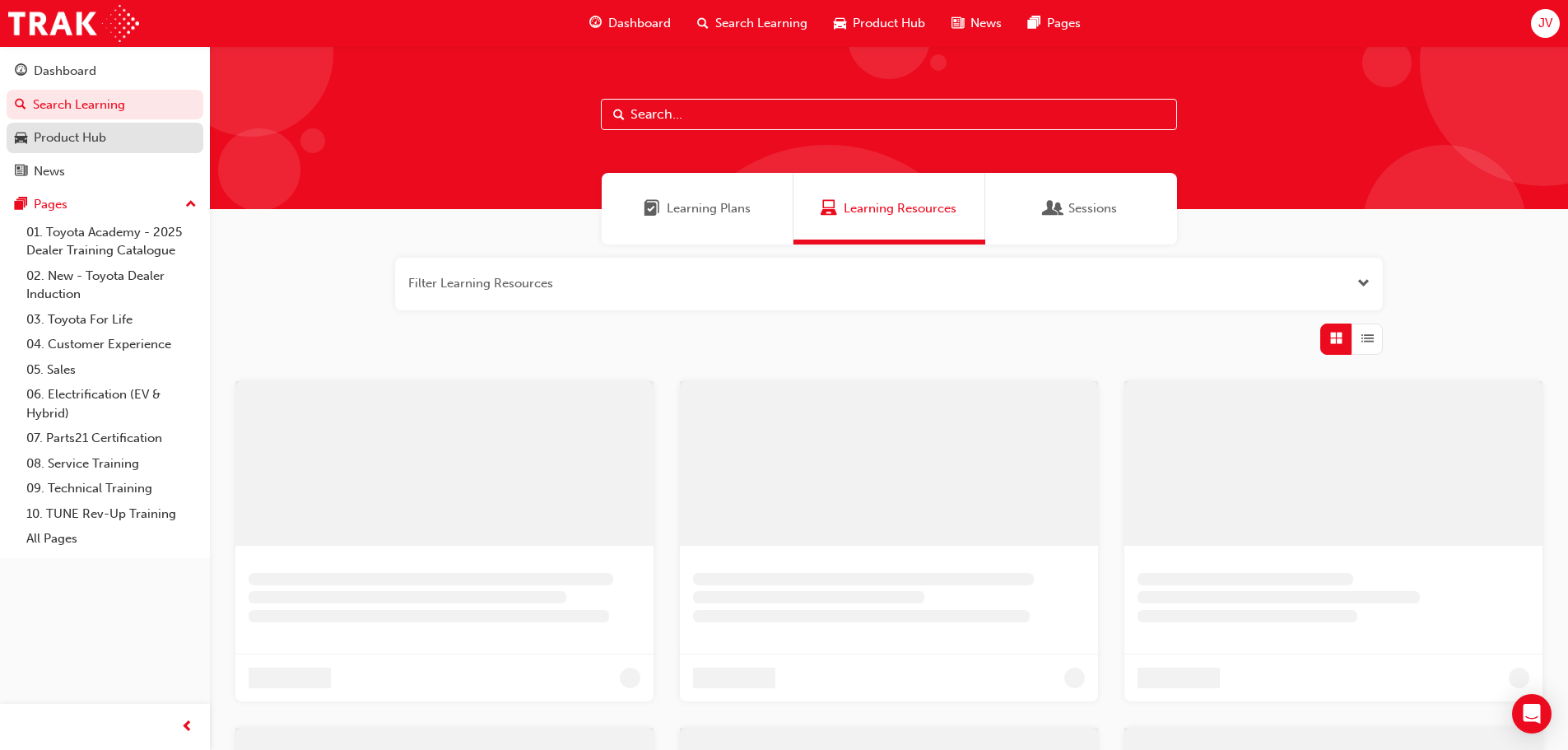
click at [93, 135] on div "Product Hub" at bounding box center [70, 138] width 73 height 19
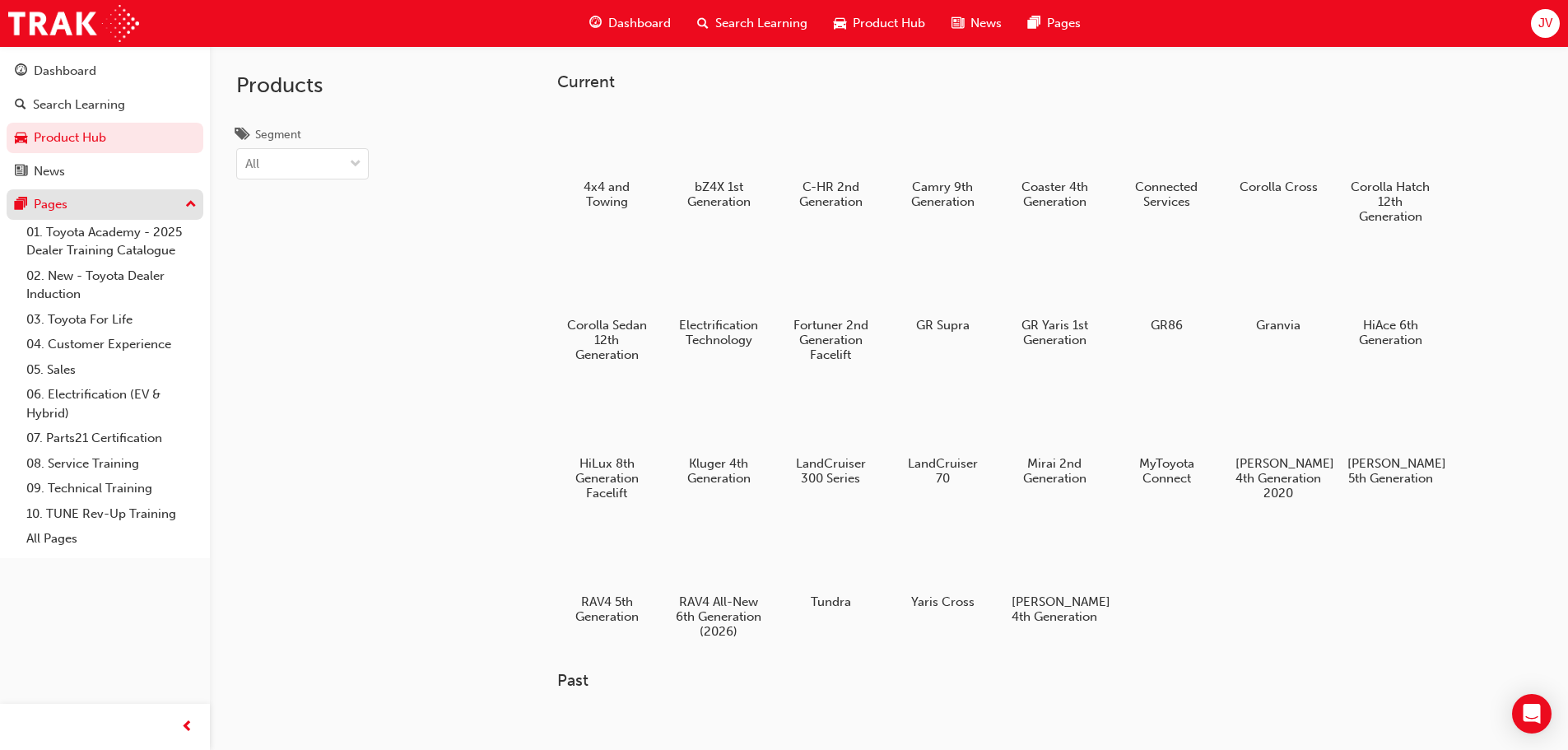
click at [91, 214] on div "Pages" at bounding box center [104, 204] width 180 height 21
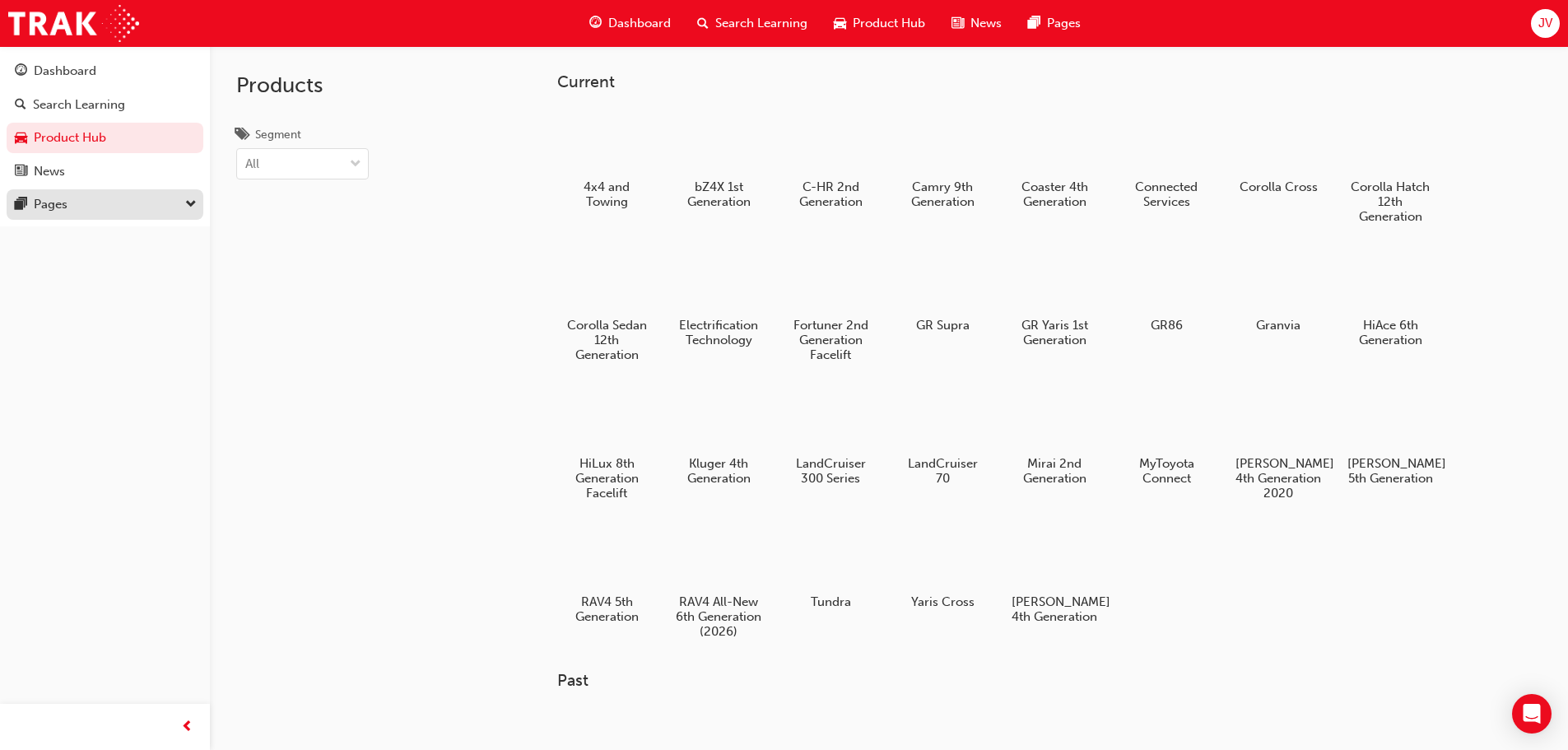
click at [108, 217] on button "Pages" at bounding box center [105, 204] width 196 height 30
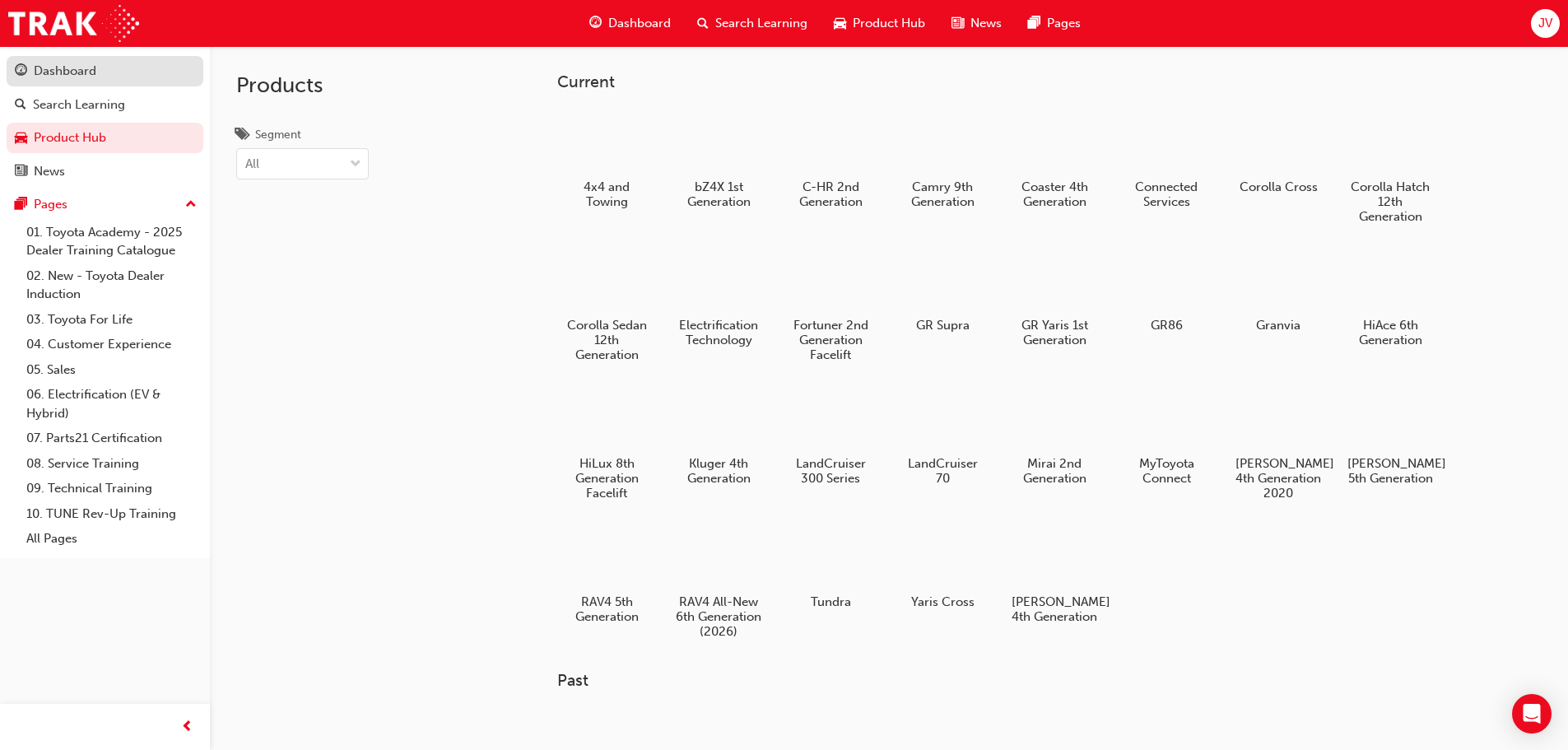
click at [98, 73] on div "Dashboard" at bounding box center [104, 71] width 180 height 21
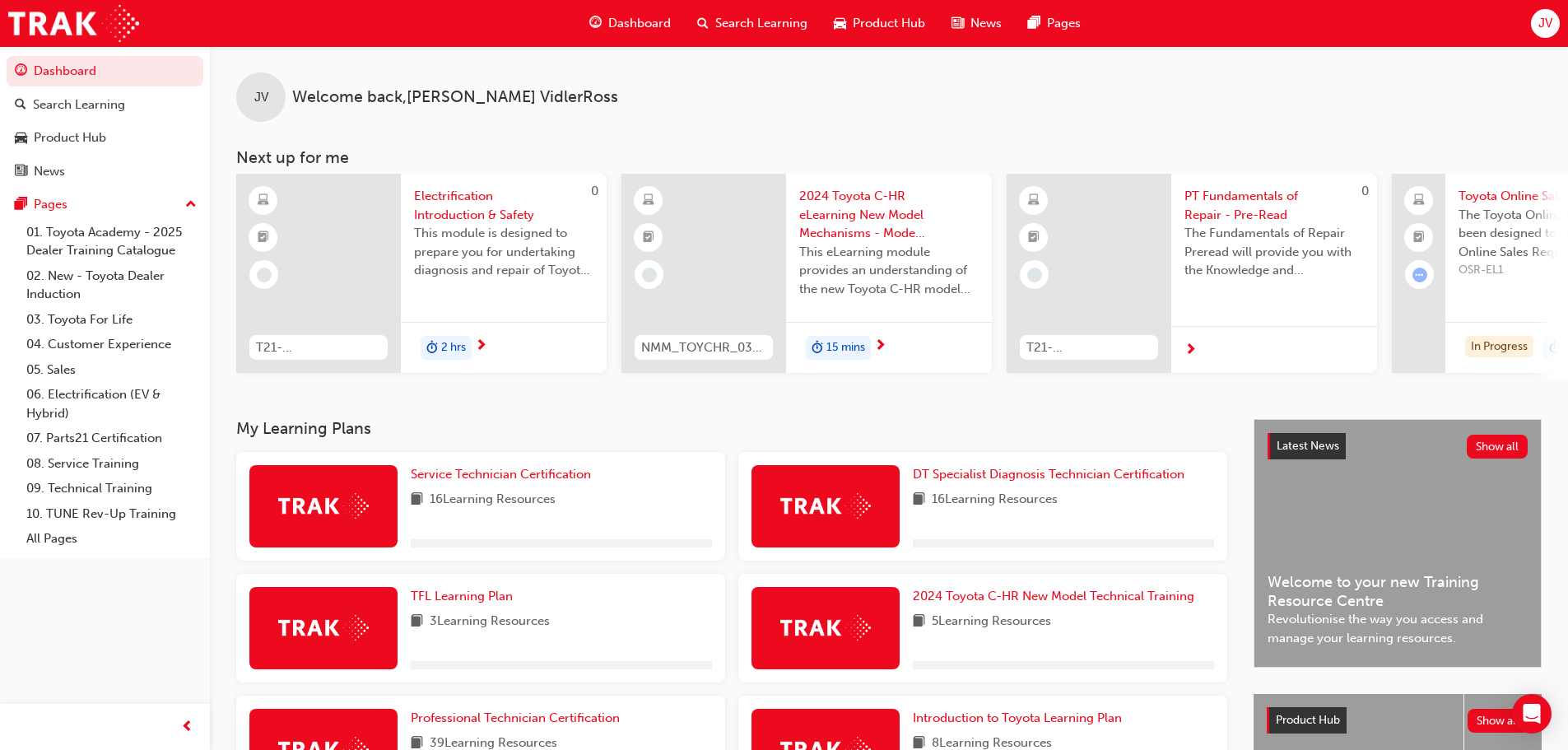
scroll to position [234, 0]
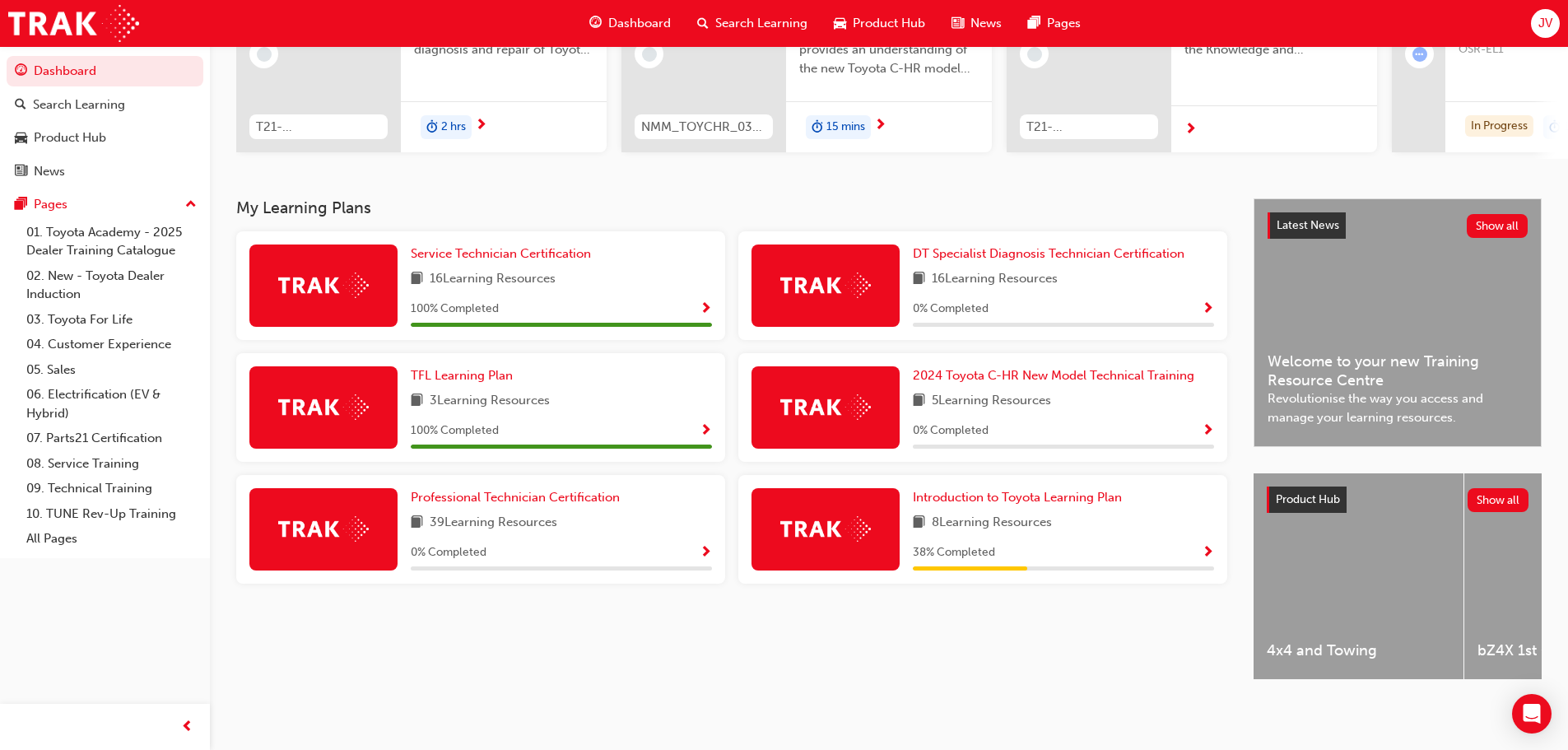
click at [1206, 425] on span "Show Progress" at bounding box center [1207, 431] width 13 height 15
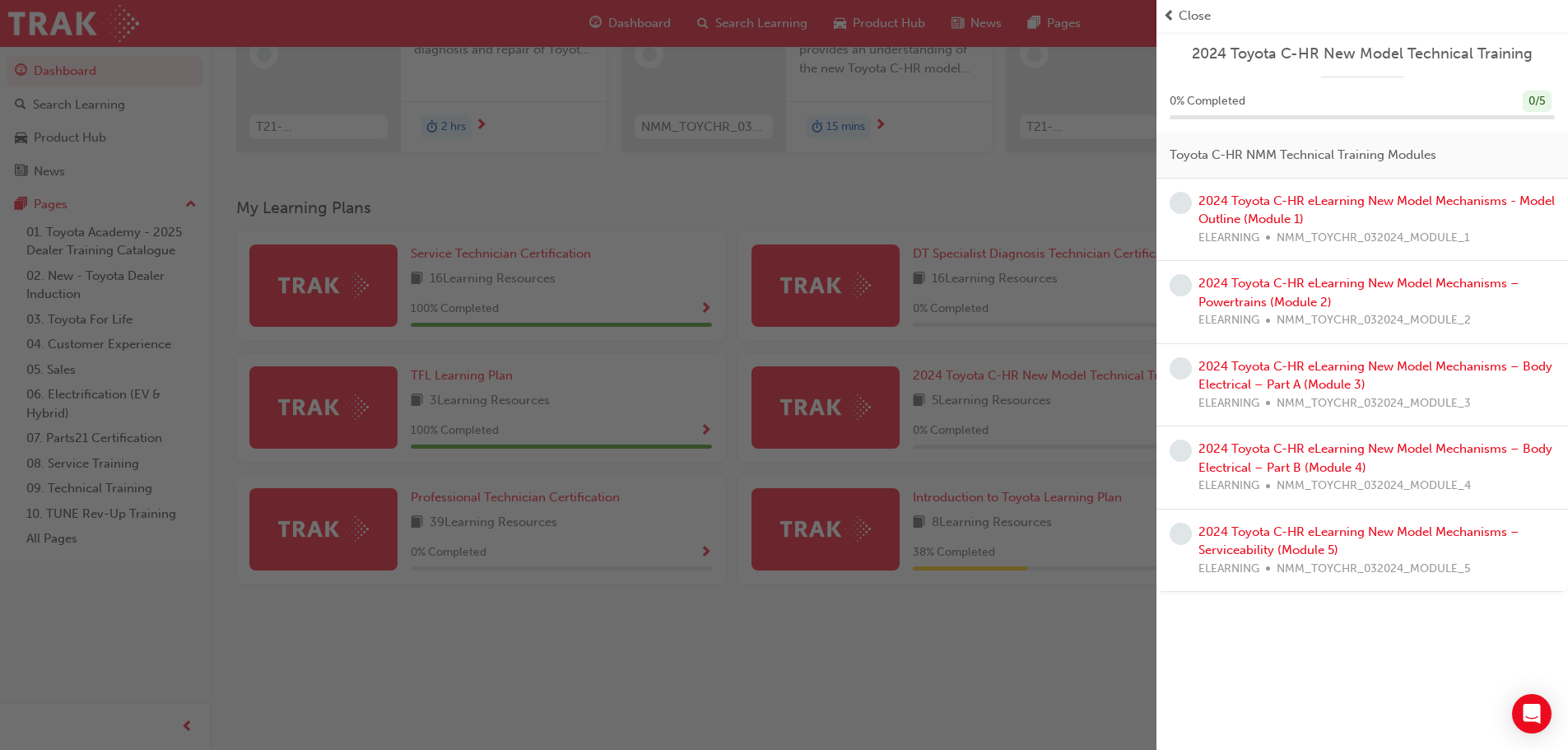
click at [1040, 634] on div "button" at bounding box center [578, 375] width 1156 height 750
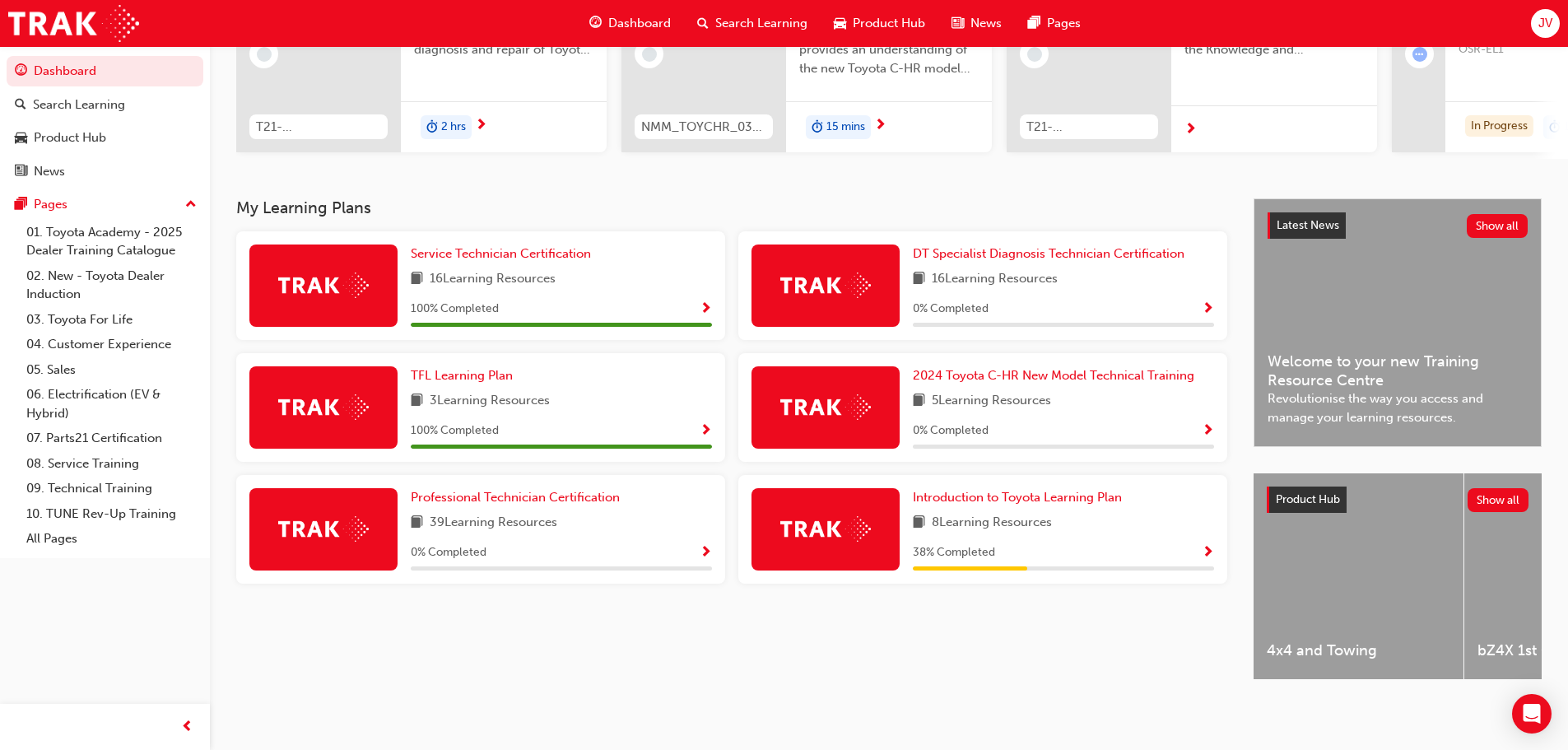
click at [1206, 546] on span "Show Progress" at bounding box center [1207, 552] width 13 height 15
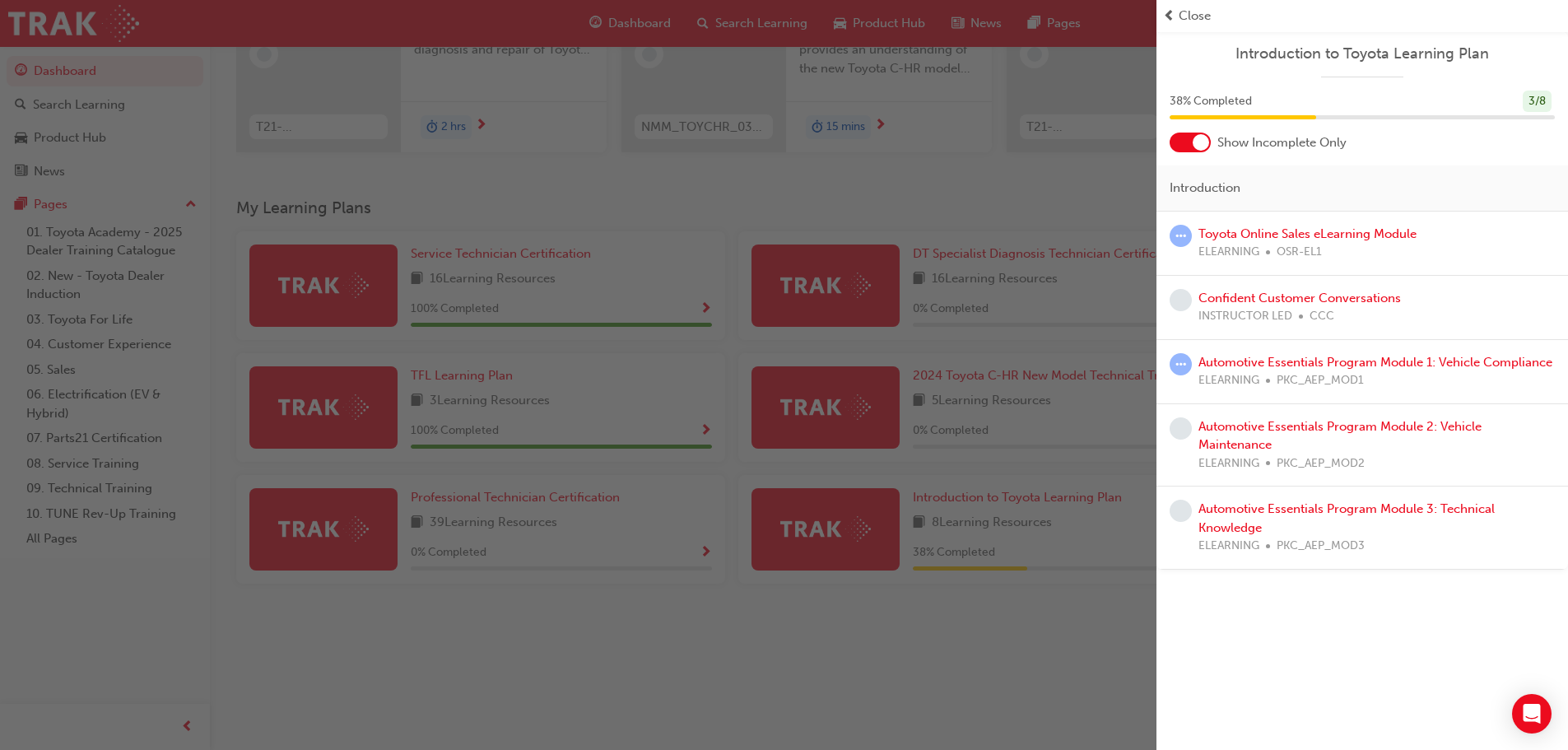
click at [1175, 364] on span "learningRecordVerb_ATTEMPT-icon" at bounding box center [1180, 364] width 23 height 23
click at [1204, 361] on link "Automotive Essentials Program Module 1: Vehicle Compliance" at bounding box center [1375, 362] width 354 height 15
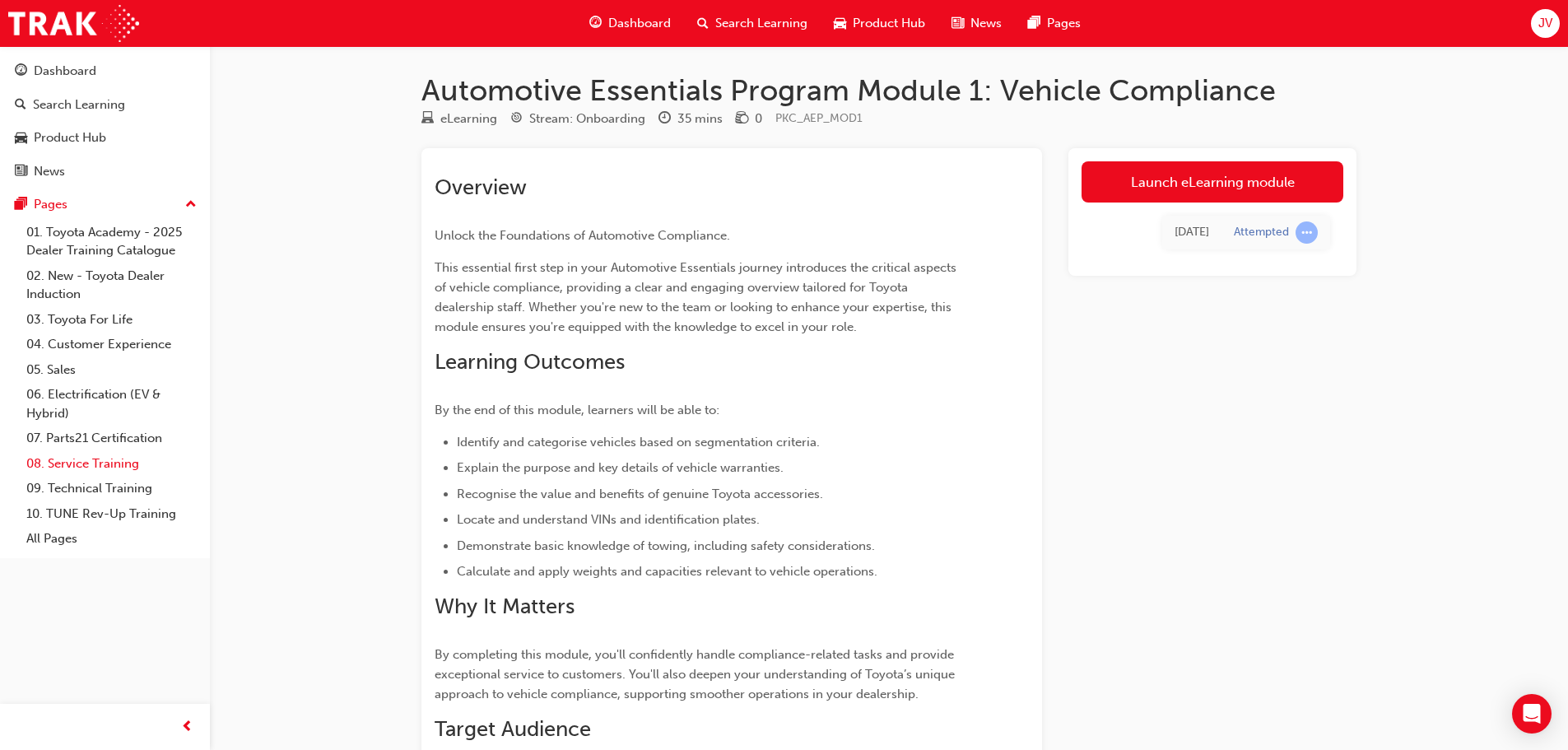
click at [120, 465] on link "08. Service Training" at bounding box center [111, 464] width 184 height 26
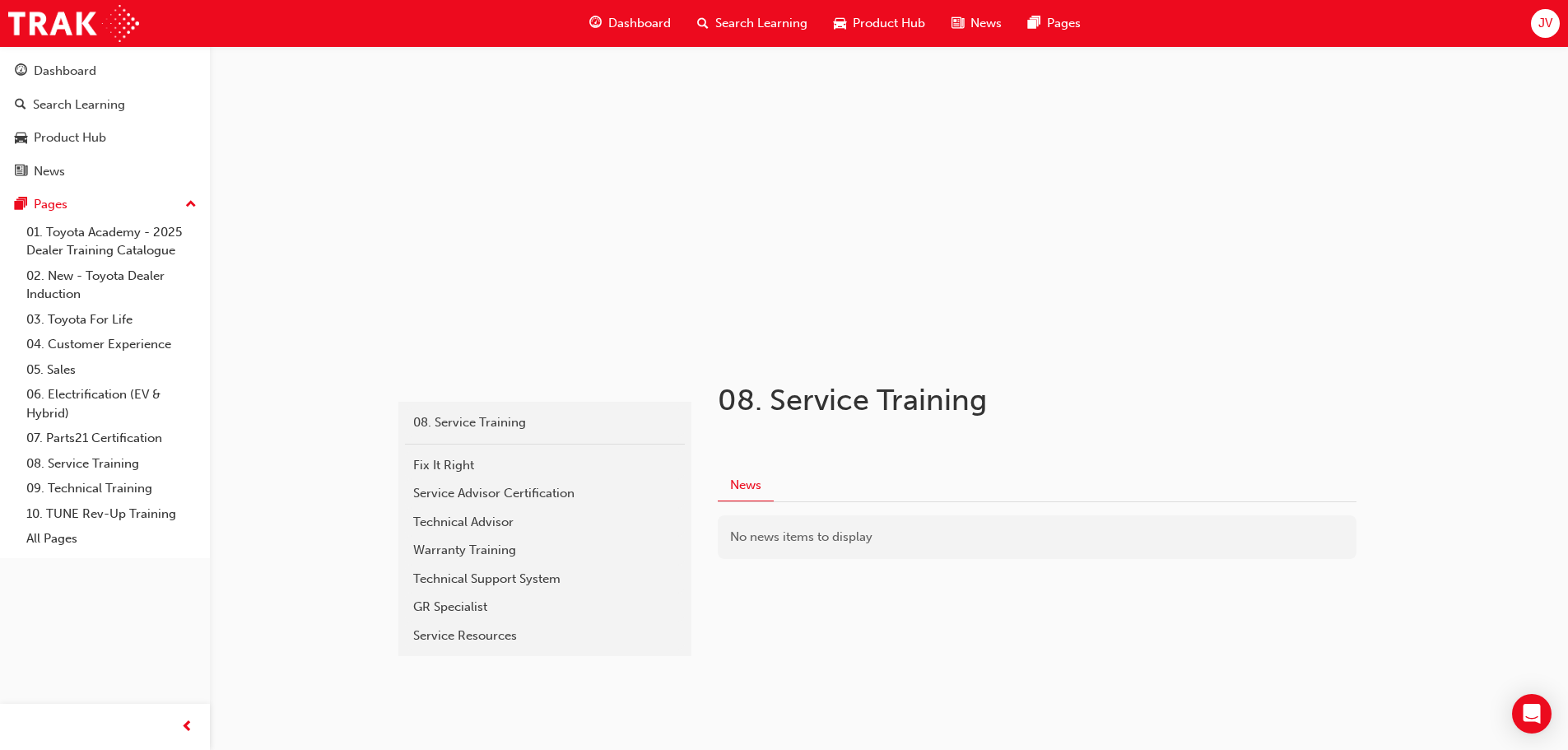
scroll to position [39, 0]
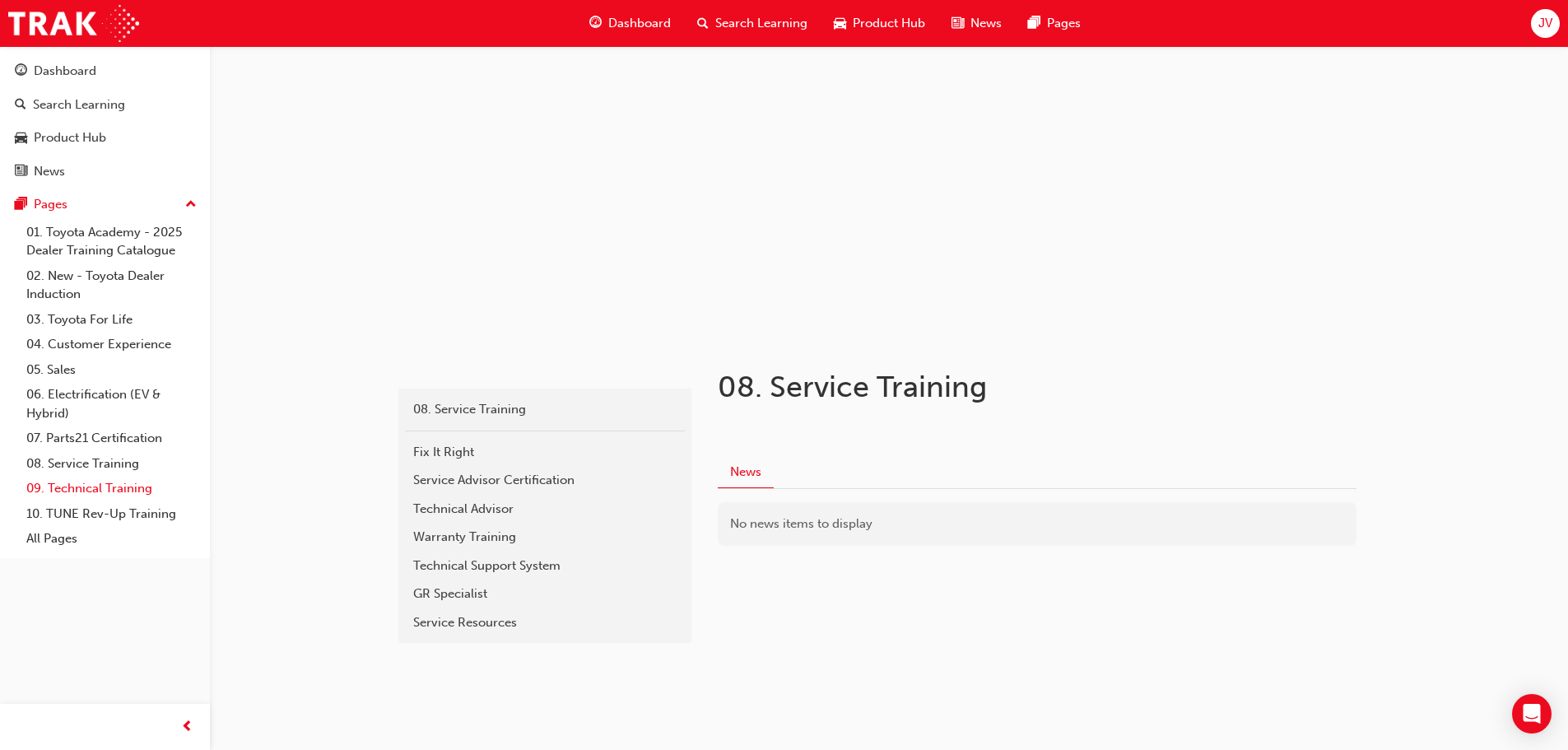
click at [140, 479] on link "09. Technical Training" at bounding box center [111, 489] width 184 height 26
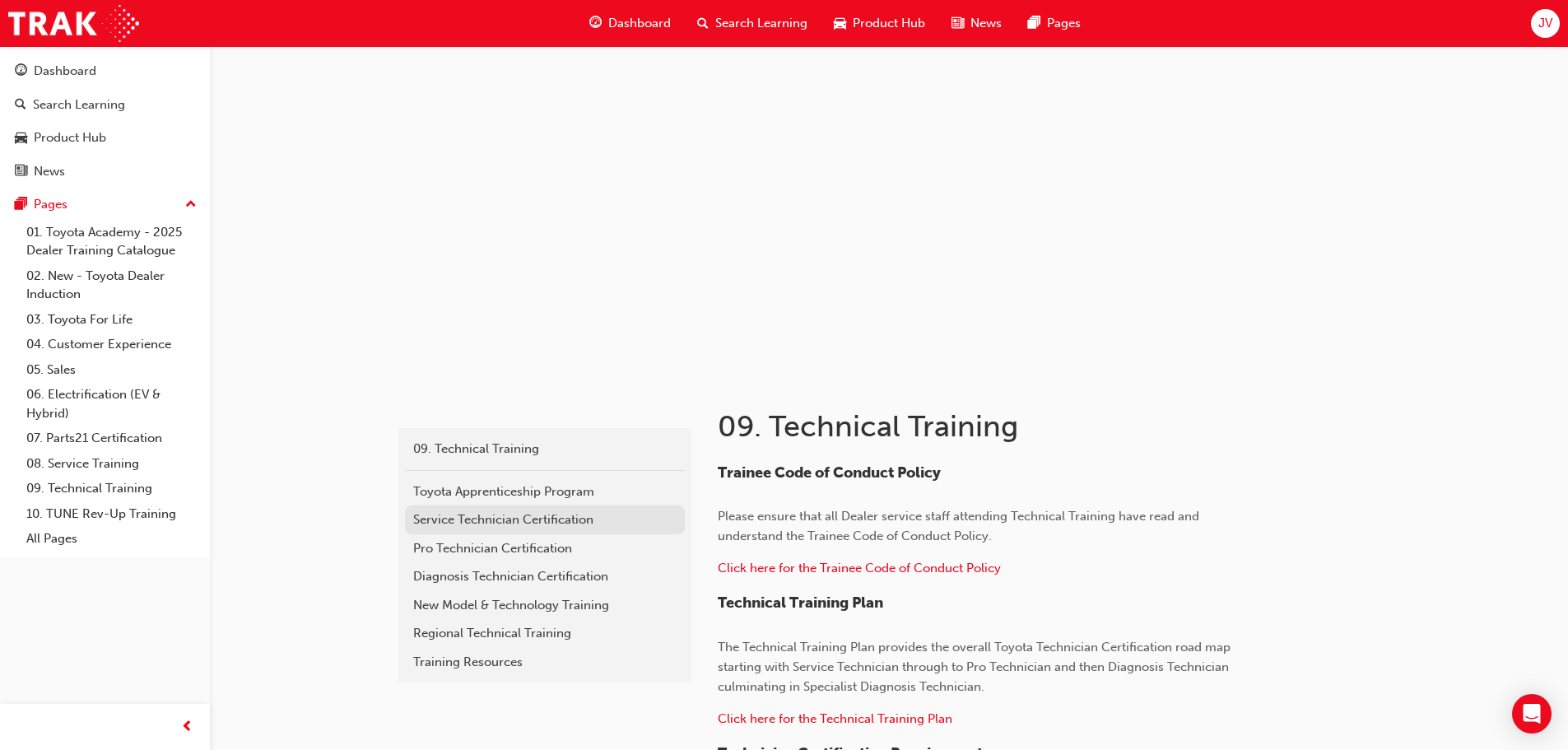
click at [518, 523] on div "Service Technician Certification" at bounding box center [545, 519] width 263 height 19
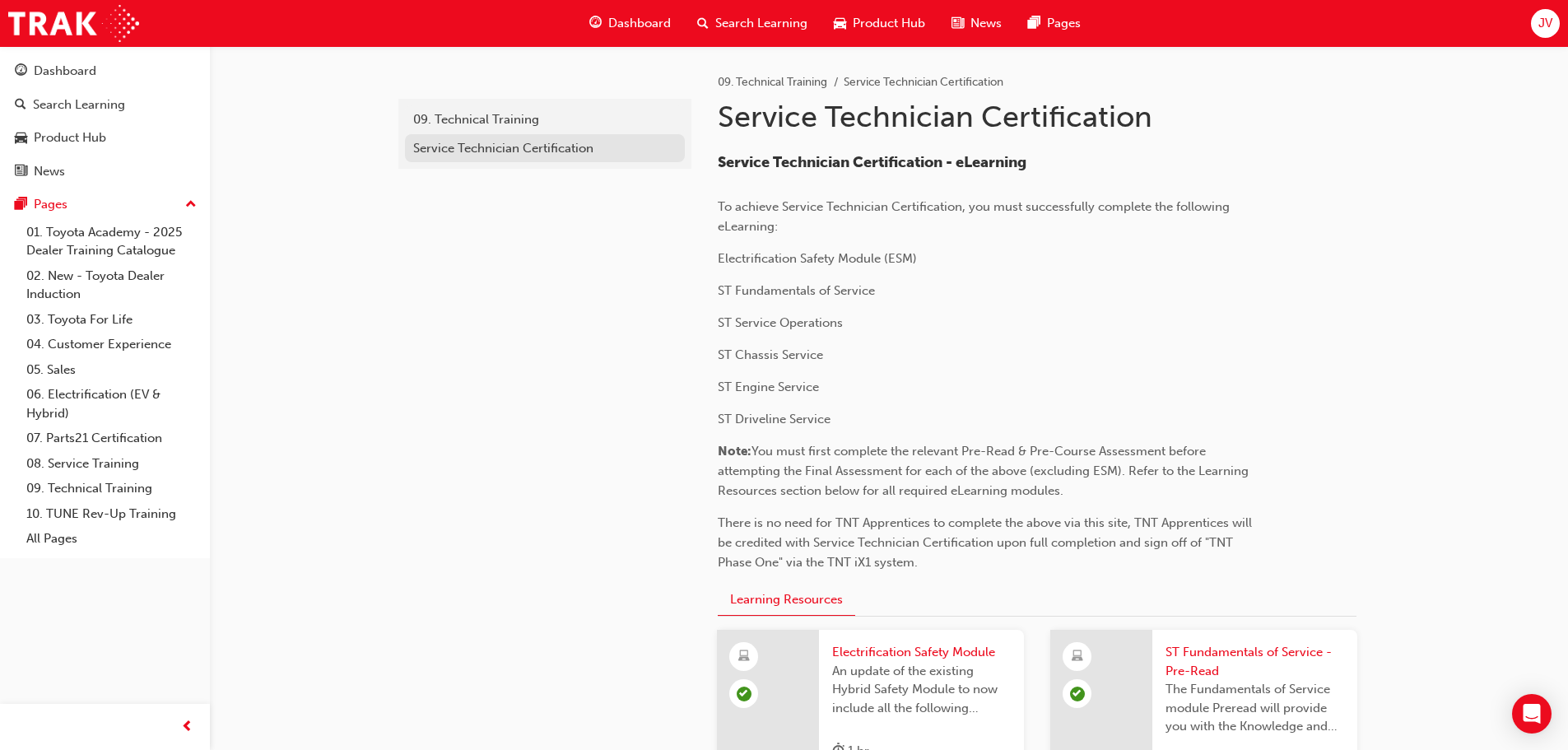
click at [478, 141] on div "Service Technician Certification" at bounding box center [545, 148] width 263 height 19
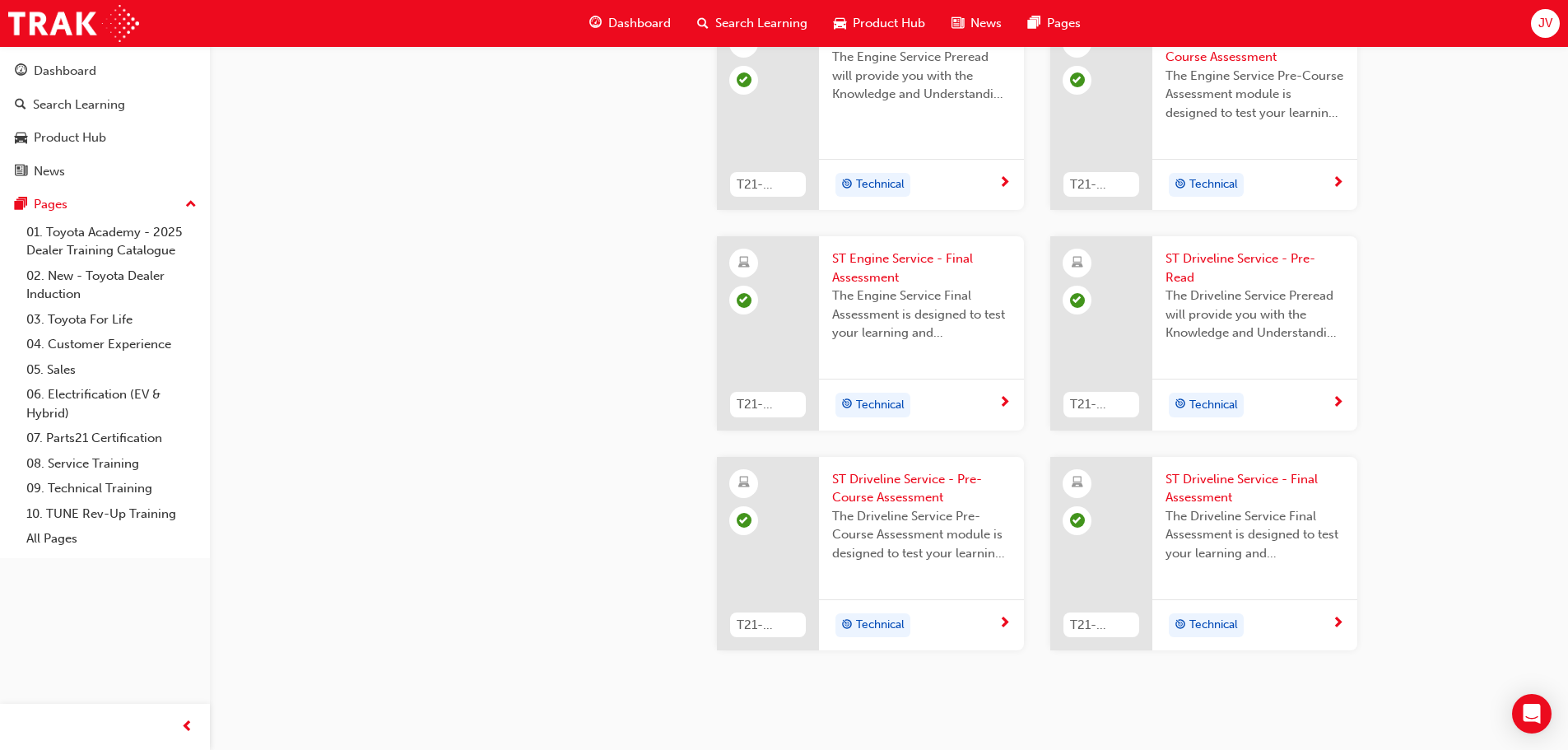
scroll to position [1797, 0]
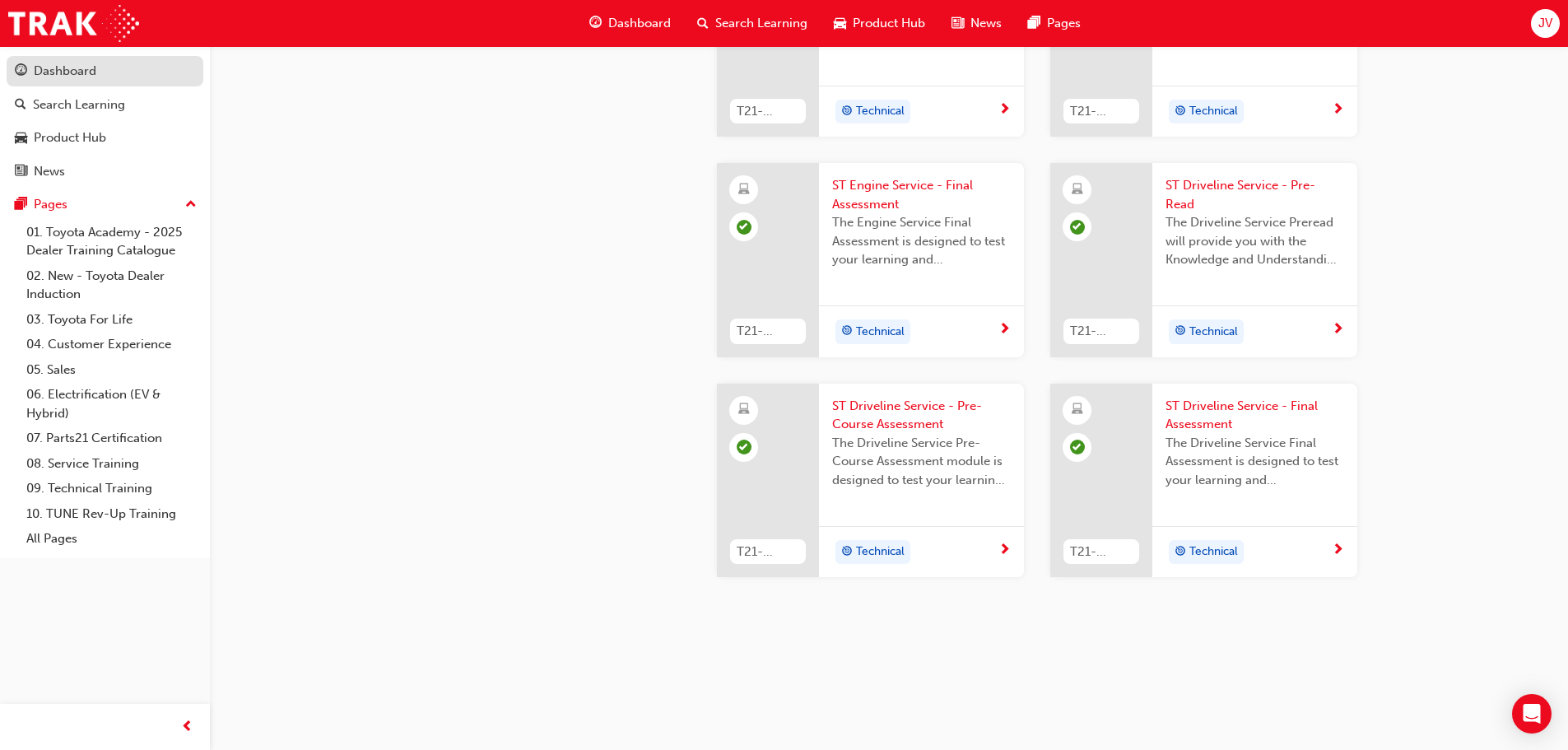
click at [61, 75] on div "Dashboard" at bounding box center [65, 71] width 63 height 19
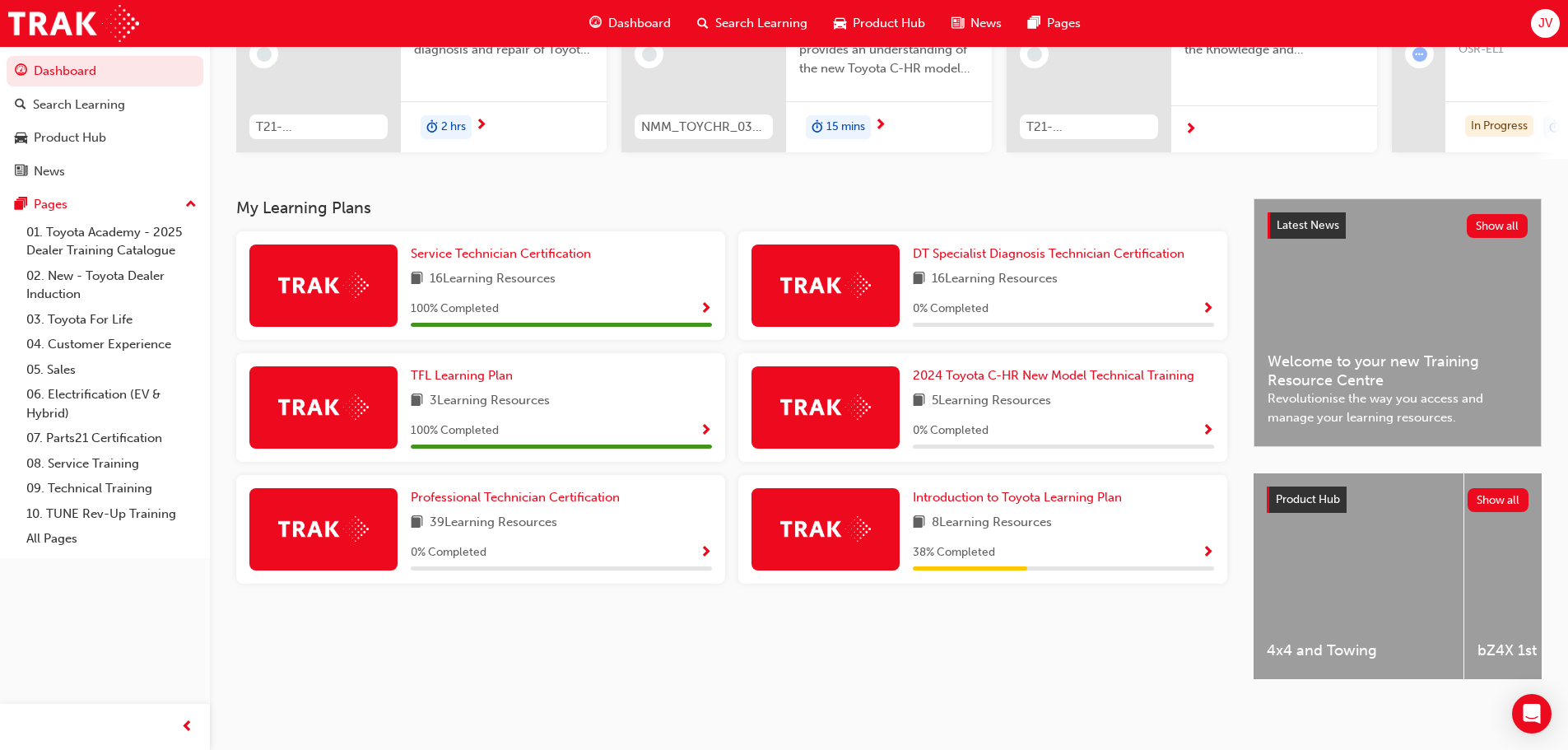
scroll to position [234, 0]
click at [529, 251] on span "Service Technician Certification" at bounding box center [500, 253] width 180 height 15
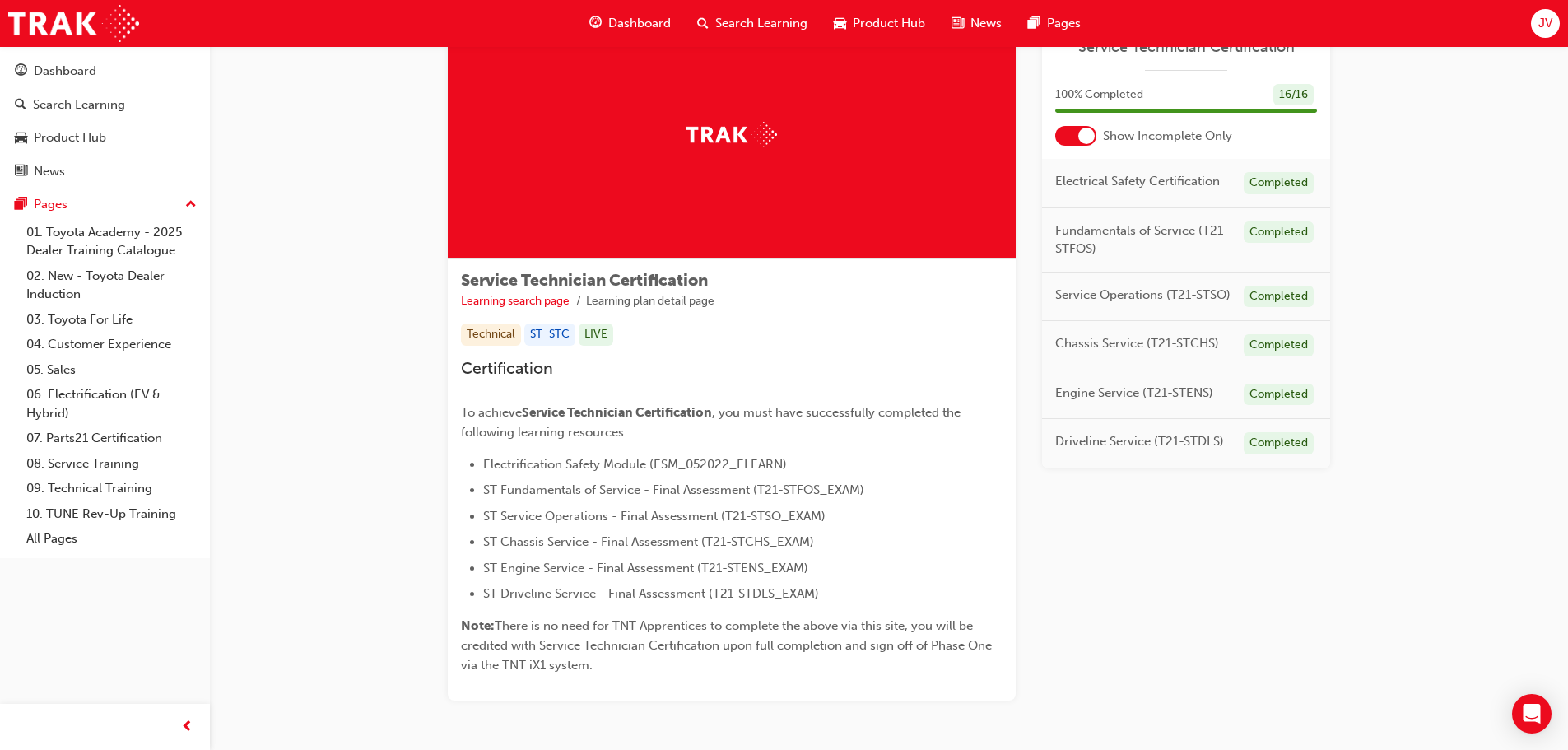
scroll to position [144, 0]
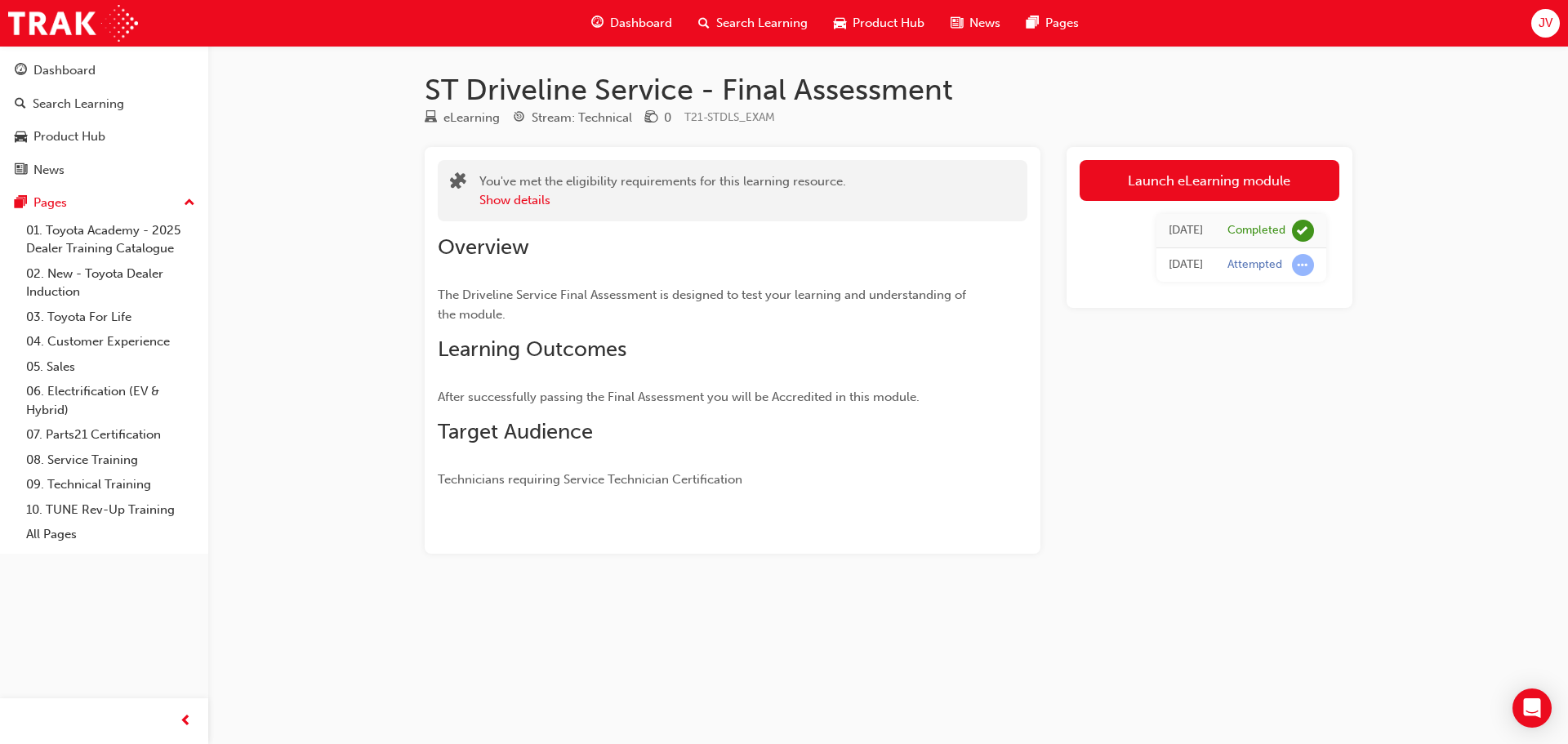
click at [1545, 27] on span "JV" at bounding box center [1546, 22] width 14 height 19
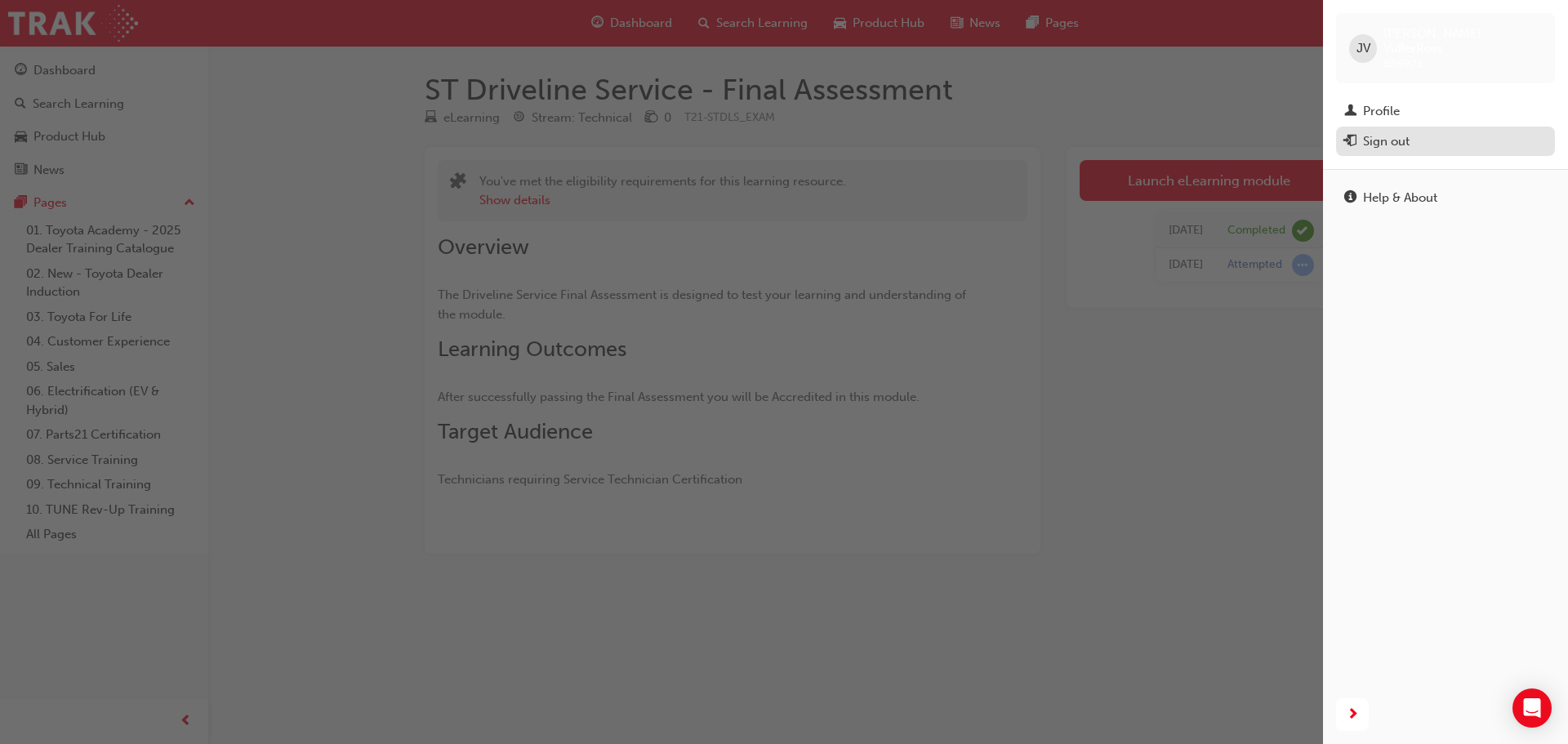
click at [1386, 133] on div "Sign out" at bounding box center [1387, 141] width 47 height 19
